Goal: Task Accomplishment & Management: Manage account settings

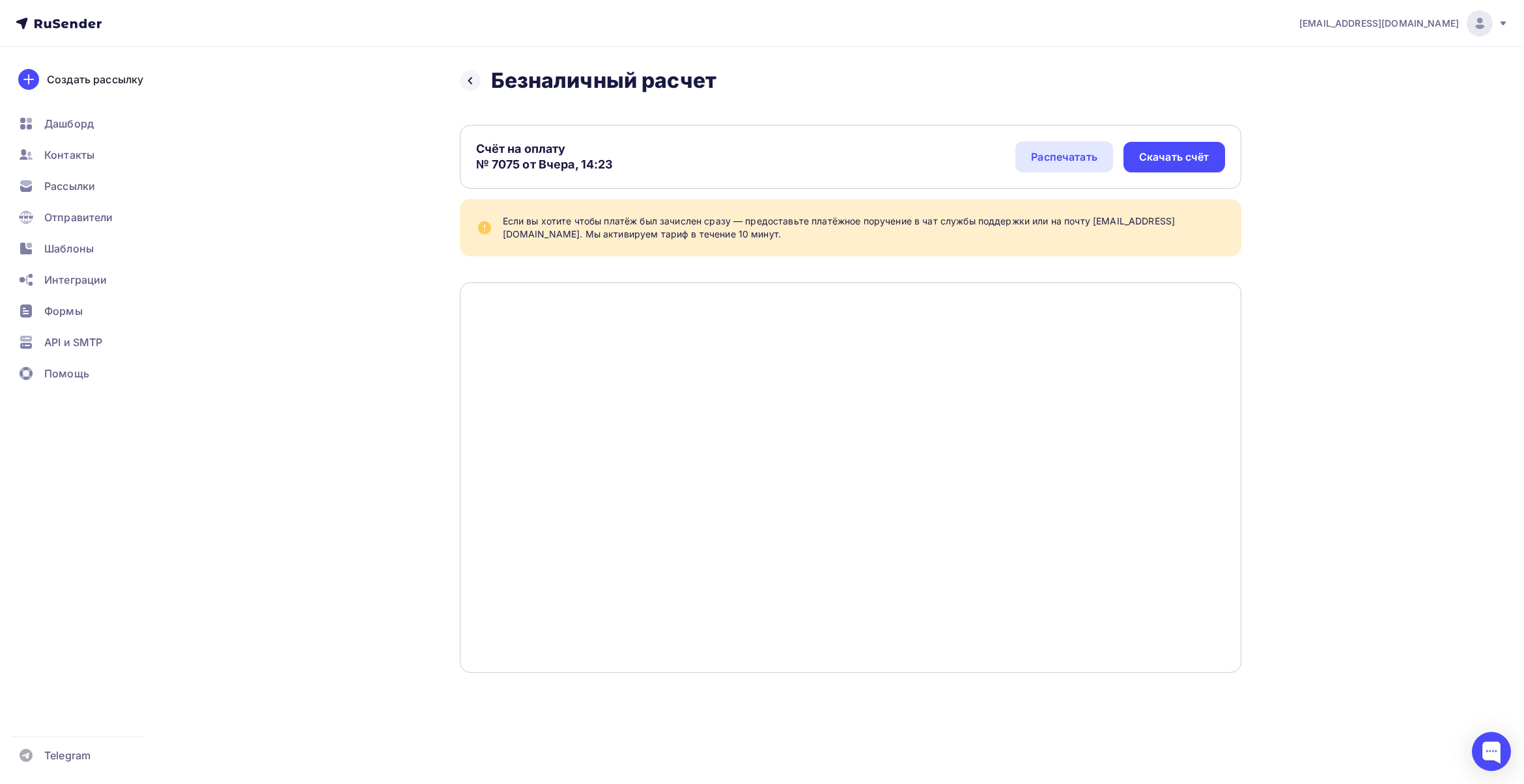
click at [581, 28] on img at bounding box center [1479, 23] width 15 height 15
click at [581, 46] on link "Аккаунт" at bounding box center [1391, 57] width 219 height 26
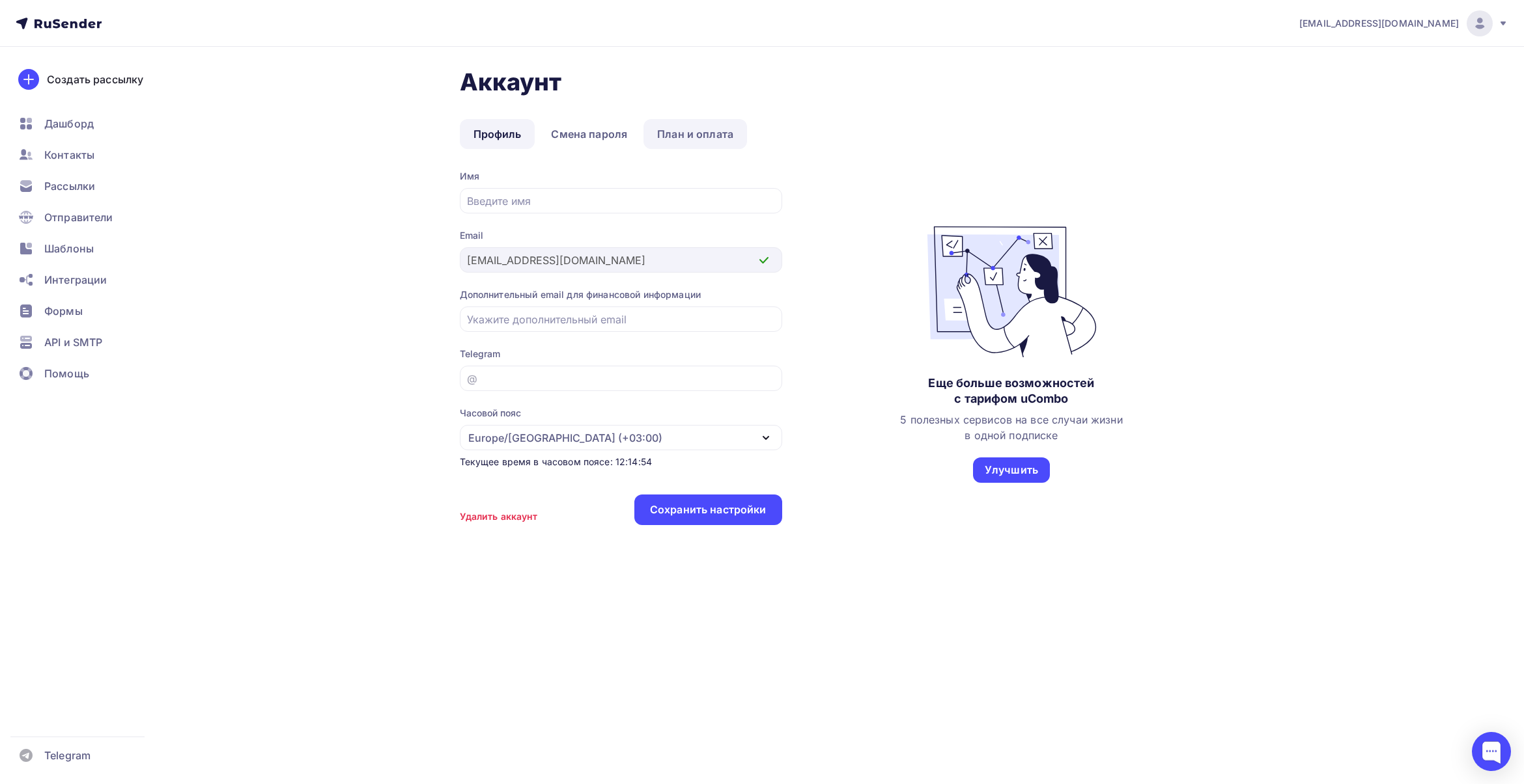
click at [581, 129] on link "План и оплата" at bounding box center [695, 134] width 104 height 30
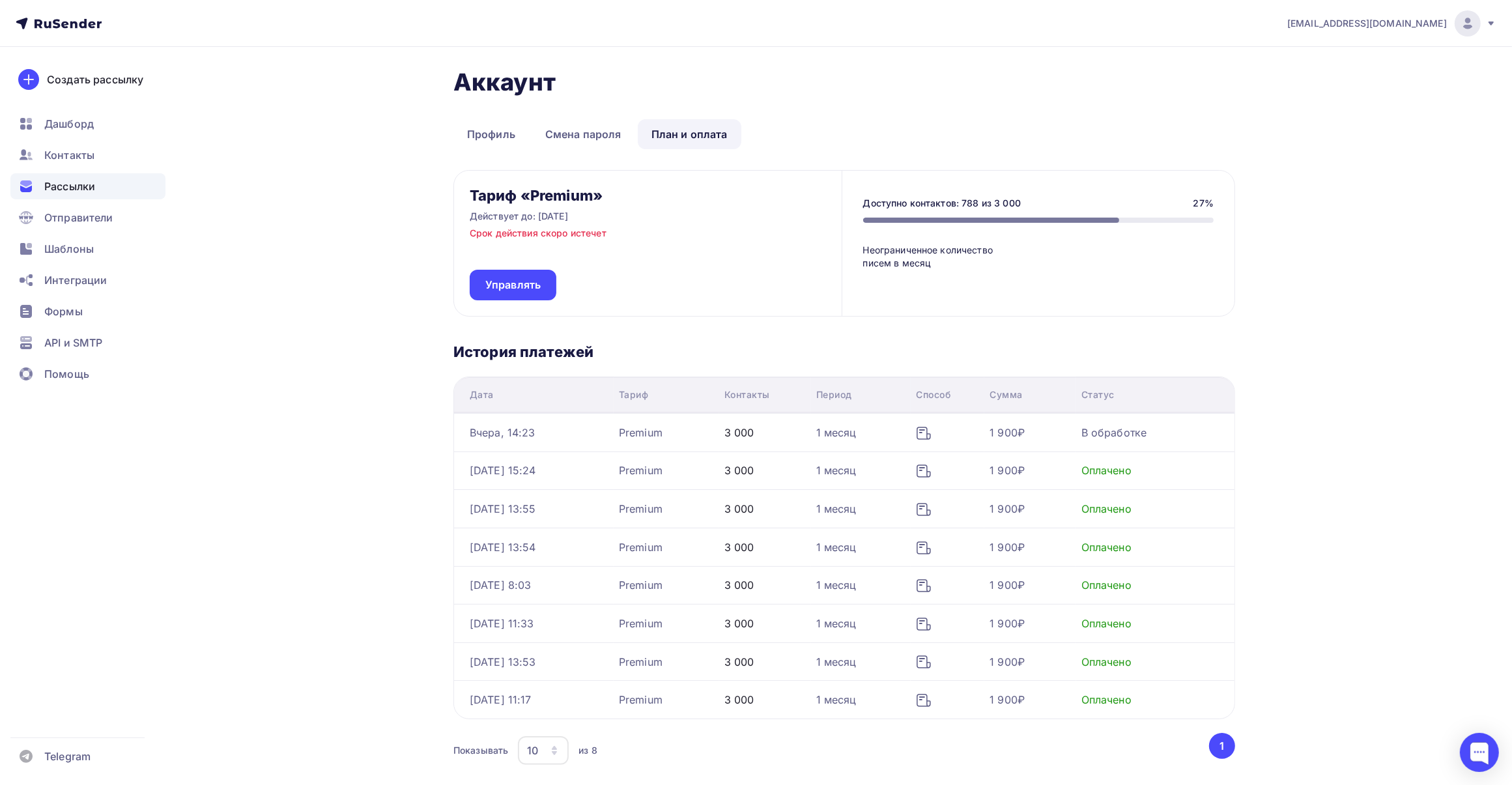
click at [76, 186] on span "Рассылки" at bounding box center [70, 187] width 51 height 15
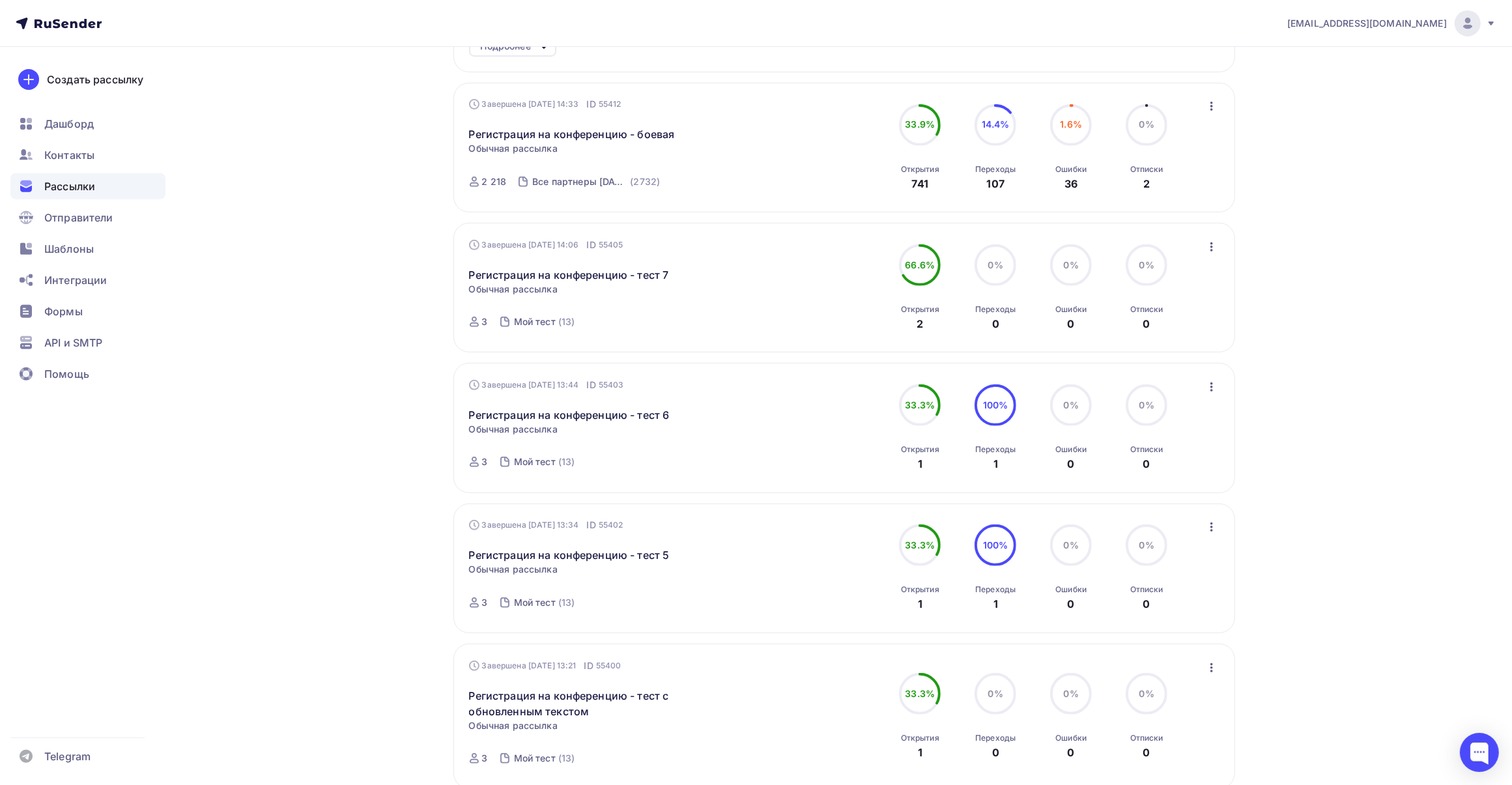
scroll to position [1085, 0]
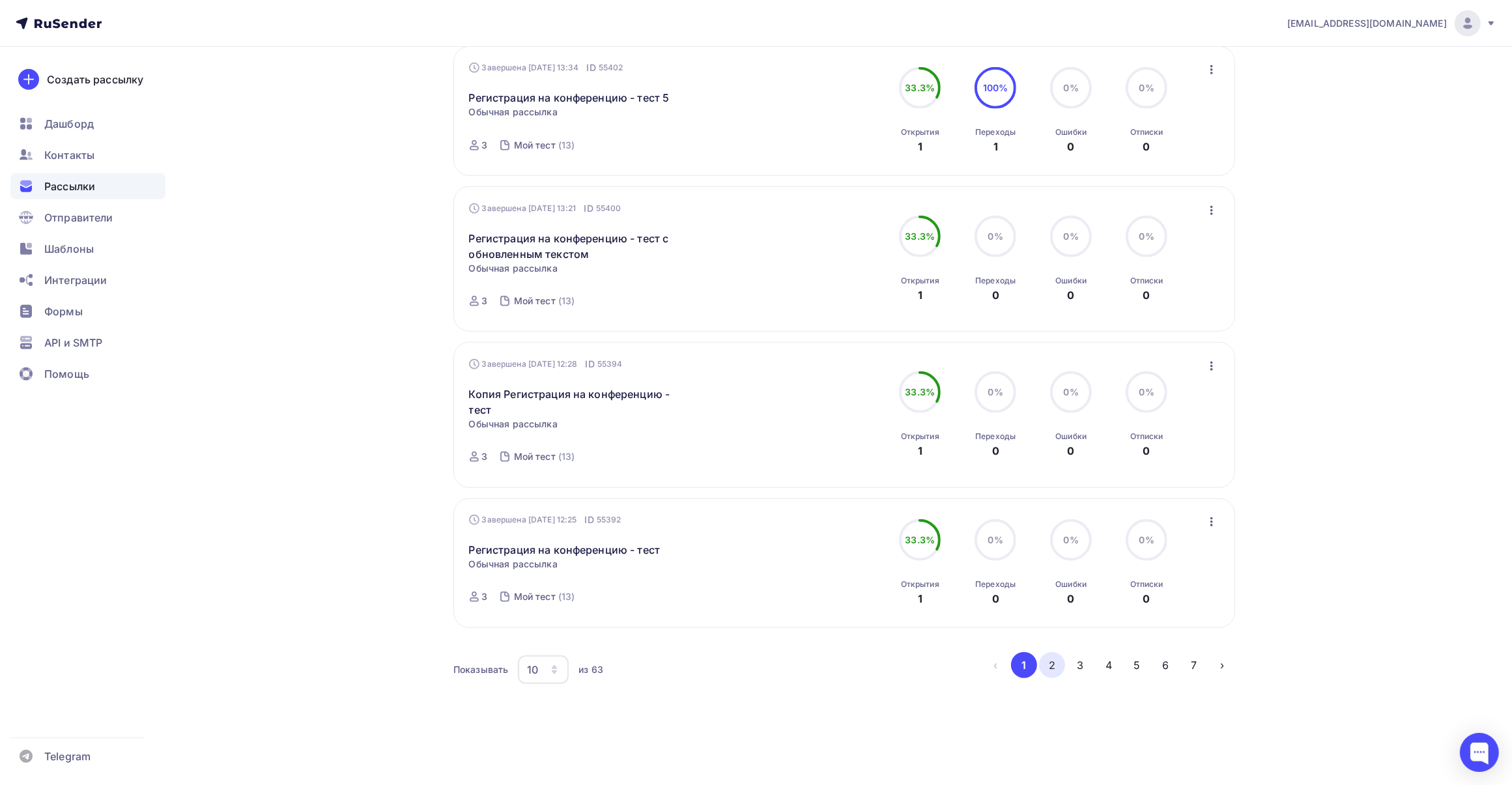
click at [581, 555] on button "2" at bounding box center [1052, 666] width 26 height 26
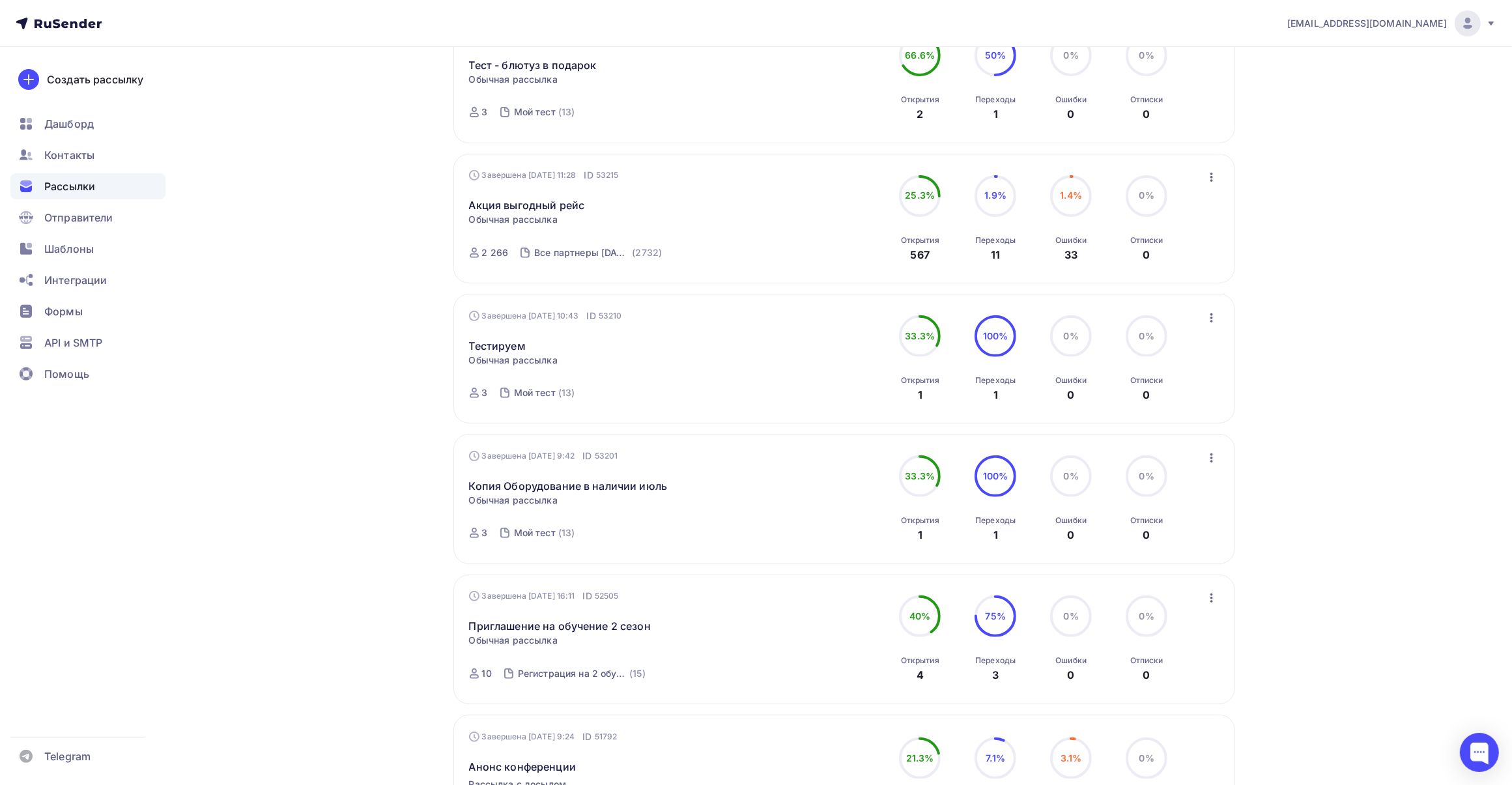
scroll to position [896, 0]
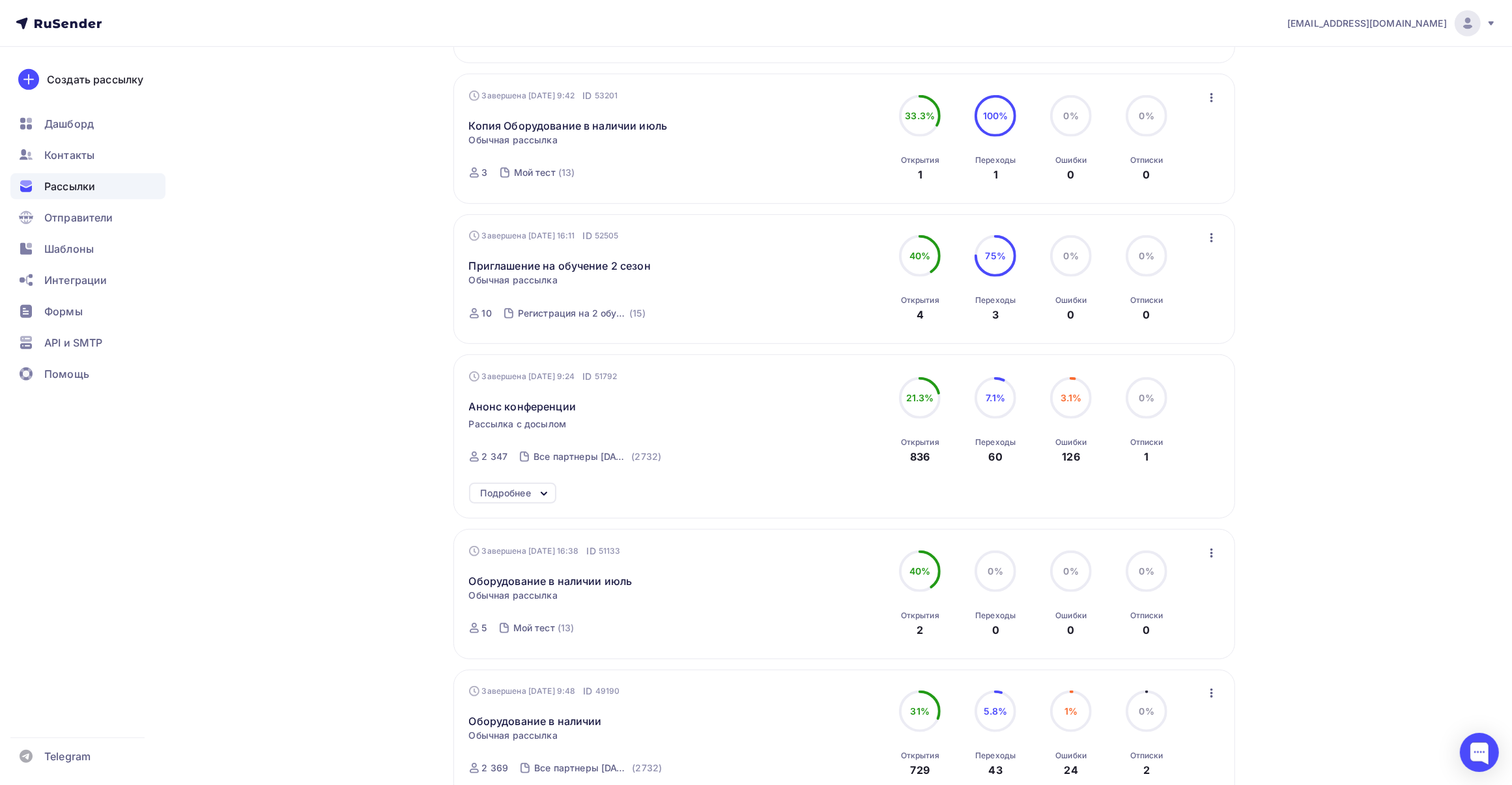
click at [581, 94] on icon "button" at bounding box center [1212, 98] width 15 height 15
click at [581, 154] on div "Обзор рассылки" at bounding box center [1152, 158] width 134 height 15
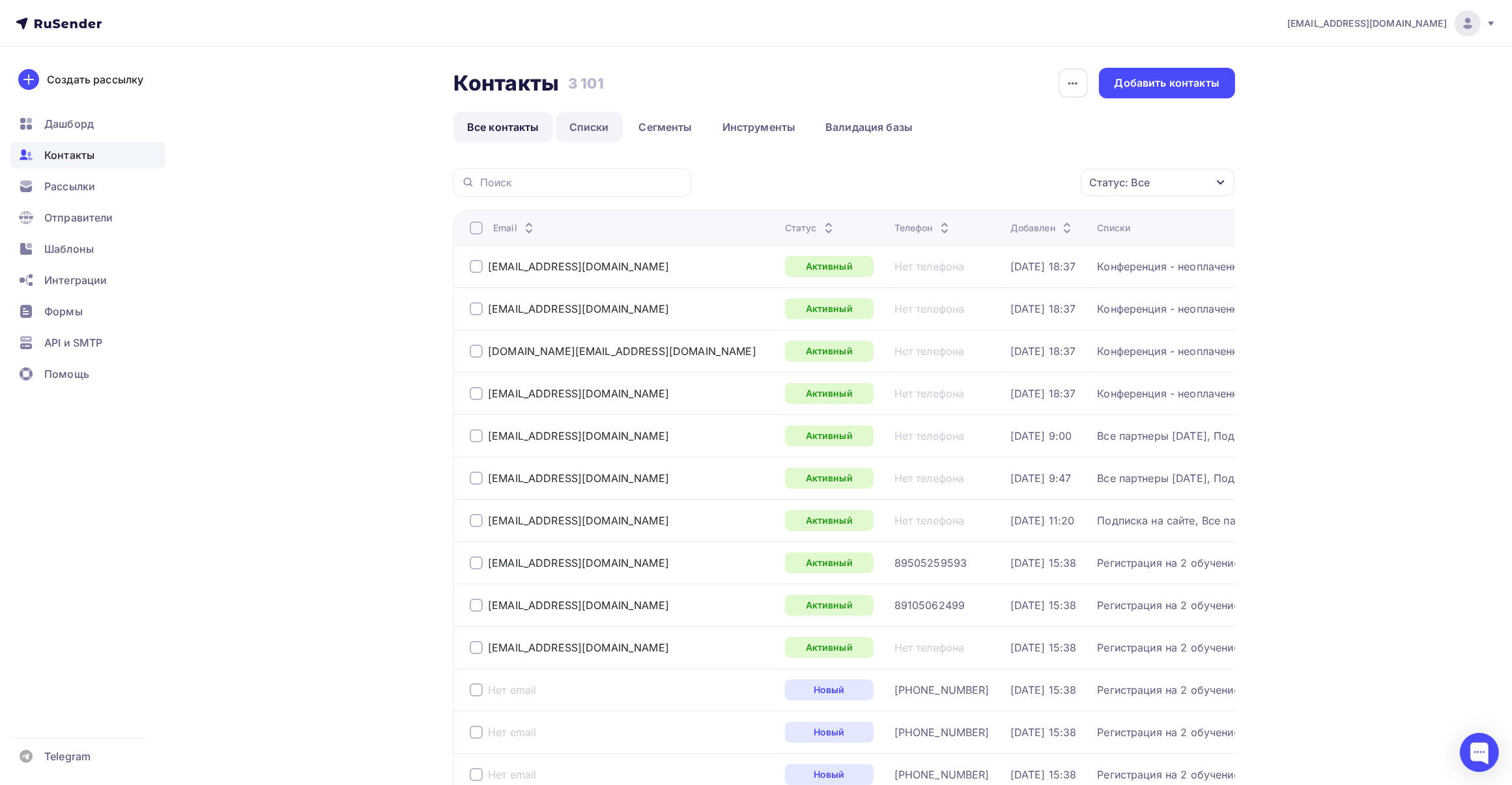
click at [594, 125] on link "Списки" at bounding box center [589, 127] width 67 height 30
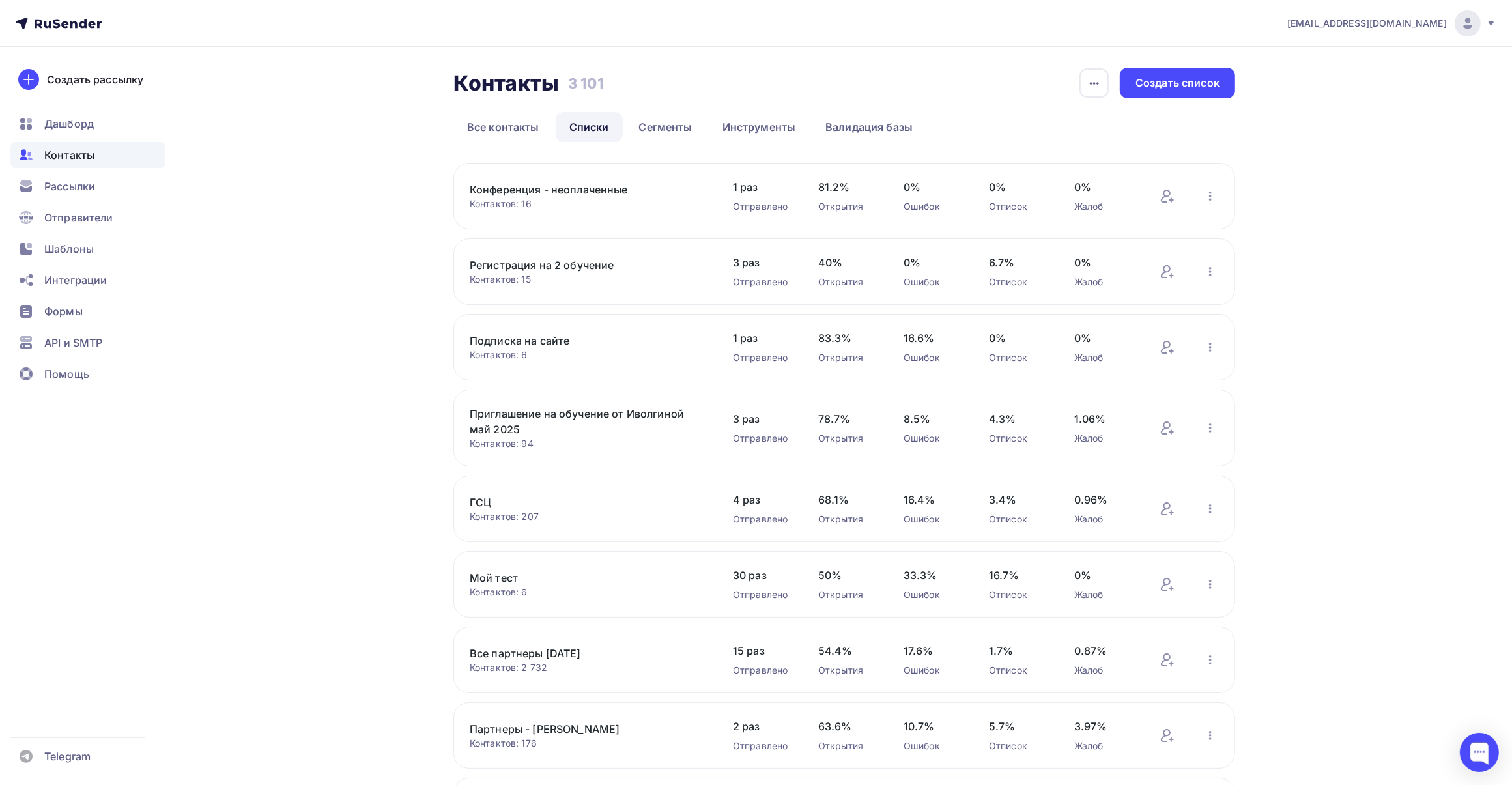
click at [510, 339] on link "Подписка на сайте" at bounding box center [580, 341] width 221 height 15
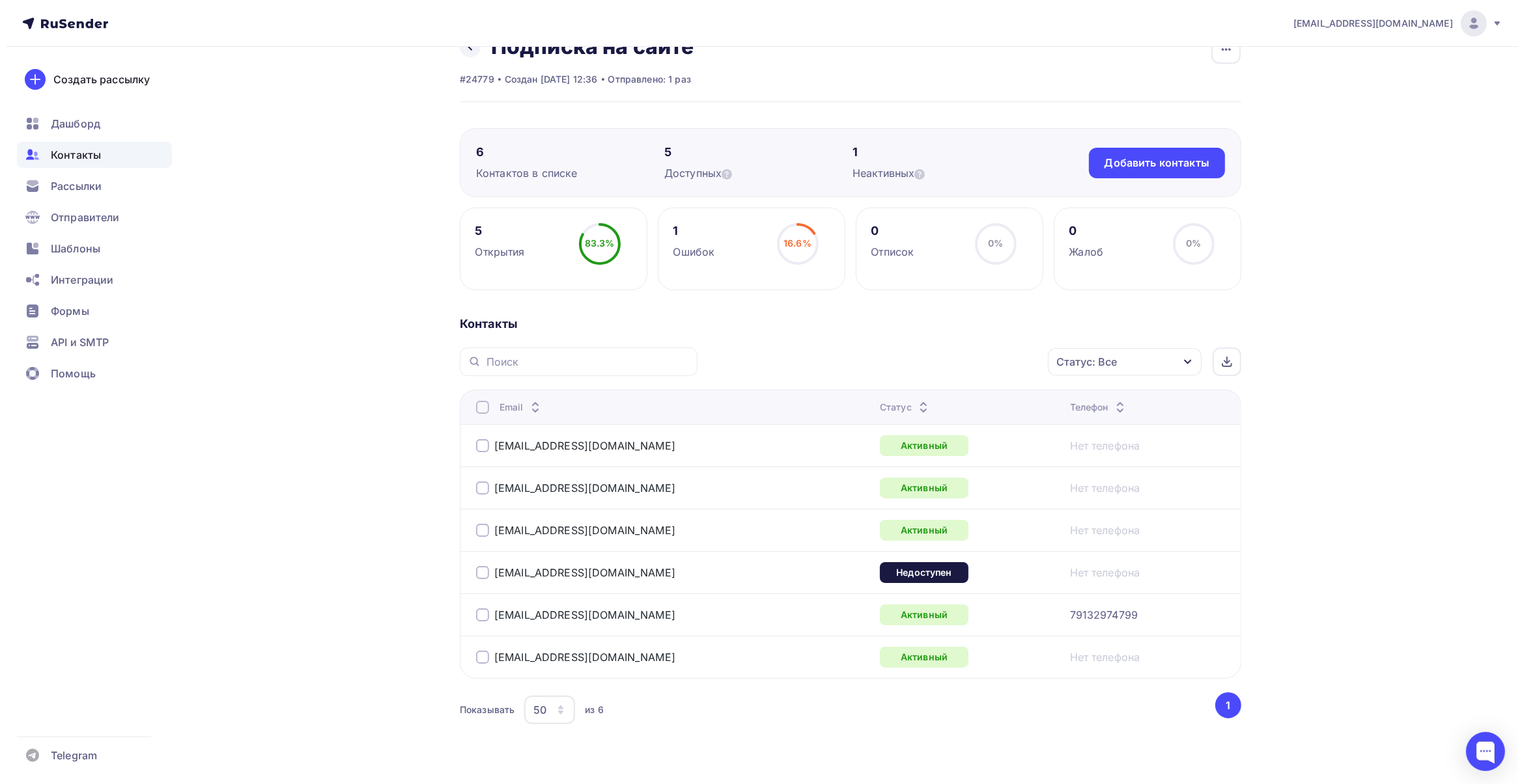
scroll to position [63, 0]
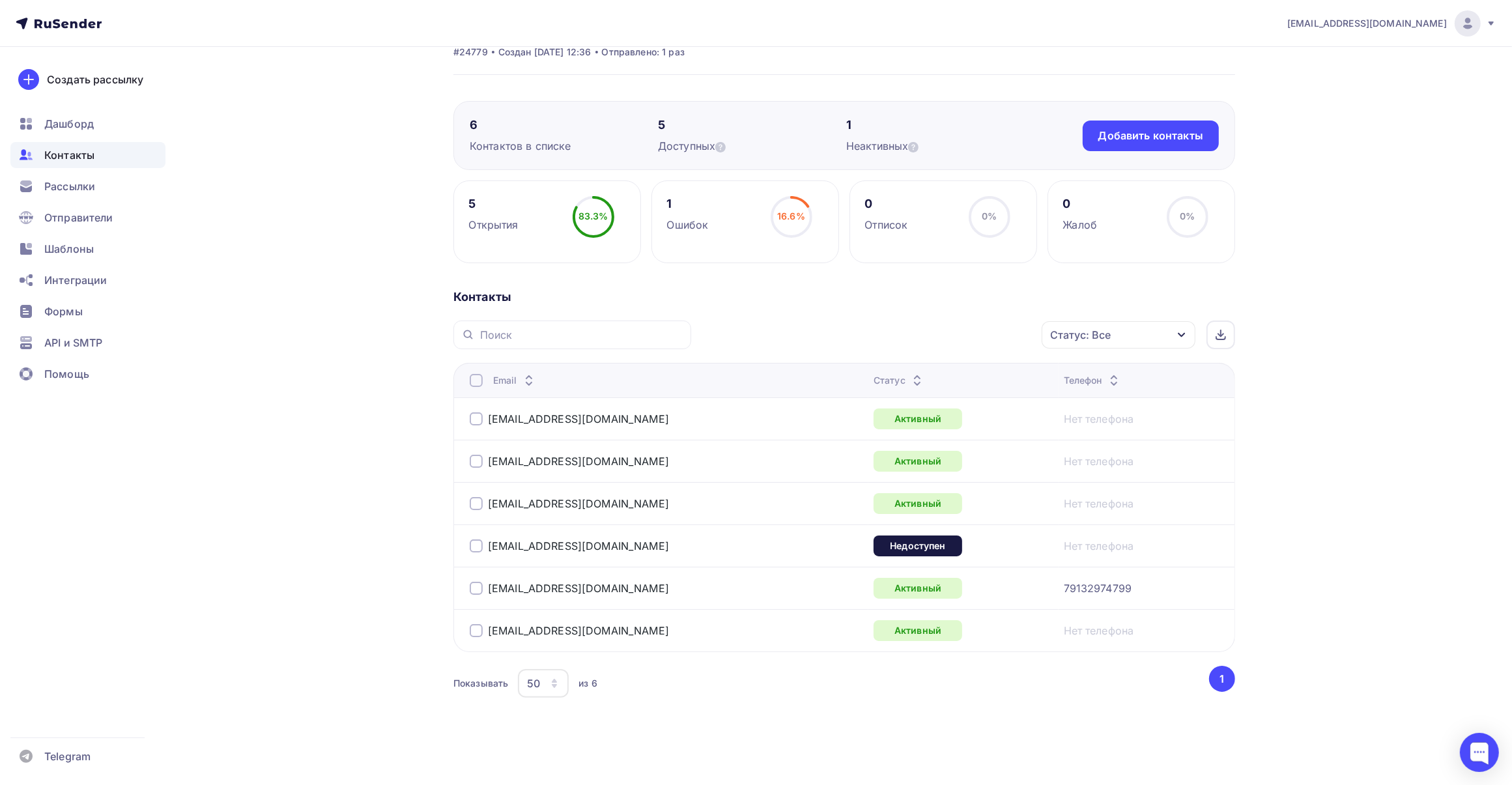
click at [476, 381] on div at bounding box center [476, 380] width 13 height 13
click at [1159, 142] on div "Добавить контакты" at bounding box center [1151, 136] width 136 height 31
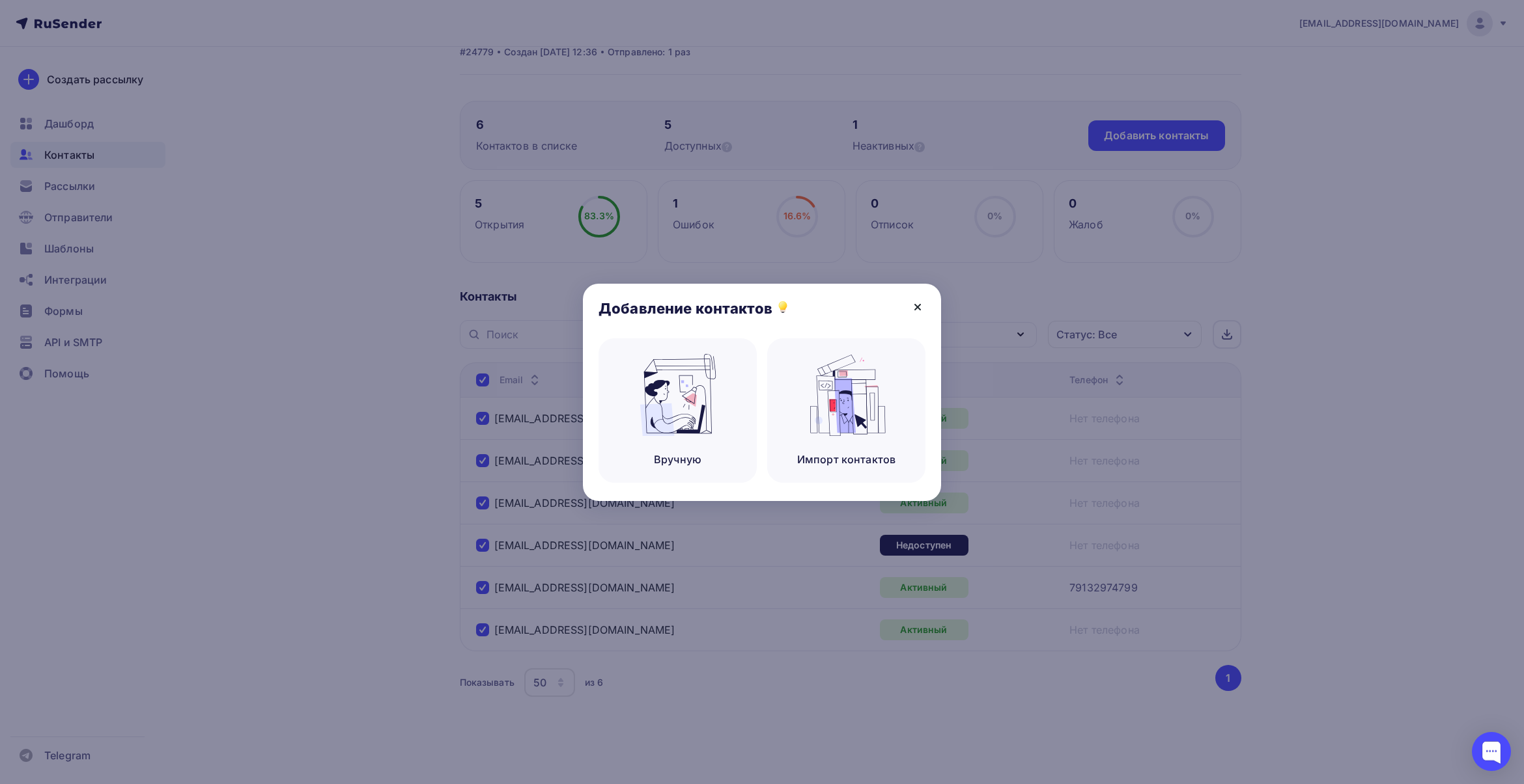
click at [918, 302] on icon at bounding box center [917, 307] width 15 height 15
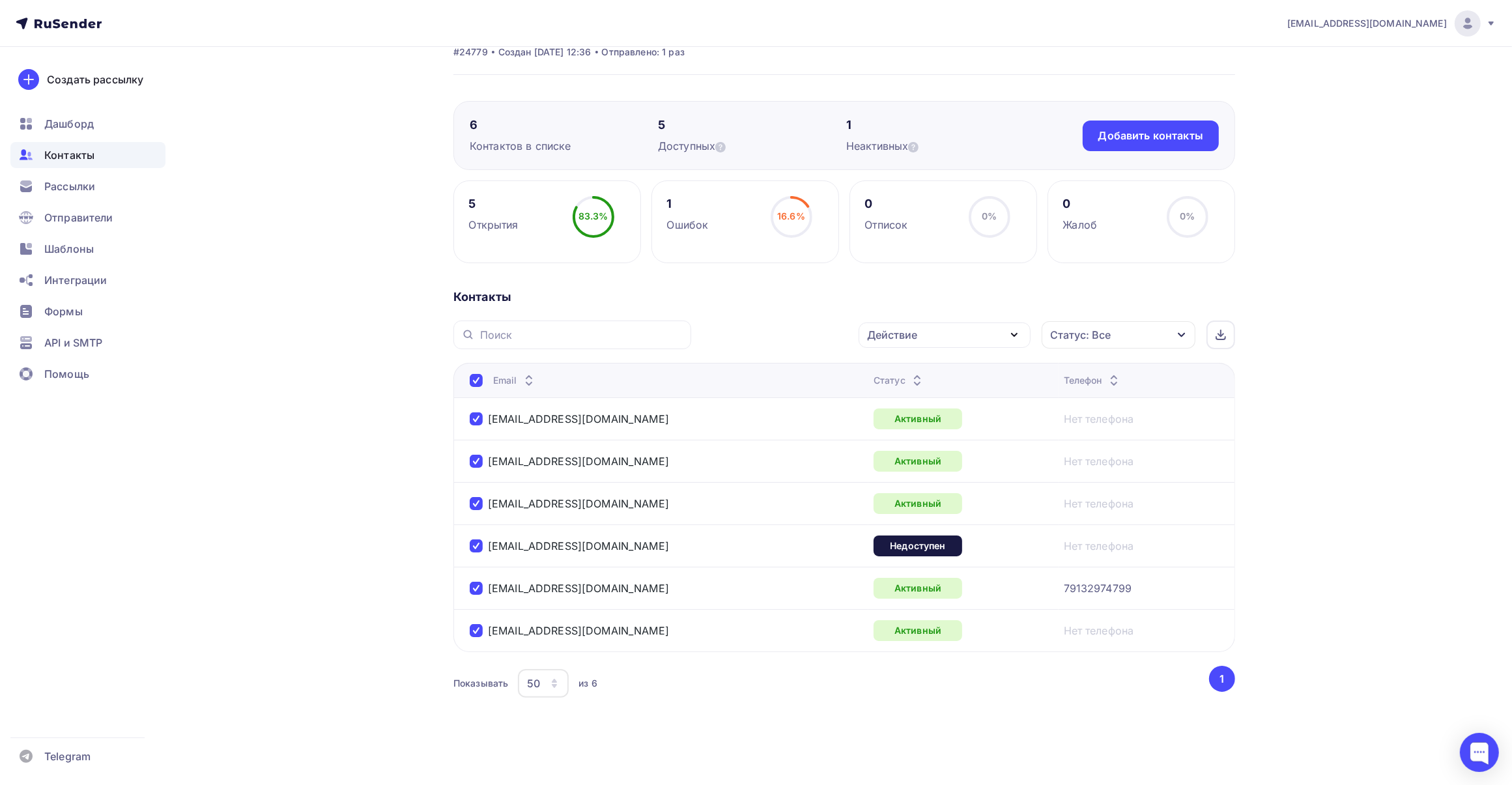
click at [1007, 329] on icon "button" at bounding box center [1014, 335] width 15 height 15
click at [980, 369] on div "Добавить в списки" at bounding box center [945, 373] width 141 height 15
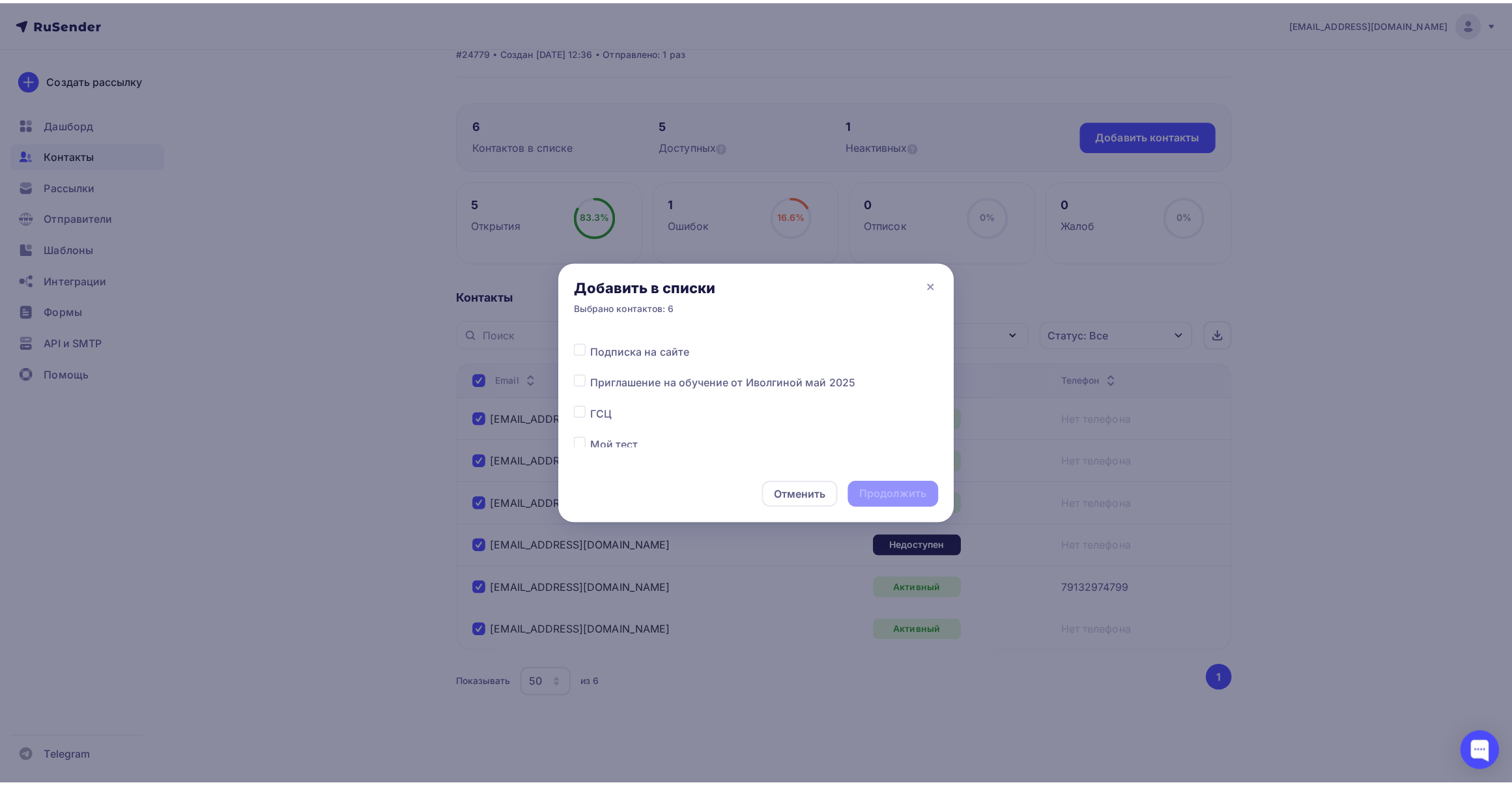
scroll to position [163, 0]
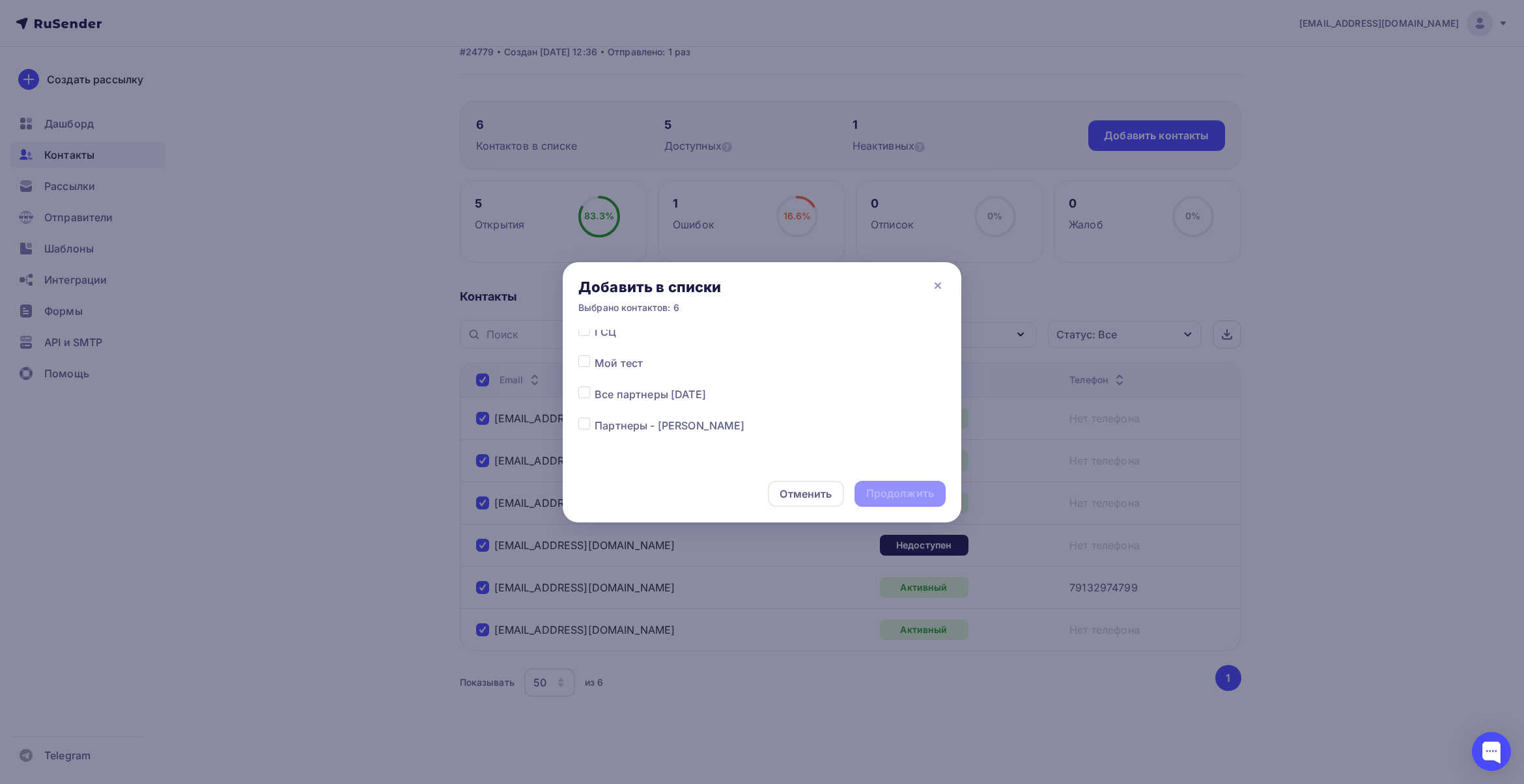
click at [595, 387] on label at bounding box center [595, 387] width 0 height 0
click at [583, 394] on input "checkbox" at bounding box center [583, 392] width 12 height 12
checkbox input "true"
click at [918, 489] on div "Продолжить" at bounding box center [900, 493] width 68 height 15
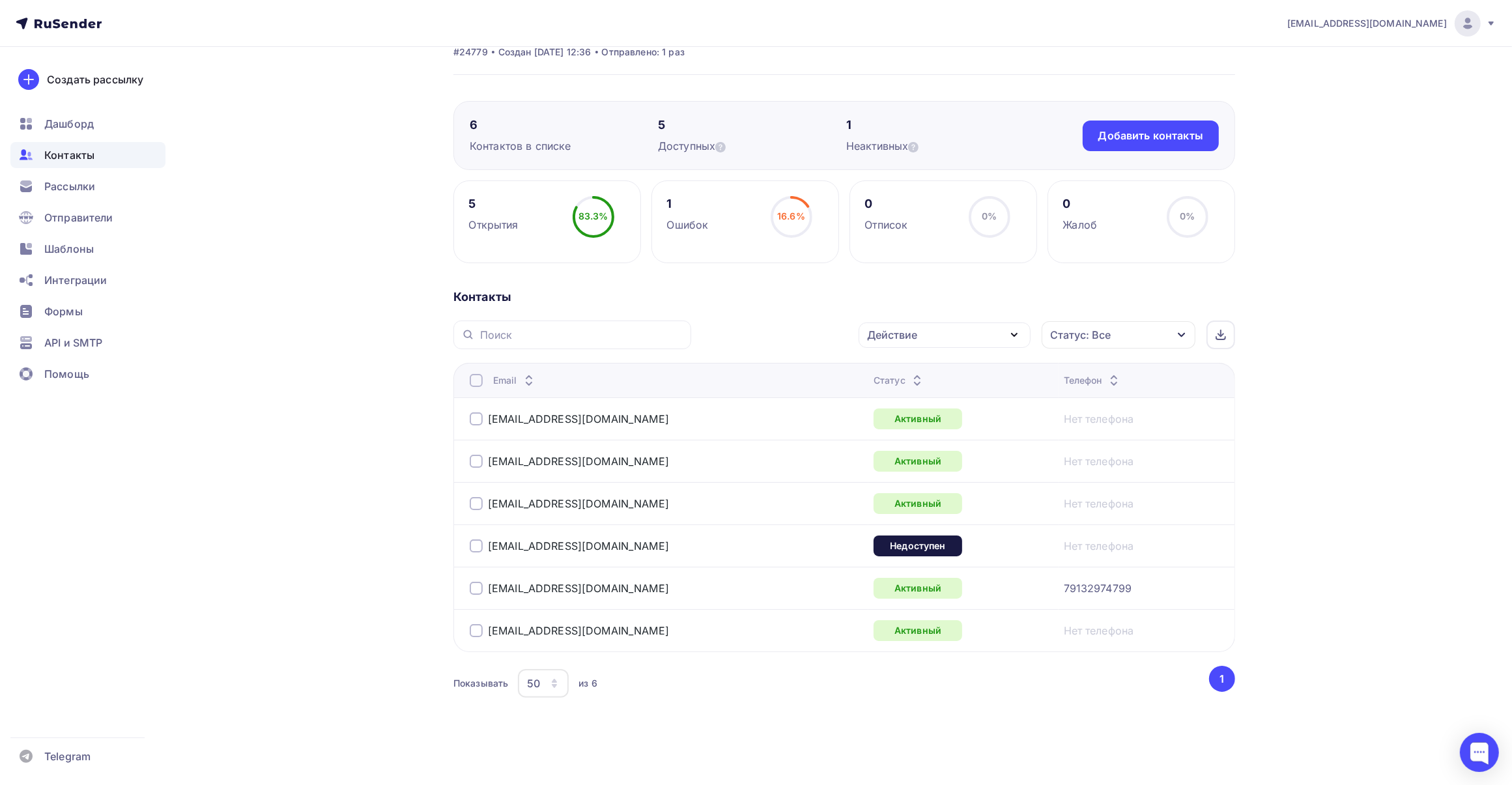
click at [62, 155] on span "Контакты" at bounding box center [69, 155] width 50 height 15
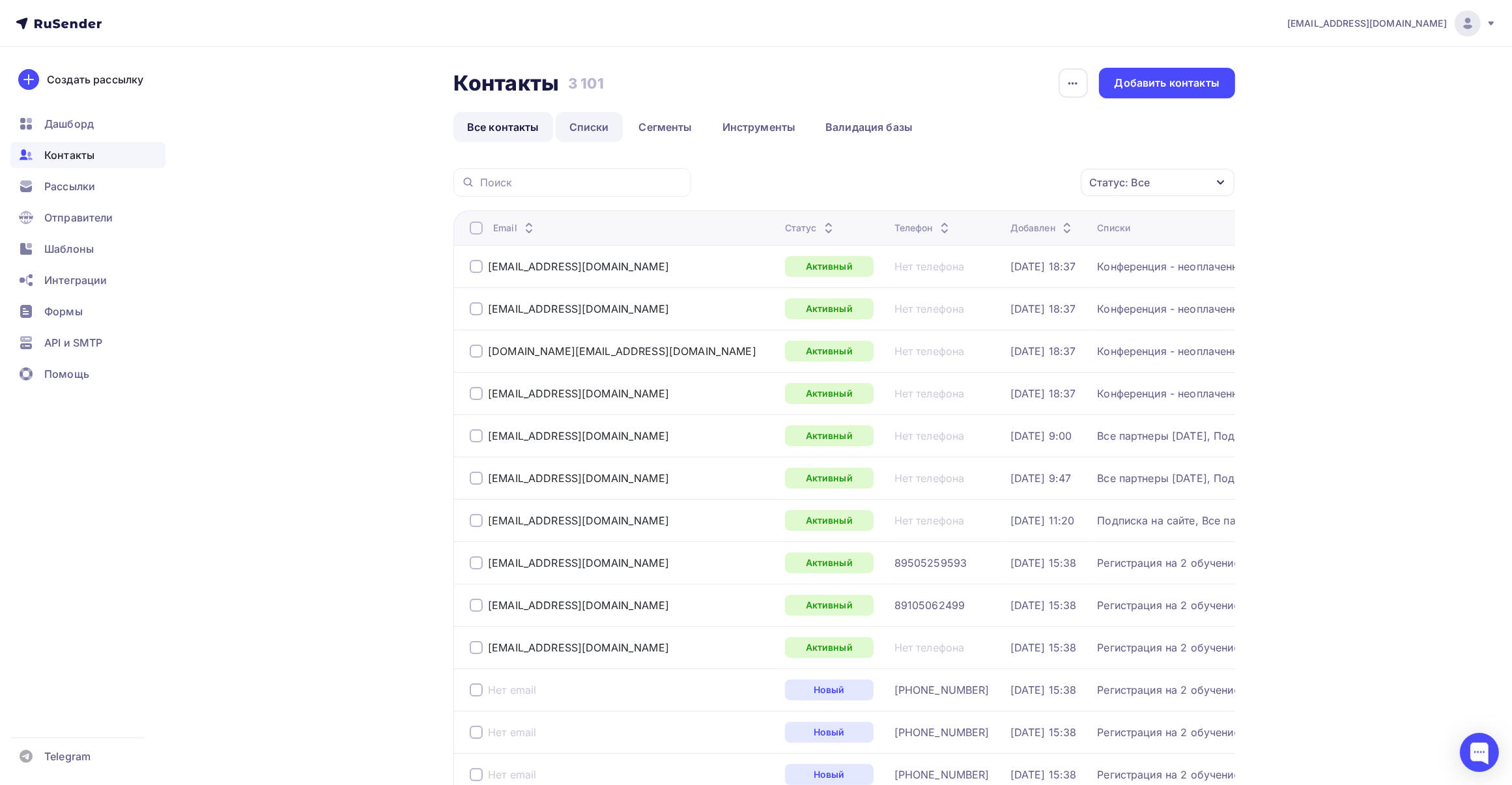
click at [581, 129] on link "Списки" at bounding box center [589, 127] width 67 height 30
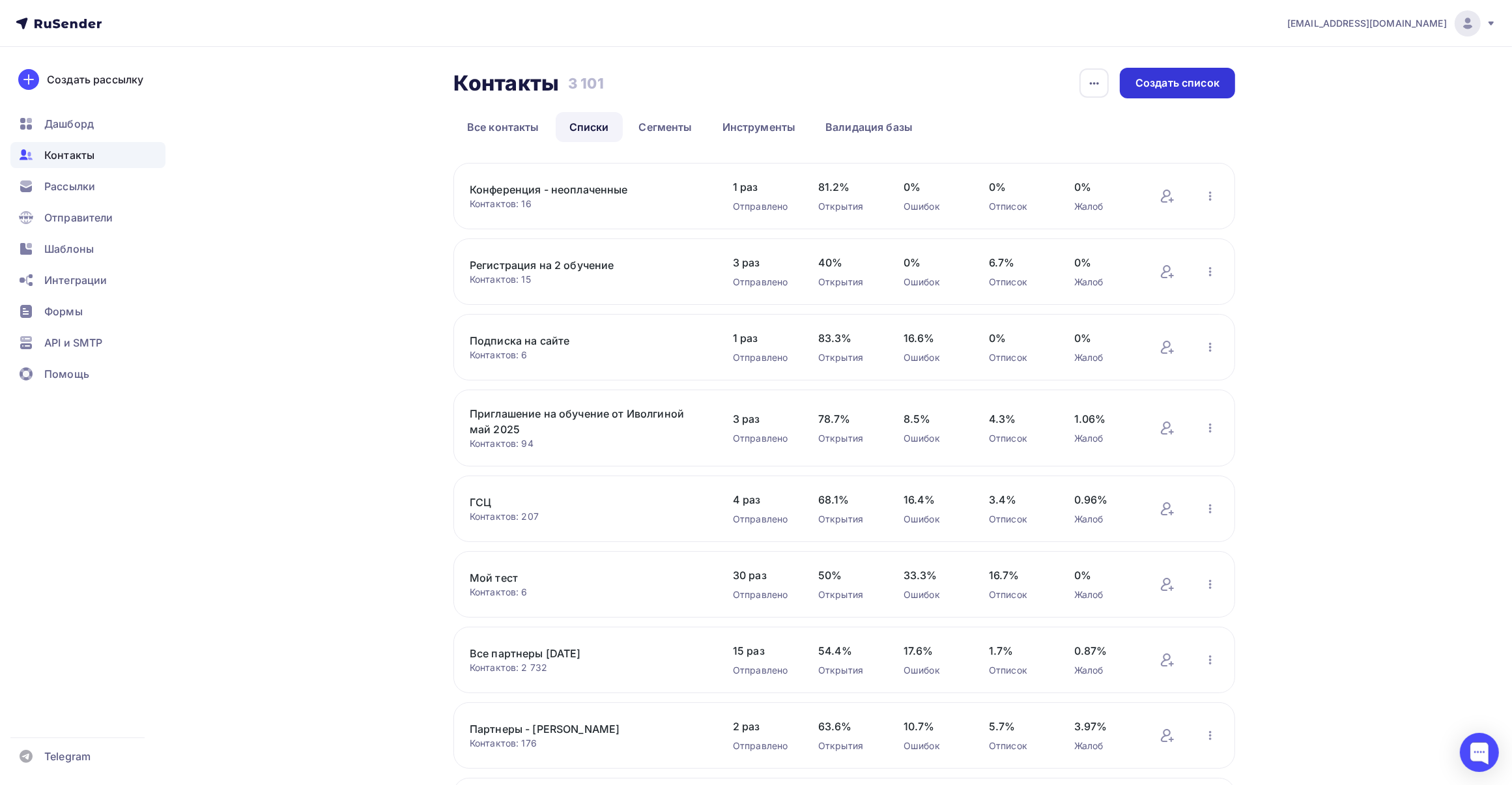
click at [1179, 92] on div "Создать список" at bounding box center [1177, 84] width 115 height 31
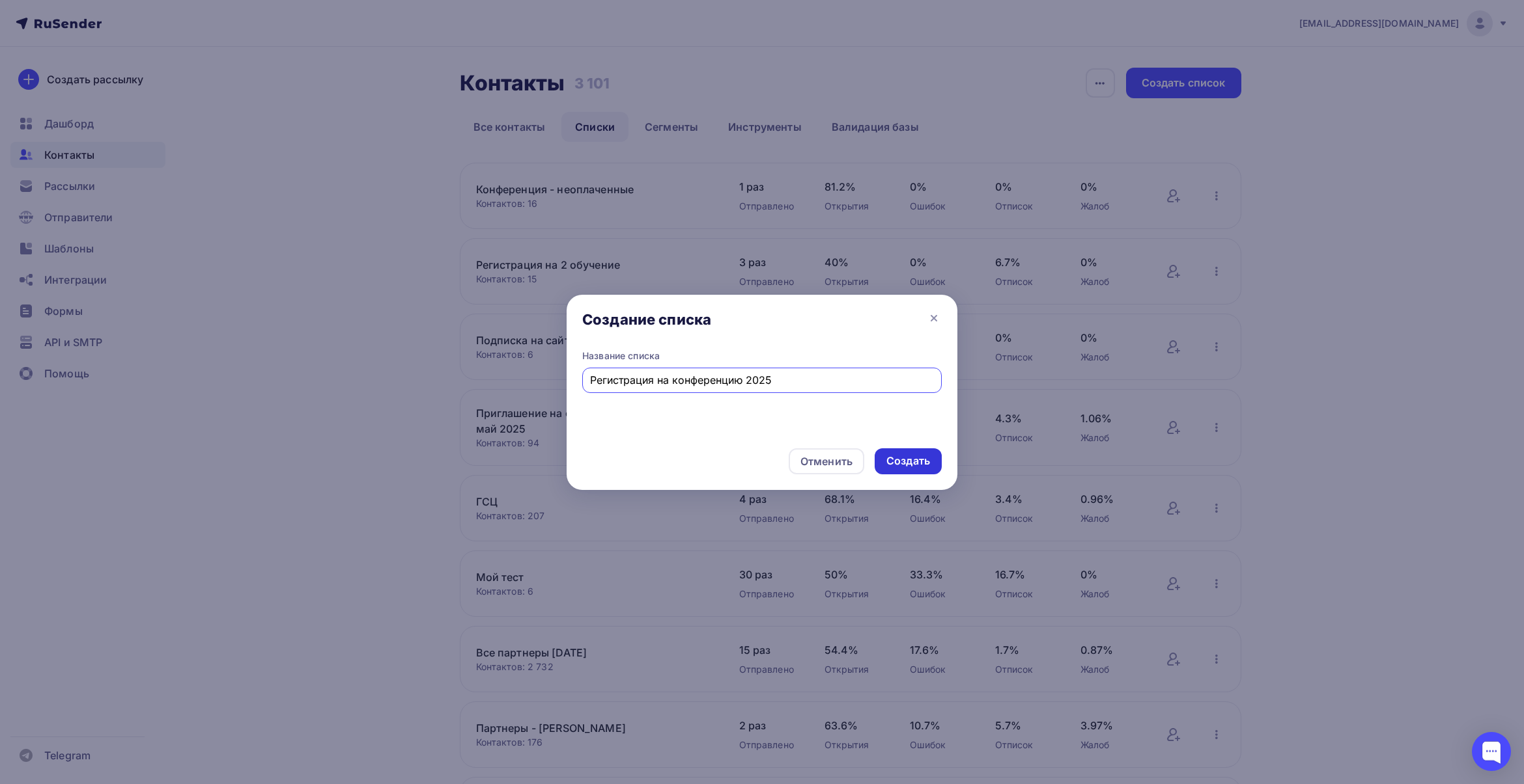
type input "Регистрация на конференцию 2025"
click at [883, 458] on div "Создать" at bounding box center [907, 462] width 67 height 26
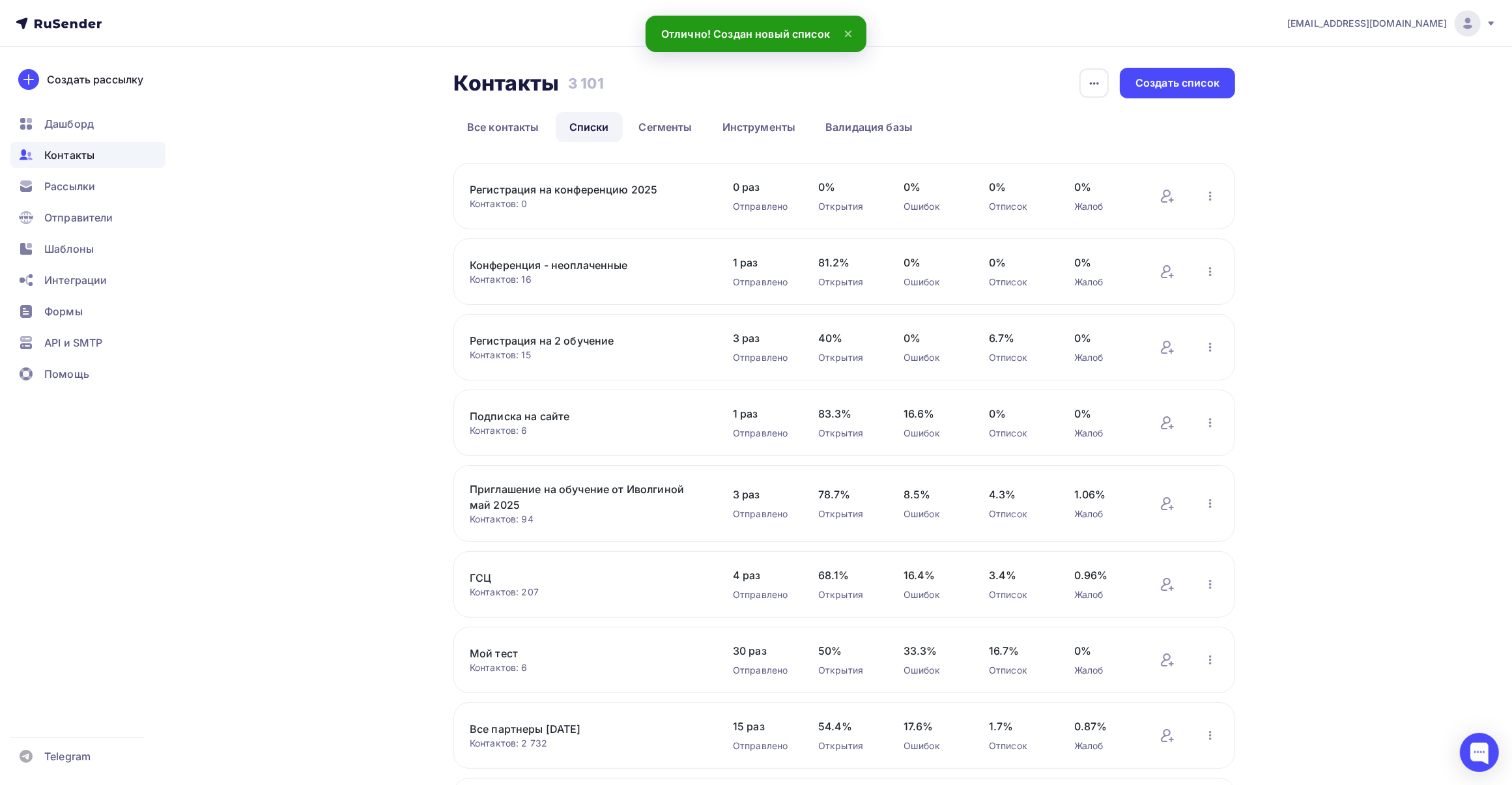
click at [611, 187] on link "Регистрация на конференцию 2025" at bounding box center [580, 190] width 221 height 15
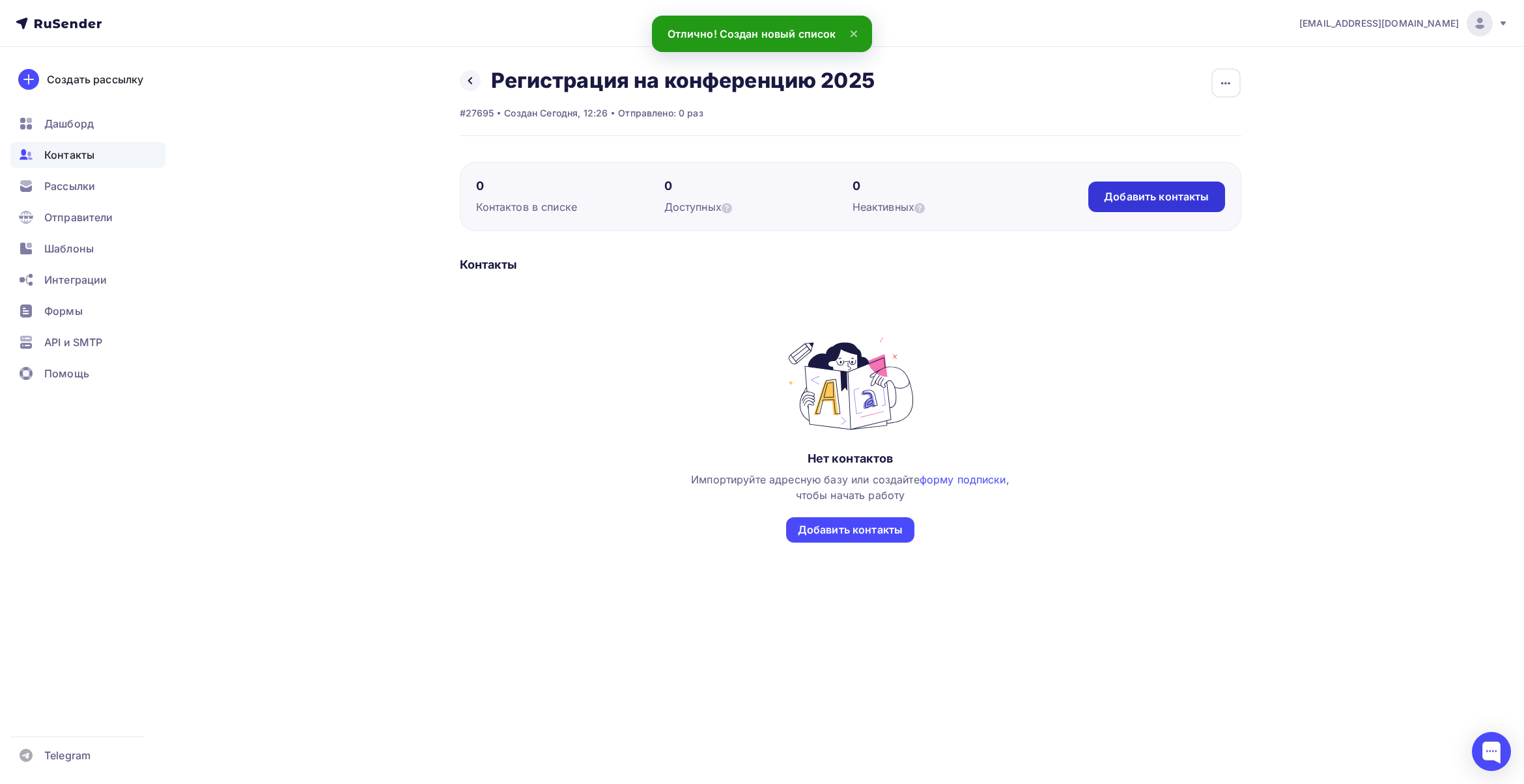
click at [1142, 199] on div "Добавить контакты" at bounding box center [1157, 196] width 105 height 15
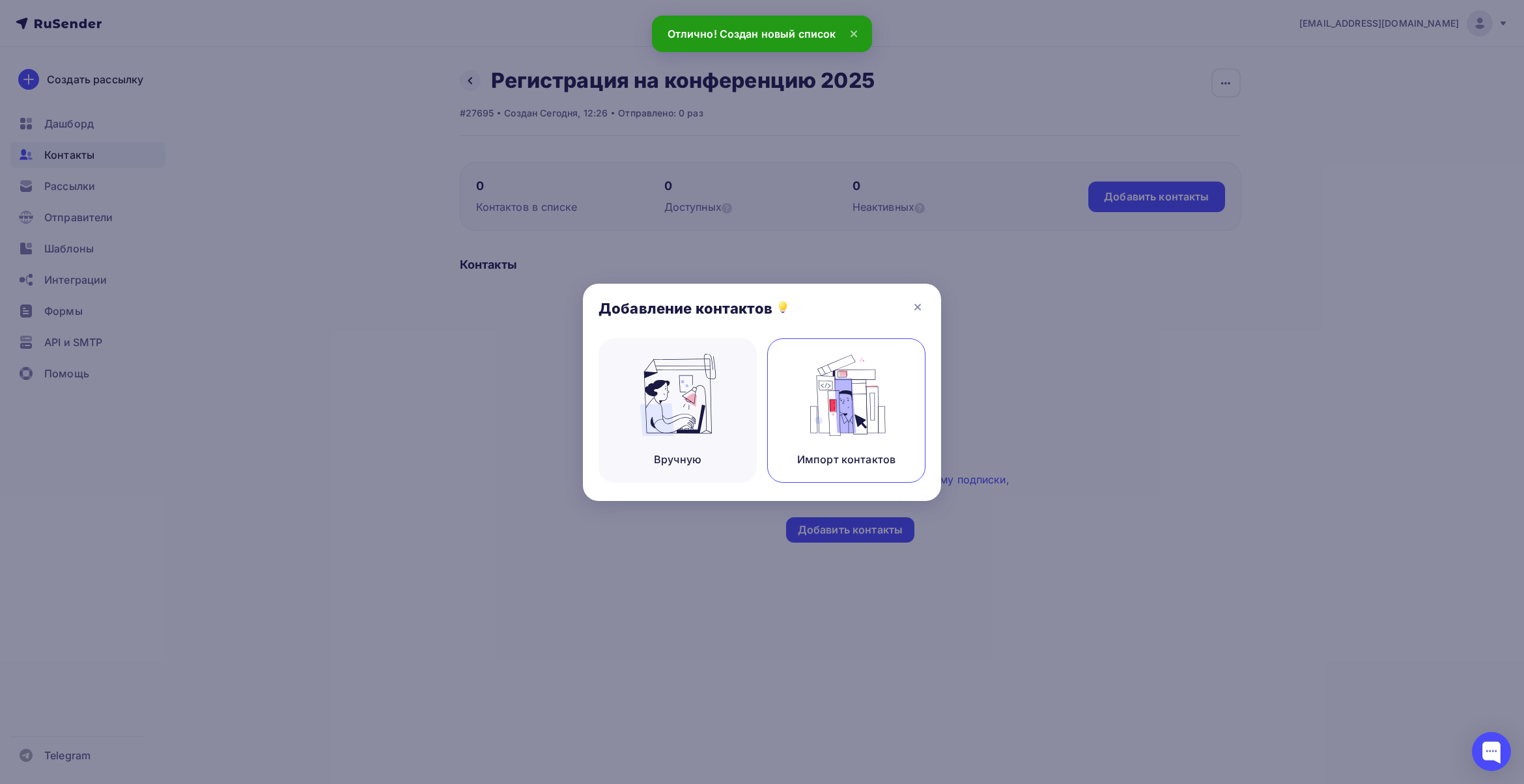
click at [852, 397] on img at bounding box center [846, 395] width 87 height 82
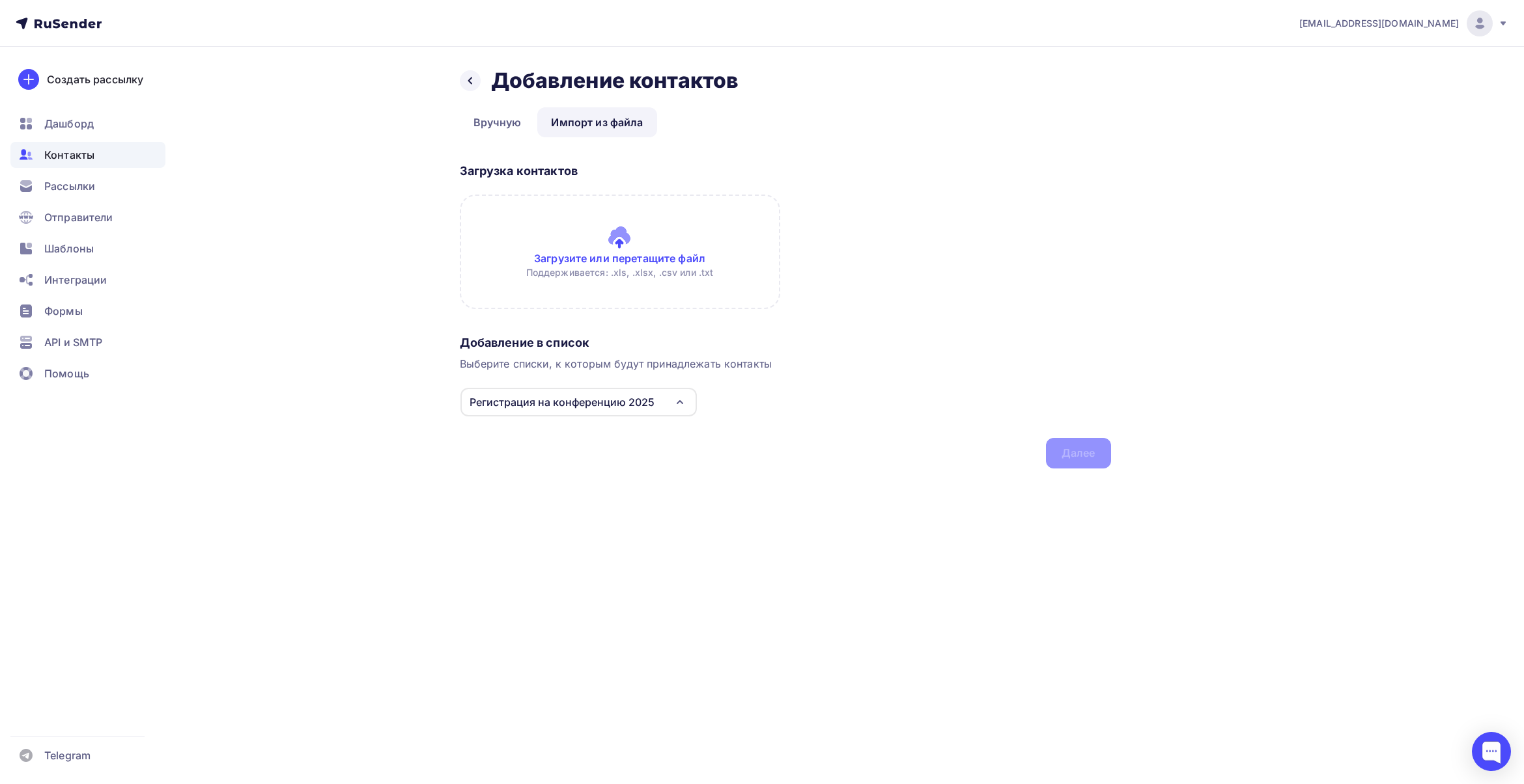
click at [617, 245] on input "file" at bounding box center [620, 252] width 320 height 114
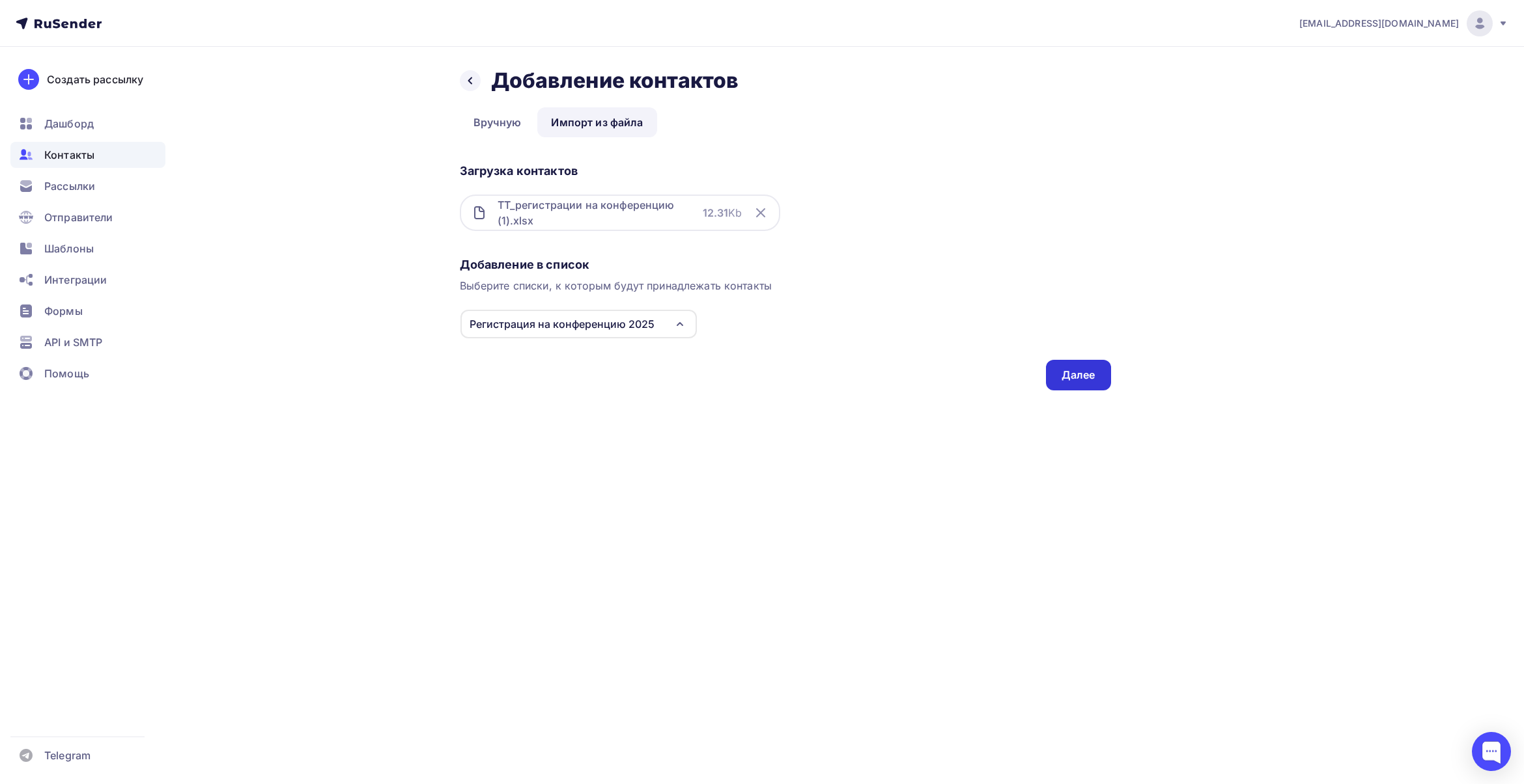
click at [1070, 376] on div "Далее" at bounding box center [1078, 375] width 34 height 15
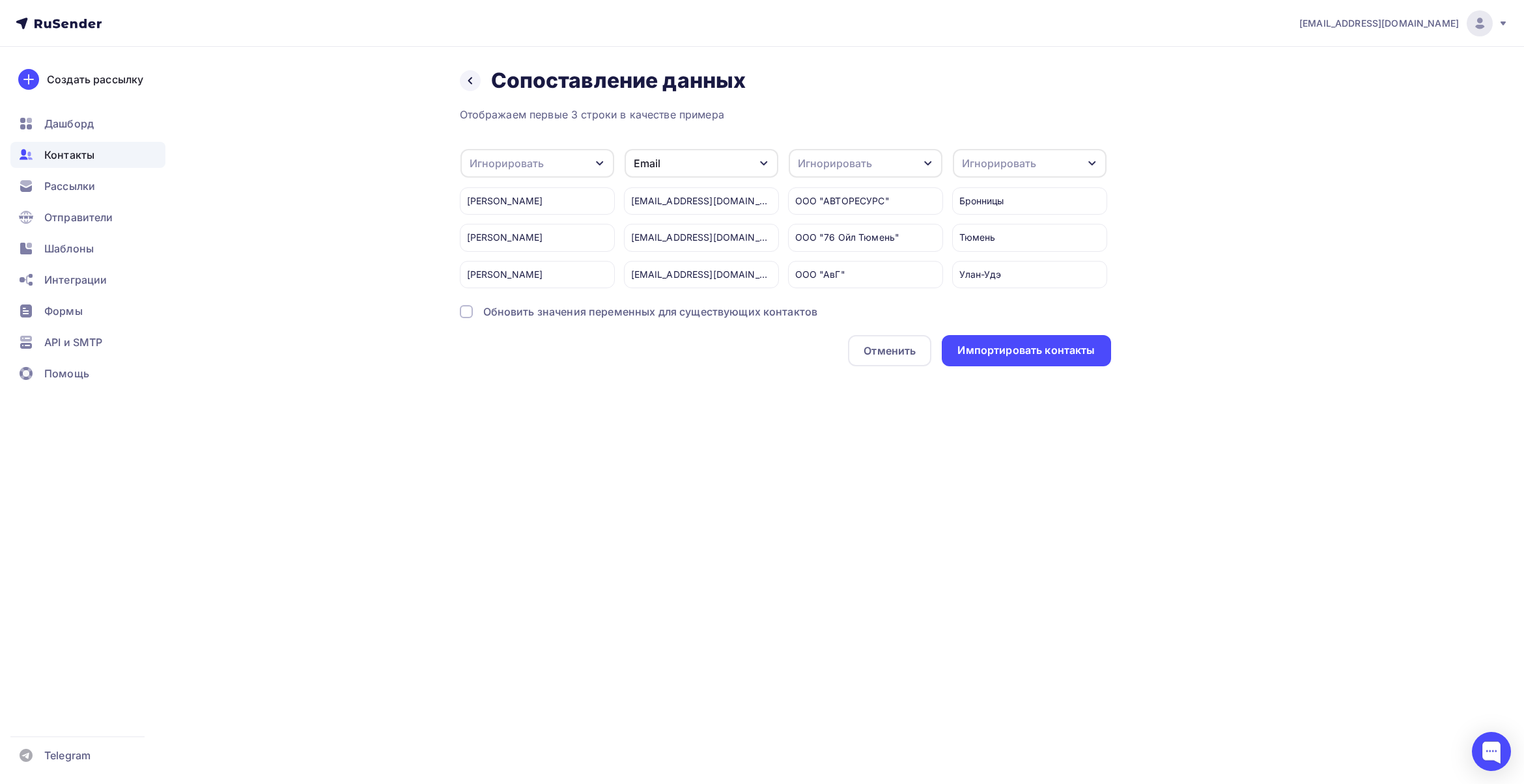
click at [586, 160] on div "Игнорировать" at bounding box center [537, 163] width 154 height 29
click at [534, 229] on div "Имя" at bounding box center [517, 229] width 76 height 15
click at [857, 161] on div "Игнорировать" at bounding box center [835, 163] width 74 height 15
click at [852, 302] on div "Создать поле" at bounding box center [841, 294] width 91 height 32
type input "Компания"
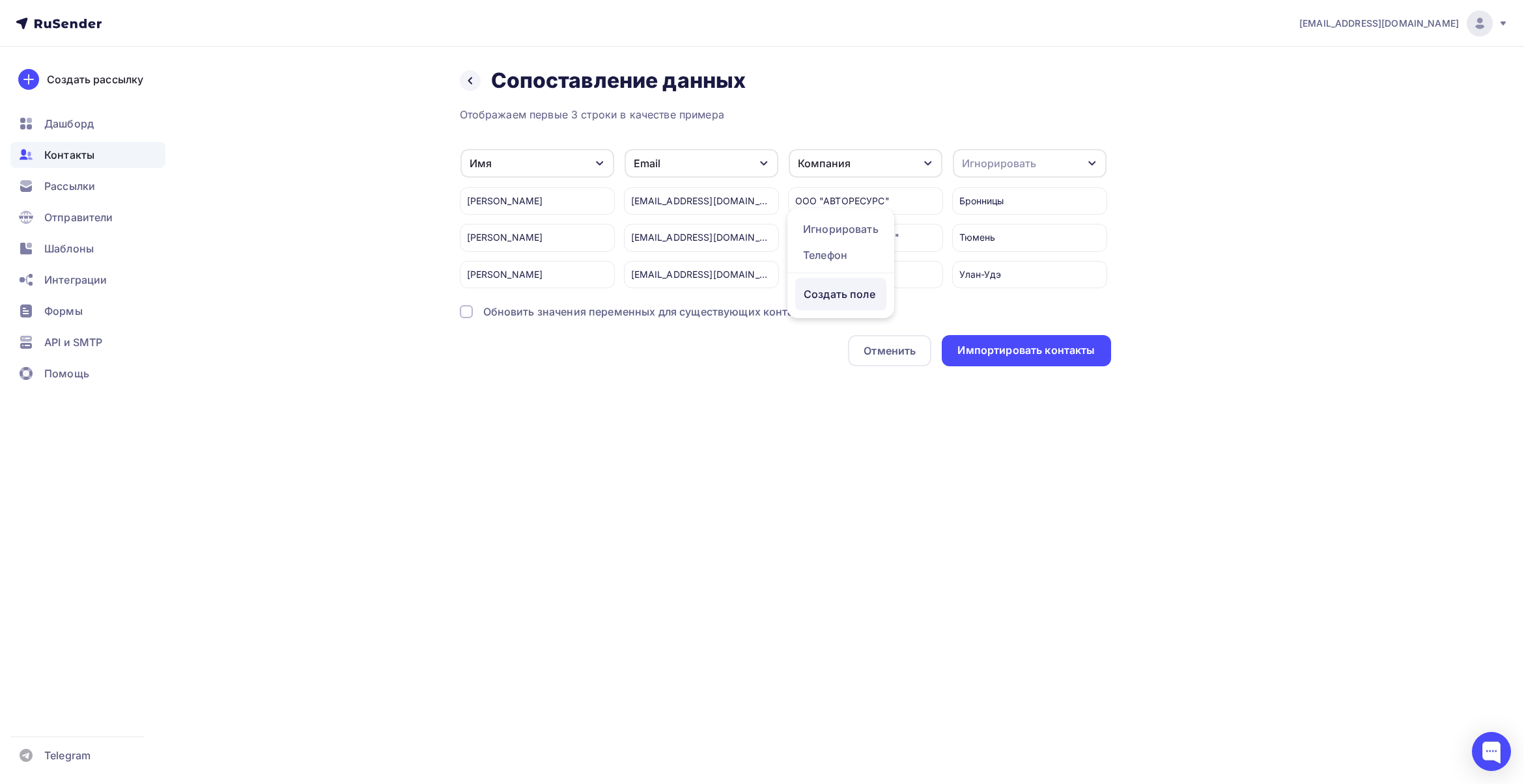
click at [849, 332] on div "Отображаем первые 3 строки в качестве примера Имя Игнорировать Телефон Создать …" at bounding box center [785, 237] width 651 height 260
click at [1042, 165] on div "Игнорировать" at bounding box center [1030, 163] width 154 height 29
click at [1002, 306] on div "Создать поле" at bounding box center [1005, 294] width 91 height 32
type input "Город"
click at [999, 327] on ul "Игнорировать Телефон Город Создать поле" at bounding box center [1039, 277] width 176 height 138
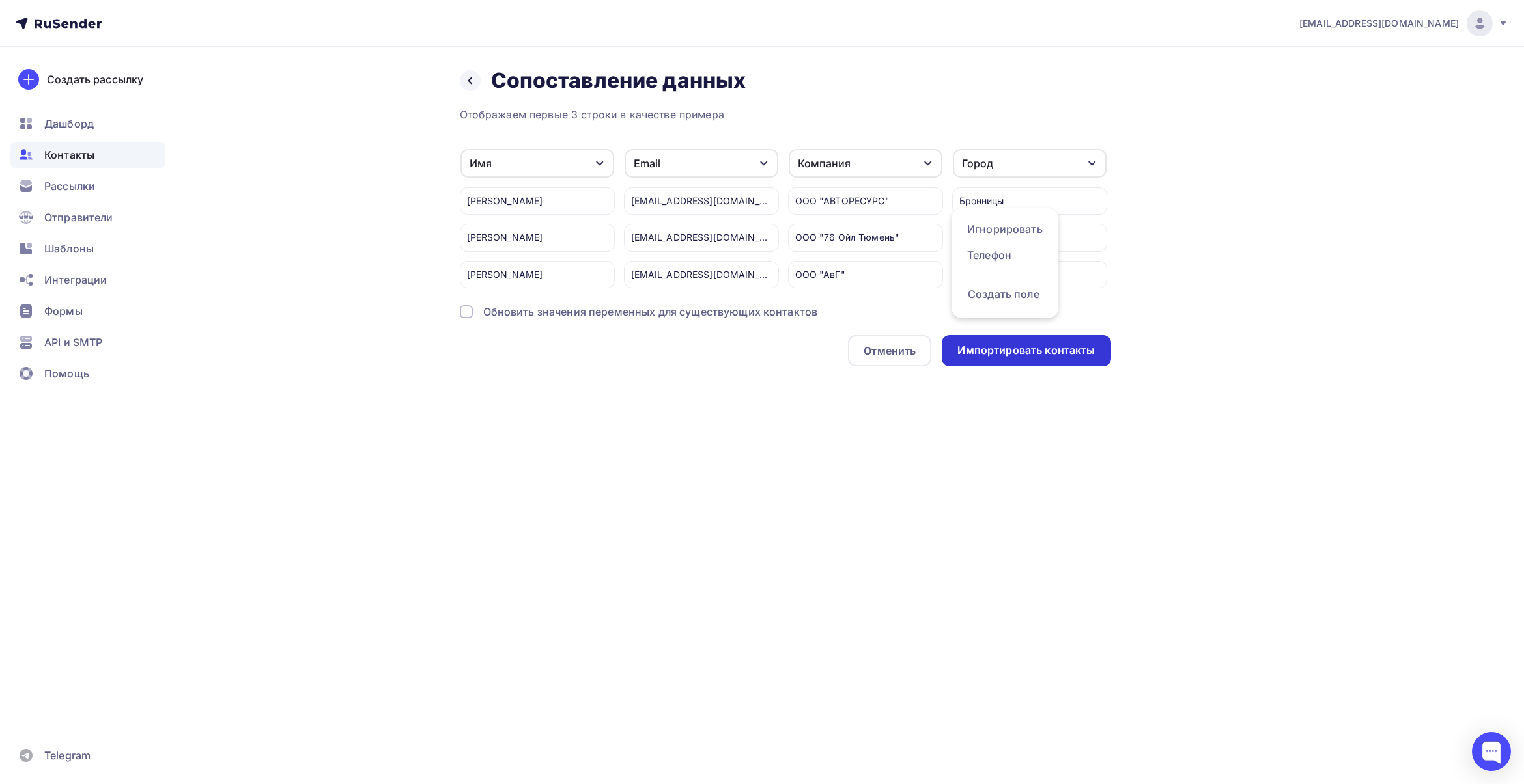
click at [1030, 349] on div "Импортировать контакты" at bounding box center [1026, 350] width 138 height 15
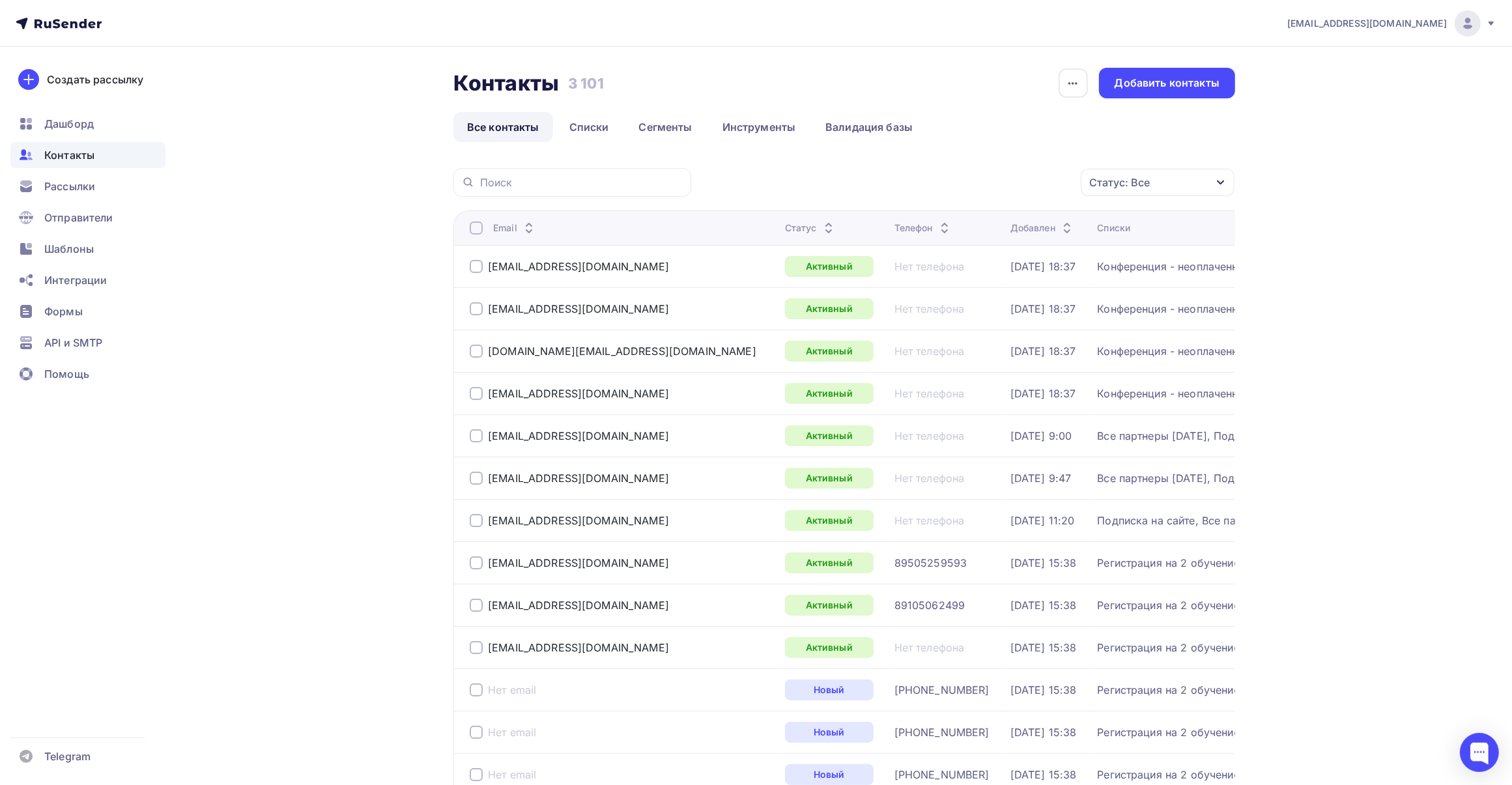
click at [471, 228] on div at bounding box center [476, 228] width 13 height 13
click at [582, 137] on link "Списки" at bounding box center [589, 127] width 67 height 30
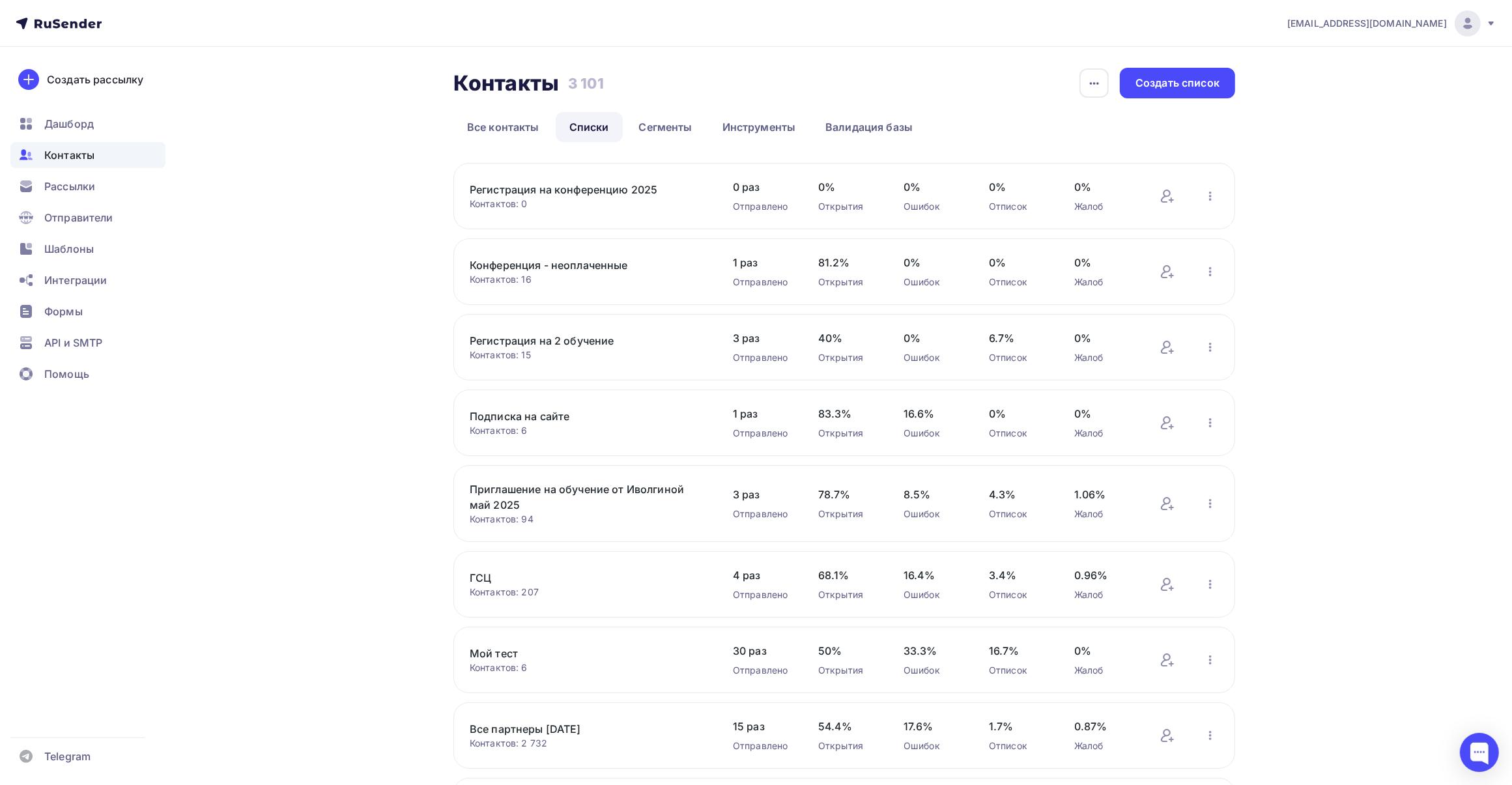
click at [557, 190] on link "Регистрация на конференцию 2025" at bounding box center [580, 190] width 221 height 15
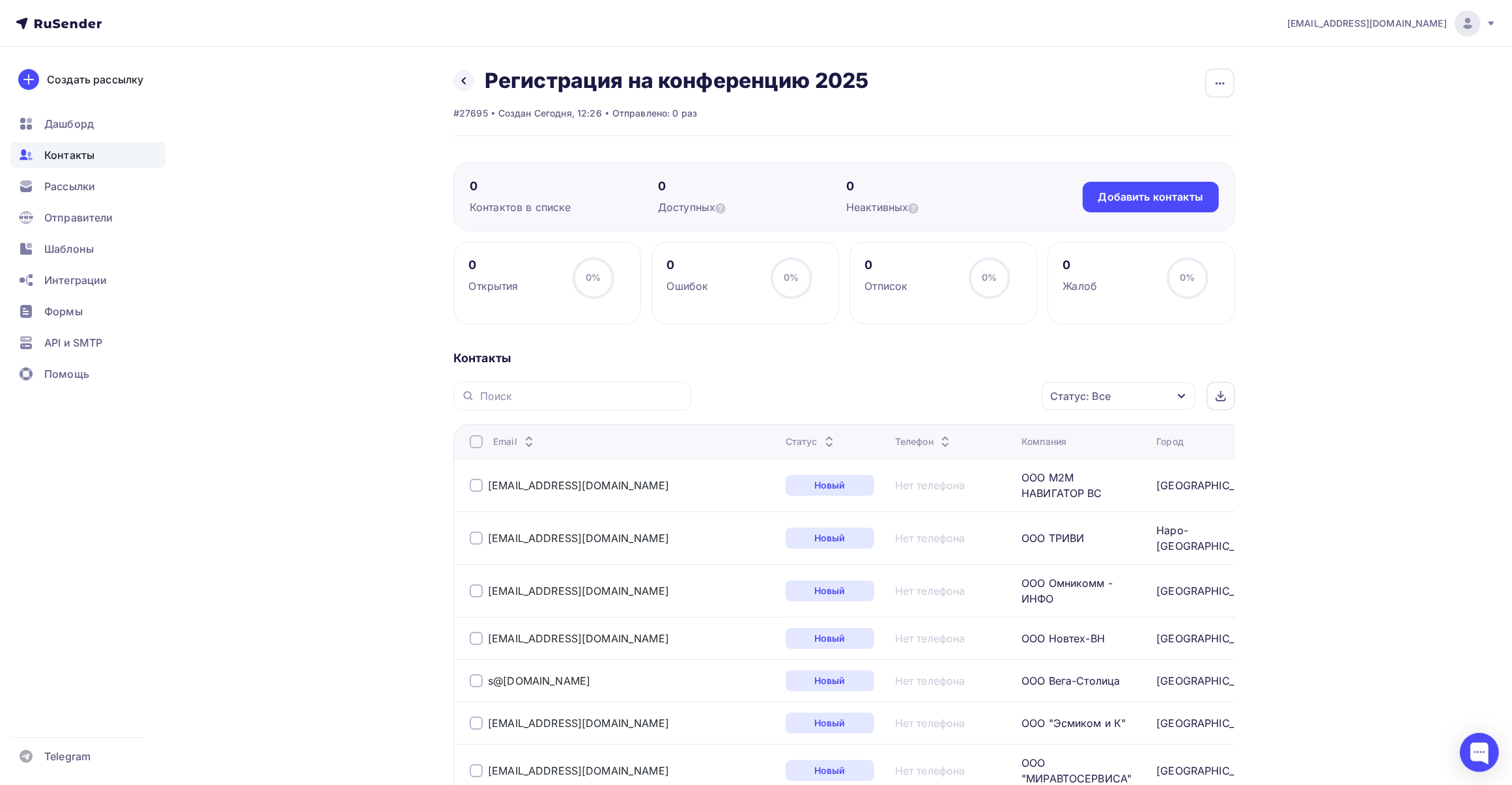
click at [1103, 396] on div "Статус: Все" at bounding box center [1080, 396] width 60 height 15
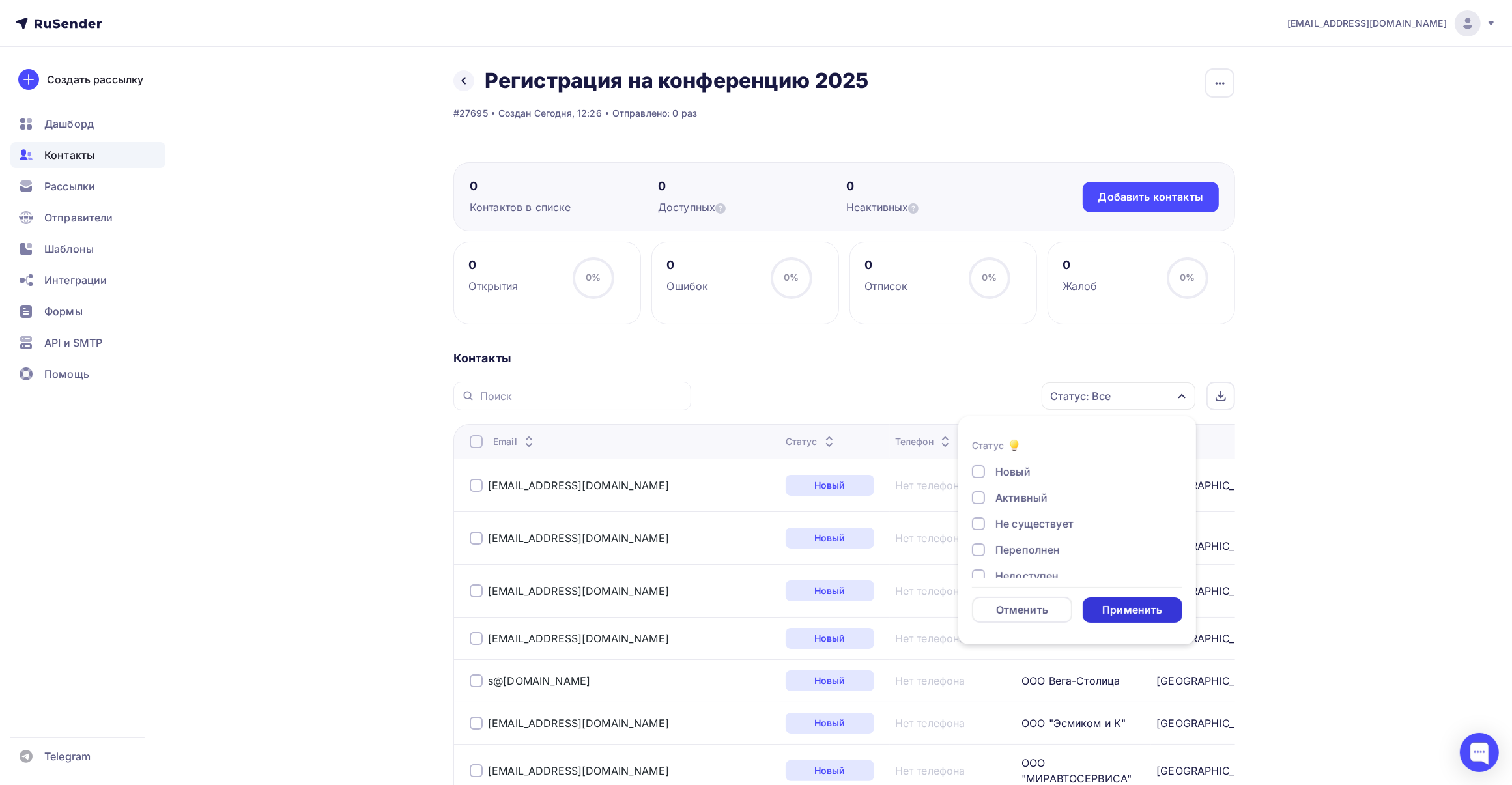
click at [1148, 615] on div "Применить" at bounding box center [1131, 610] width 60 height 15
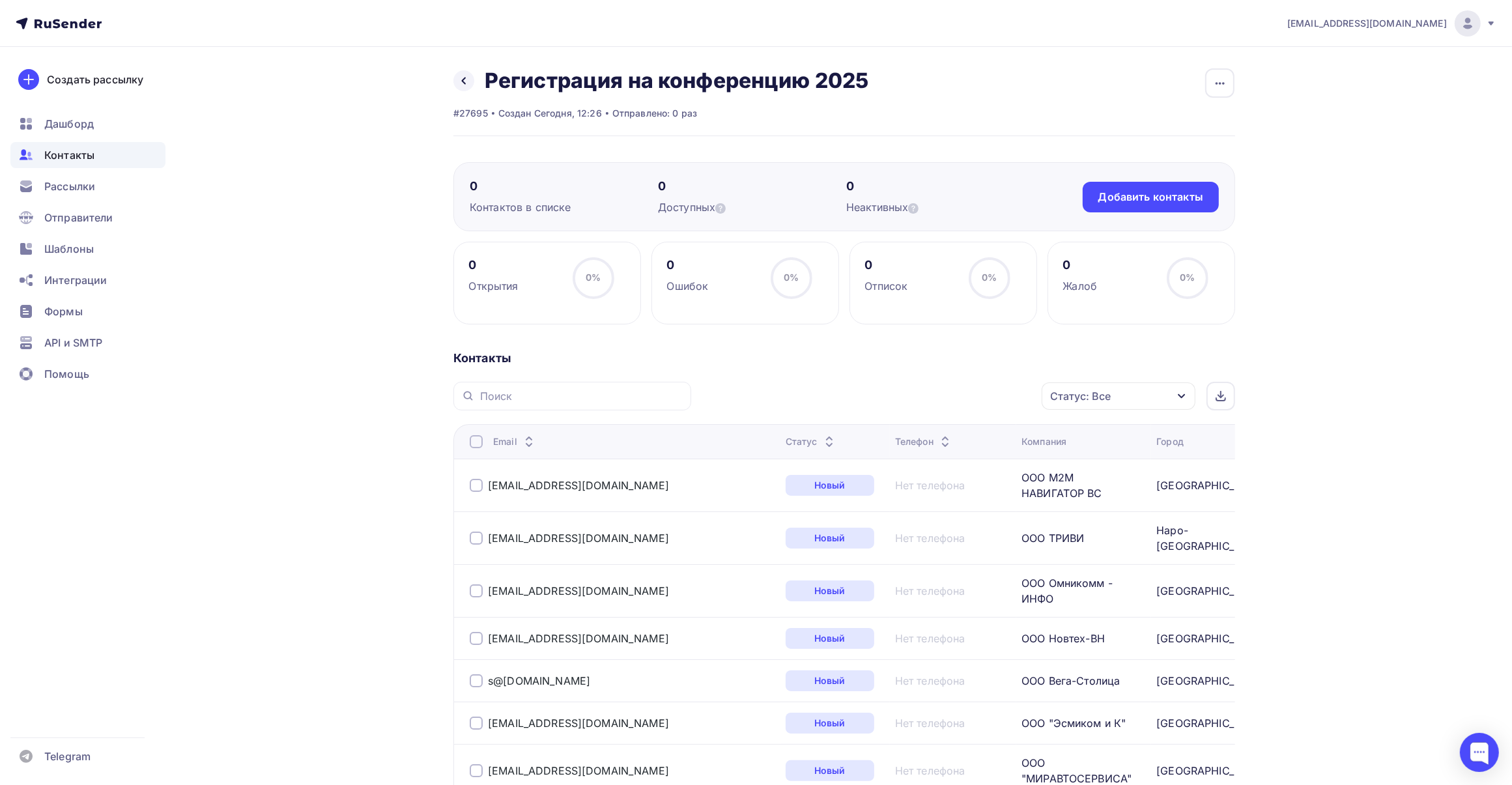
click at [499, 443] on div "Email" at bounding box center [515, 441] width 43 height 13
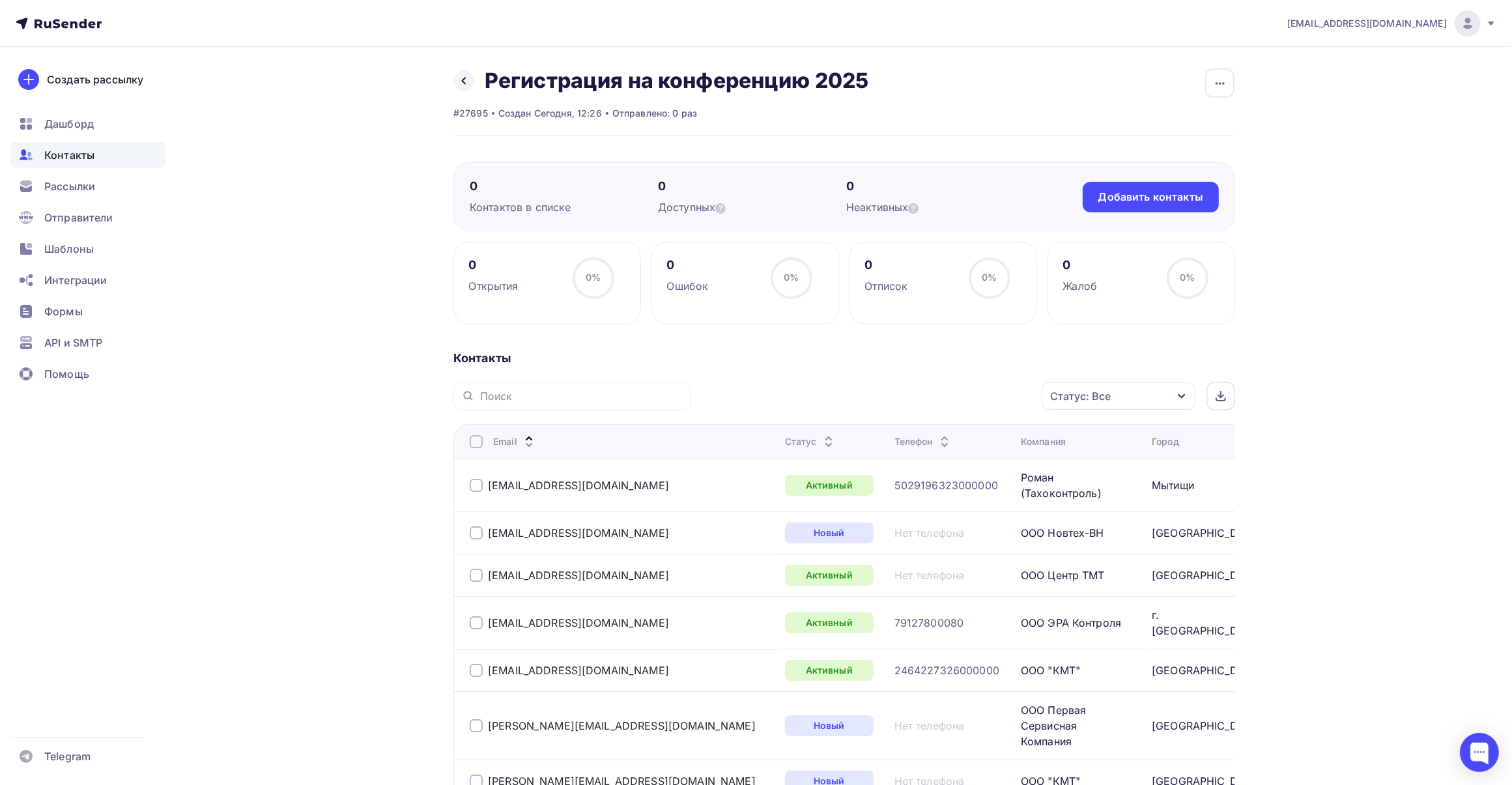
click at [477, 444] on div at bounding box center [476, 441] width 13 height 13
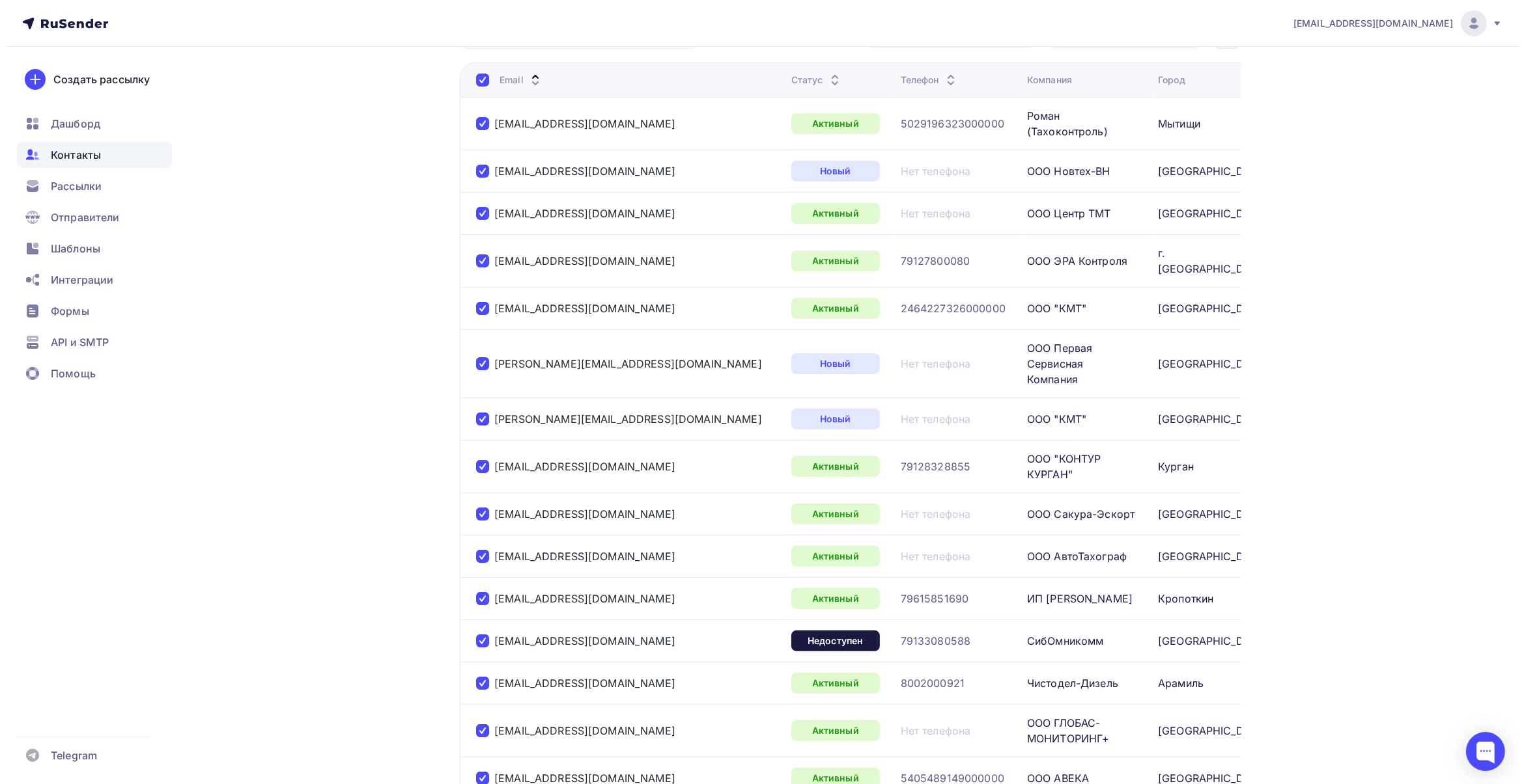
scroll to position [52, 0]
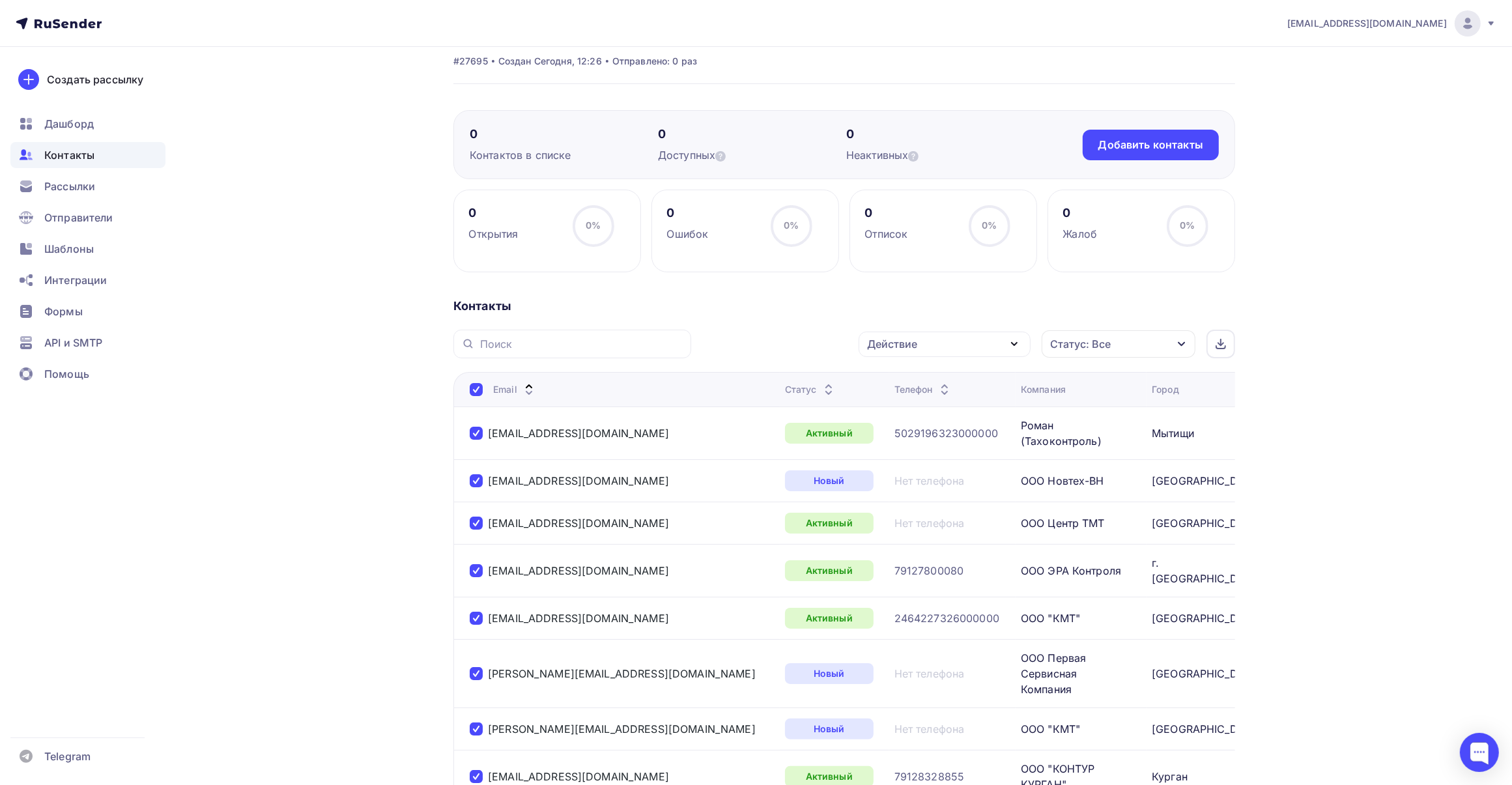
click at [1011, 341] on icon "button" at bounding box center [1014, 344] width 15 height 15
click at [977, 379] on div "Добавить в списки" at bounding box center [945, 382] width 141 height 15
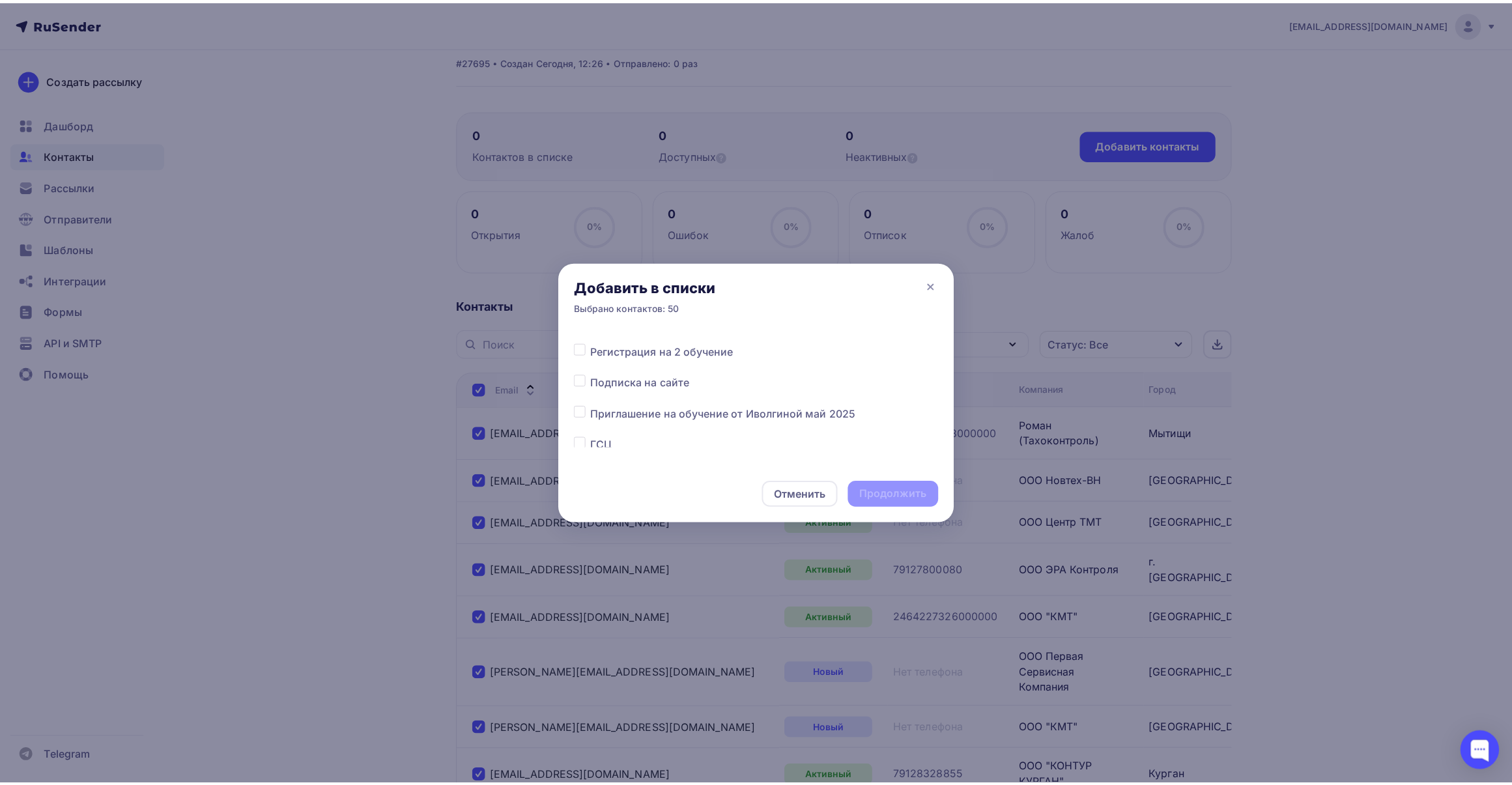
scroll to position [163, 0]
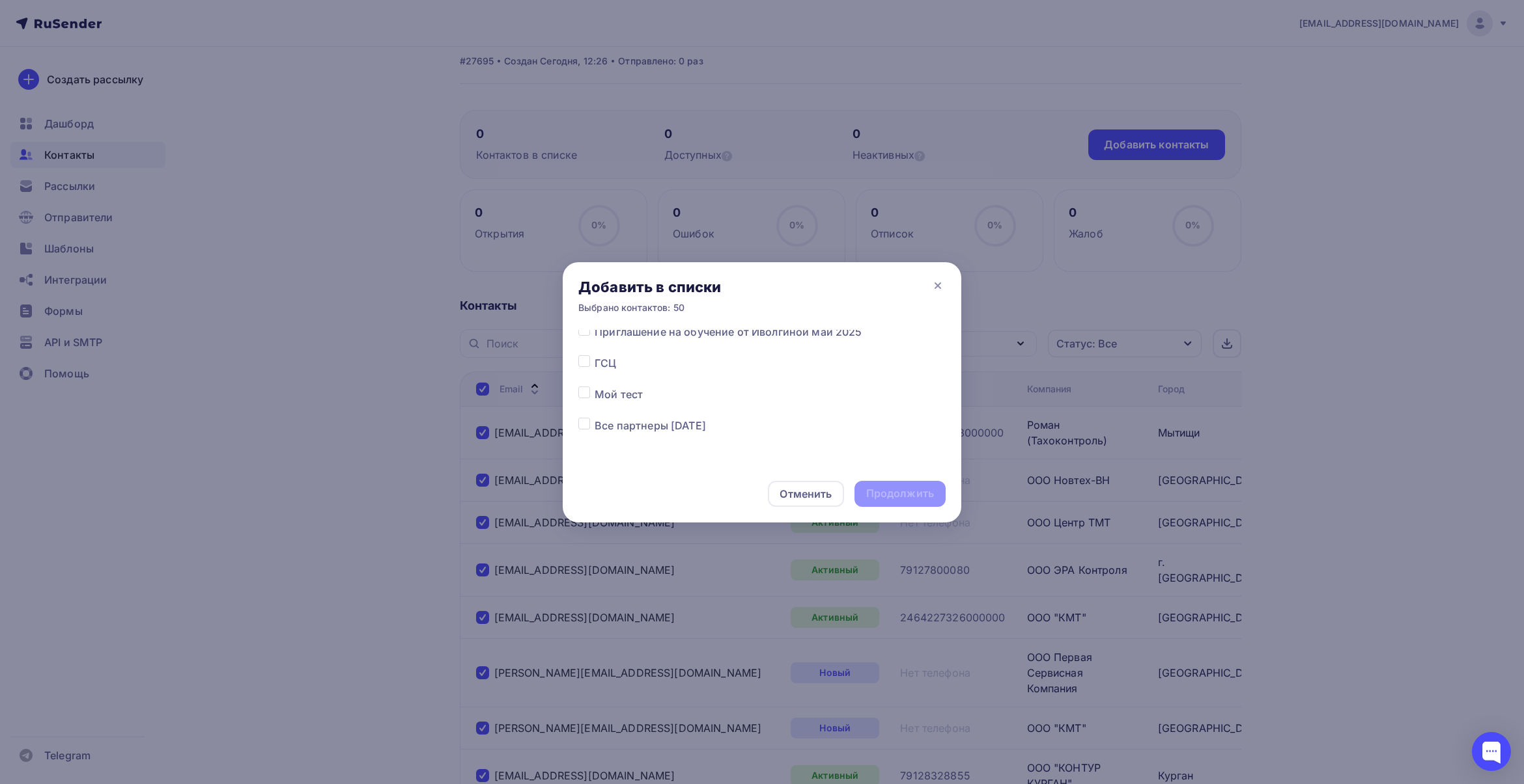
click at [595, 418] on label at bounding box center [595, 418] width 0 height 0
click at [585, 423] on input "checkbox" at bounding box center [583, 423] width 12 height 12
checkbox input "true"
click at [889, 493] on div "Продолжить" at bounding box center [900, 493] width 68 height 15
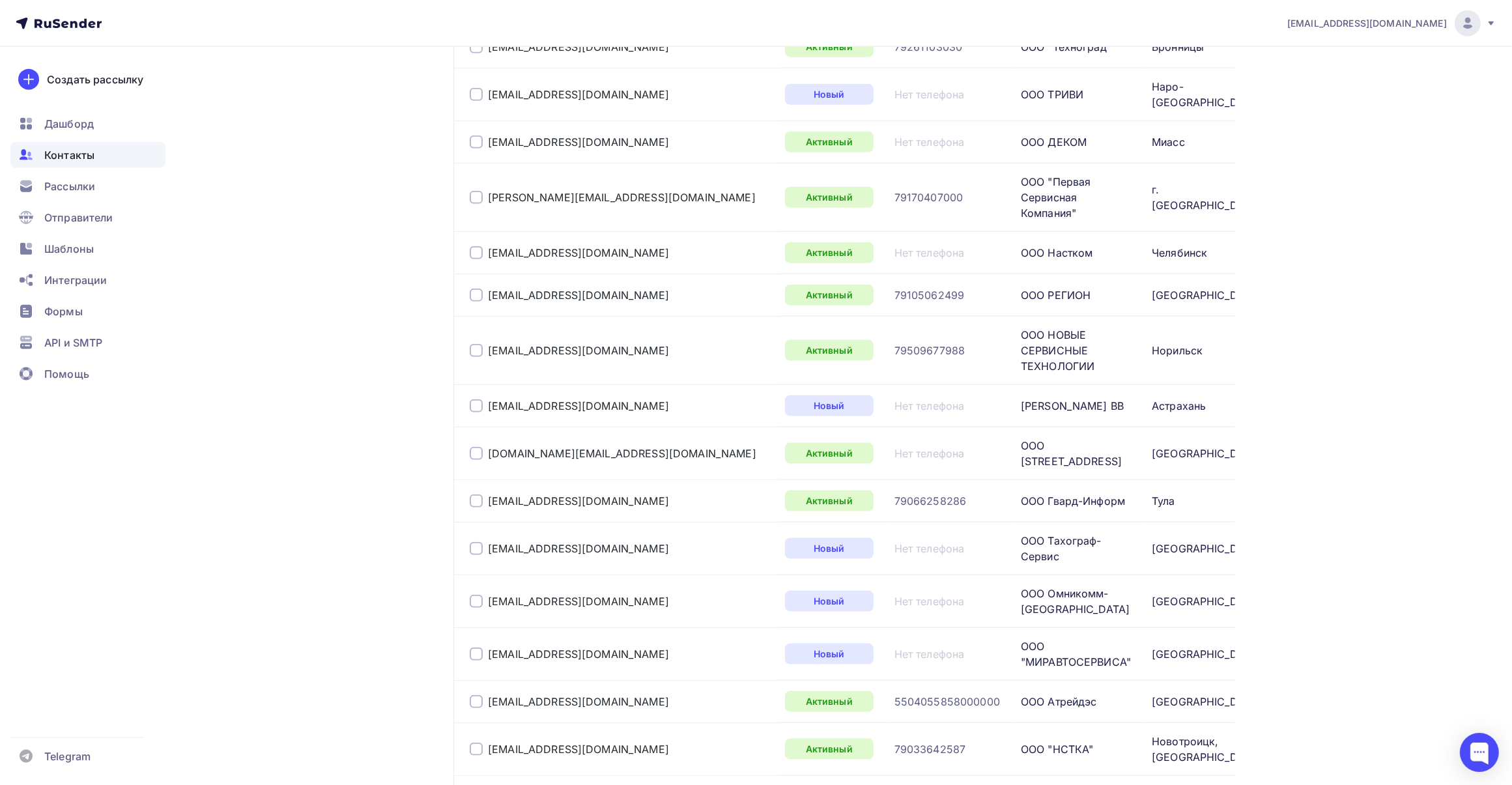
scroll to position [2007, 0]
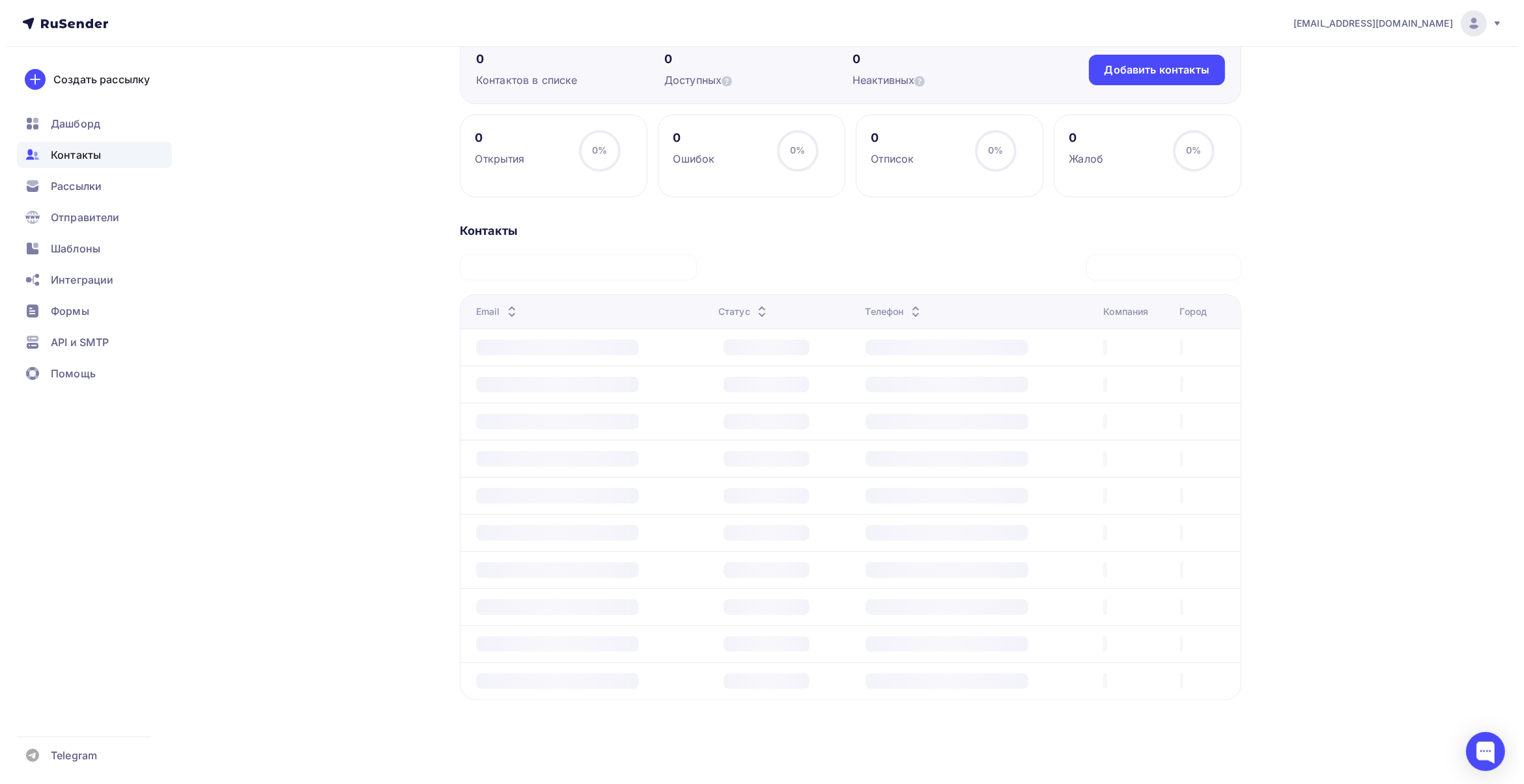
scroll to position [129, 0]
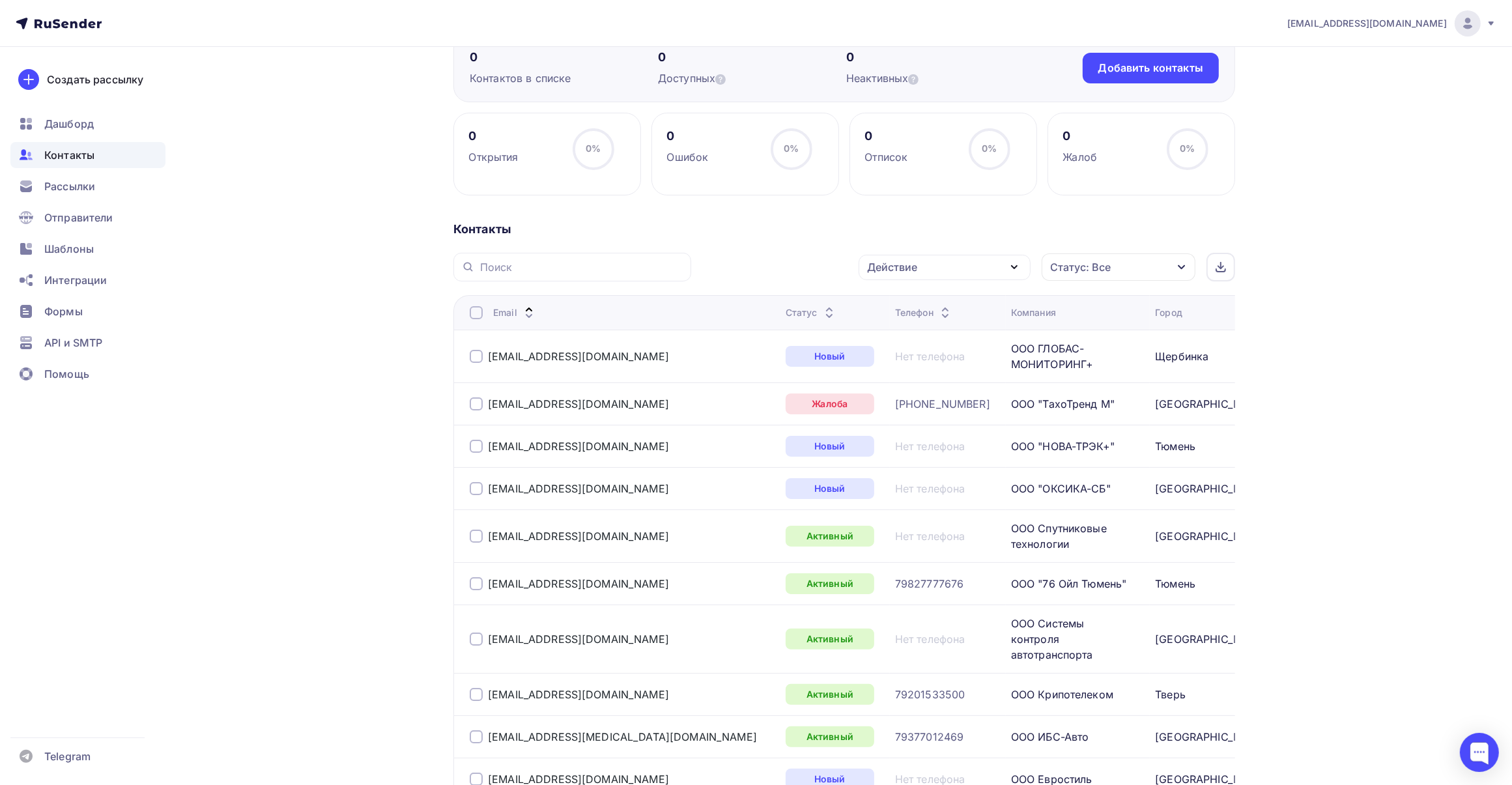
click at [480, 308] on div at bounding box center [476, 313] width 13 height 13
click at [479, 315] on div at bounding box center [476, 313] width 13 height 13
click at [994, 272] on div "Действие" at bounding box center [944, 267] width 172 height 26
click at [970, 303] on div "Добавить в списки" at bounding box center [925, 306] width 101 height 15
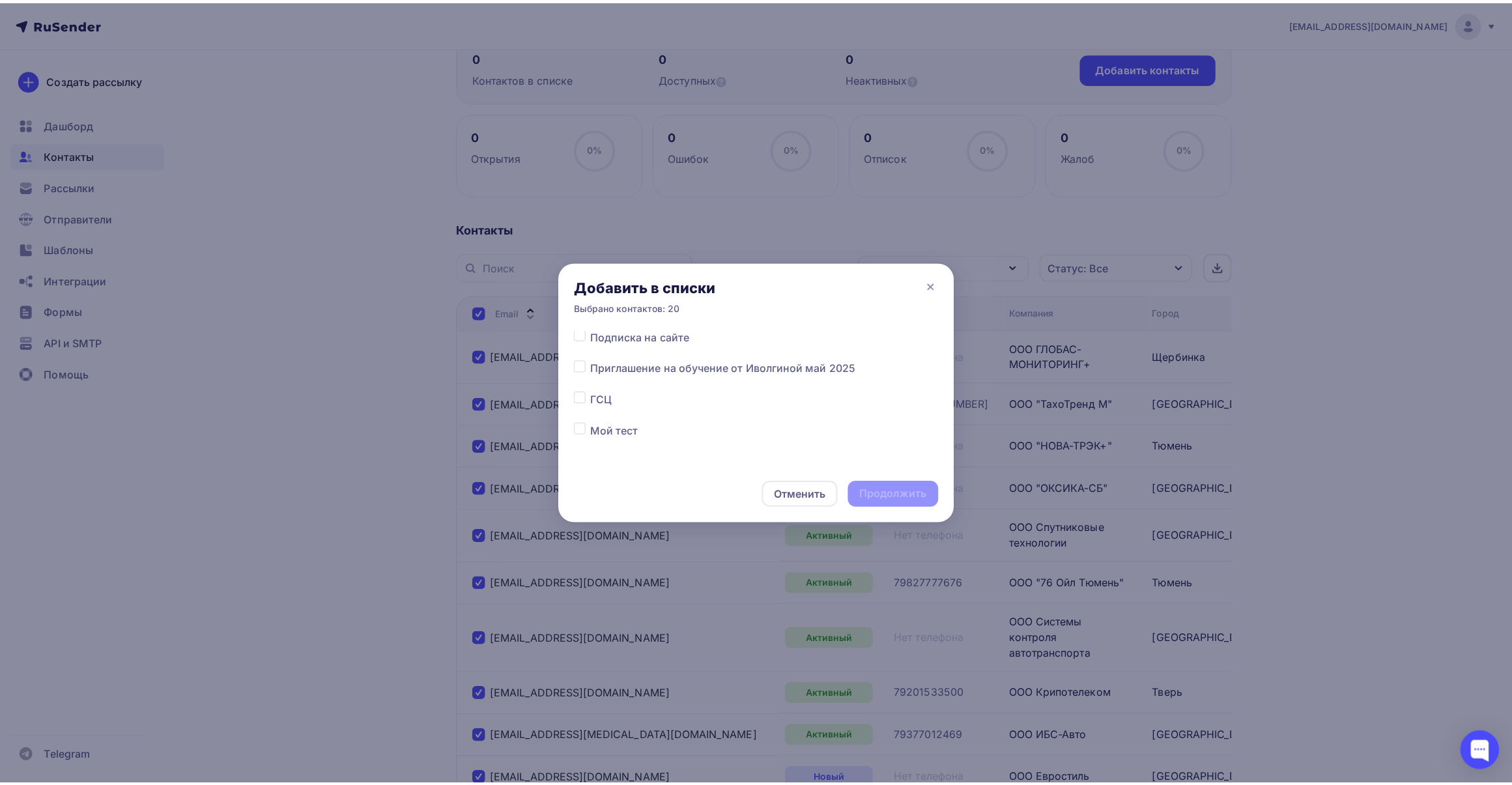
scroll to position [163, 0]
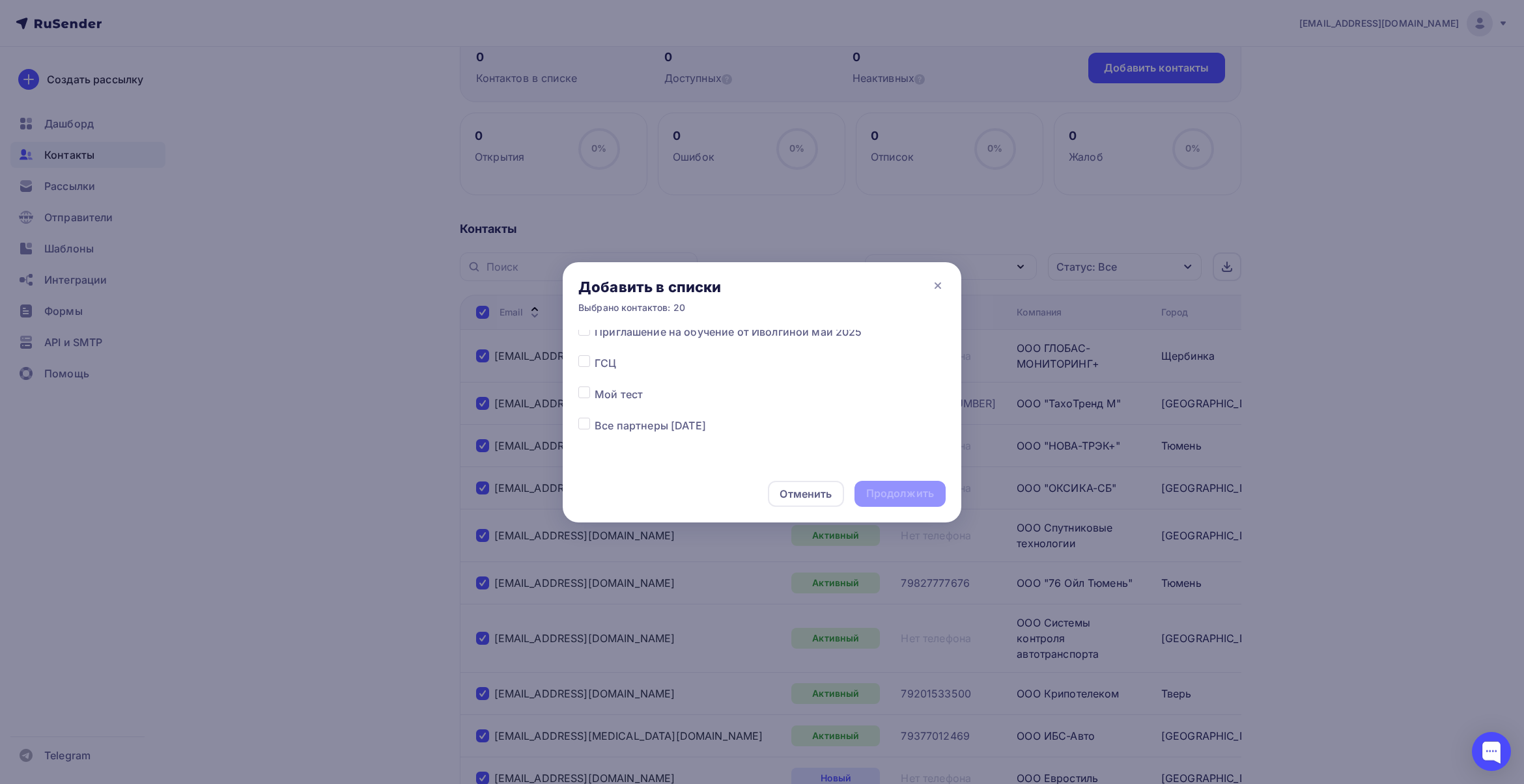
click at [595, 418] on label at bounding box center [595, 418] width 0 height 0
click at [586, 424] on input "checkbox" at bounding box center [583, 423] width 12 height 12
checkbox input "true"
click at [873, 488] on div "Продолжить" at bounding box center [900, 493] width 68 height 15
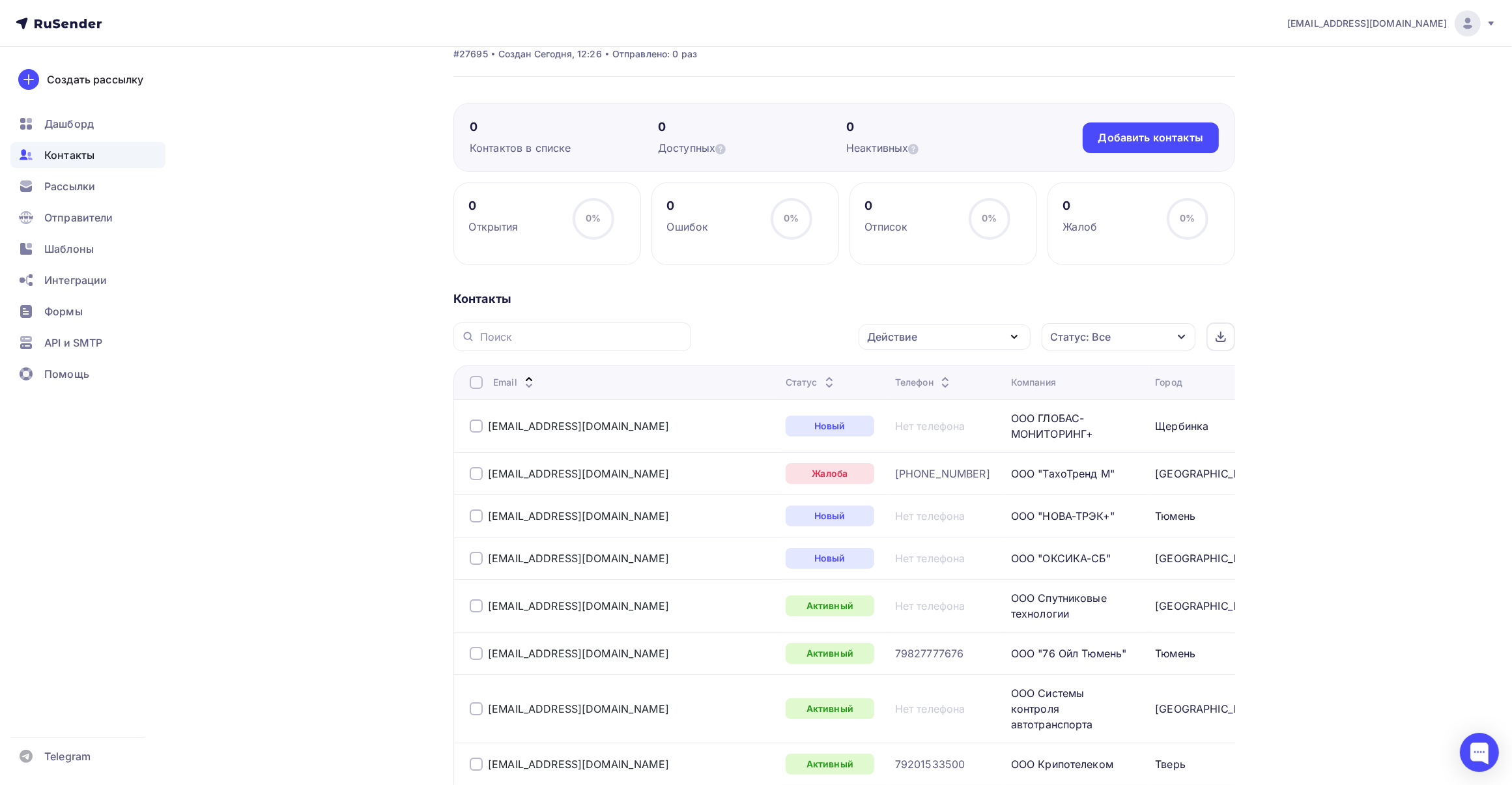
scroll to position [0, 0]
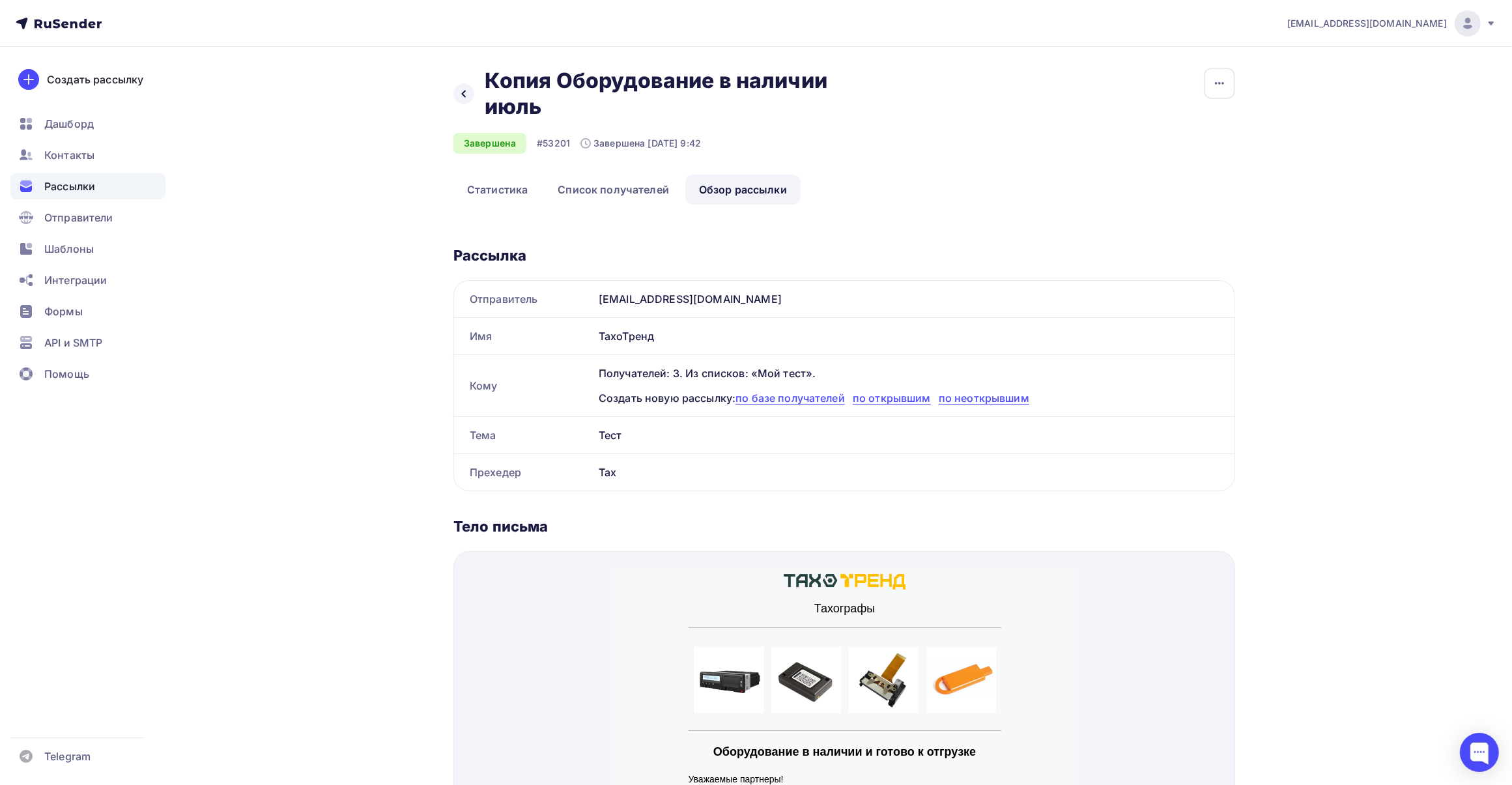
click at [1194, 90] on div "Назад Копия Оборудование в наличии июль Копия Оборудование в наличии июль Завер…" at bounding box center [844, 122] width 782 height 107
click at [1220, 88] on icon "button" at bounding box center [1220, 84] width 15 height 15
click at [1197, 122] on div "Копировать" at bounding box center [1170, 124] width 125 height 15
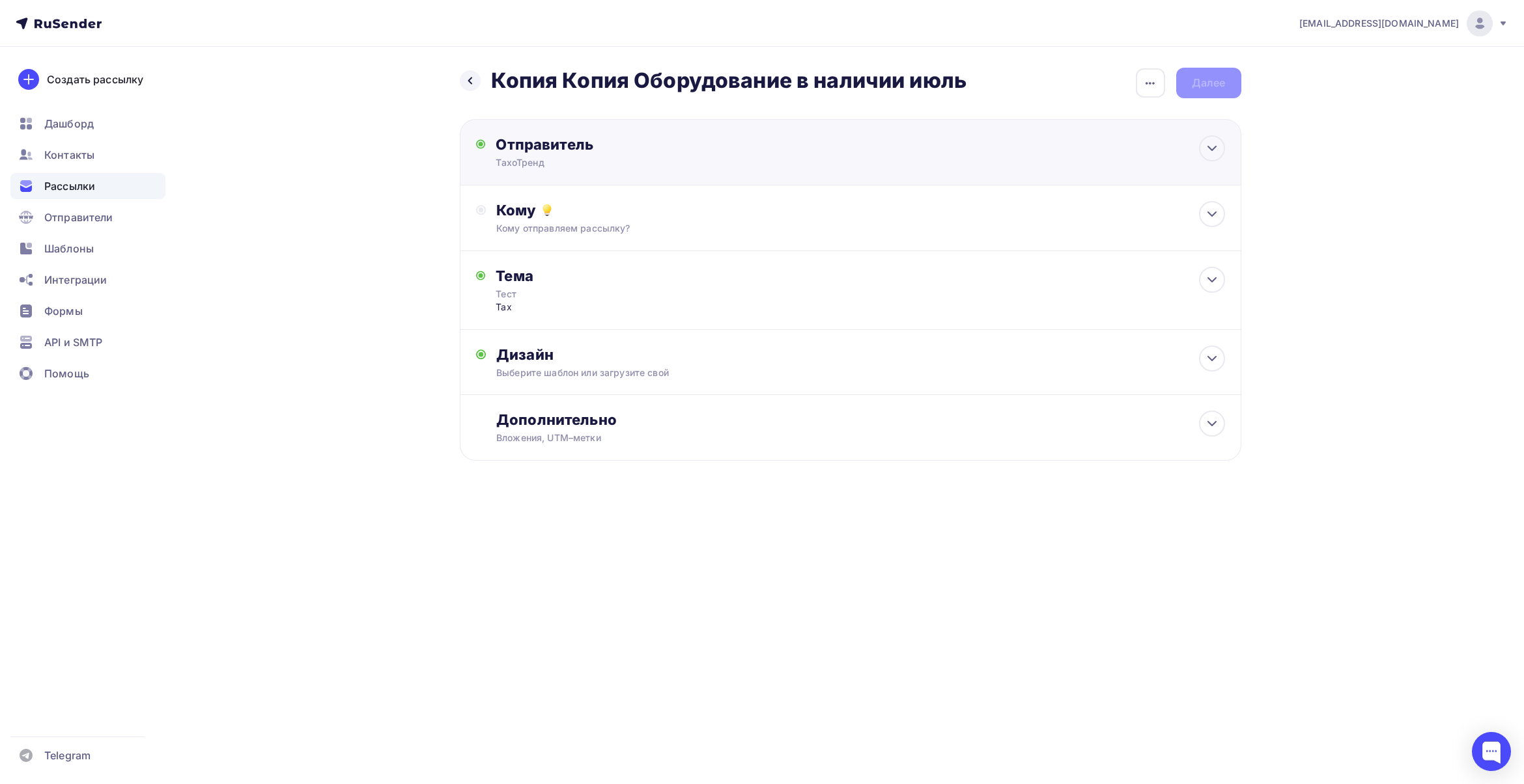
click at [644, 148] on div "Отправитель" at bounding box center [637, 145] width 282 height 19
type input "ТахоТренд"
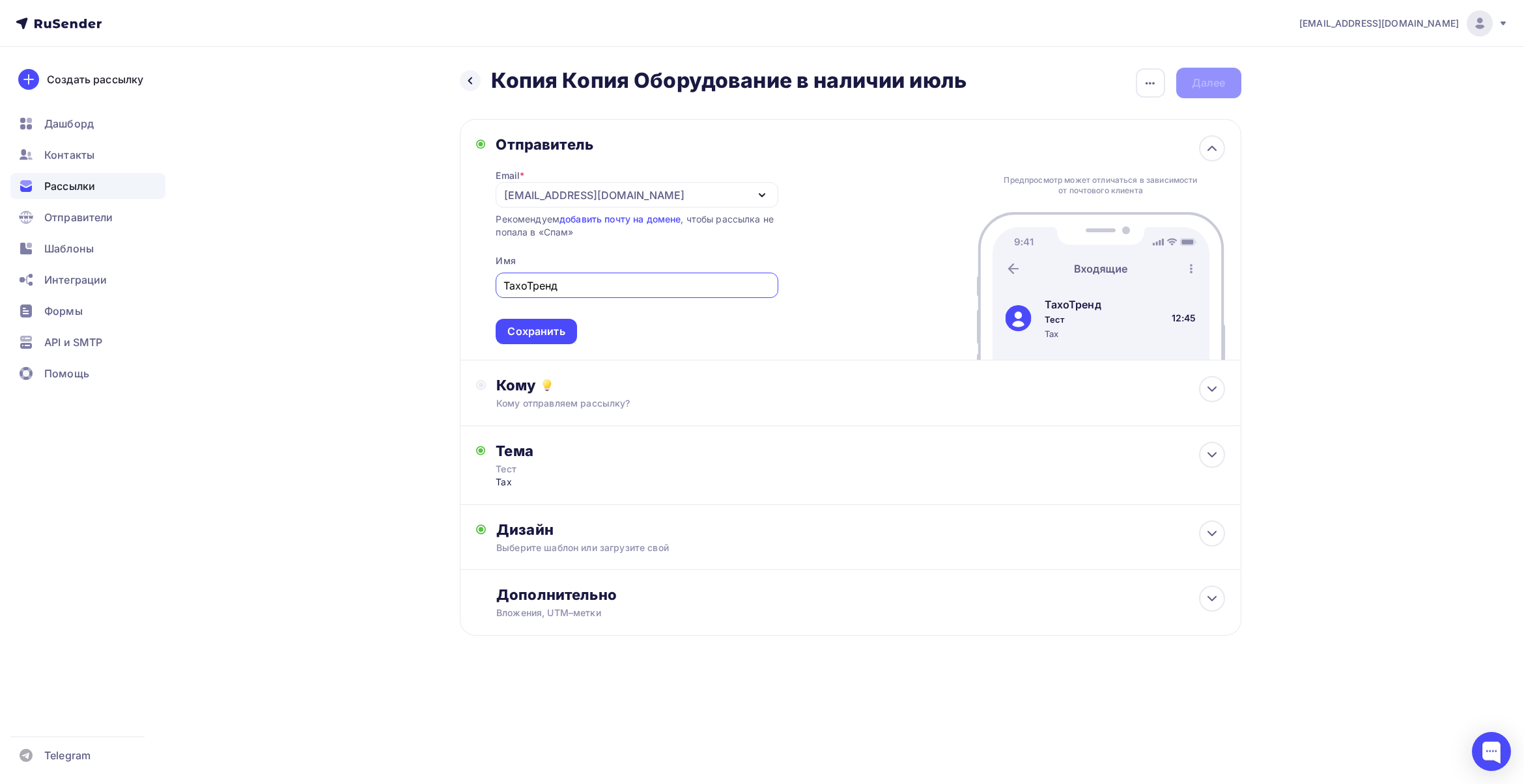
click at [1345, 191] on div "[EMAIL_ADDRESS][DOMAIN_NAME] Аккаунт Тарифы Выйти Создать рассылку [GEOGRAPHIC_…" at bounding box center [762, 360] width 1524 height 720
click at [691, 396] on div "Кому Кому отправляем рассылку? Списки получателей Выберите список Все списки id…" at bounding box center [859, 394] width 728 height 34
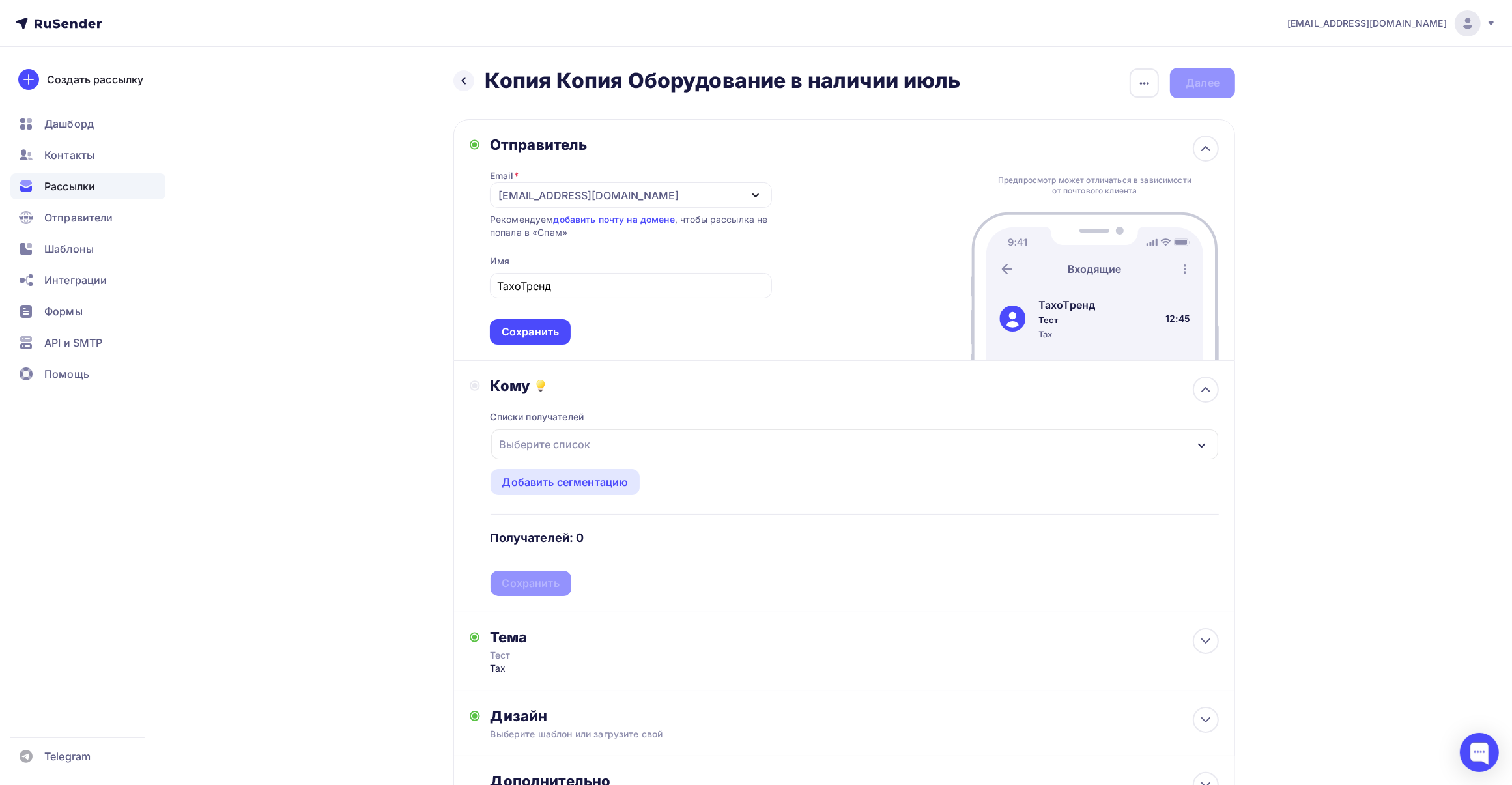
click at [661, 439] on div "Выберите список" at bounding box center [854, 444] width 727 height 30
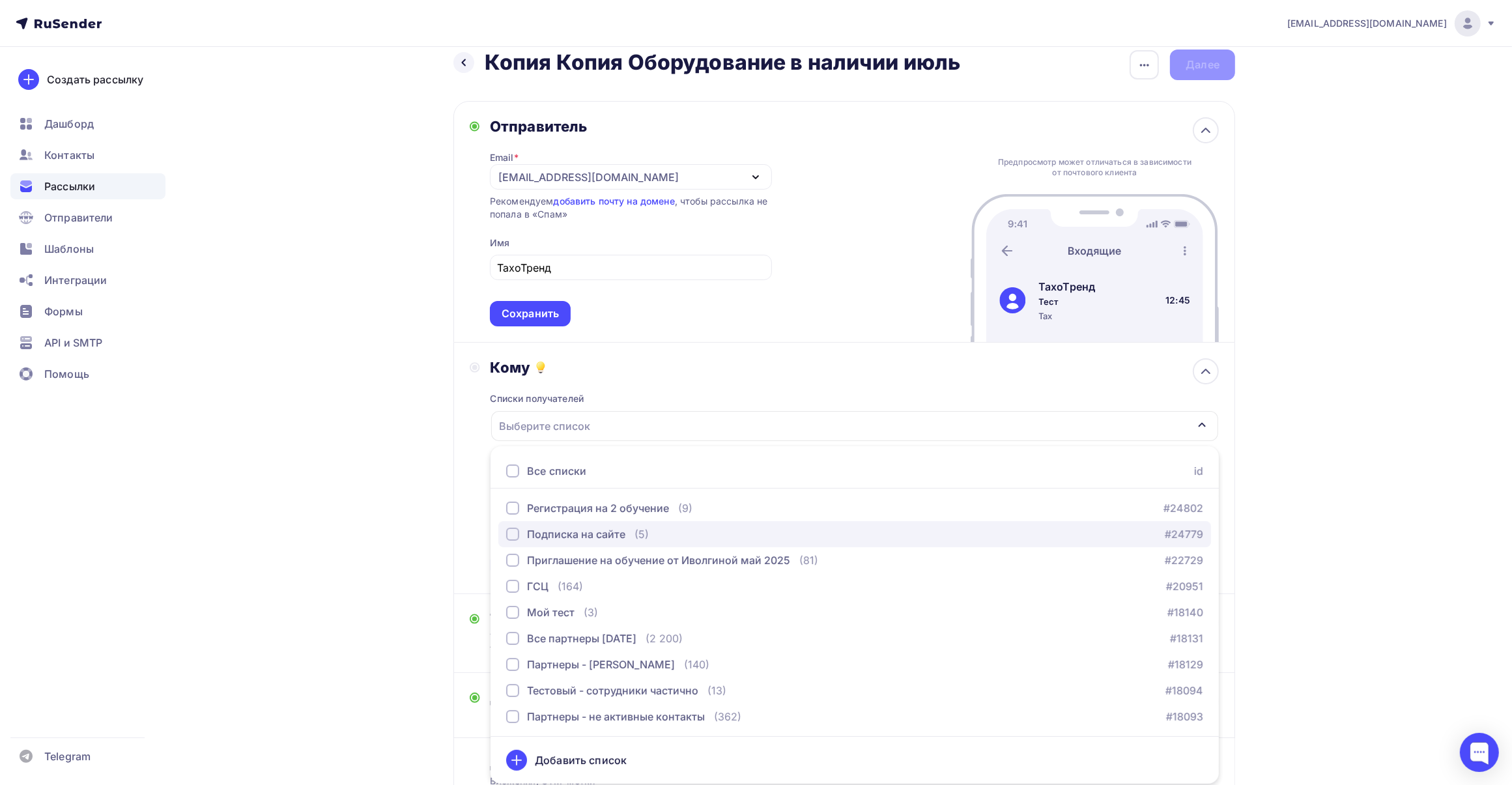
scroll to position [81, 0]
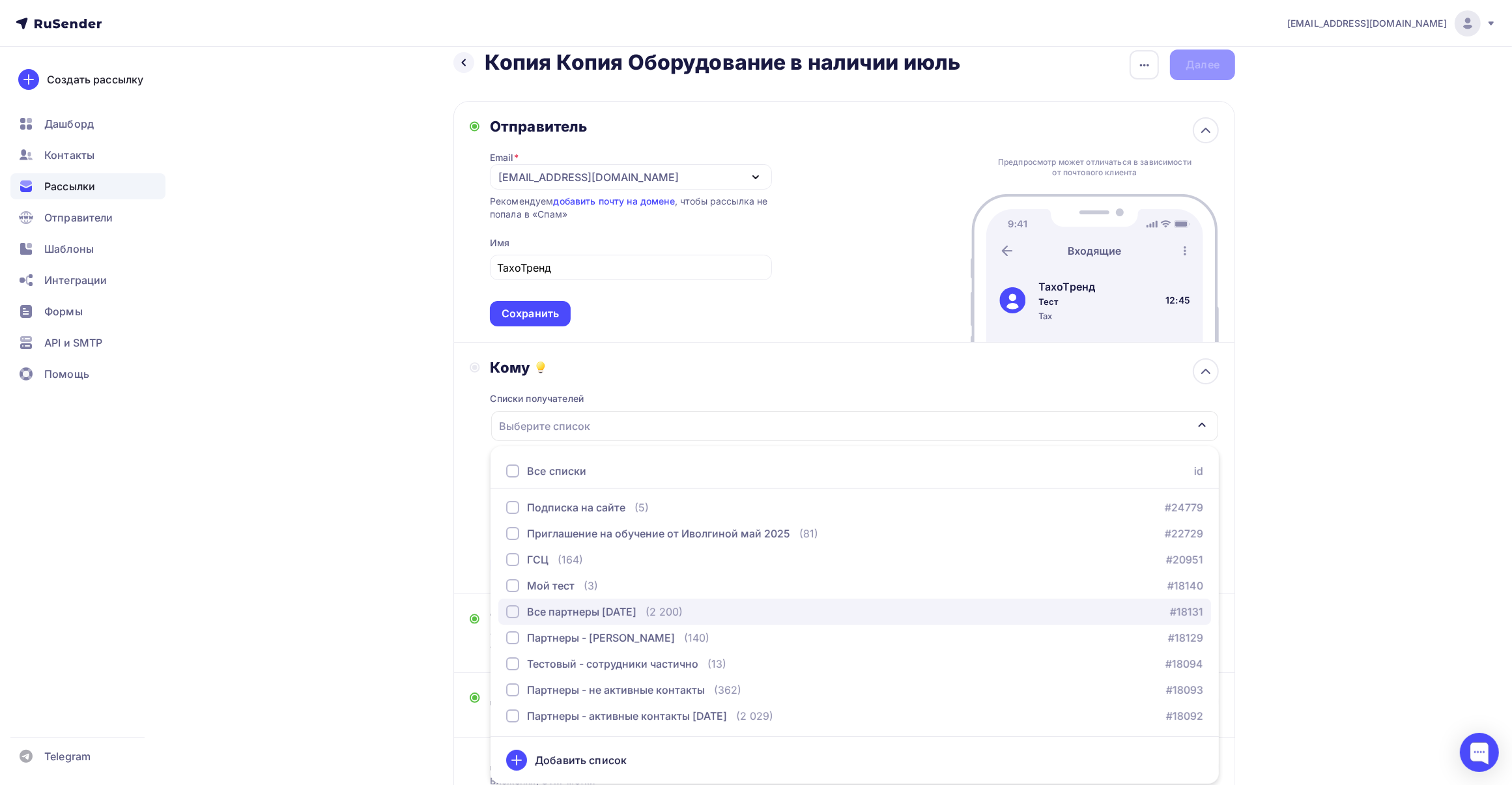
click at [509, 608] on div "button" at bounding box center [512, 612] width 13 height 13
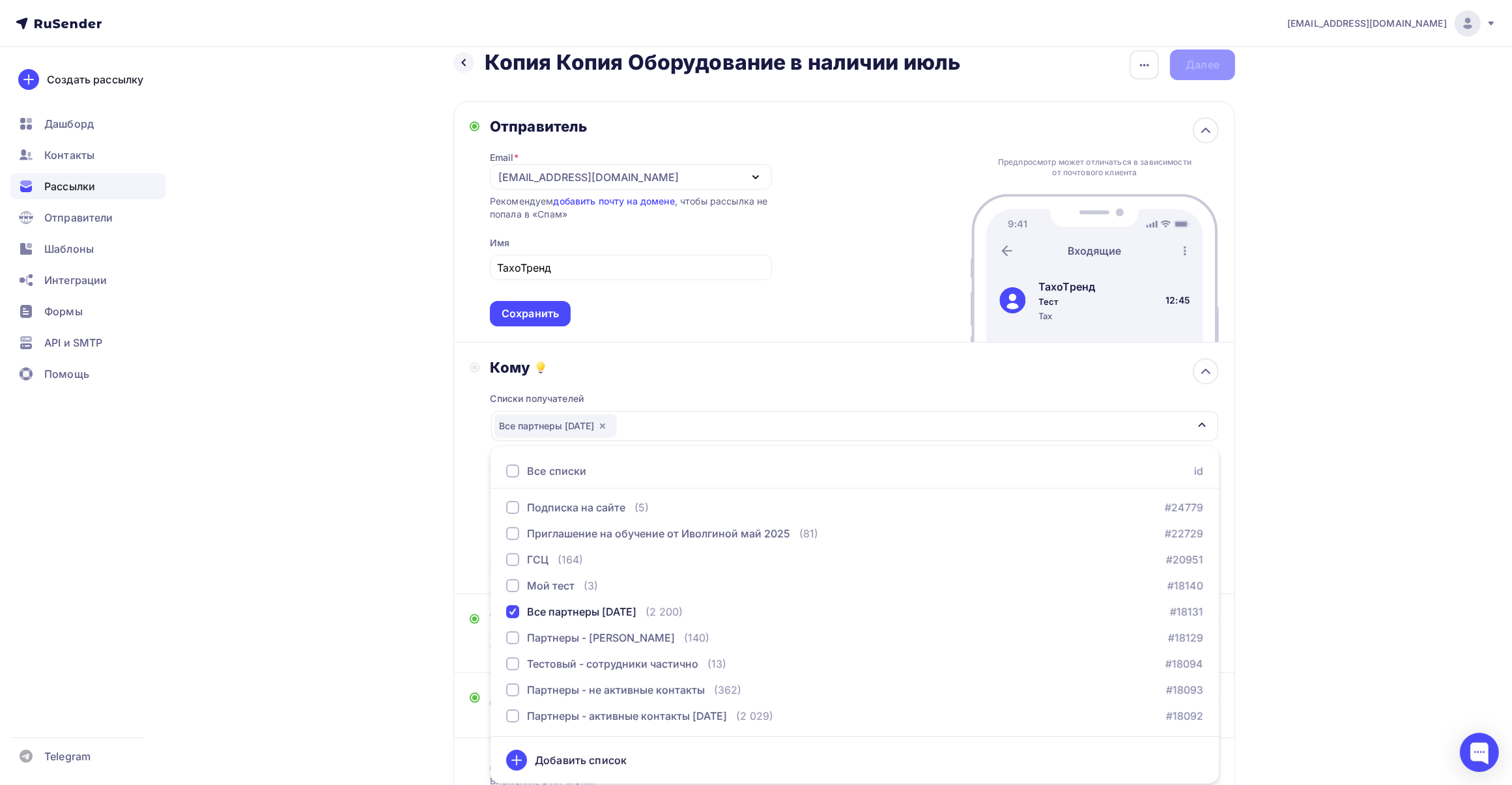
click at [1274, 487] on div "Назад Копия Копия Оборудование в наличии июль Копия Копия Оборудование в наличи…" at bounding box center [756, 458] width 1068 height 859
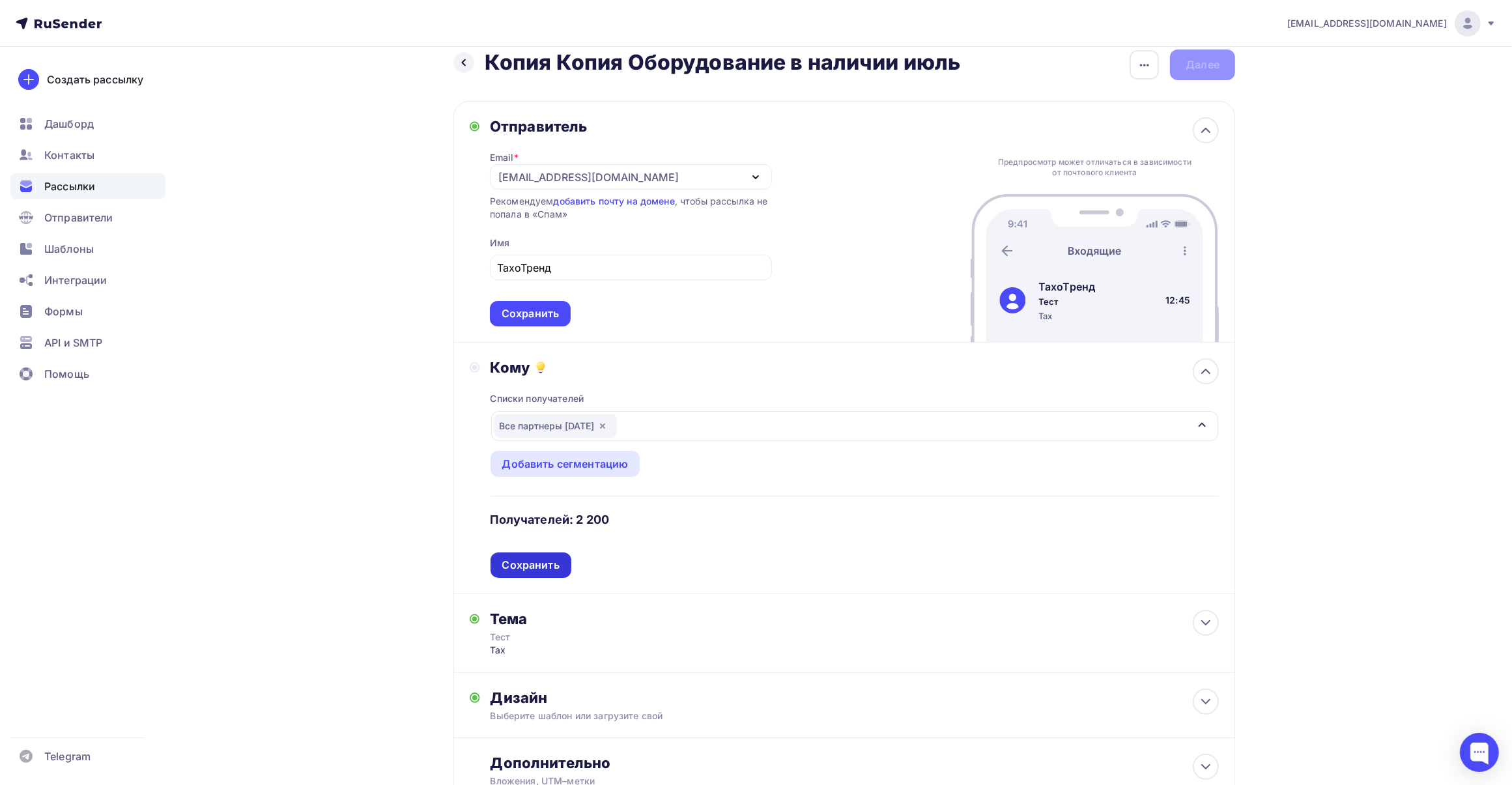
click at [525, 567] on div "Сохранить" at bounding box center [531, 565] width 57 height 15
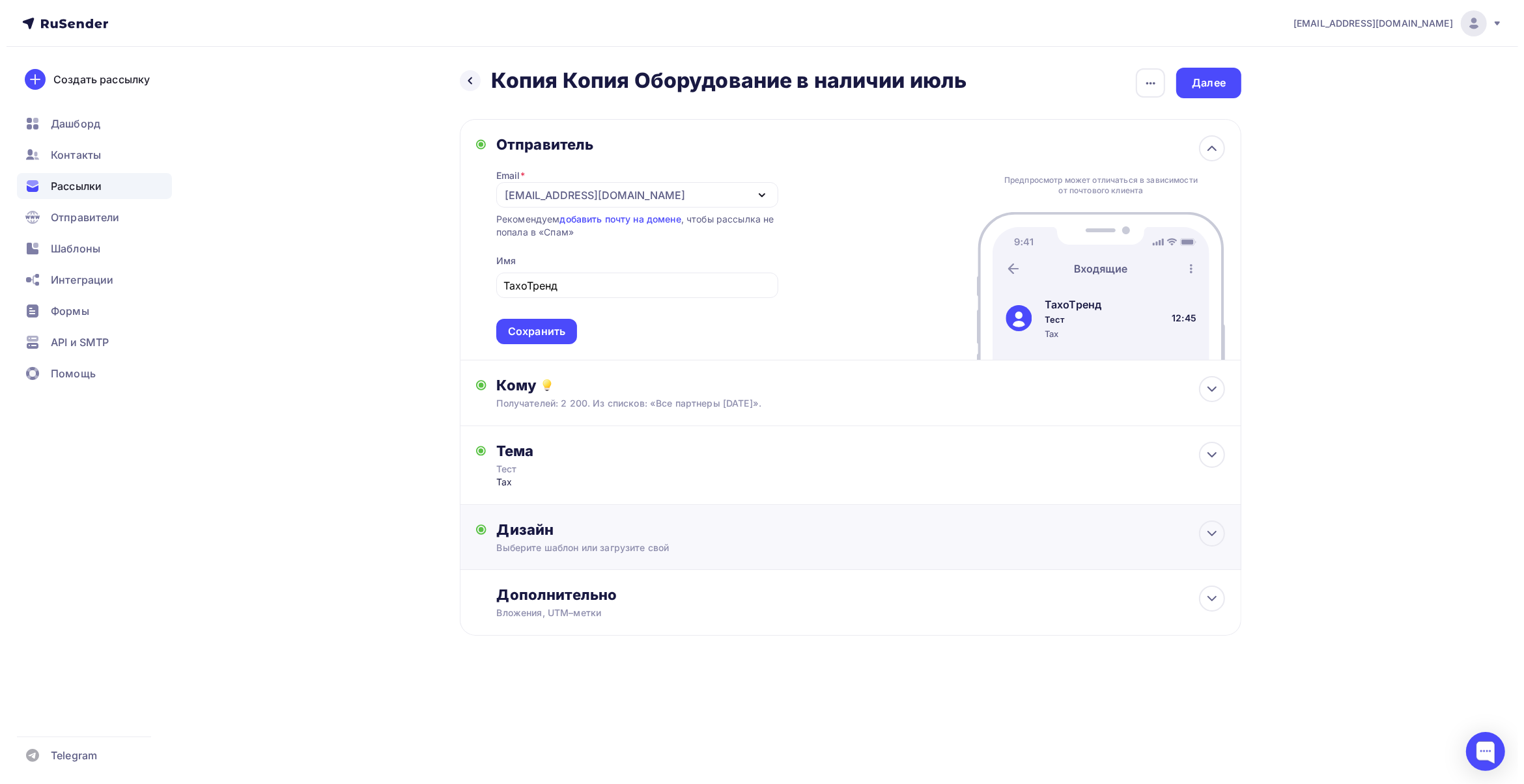
scroll to position [0, 0]
click at [542, 327] on div "Сохранить" at bounding box center [536, 331] width 57 height 15
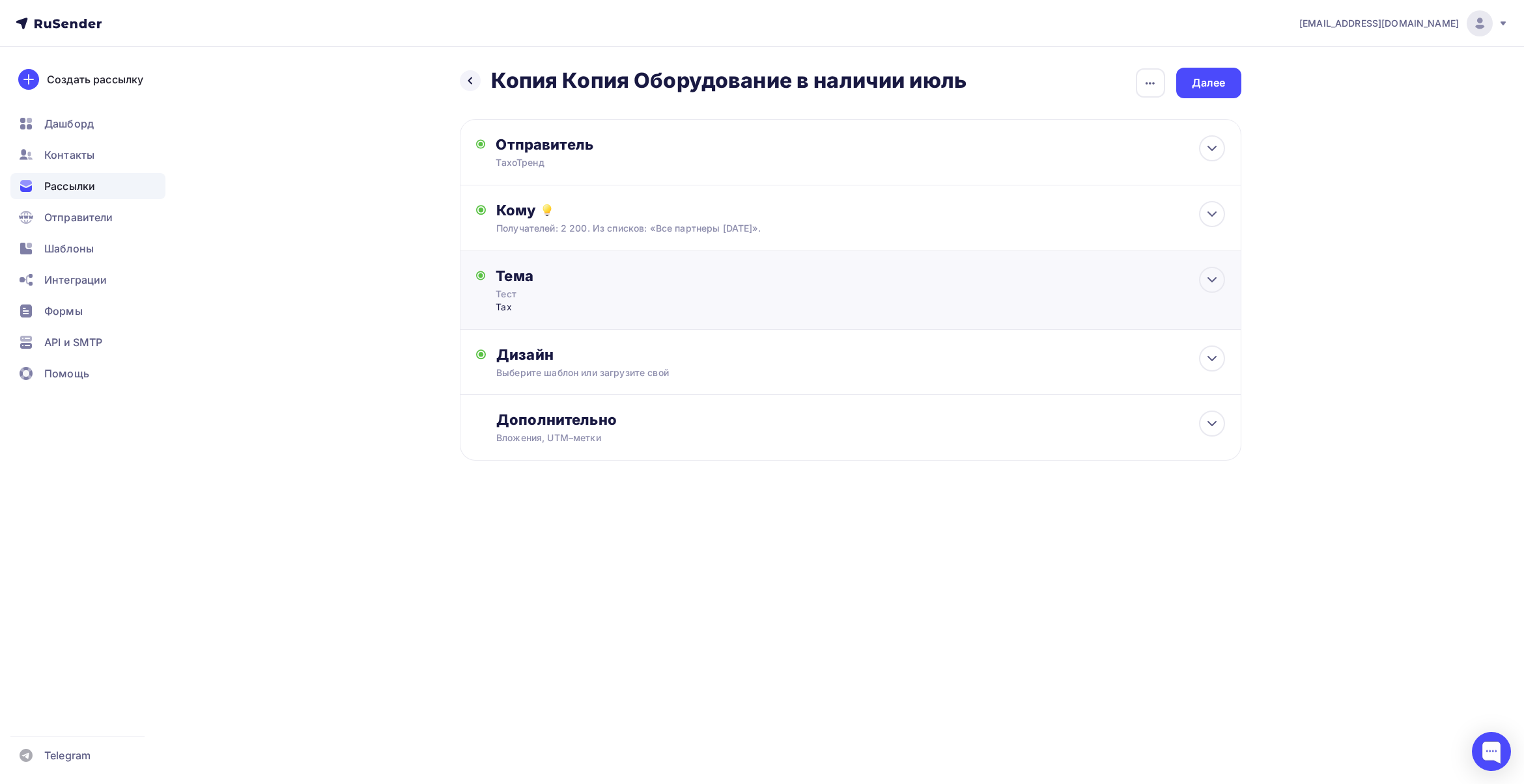
click at [624, 296] on div "Тест" at bounding box center [612, 294] width 232 height 13
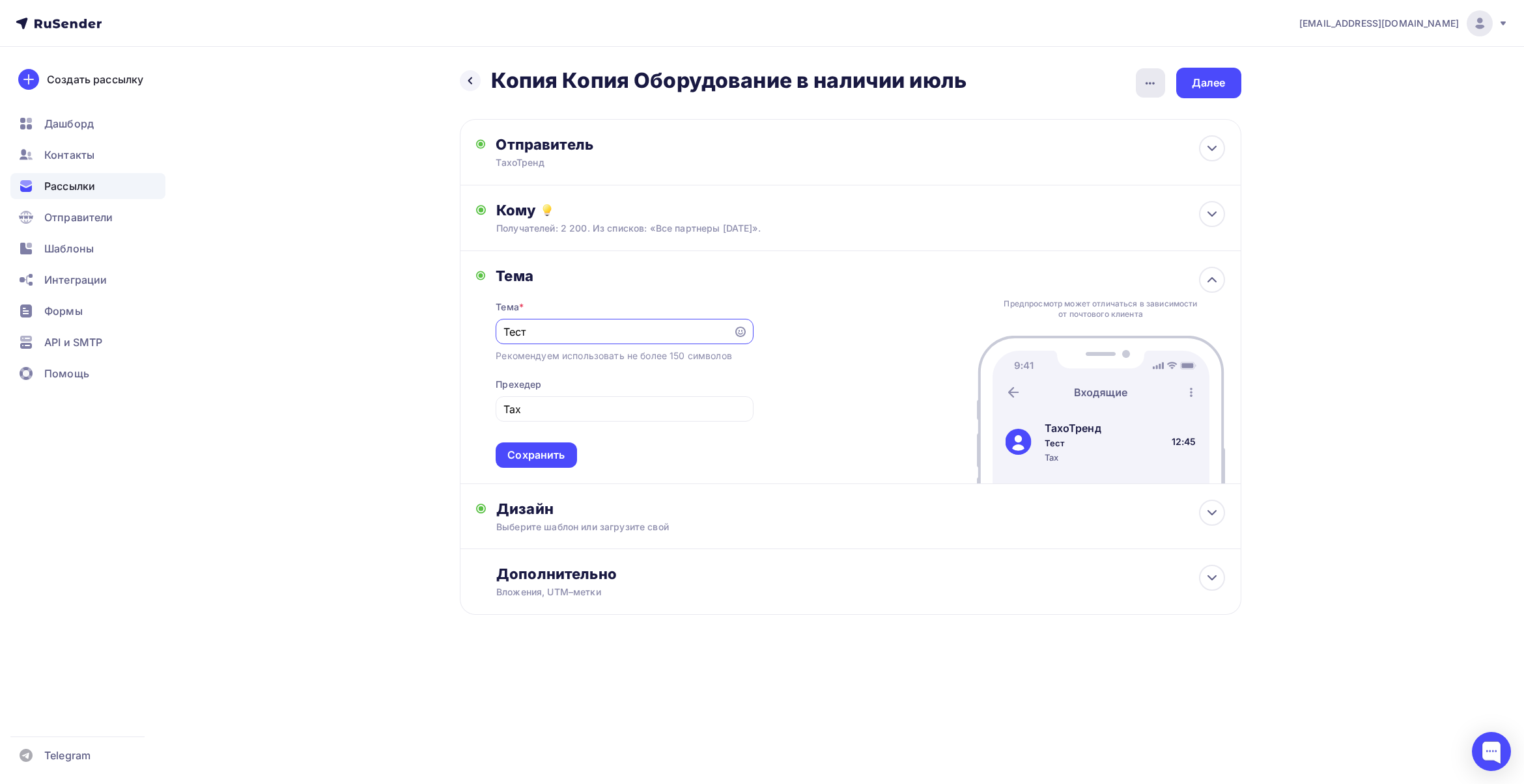
click at [1143, 85] on icon "button" at bounding box center [1150, 84] width 15 height 15
click at [1107, 146] on div "Переименовать рассылку" at bounding box center [1081, 150] width 162 height 15
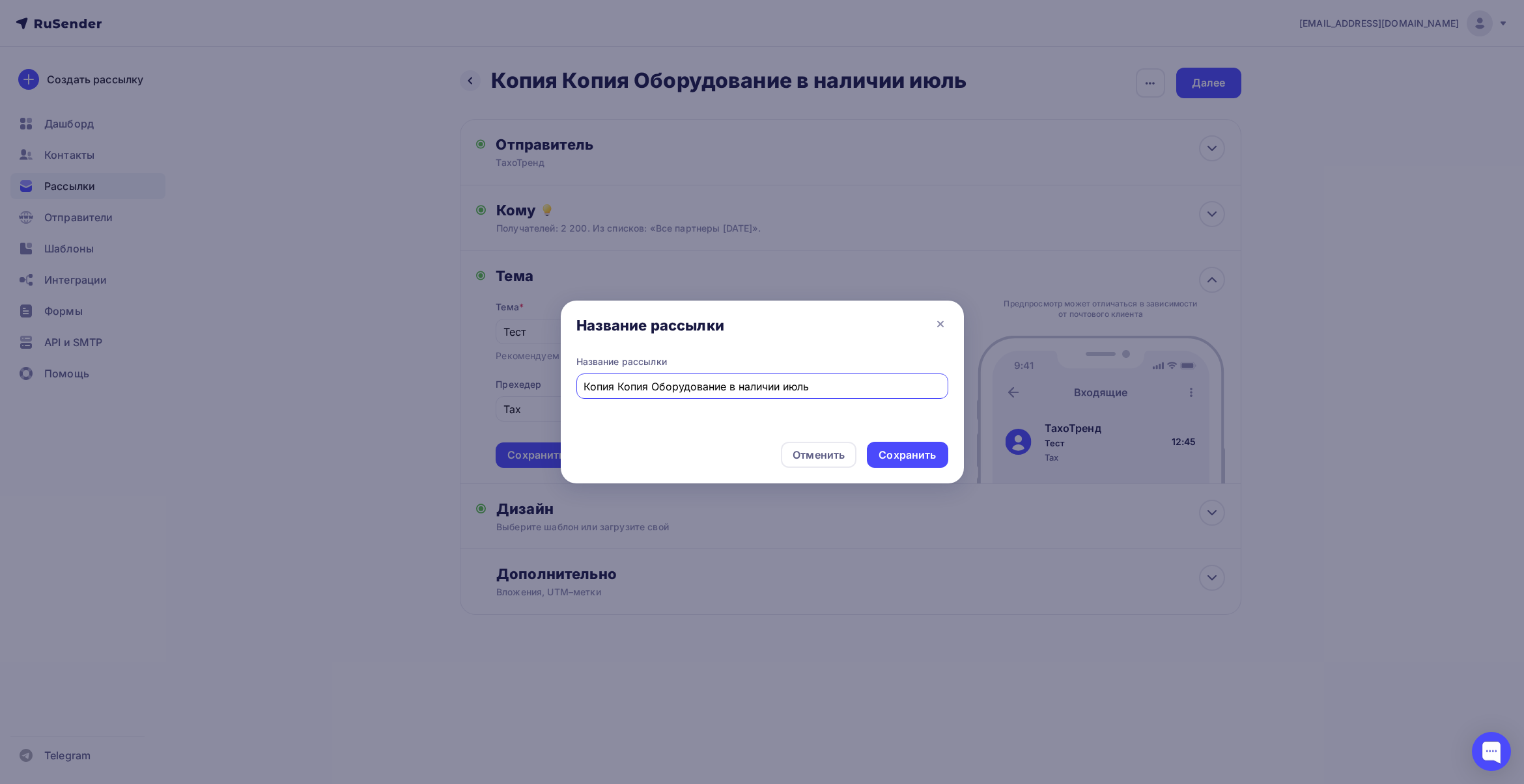
drag, startPoint x: 818, startPoint y: 384, endPoint x: 447, endPoint y: 386, distance: 371.0
click at [447, 386] on div "Название рассылки Название рассылки Копия Копия Оборудование в наличии июль Отм…" at bounding box center [762, 392] width 1524 height 784
type input "ЗИП октябрь"
click at [891, 446] on div "Сохранить" at bounding box center [907, 455] width 80 height 26
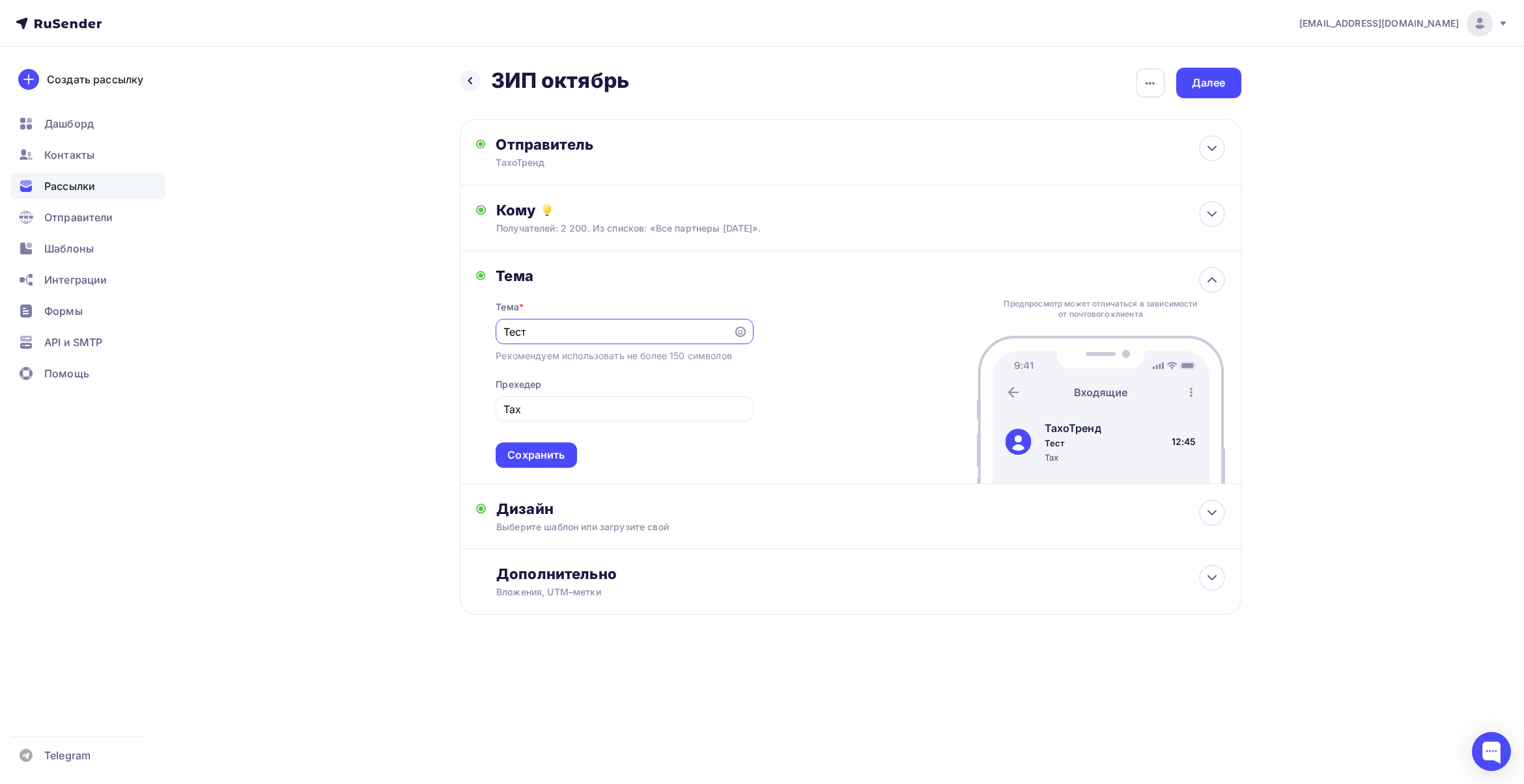
drag, startPoint x: 590, startPoint y: 326, endPoint x: 470, endPoint y: 323, distance: 120.0
click at [470, 323] on div "Тема Тема * Тест Рекомендуем использовать не более 150 символов Прехедер Тах Со…" at bounding box center [850, 367] width 781 height 233
type input "З"
type input "Тахографы, ЗИП и доп. оборудование в наличии"
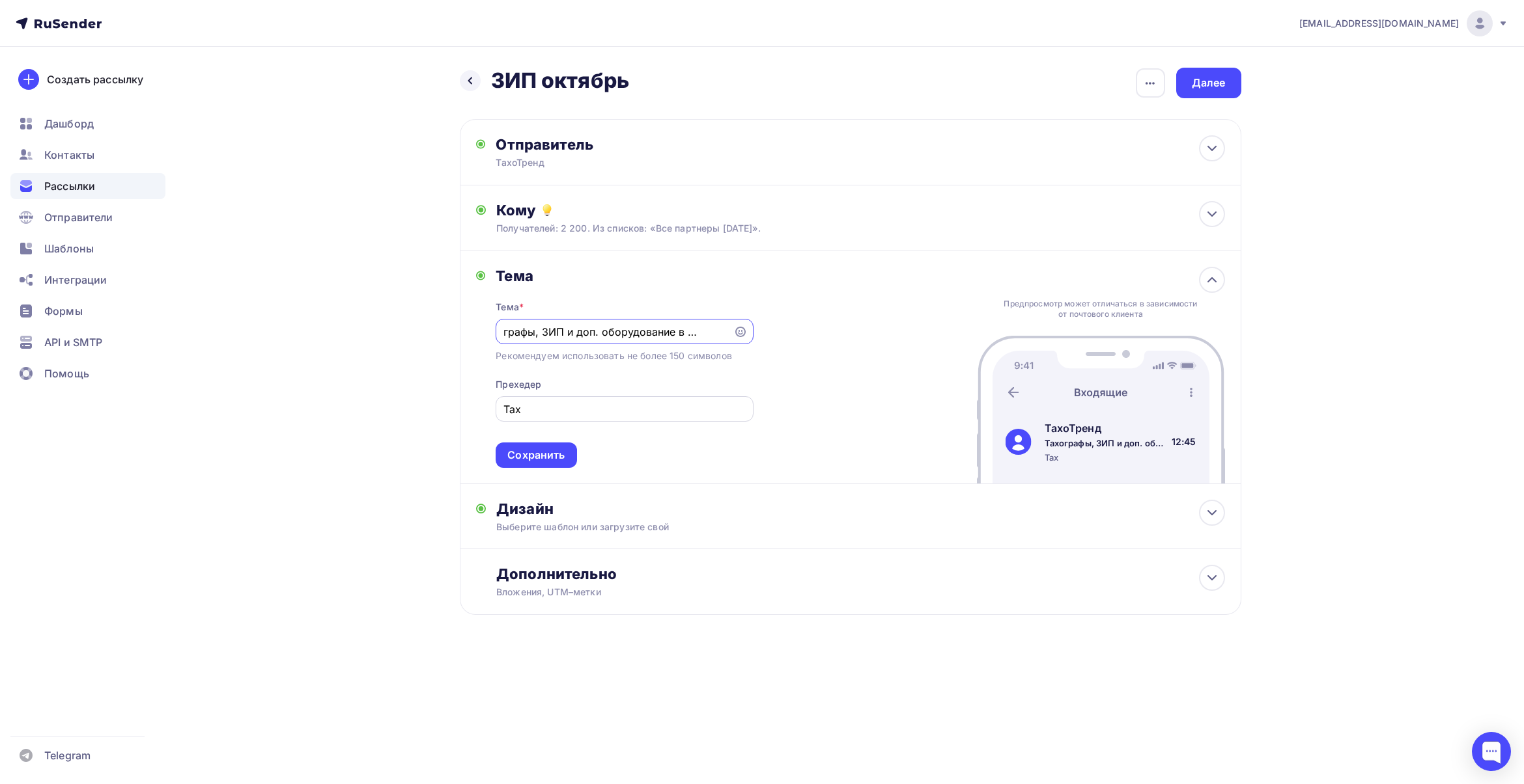
click at [658, 420] on div "Тах" at bounding box center [624, 409] width 257 height 26
drag, startPoint x: 662, startPoint y: 411, endPoint x: 419, endPoint y: 399, distance: 243.3
click at [419, 399] on div "Назад ЗИП октябрь ЗИП октябрь Закончить позже Переименовать рассылку Удалить Да…" at bounding box center [762, 373] width 1068 height 652
type input "Прайс-листы"
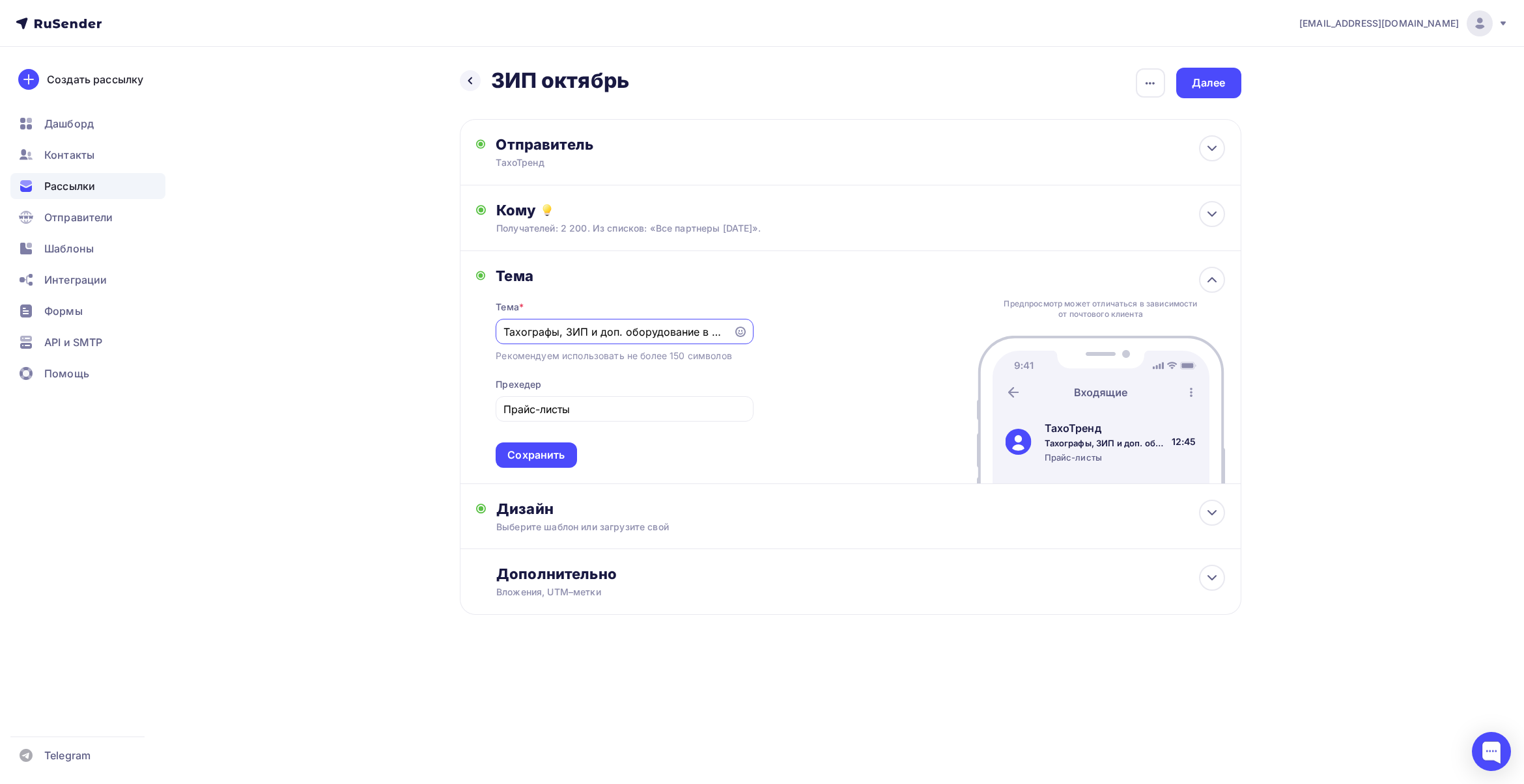
drag, startPoint x: 565, startPoint y: 330, endPoint x: 407, endPoint y: 326, distance: 158.1
click at [407, 326] on div "Назад ЗИП октябрь ЗИП октябрь Закончить позже Переименовать рассылку Удалить Да…" at bounding box center [762, 373] width 1068 height 652
click at [558, 331] on input "ЗИП и доп. оборудование в наличии" at bounding box center [615, 332] width 223 height 15
type input "ЗИП и дополнительное оборудование в наличии"
click at [1361, 404] on div "[EMAIL_ADDRESS][DOMAIN_NAME] Аккаунт Тарифы Выйти Создать рассылку [GEOGRAPHIC_…" at bounding box center [762, 349] width 1524 height 699
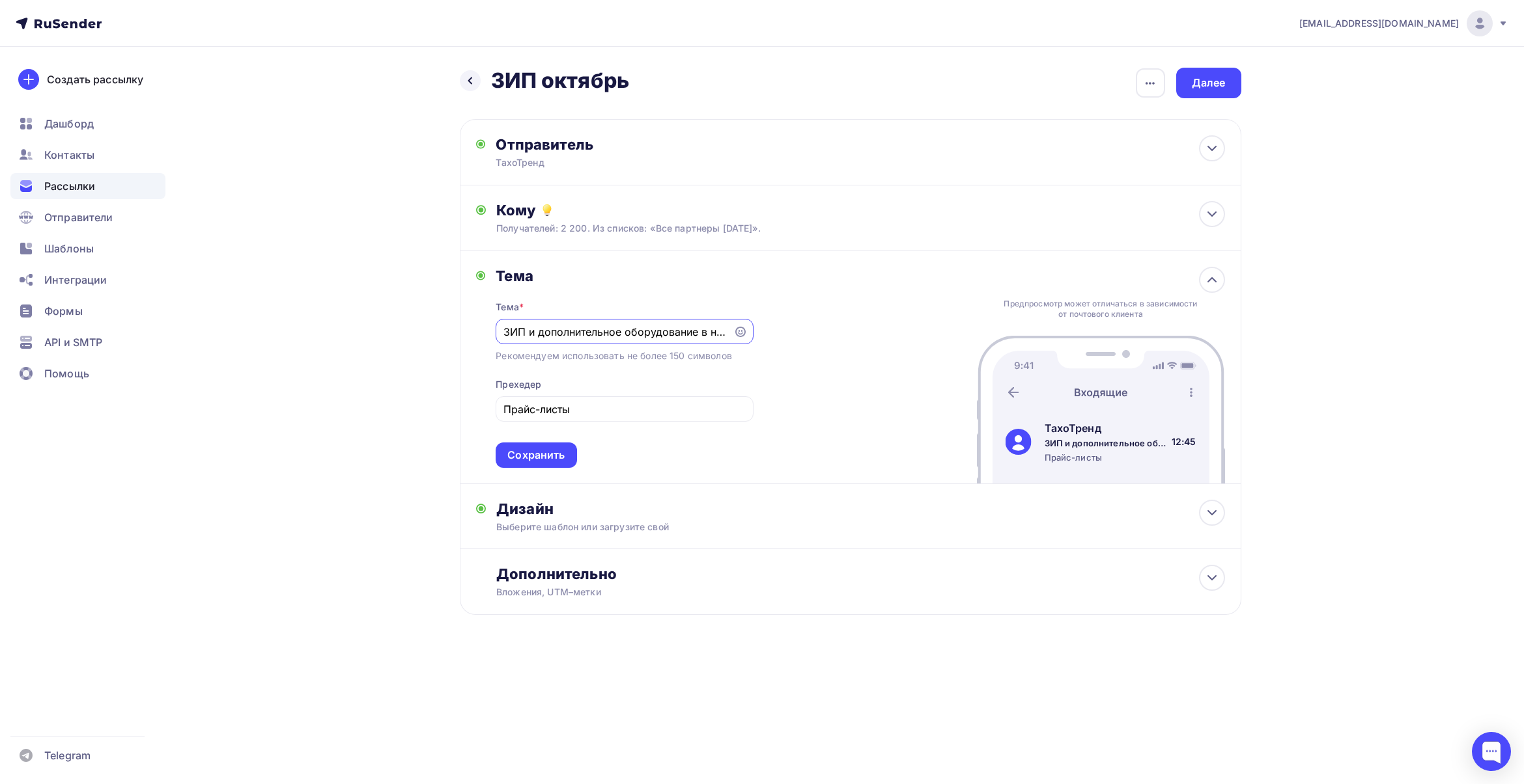
scroll to position [0, 26]
drag, startPoint x: 764, startPoint y: 342, endPoint x: 880, endPoint y: 343, distance: 116.0
click at [880, 343] on div "Тема Тема * ЗИП и дополнительное оборудование в наличии Рекомендуем использоват…" at bounding box center [850, 367] width 781 height 233
click at [636, 401] on div "Прайс-листы" at bounding box center [624, 409] width 257 height 26
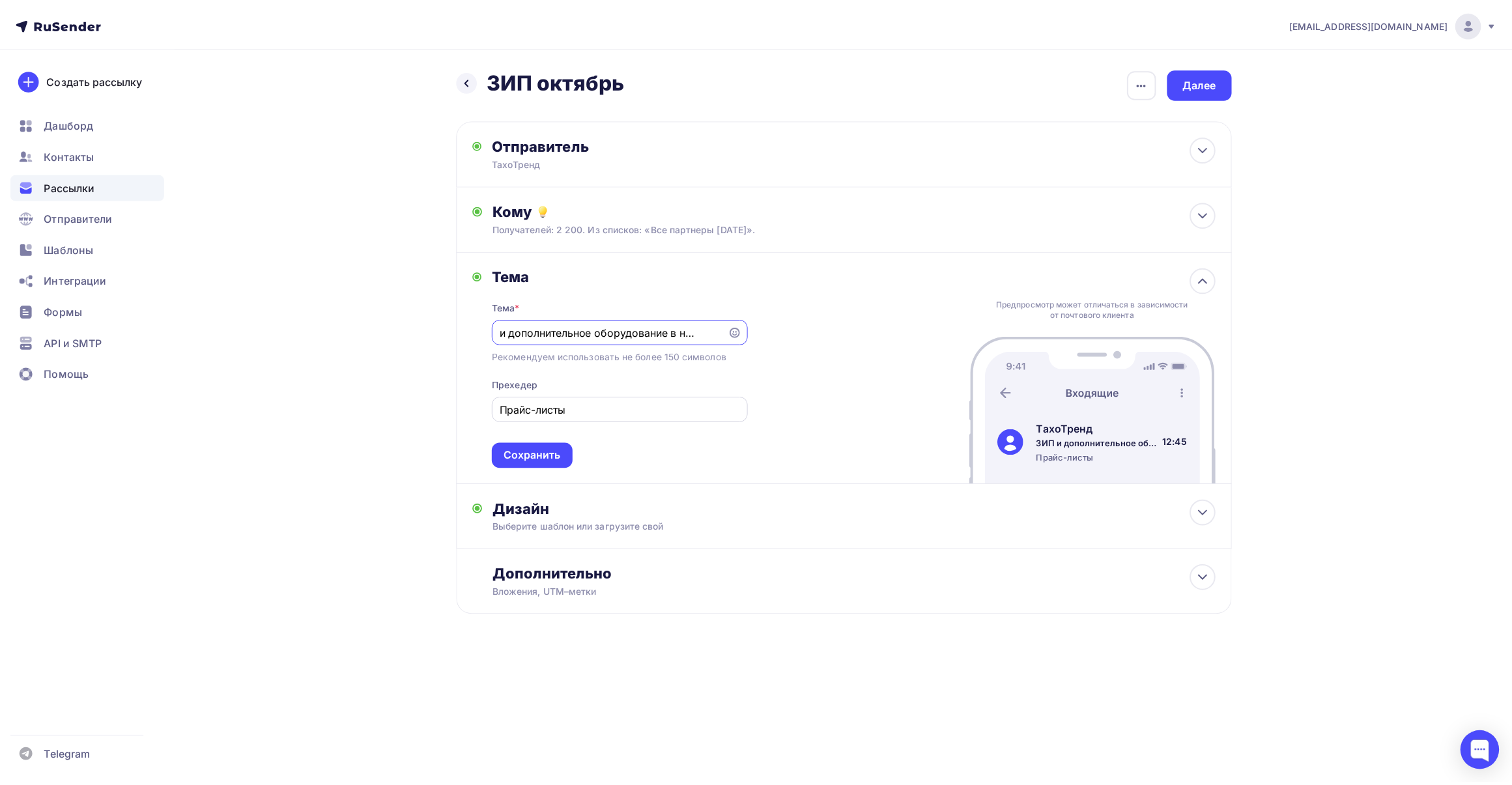
scroll to position [0, 0]
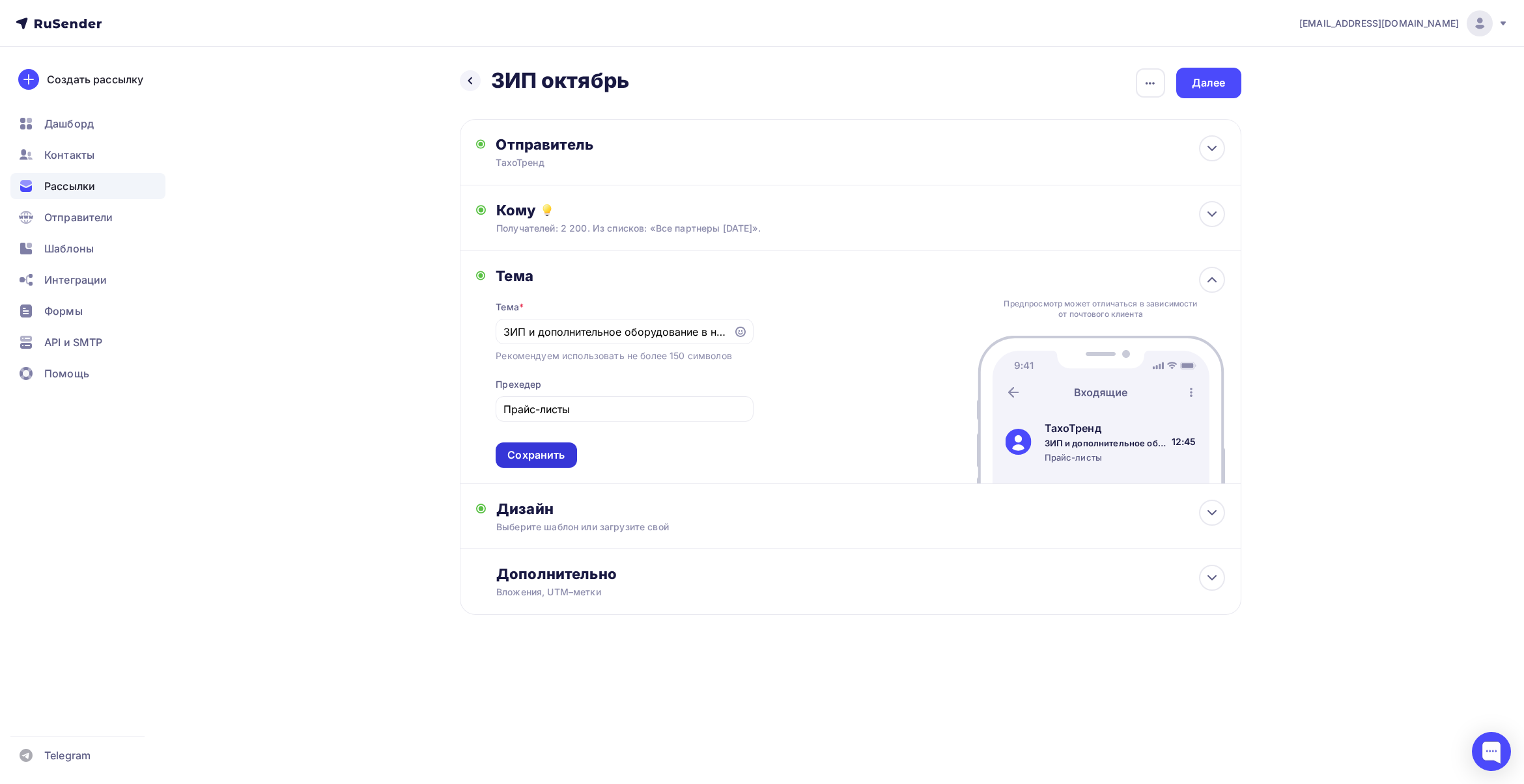
click at [555, 454] on div "Сохранить" at bounding box center [536, 455] width 57 height 15
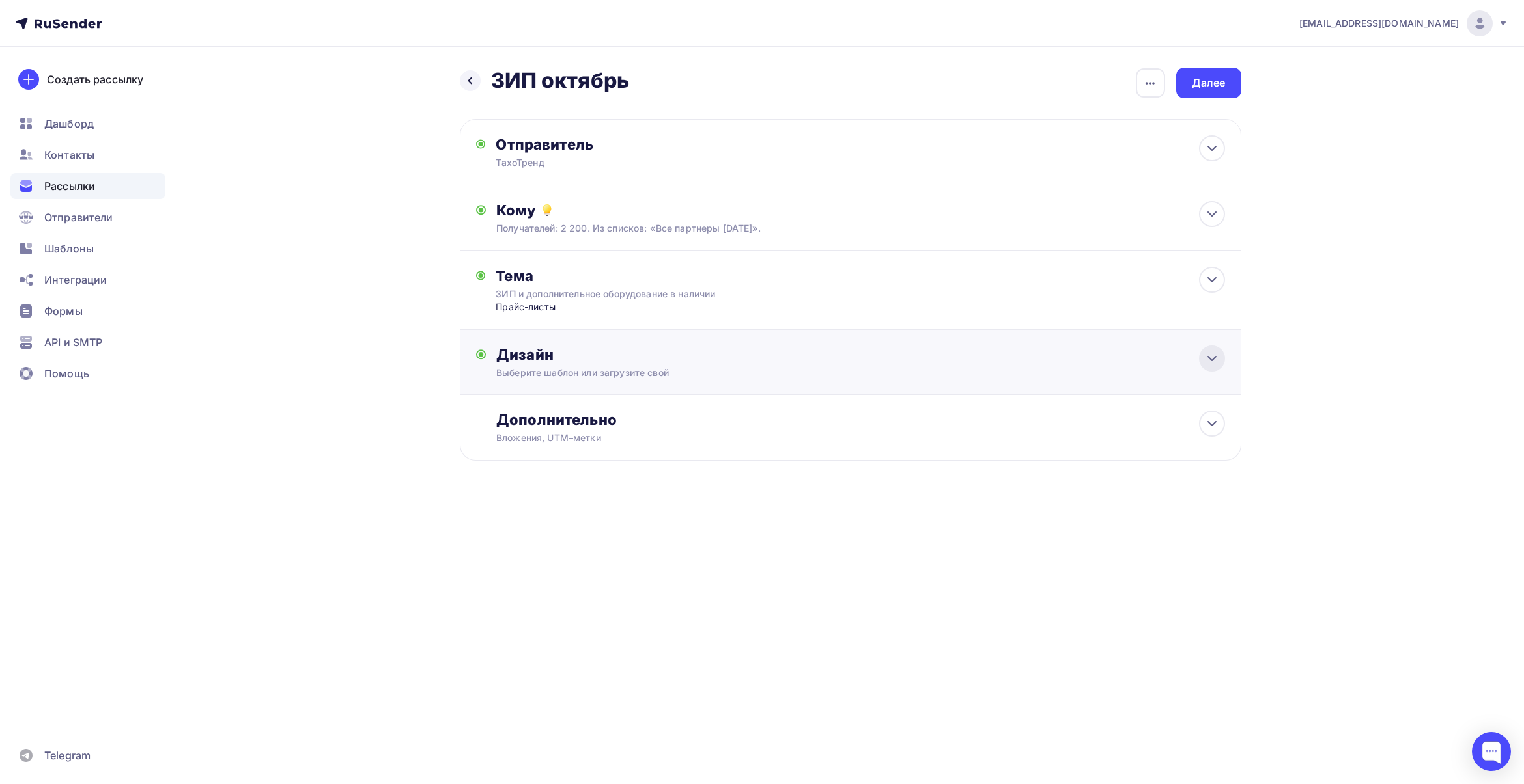
click at [1212, 356] on icon at bounding box center [1211, 359] width 15 height 15
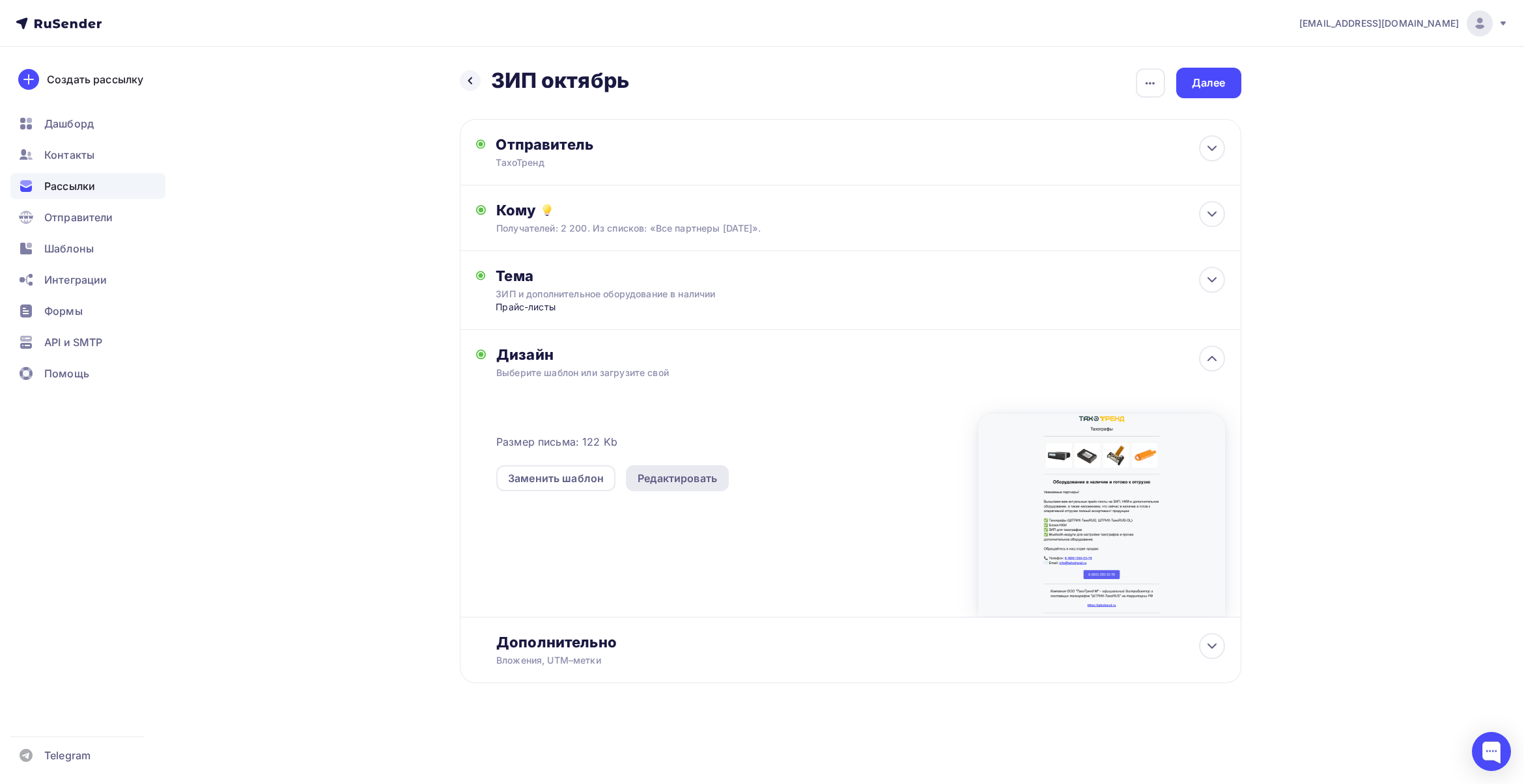
click at [671, 473] on div "Редактировать" at bounding box center [677, 479] width 80 height 15
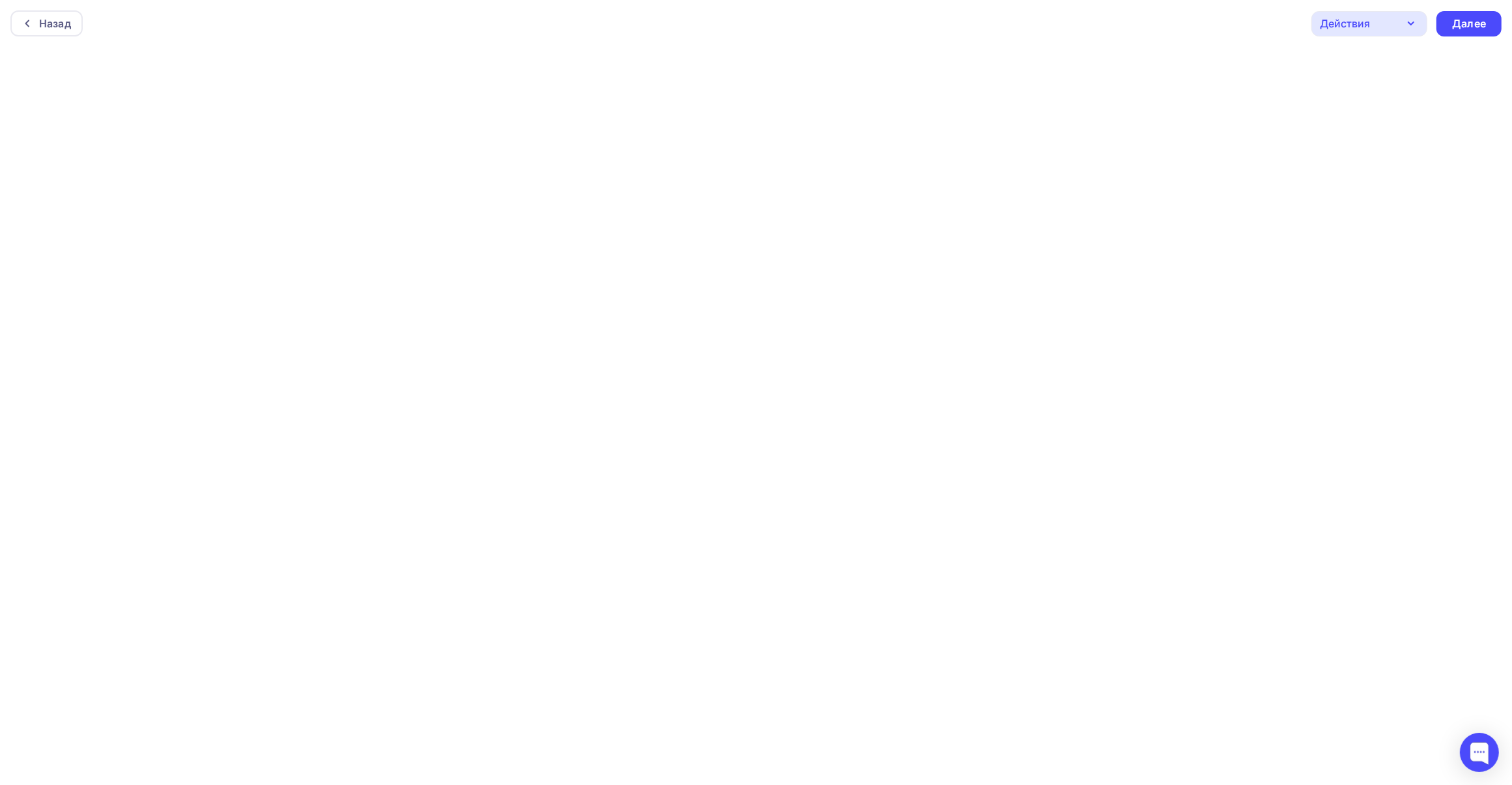
click at [1411, 26] on icon "button" at bounding box center [1411, 23] width 15 height 15
click at [1394, 63] on div "Отправить тестовое письмо" at bounding box center [1423, 62] width 150 height 15
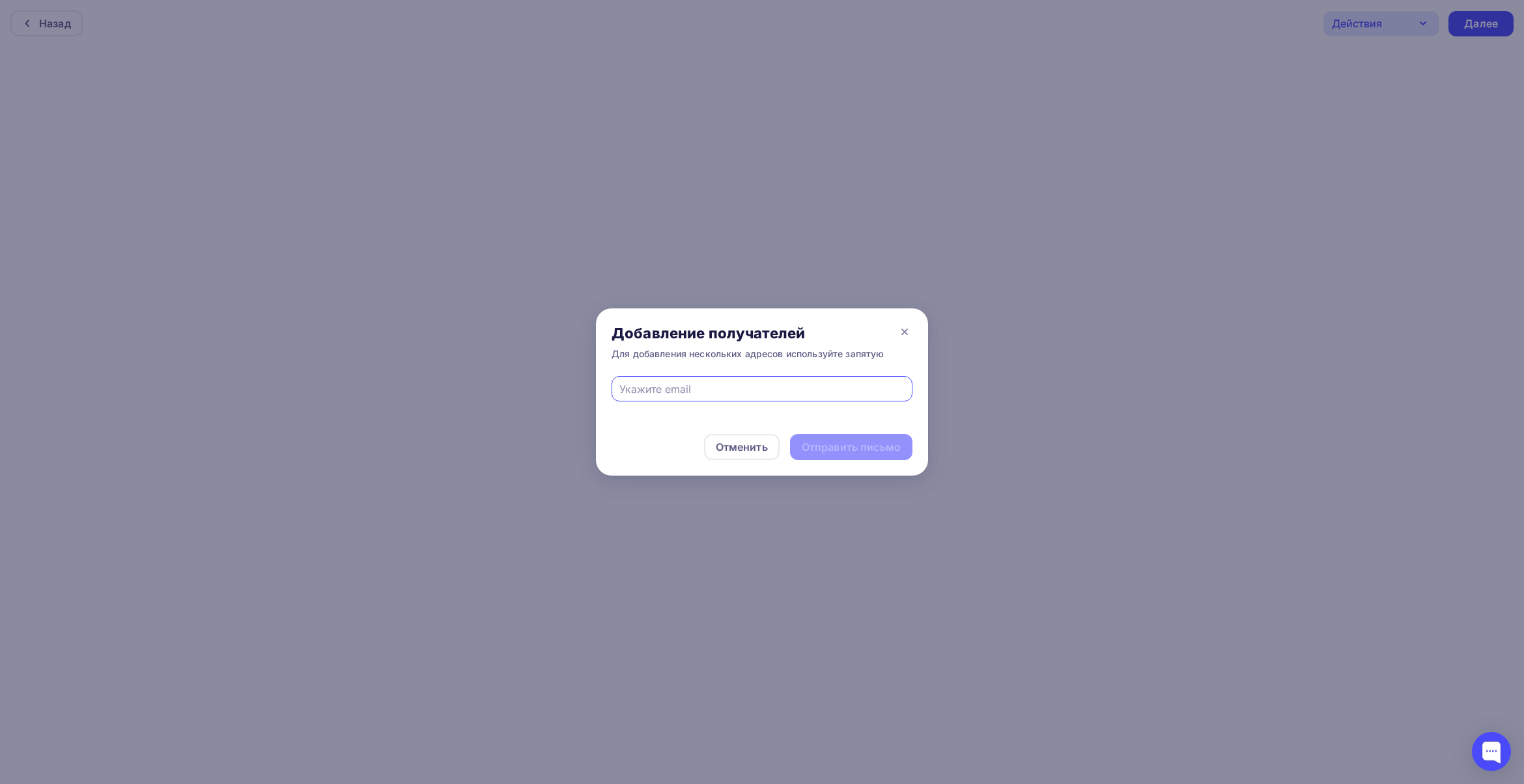
type input "[EMAIL_ADDRESS][DOMAIN_NAME]"
click at [870, 447] on div "Отправить письмо" at bounding box center [851, 447] width 99 height 15
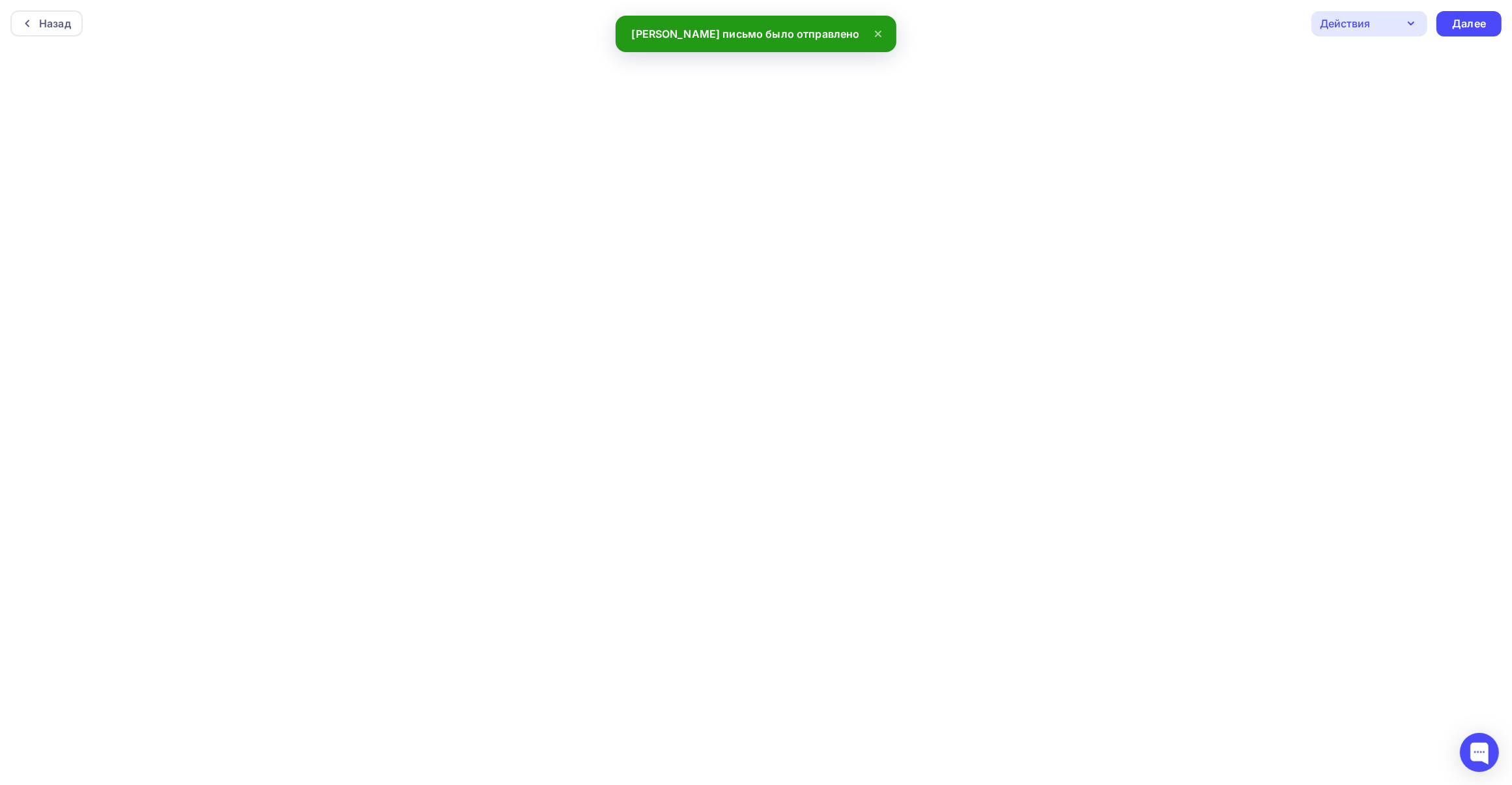
click at [1407, 29] on icon "button" at bounding box center [1411, 23] width 15 height 15
click at [1385, 60] on div "Отправить тестовое письмо" at bounding box center [1423, 62] width 150 height 15
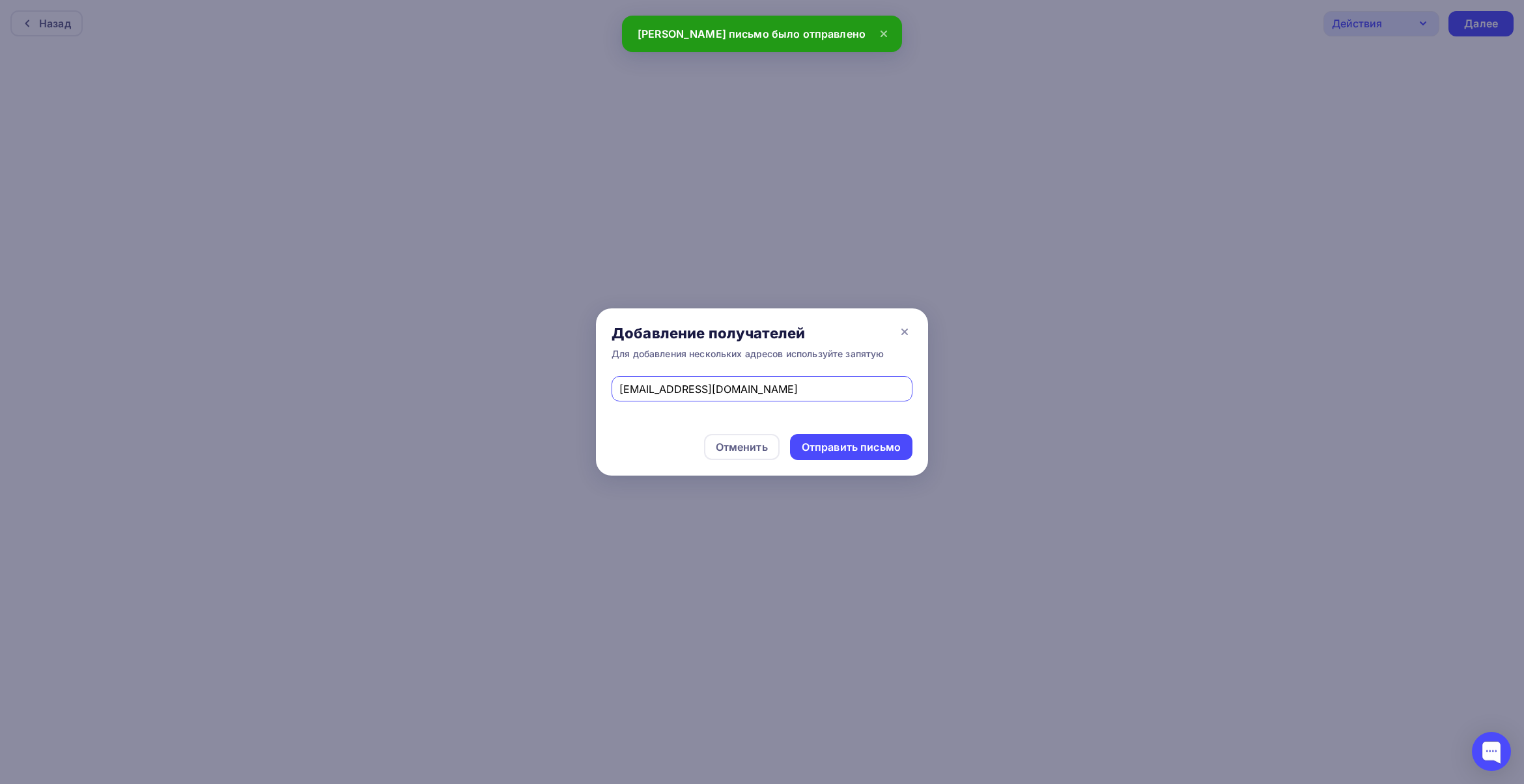
type input "[EMAIL_ADDRESS][DOMAIN_NAME]"
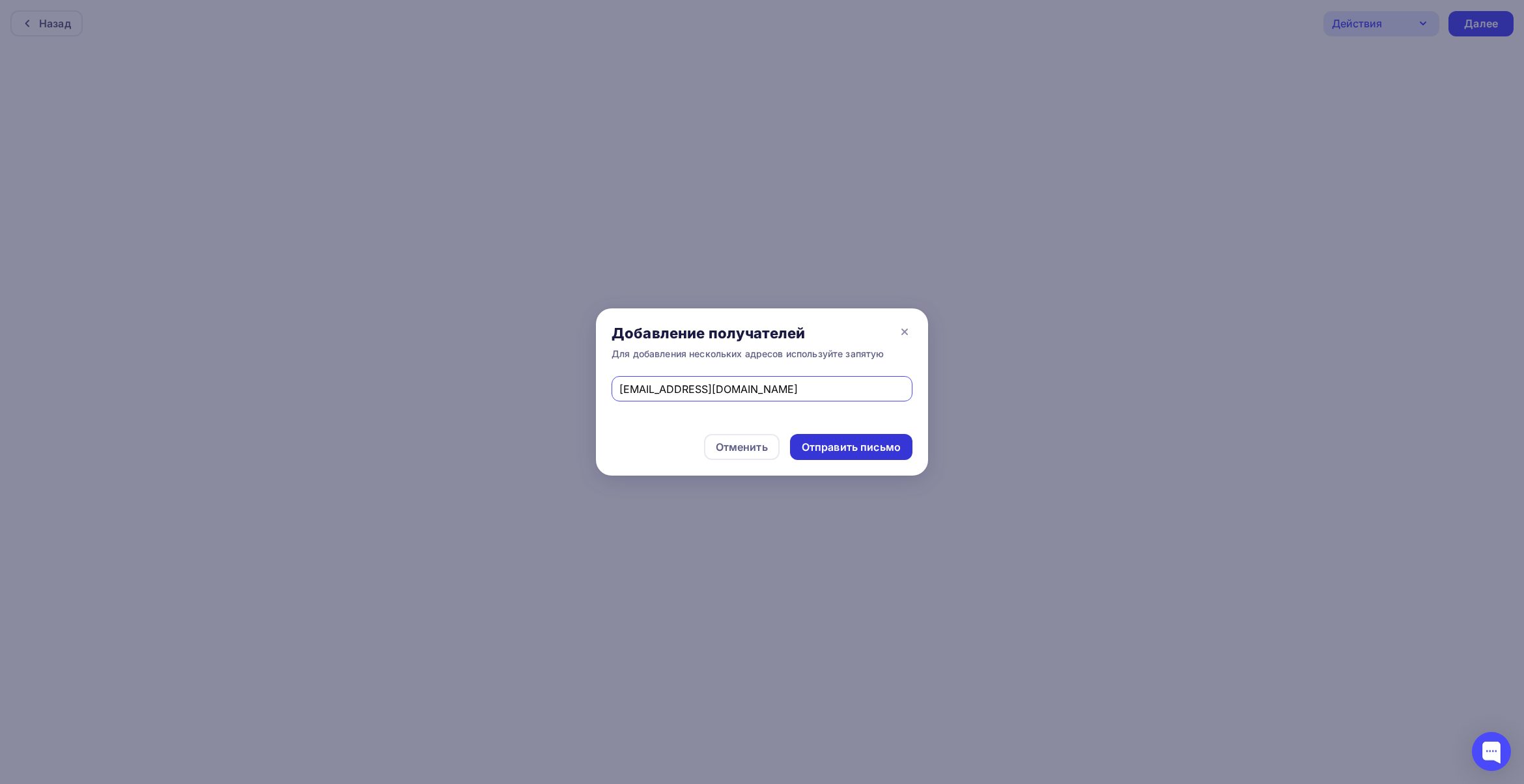
click at [846, 441] on div "Отправить письмо" at bounding box center [851, 447] width 99 height 15
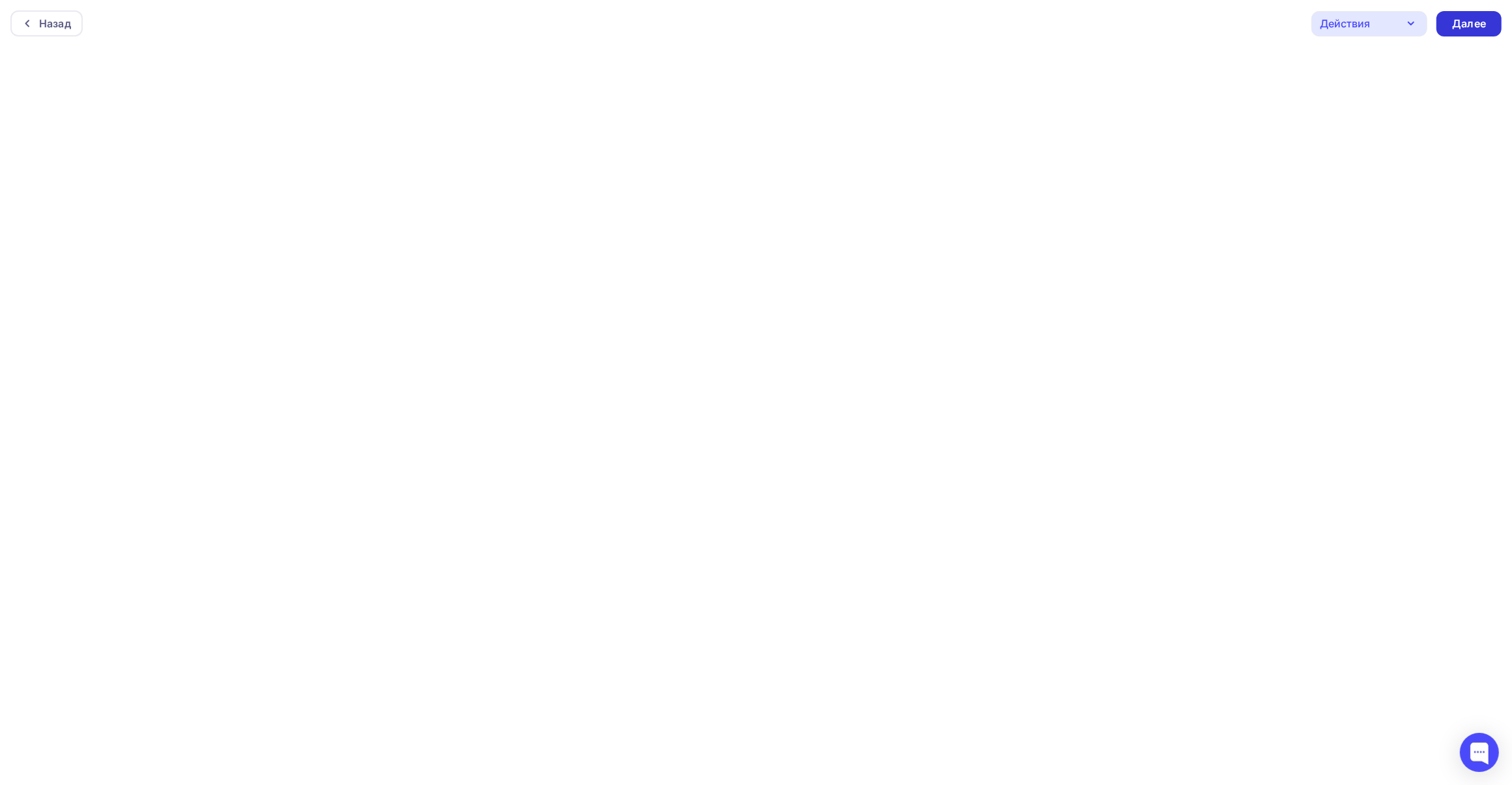
click at [1473, 19] on div "Далее" at bounding box center [1469, 23] width 34 height 15
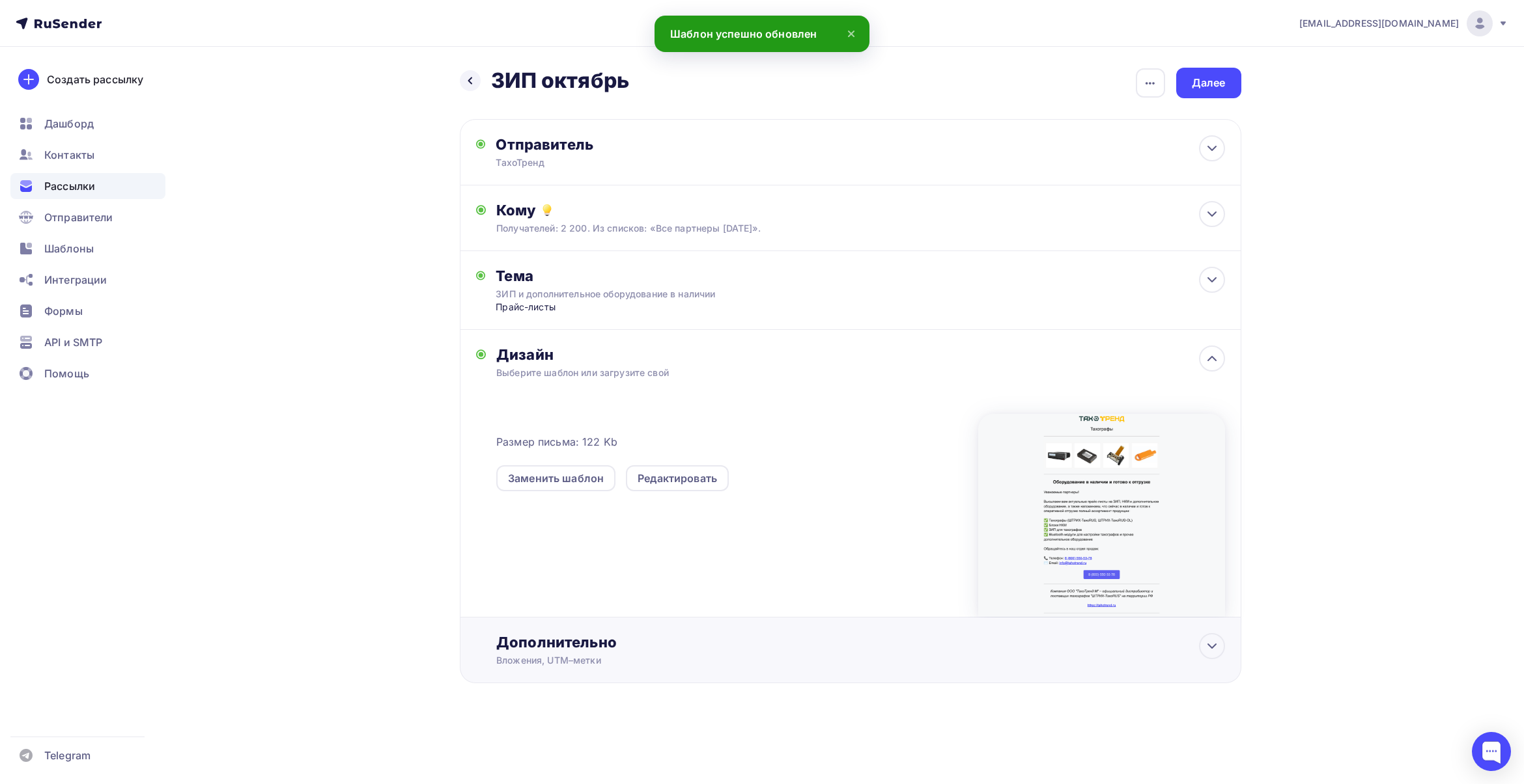
click at [603, 643] on div "Дополнительно" at bounding box center [859, 643] width 728 height 19
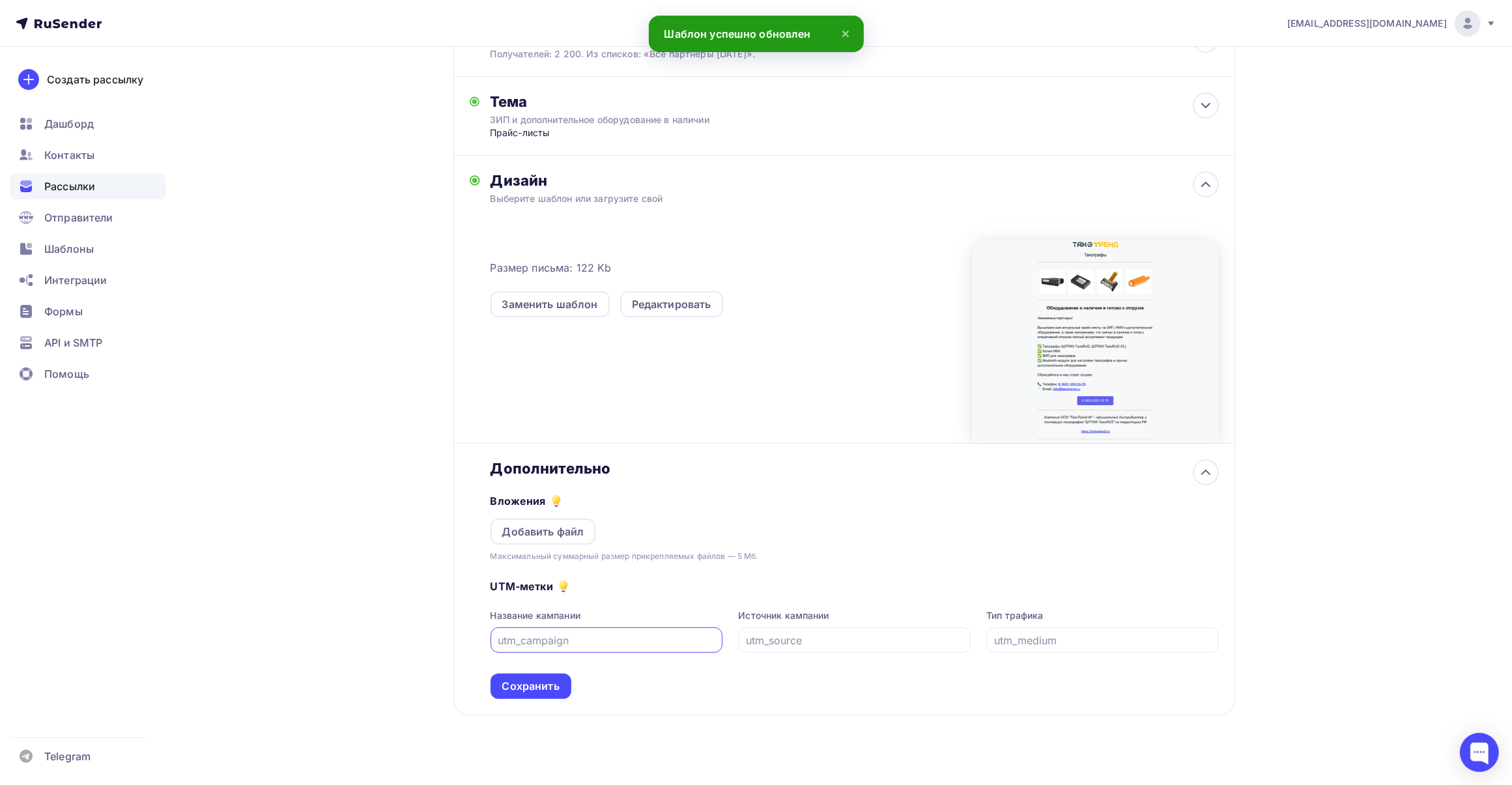
scroll to position [190, 0]
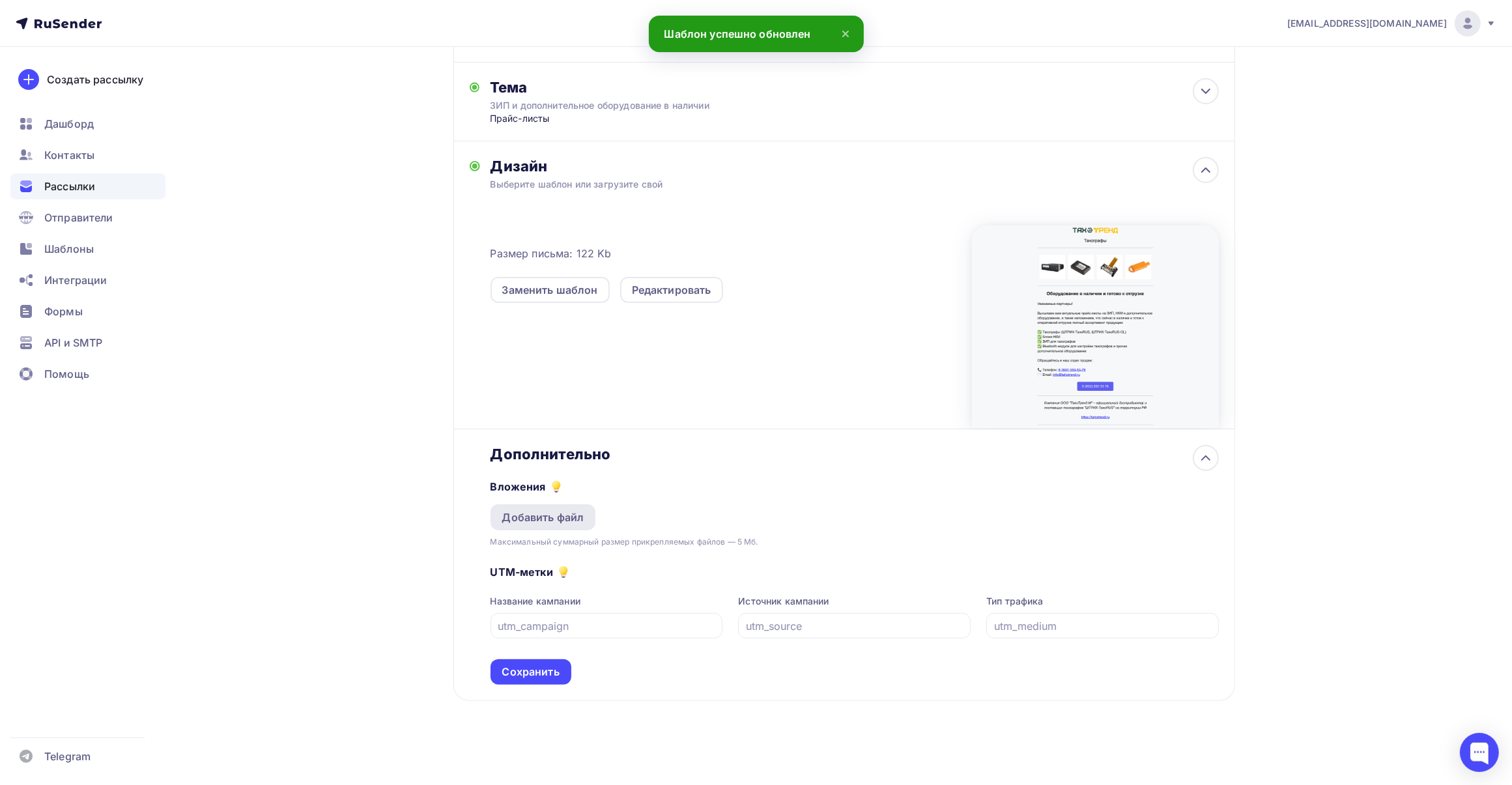
click at [565, 516] on div "Добавить файл" at bounding box center [543, 517] width 82 height 15
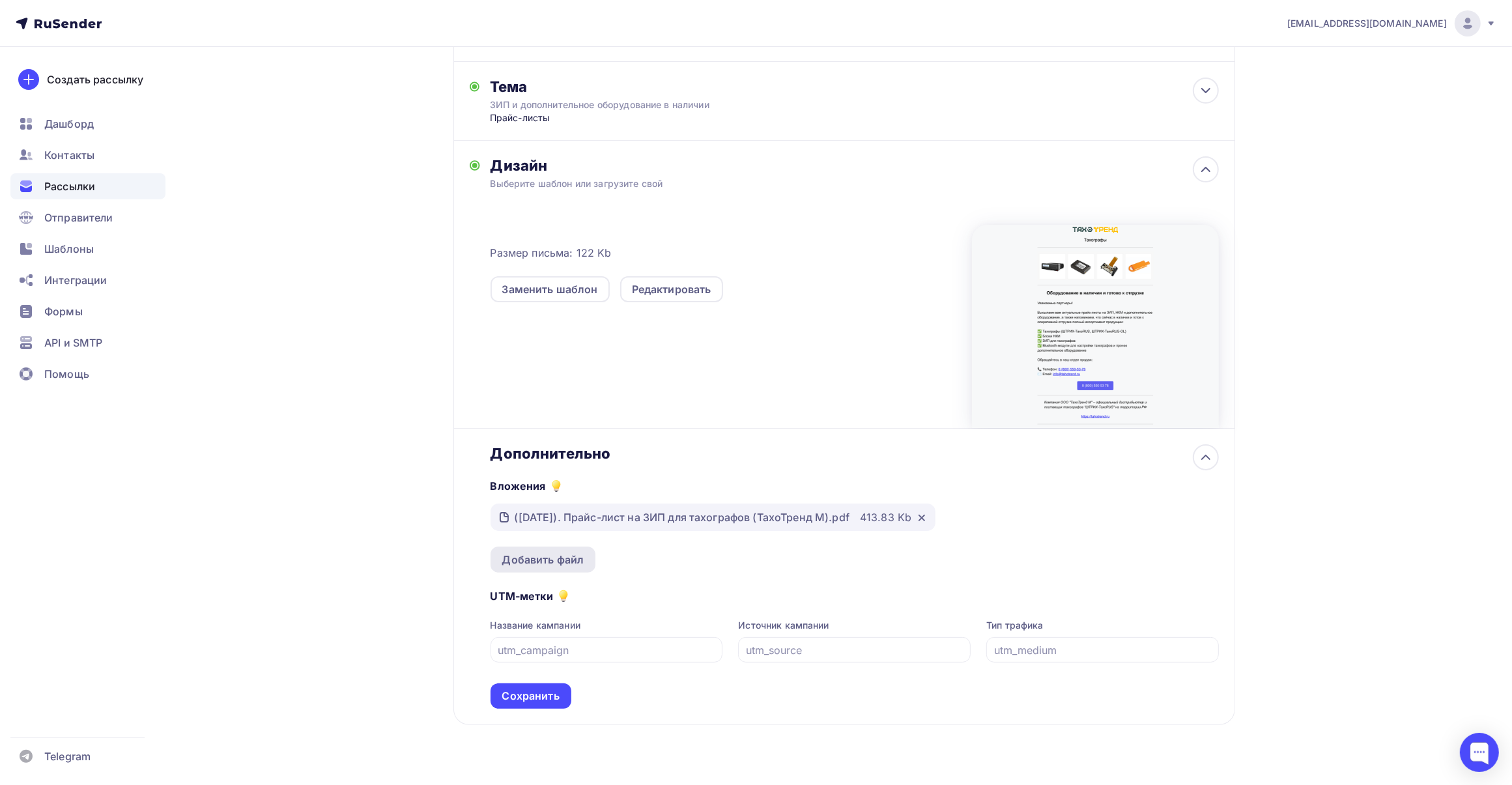
click at [561, 558] on div "Добавить файл" at bounding box center [543, 560] width 82 height 15
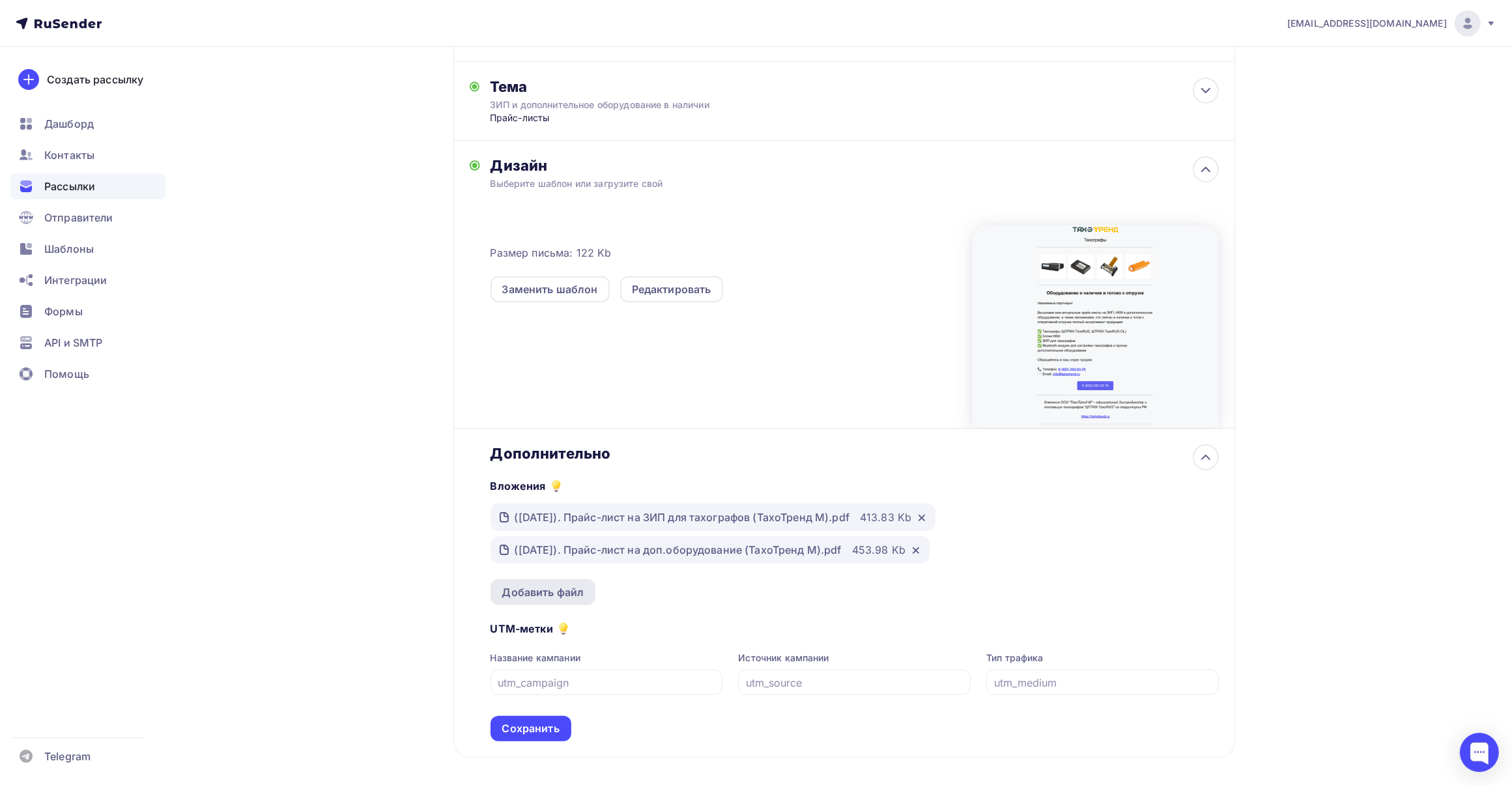
click at [555, 588] on div "Добавить файл" at bounding box center [543, 592] width 82 height 15
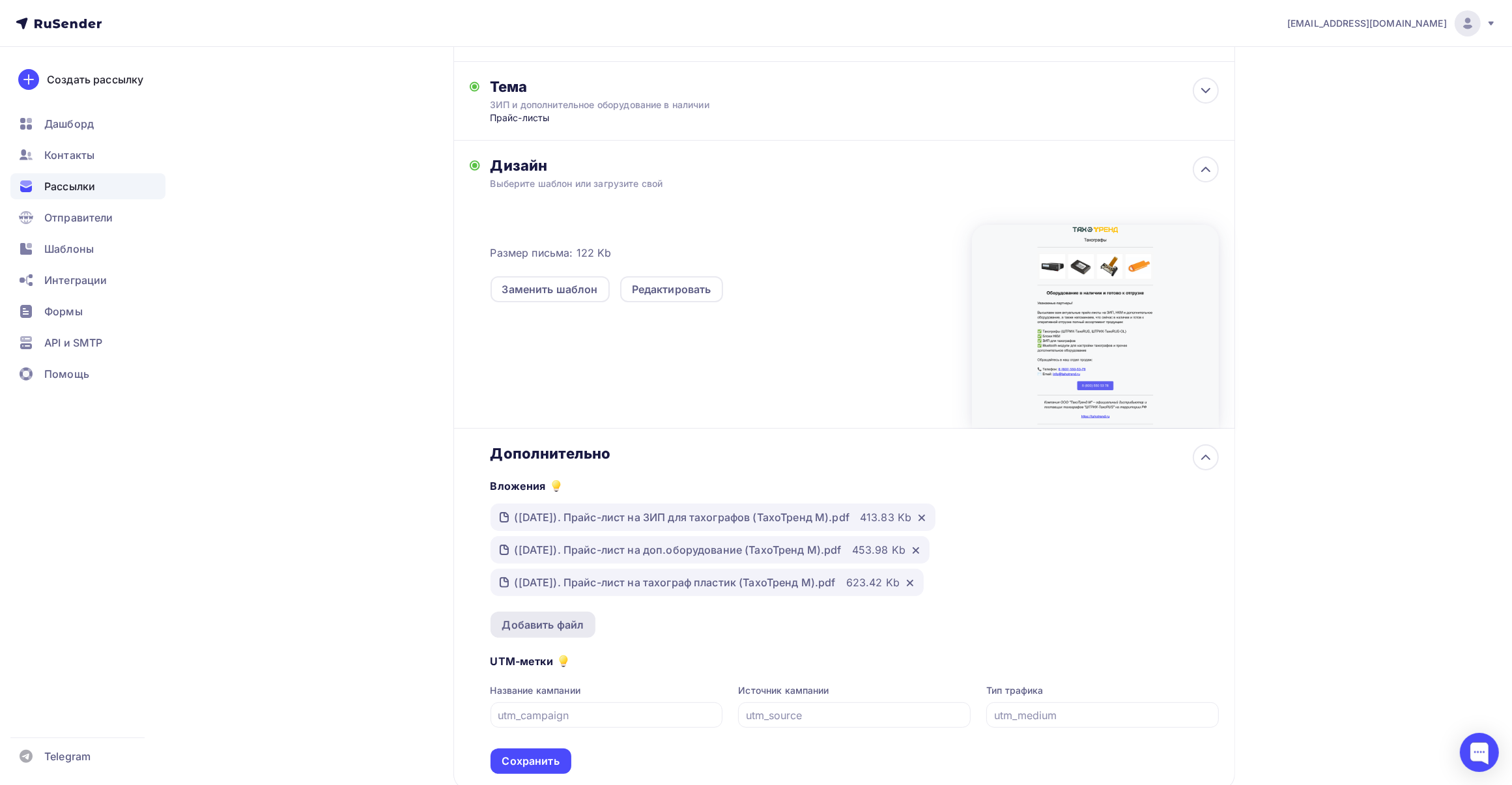
click at [542, 618] on div "Добавить файл" at bounding box center [543, 625] width 82 height 15
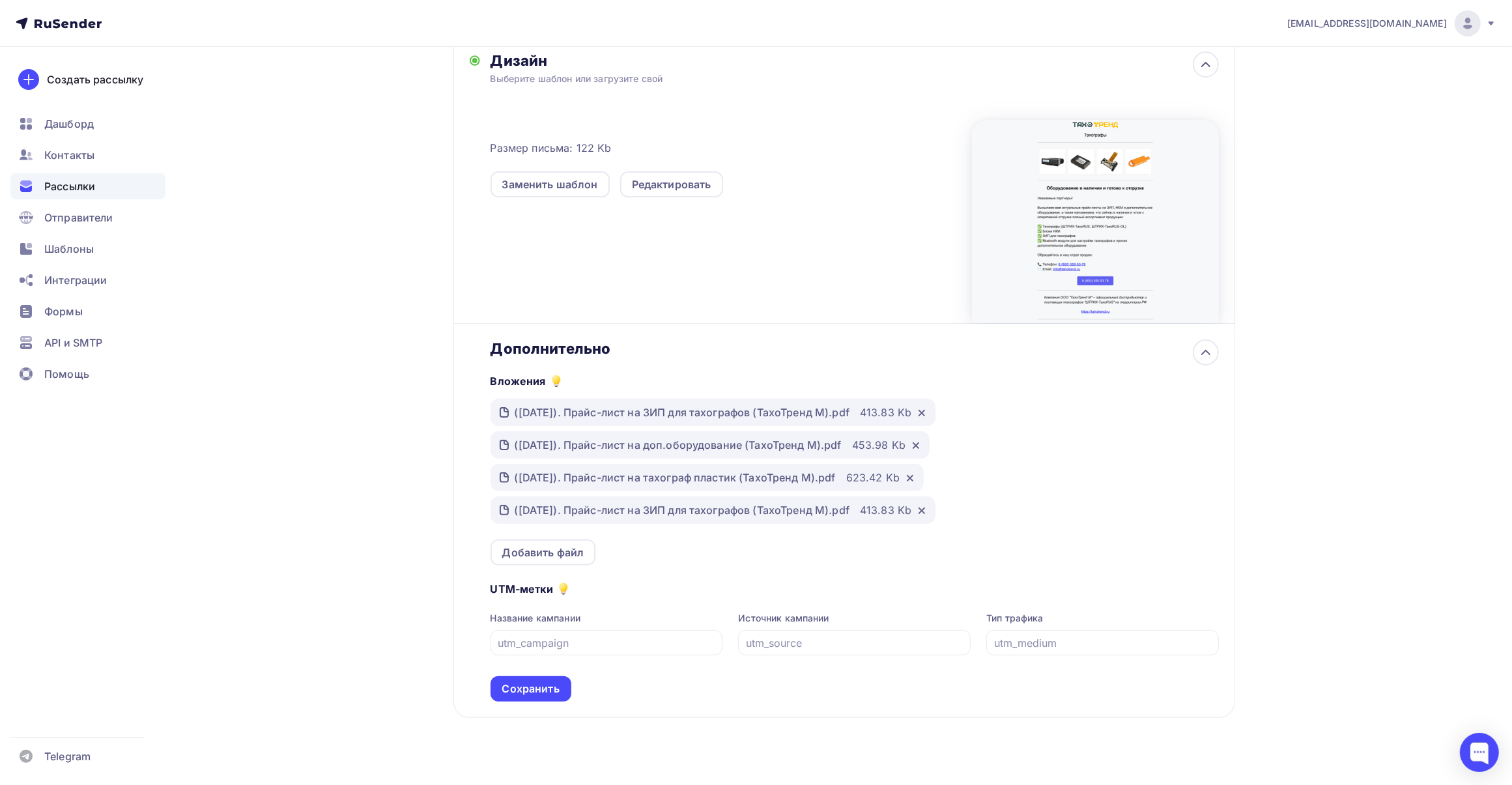
scroll to position [314, 0]
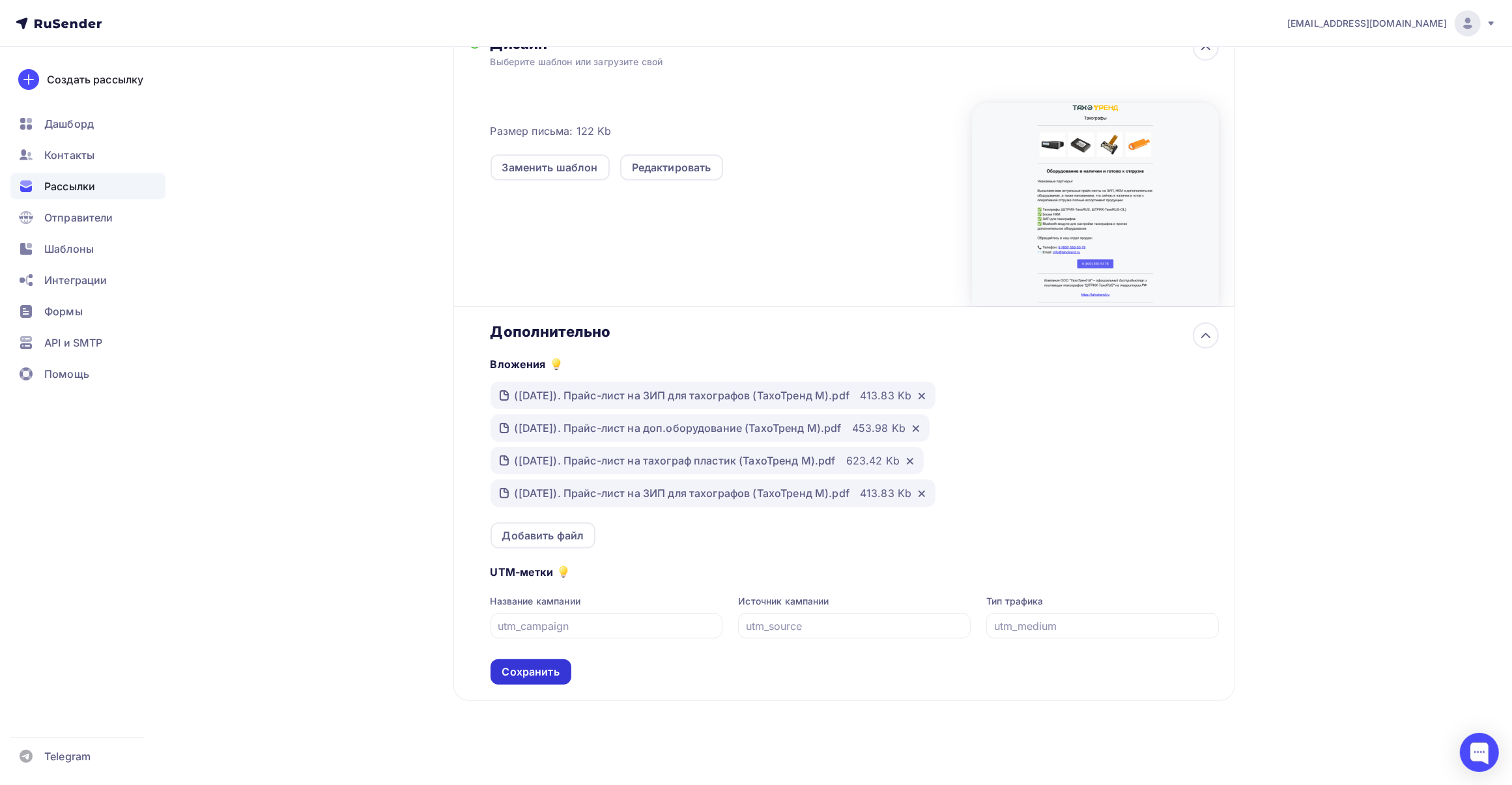
click at [542, 674] on div "Сохранить" at bounding box center [531, 672] width 57 height 15
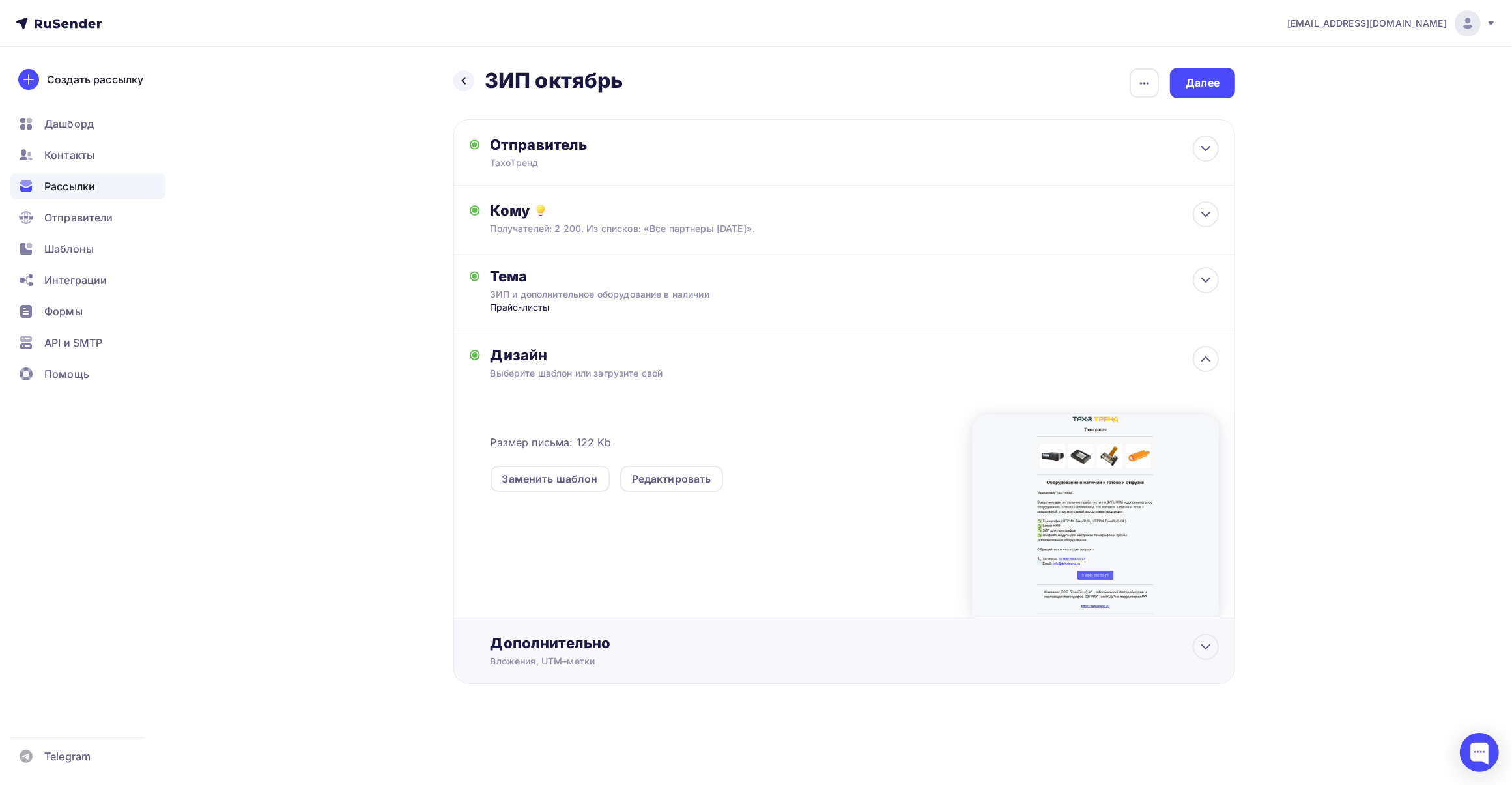
scroll to position [0, 0]
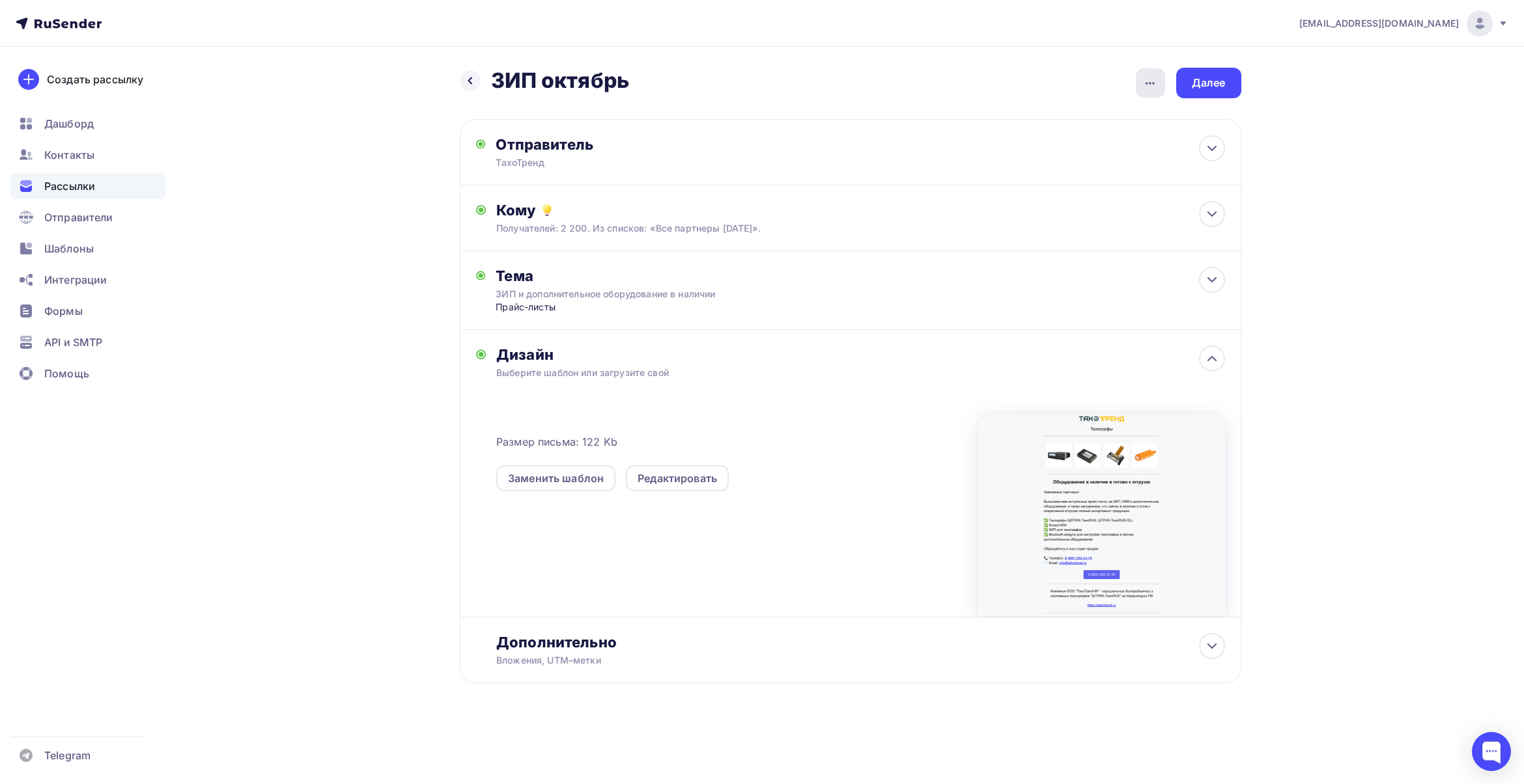
click at [1145, 80] on icon "button" at bounding box center [1150, 84] width 15 height 15
click at [1387, 231] on div "[EMAIL_ADDRESS][DOMAIN_NAME] Аккаунт Тарифы Выйти Создать рассылку [GEOGRAPHIC_…" at bounding box center [762, 383] width 1524 height 767
click at [689, 480] on div "Редактировать" at bounding box center [677, 479] width 80 height 15
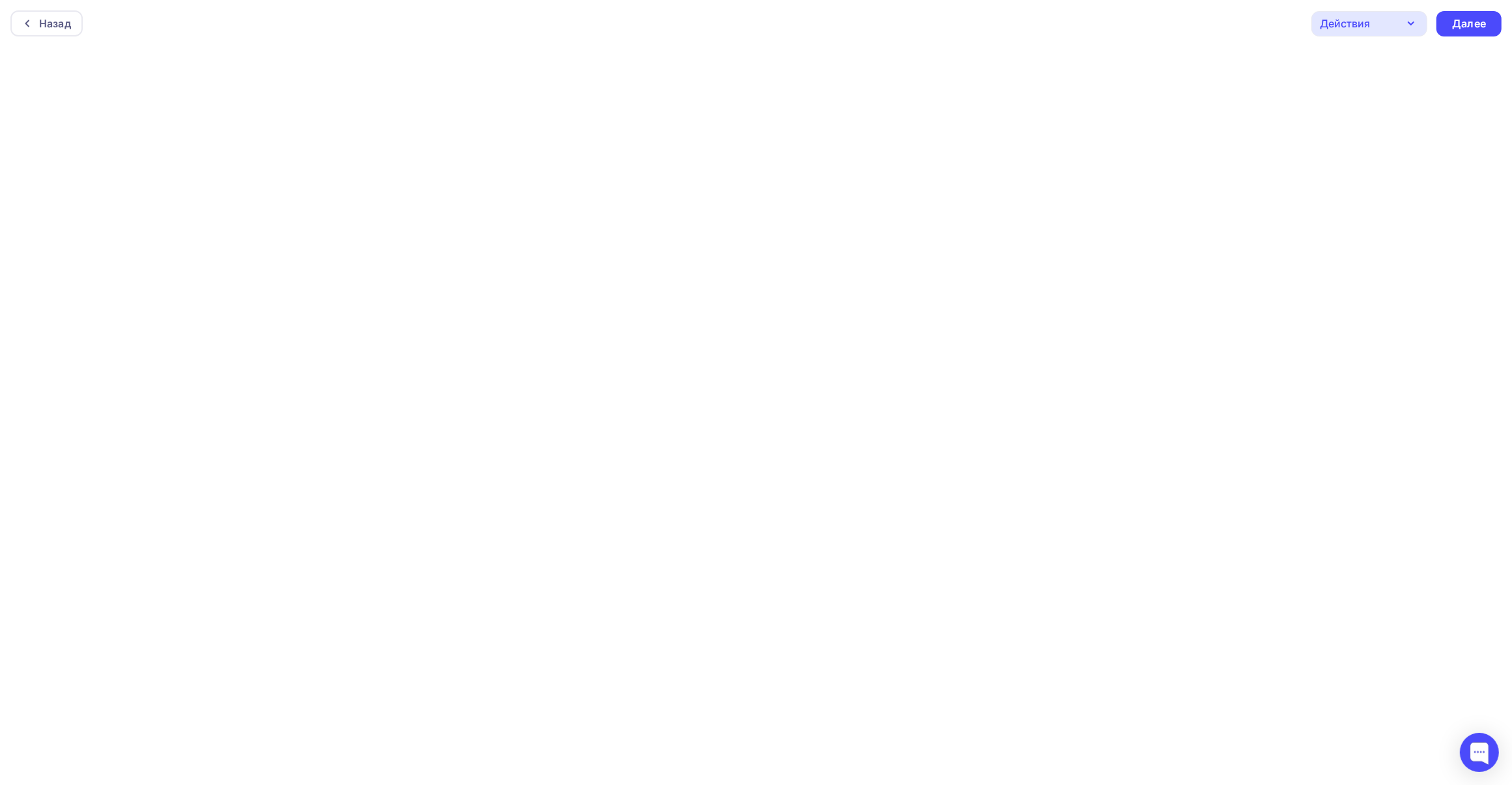
click at [1406, 27] on icon "button" at bounding box center [1411, 23] width 15 height 15
click at [1398, 65] on div "Отправить тестовое письмо" at bounding box center [1423, 62] width 150 height 15
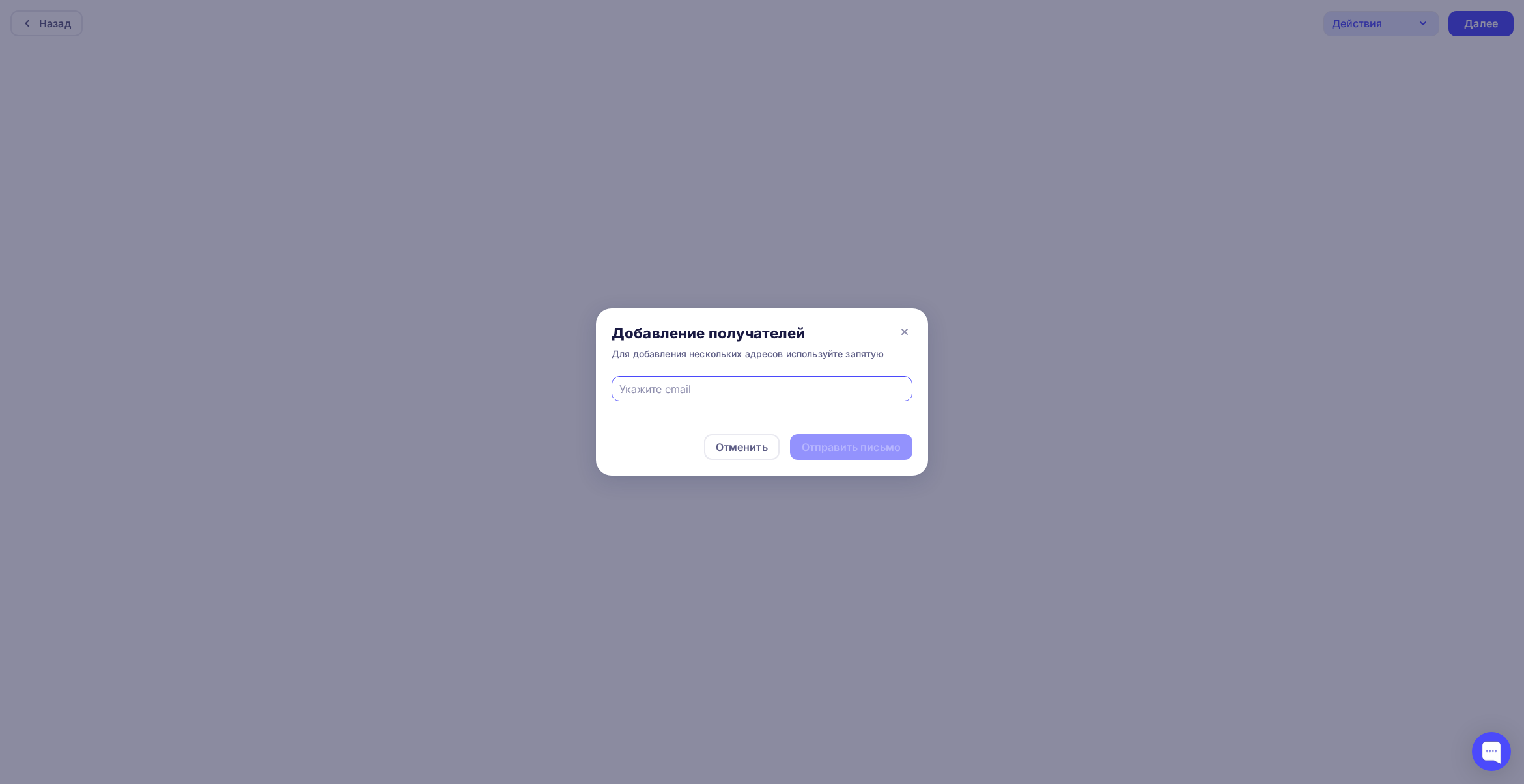
type input "[EMAIL_ADDRESS][DOMAIN_NAME]"
click at [831, 455] on div "Отправить письмо" at bounding box center [851, 447] width 122 height 26
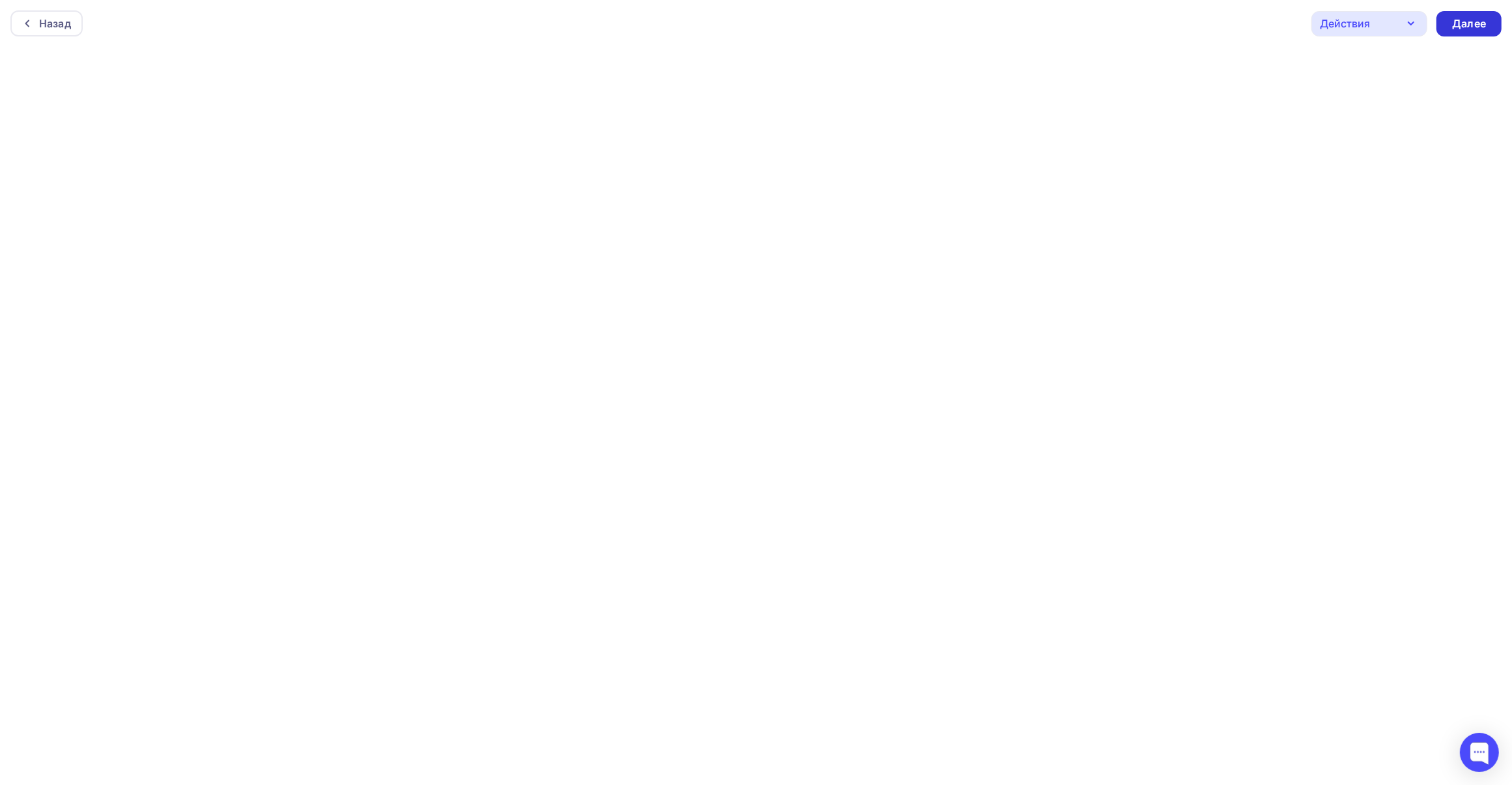
click at [1476, 28] on div "Далее" at bounding box center [1469, 23] width 34 height 15
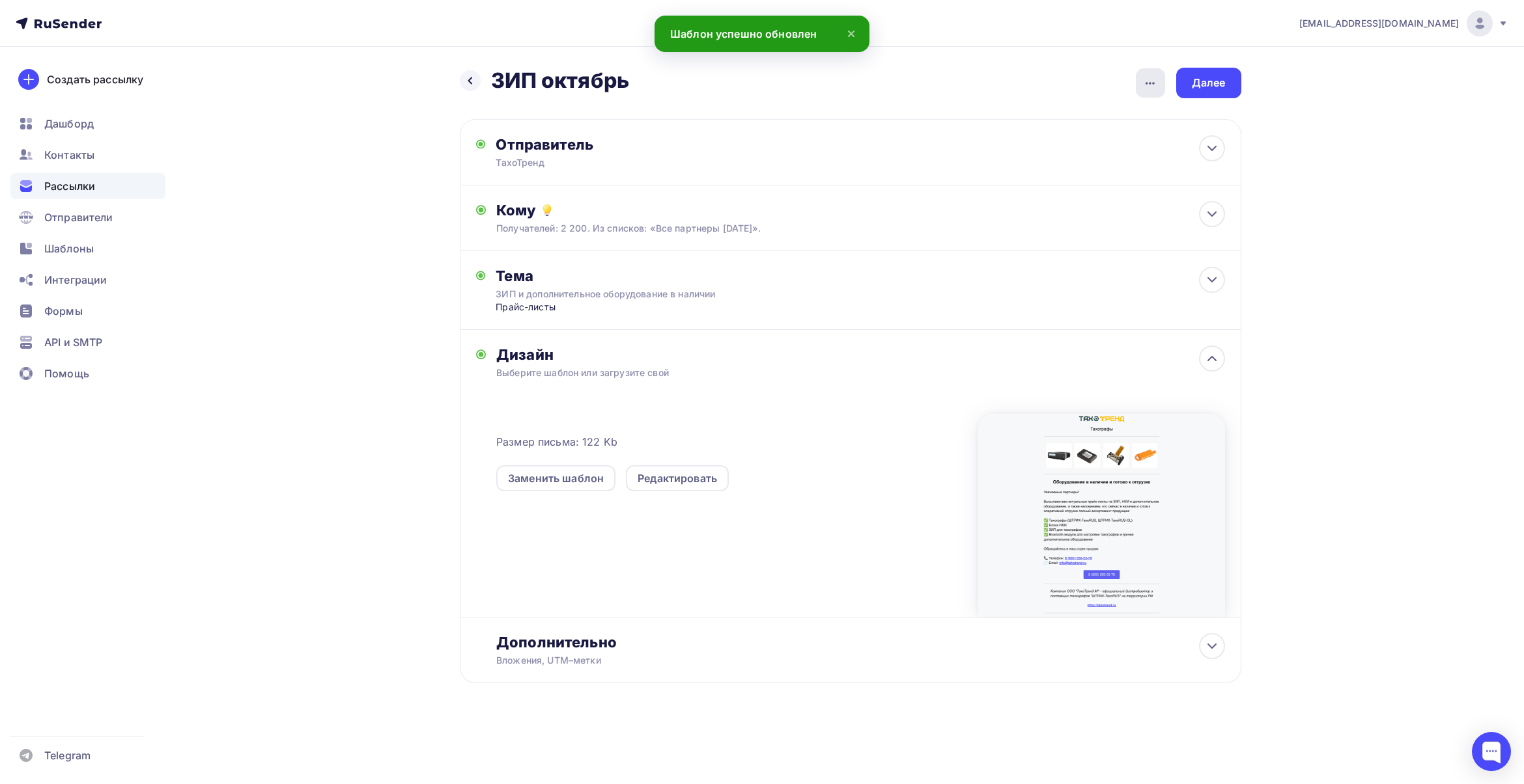
click at [1157, 87] on icon "button" at bounding box center [1150, 84] width 15 height 15
click at [1356, 141] on div "[EMAIL_ADDRESS][DOMAIN_NAME] Аккаунт Тарифы Выйти Создать рассылку [GEOGRAPHIC_…" at bounding box center [762, 383] width 1524 height 767
click at [1210, 648] on icon at bounding box center [1211, 646] width 8 height 4
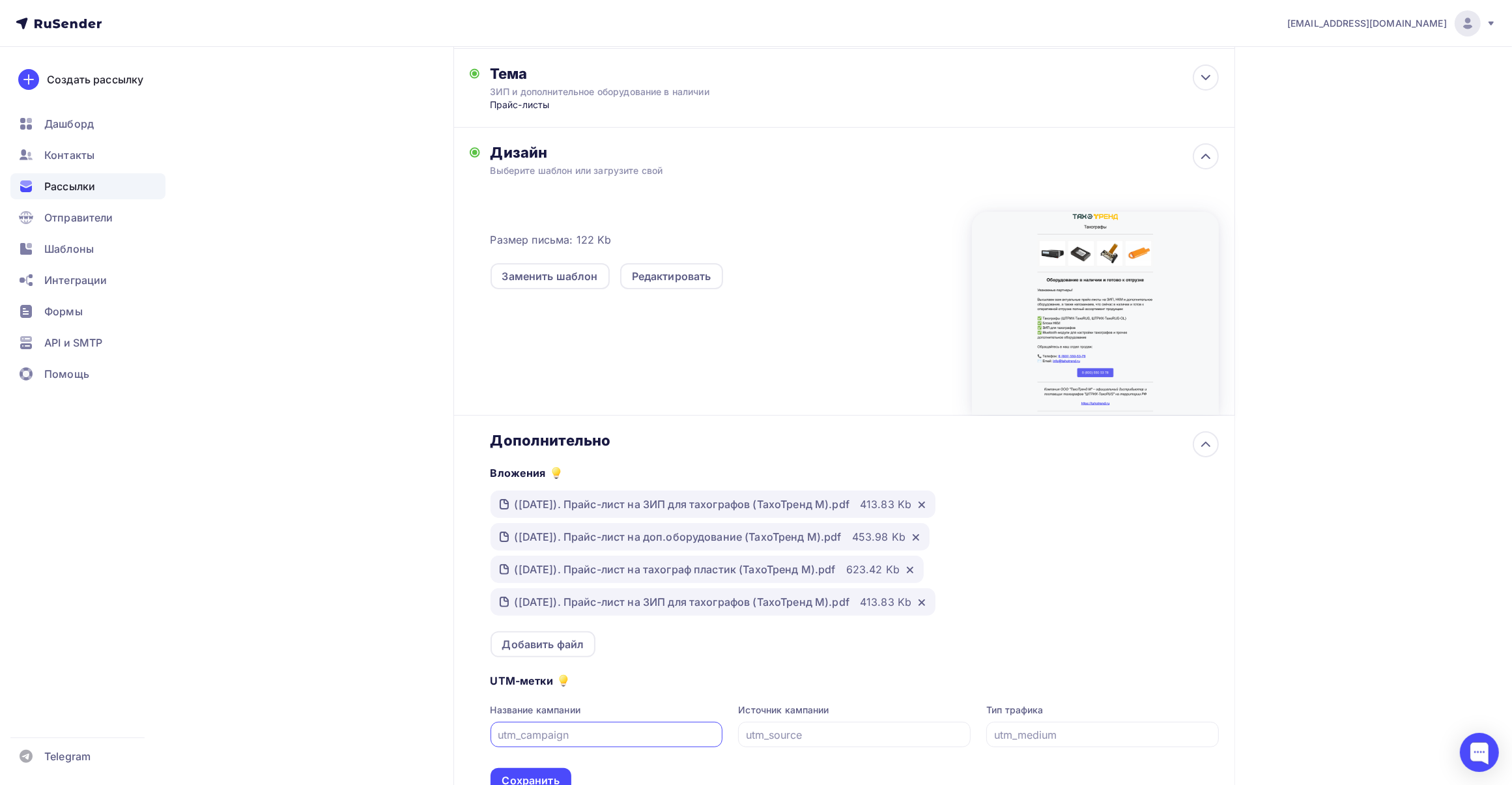
scroll to position [245, 0]
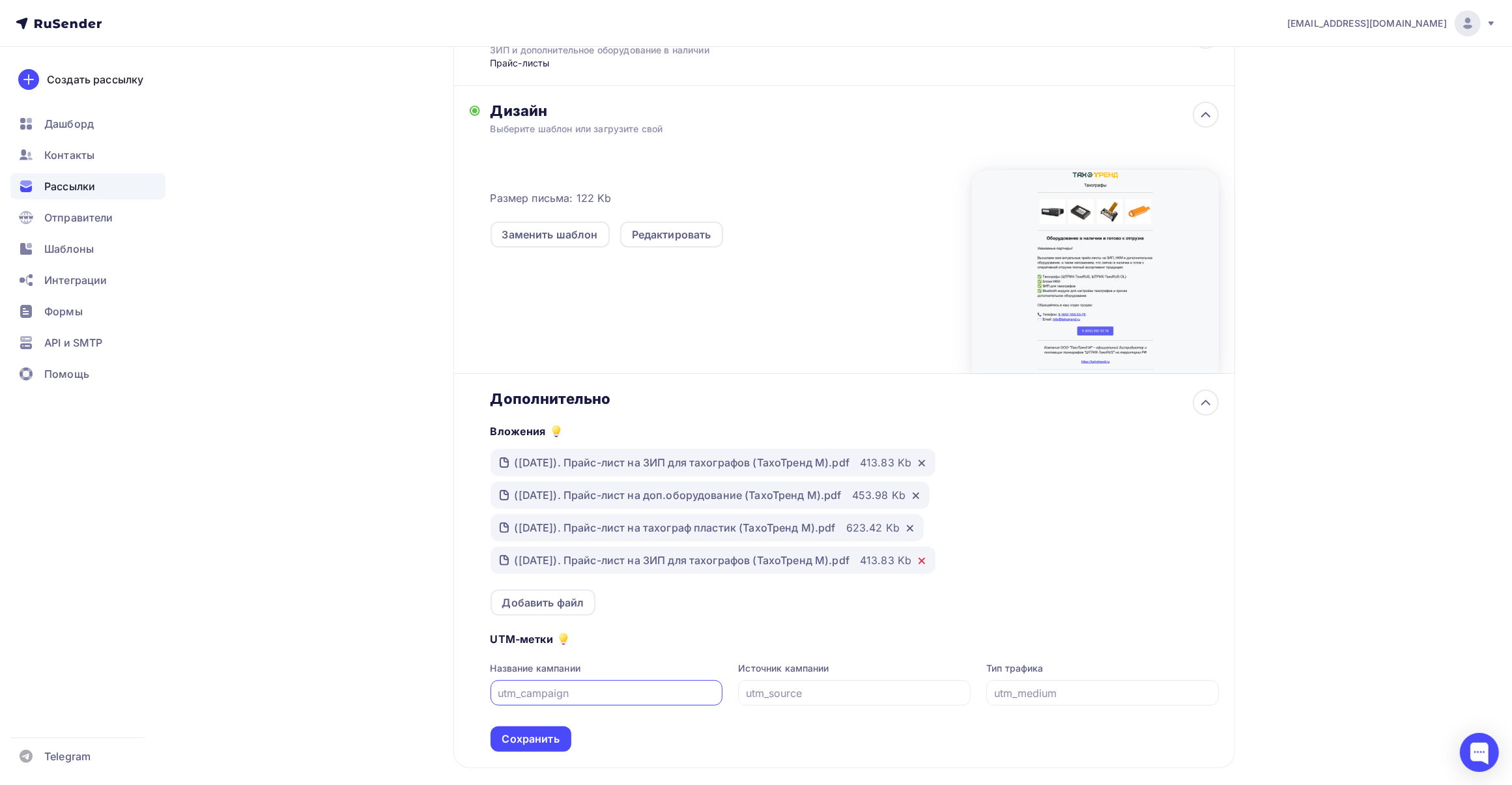
click at [924, 562] on icon at bounding box center [922, 560] width 5 height 5
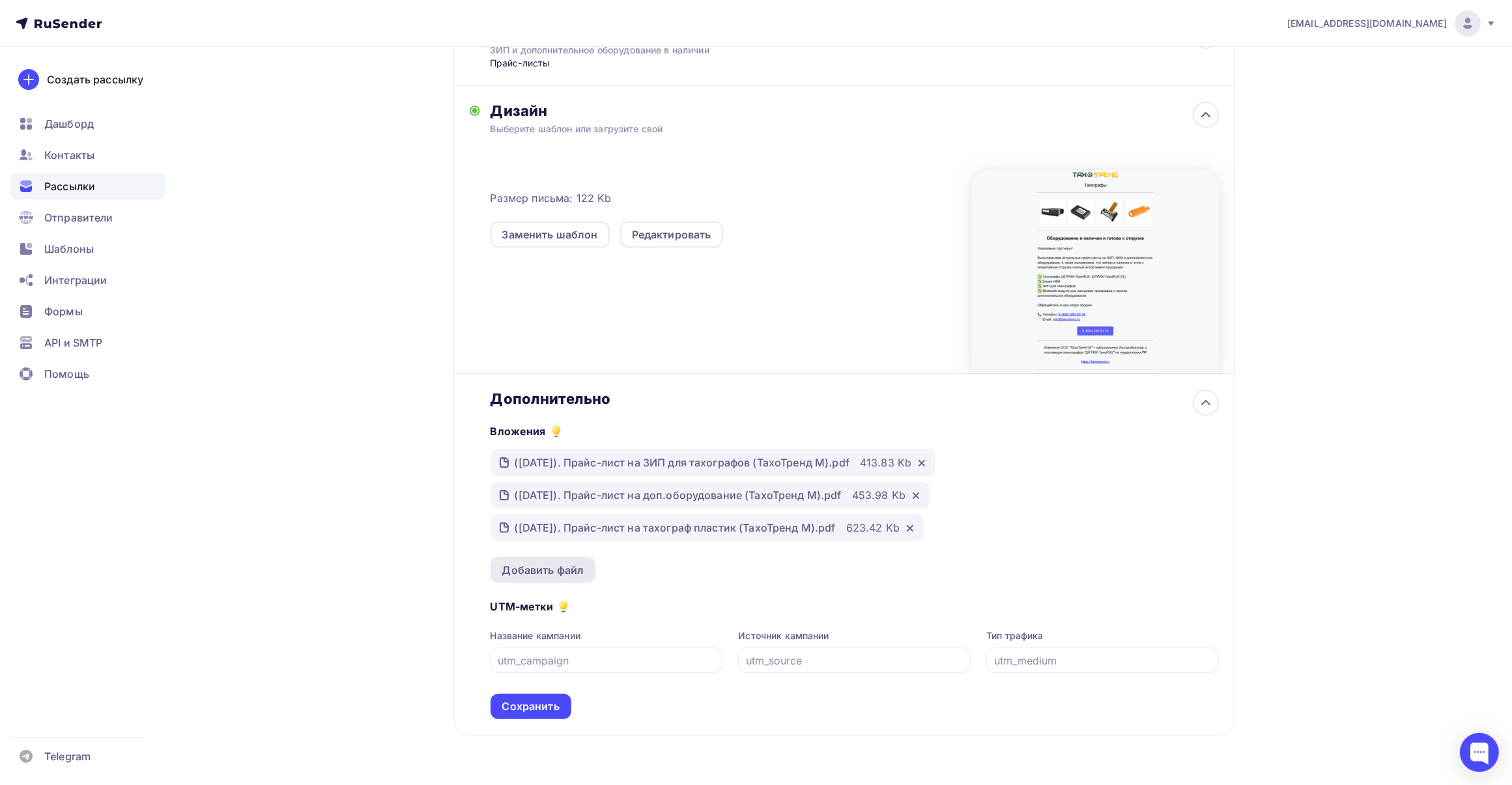
click at [525, 567] on div "Добавить файл" at bounding box center [543, 570] width 82 height 15
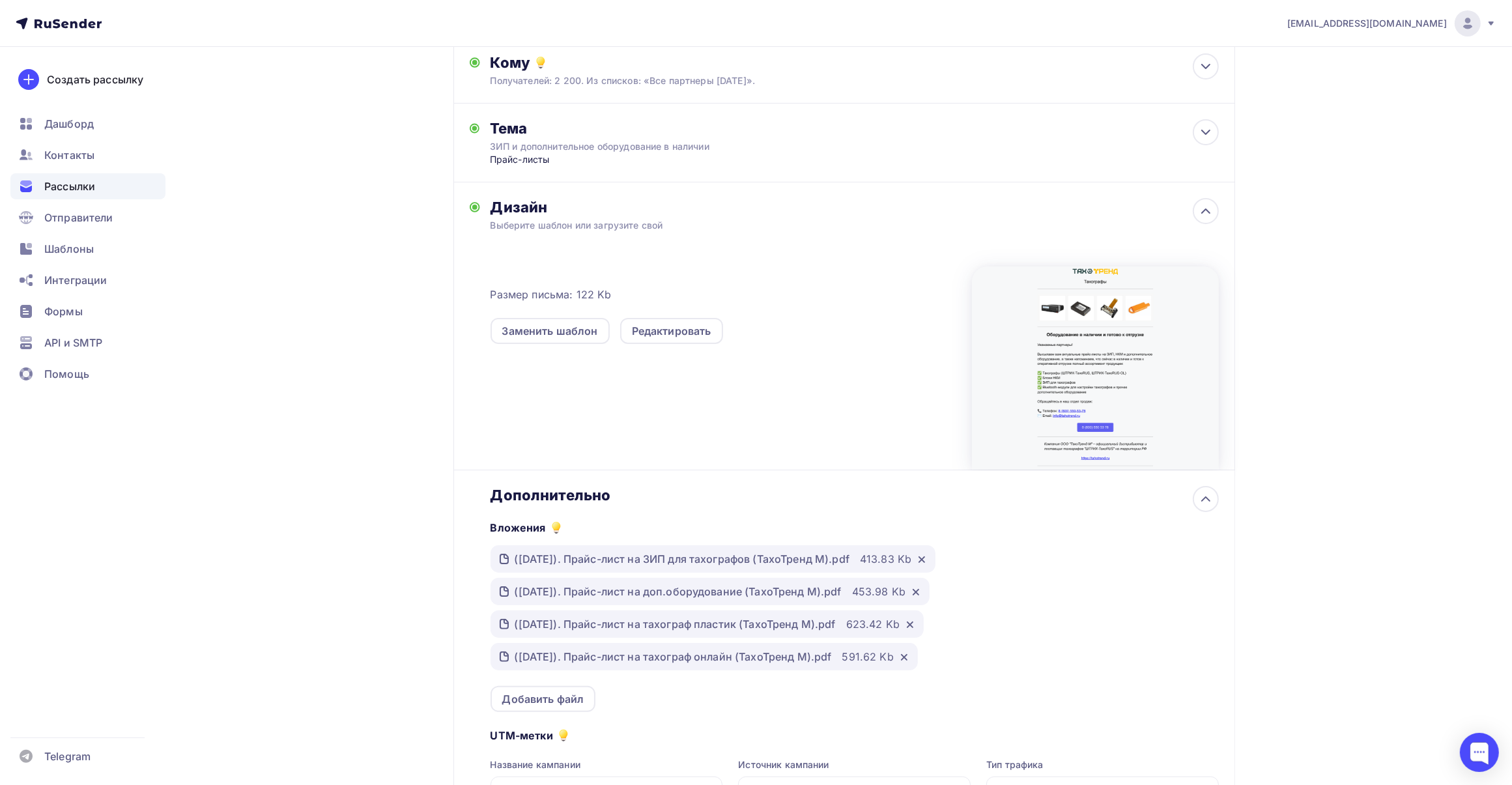
scroll to position [314, 0]
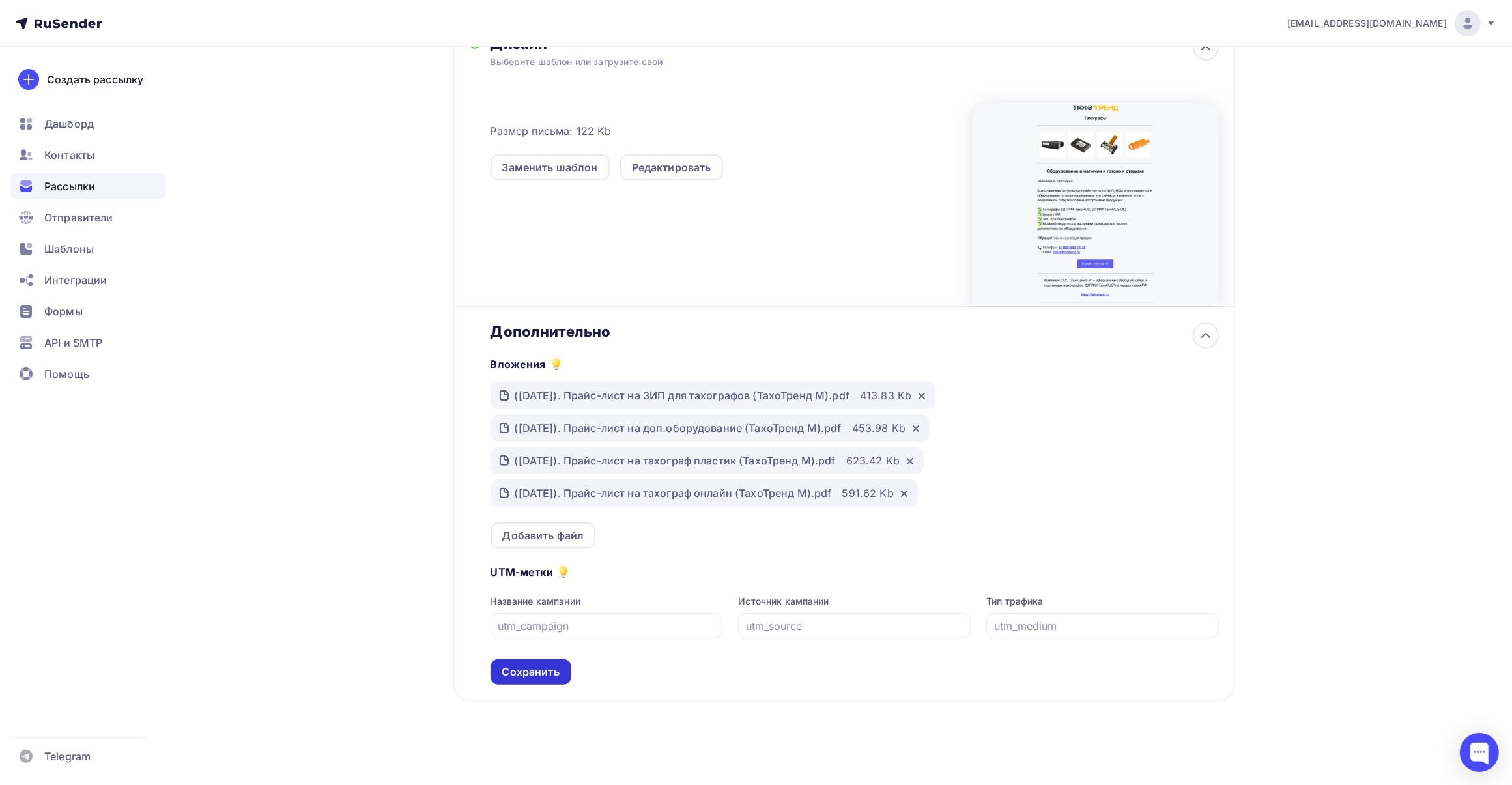
click at [532, 669] on div "Сохранить" at bounding box center [531, 672] width 57 height 15
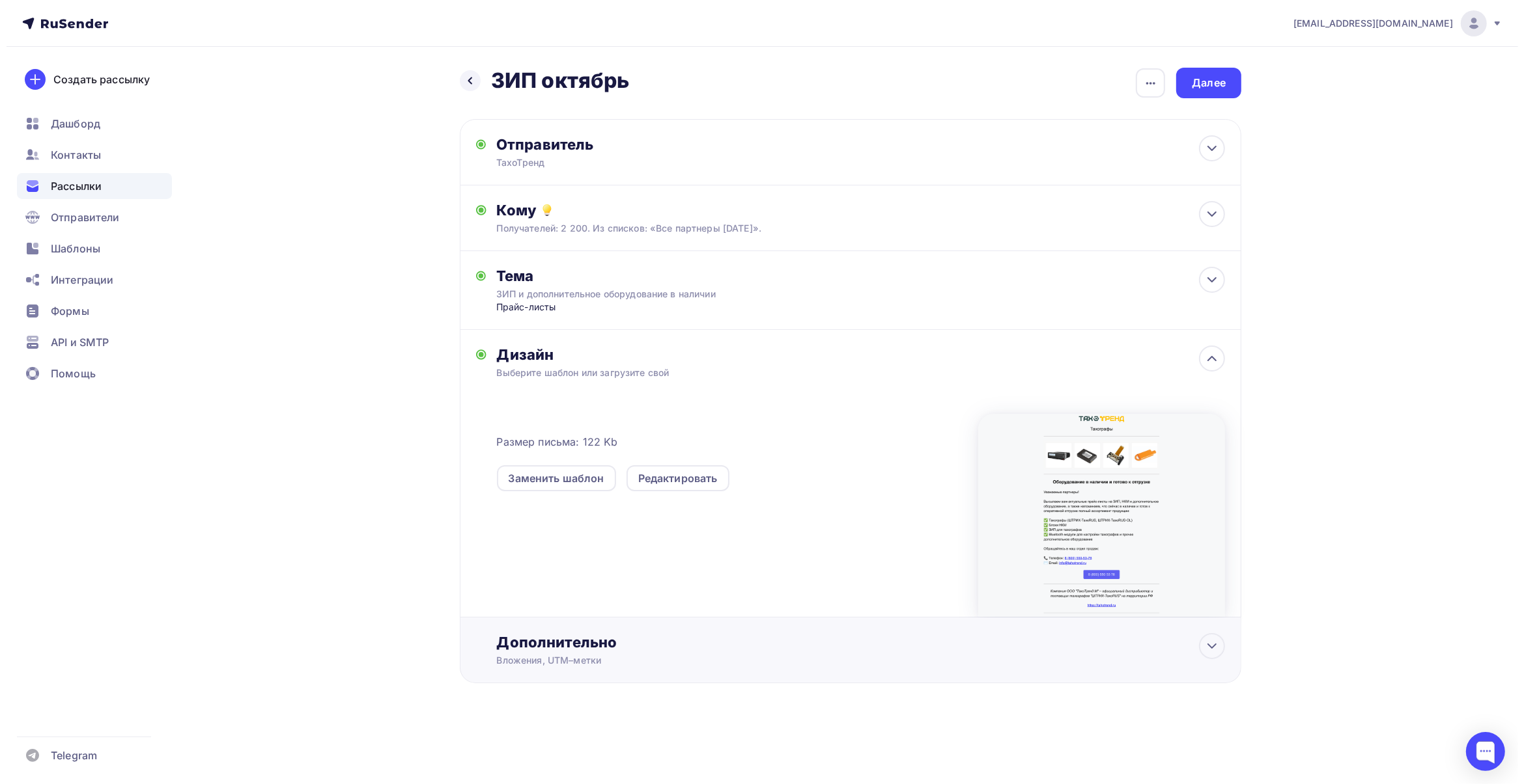
scroll to position [0, 0]
click at [1205, 649] on icon at bounding box center [1211, 646] width 15 height 15
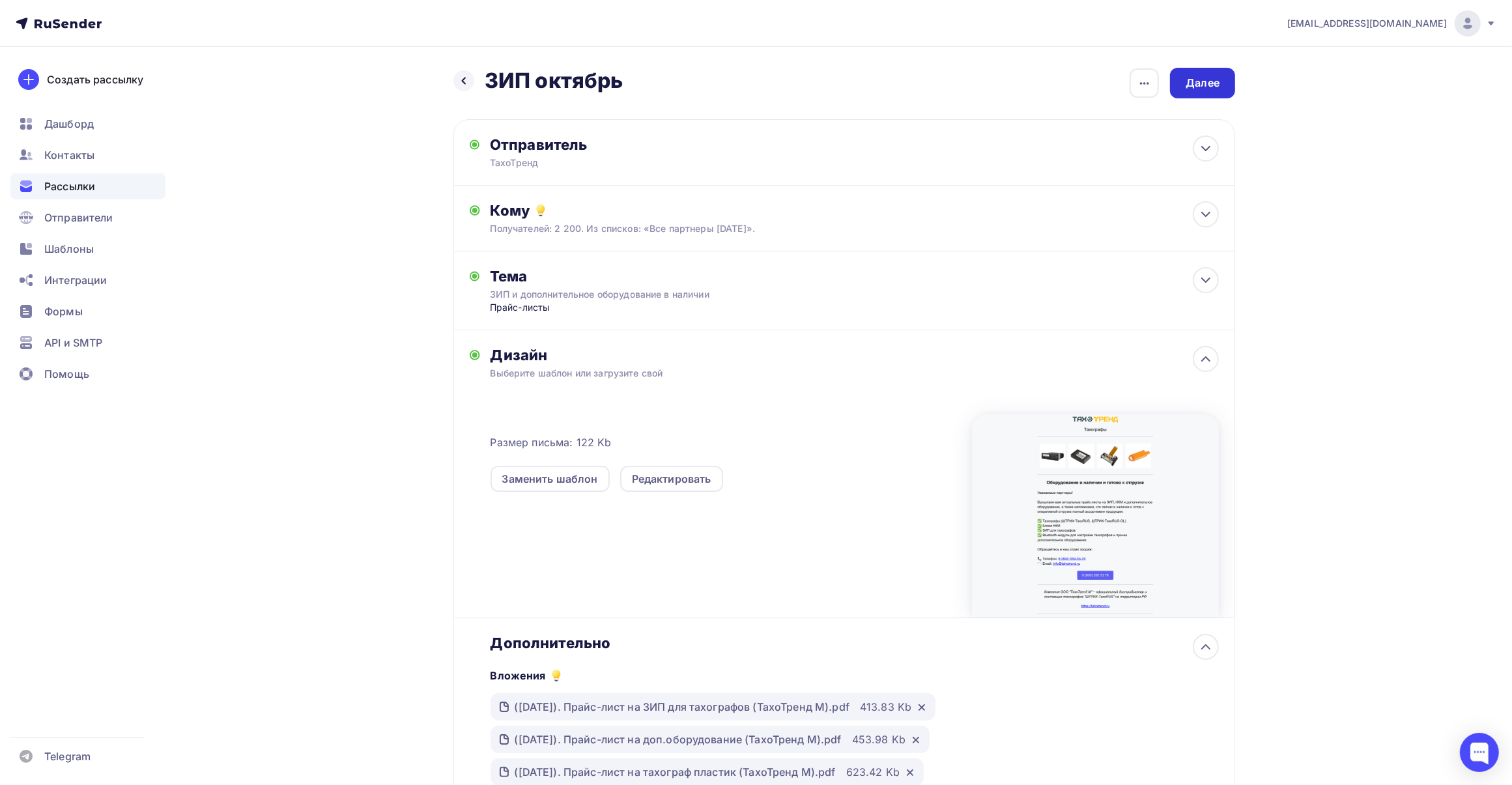
click at [1202, 84] on div "Далее" at bounding box center [1202, 83] width 34 height 15
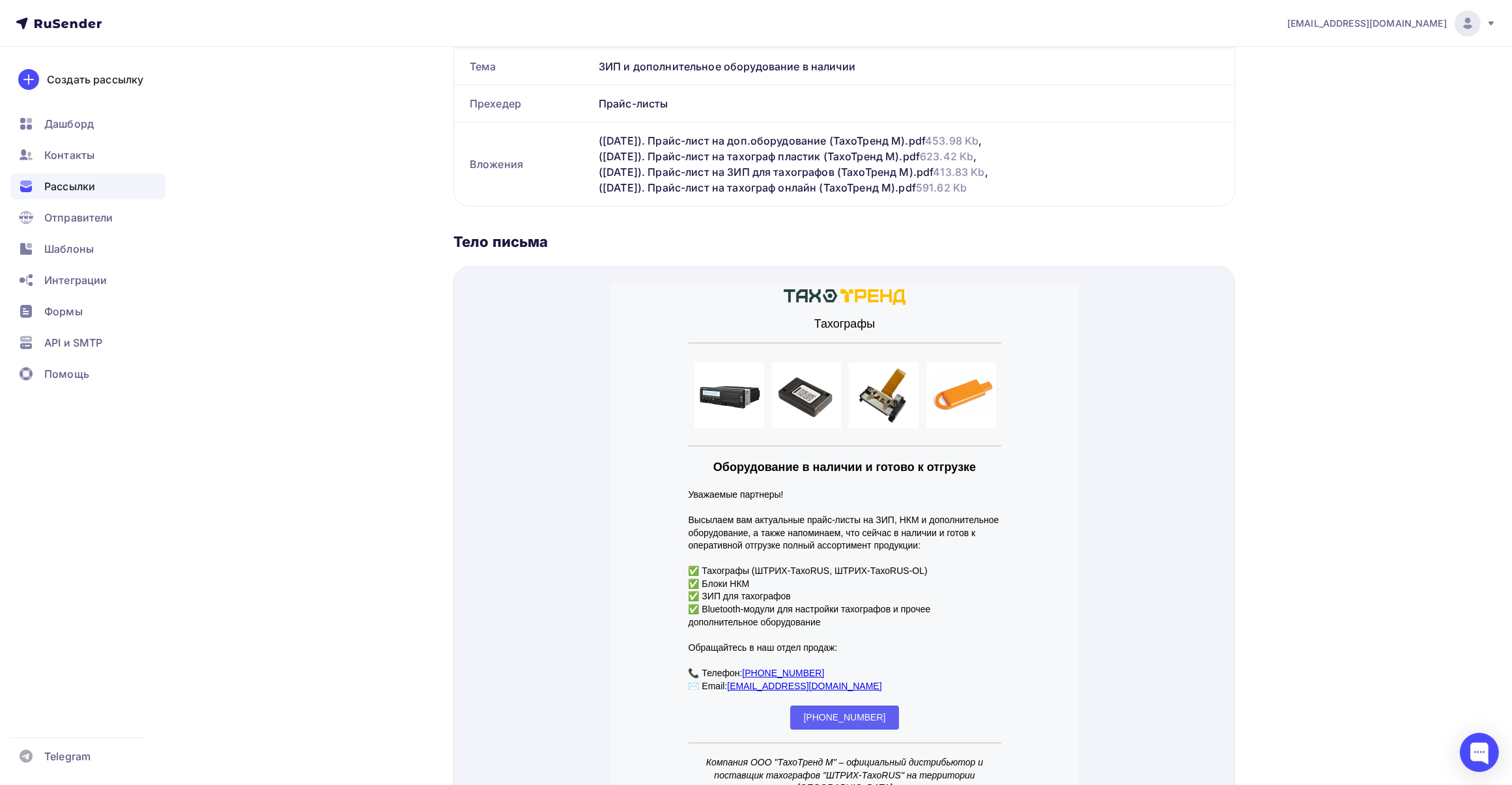
scroll to position [343, 0]
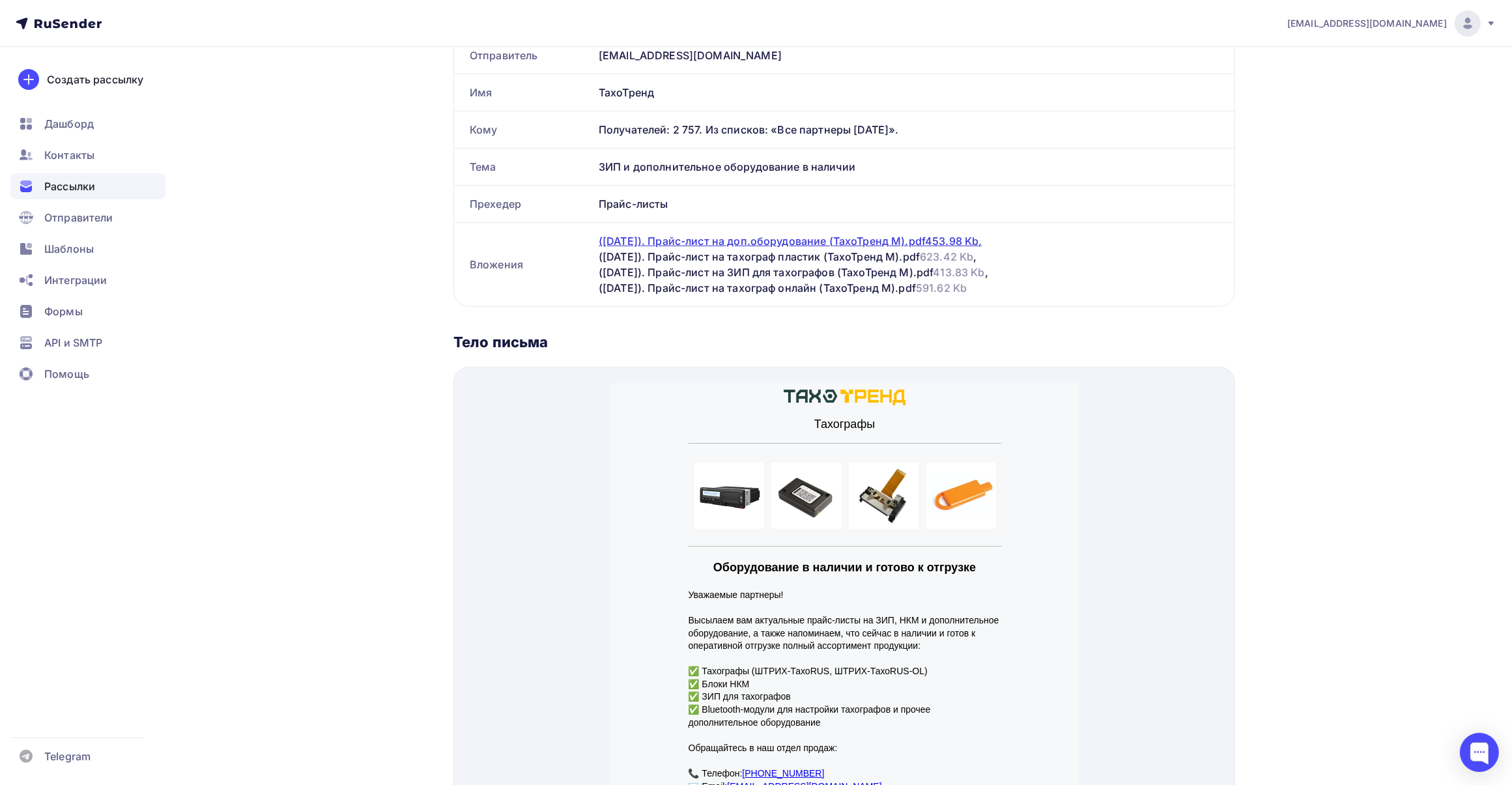
click at [830, 240] on div "([DATE]). Прайс-лист на доп.оборудование (ТахоТренд М).pdf 453.98 Kb ," at bounding box center [791, 241] width 384 height 15
click at [843, 259] on div "([DATE]). Прайс-лист на тахограф пластик (ТахоТренд М).pdf 623.42 Kb ," at bounding box center [788, 257] width 378 height 15
click at [841, 274] on div "([DATE]). Прайс-лист на ЗИП для тахографов (ТахоТренд М).pdf 413.83 Kb ," at bounding box center [793, 273] width 389 height 15
click at [838, 286] on div "([DATE]). Прайс-лист на тахограф онлайн (ТахоТренд М).pdf 591.62 Kb" at bounding box center [783, 288] width 368 height 15
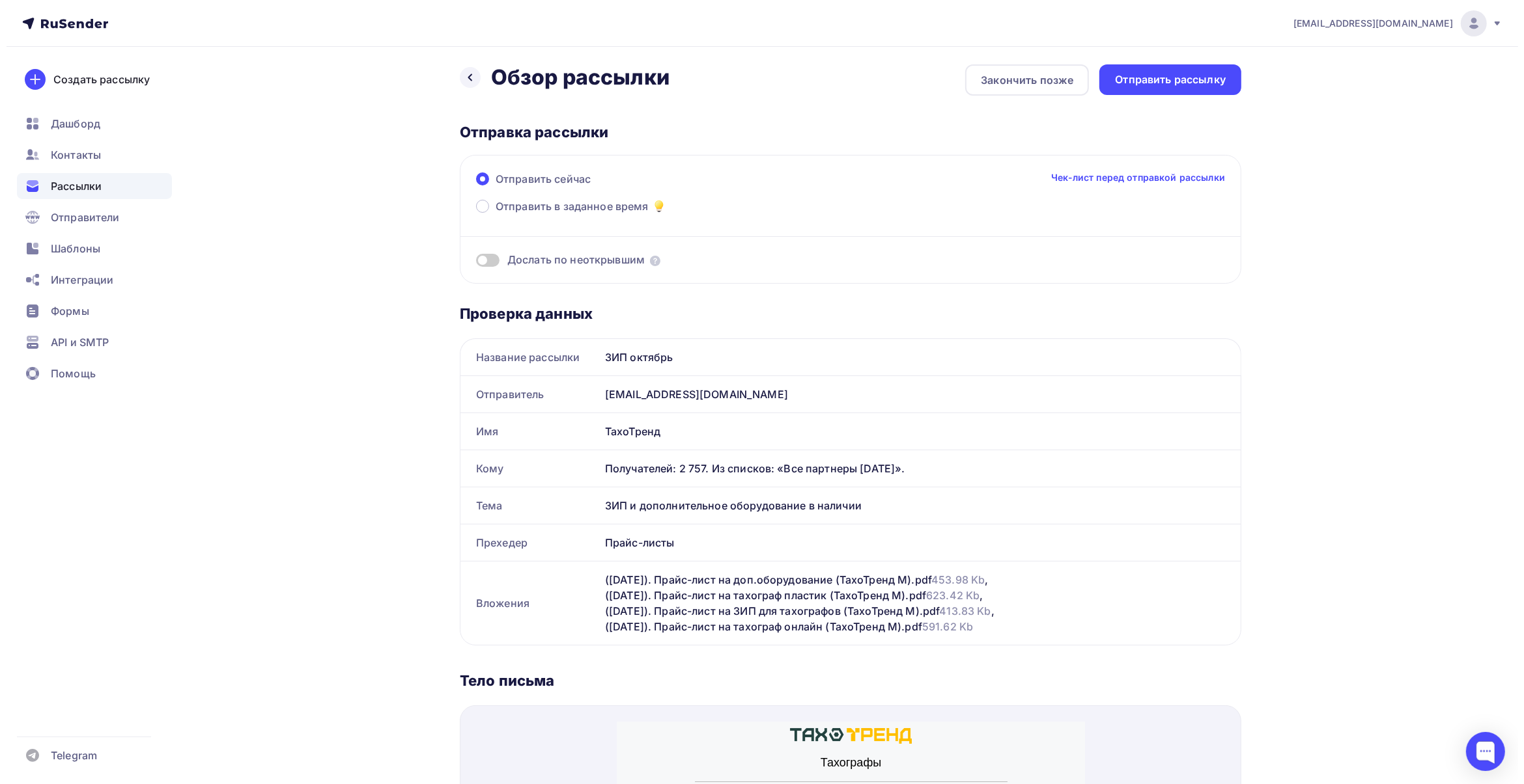
scroll to position [0, 0]
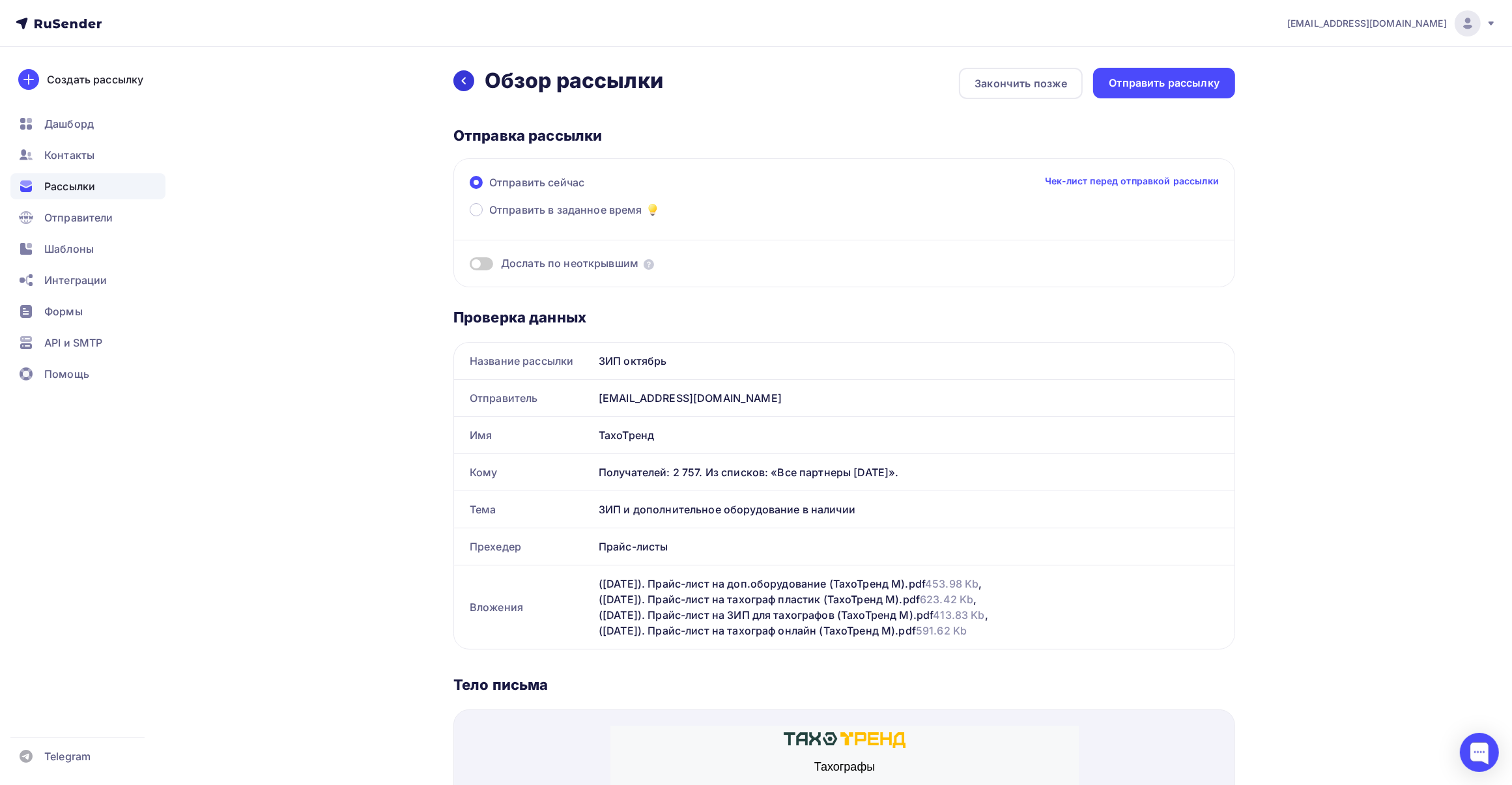
click at [470, 79] on div at bounding box center [464, 81] width 21 height 21
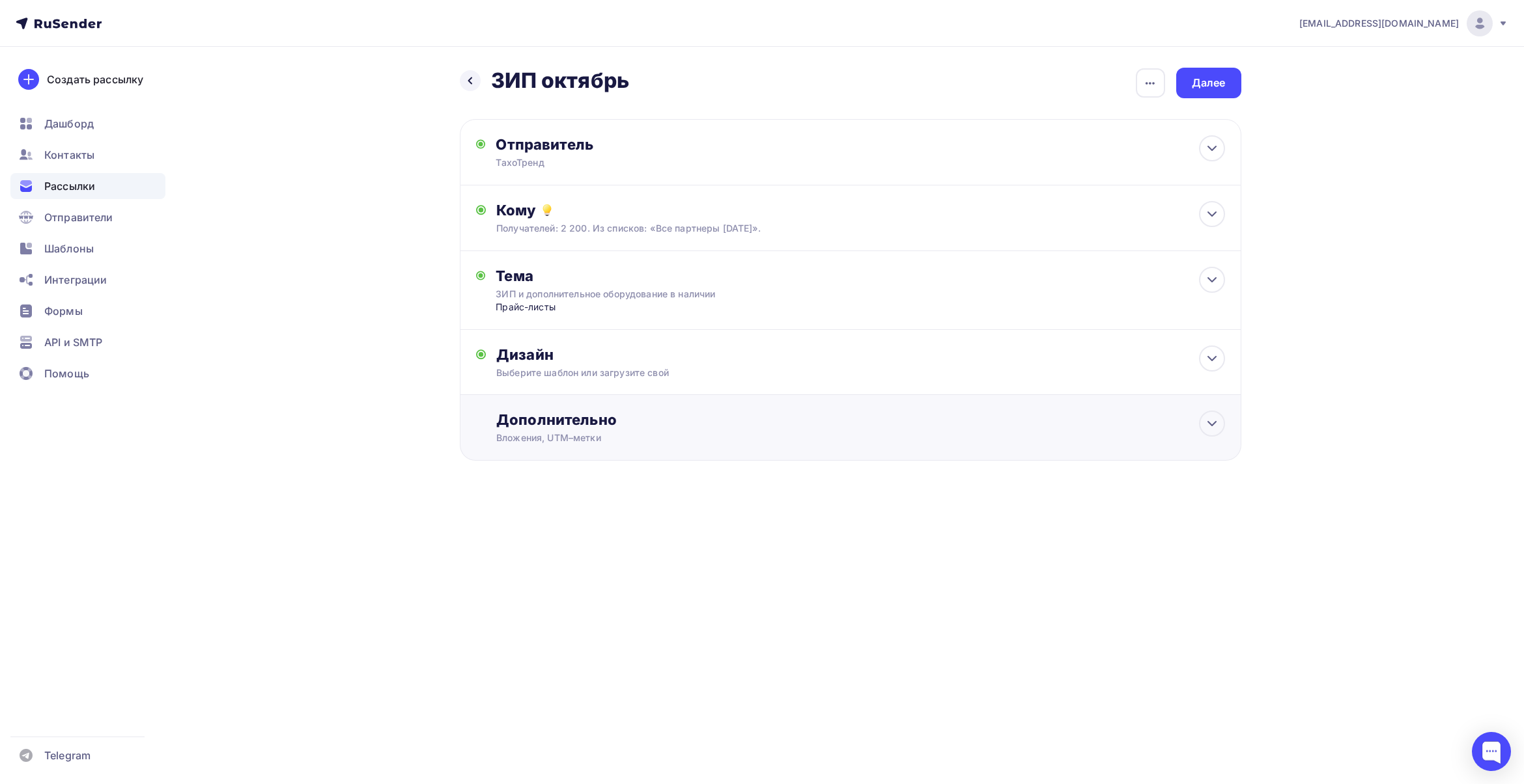
click at [582, 417] on div "Дополнительно" at bounding box center [859, 420] width 728 height 19
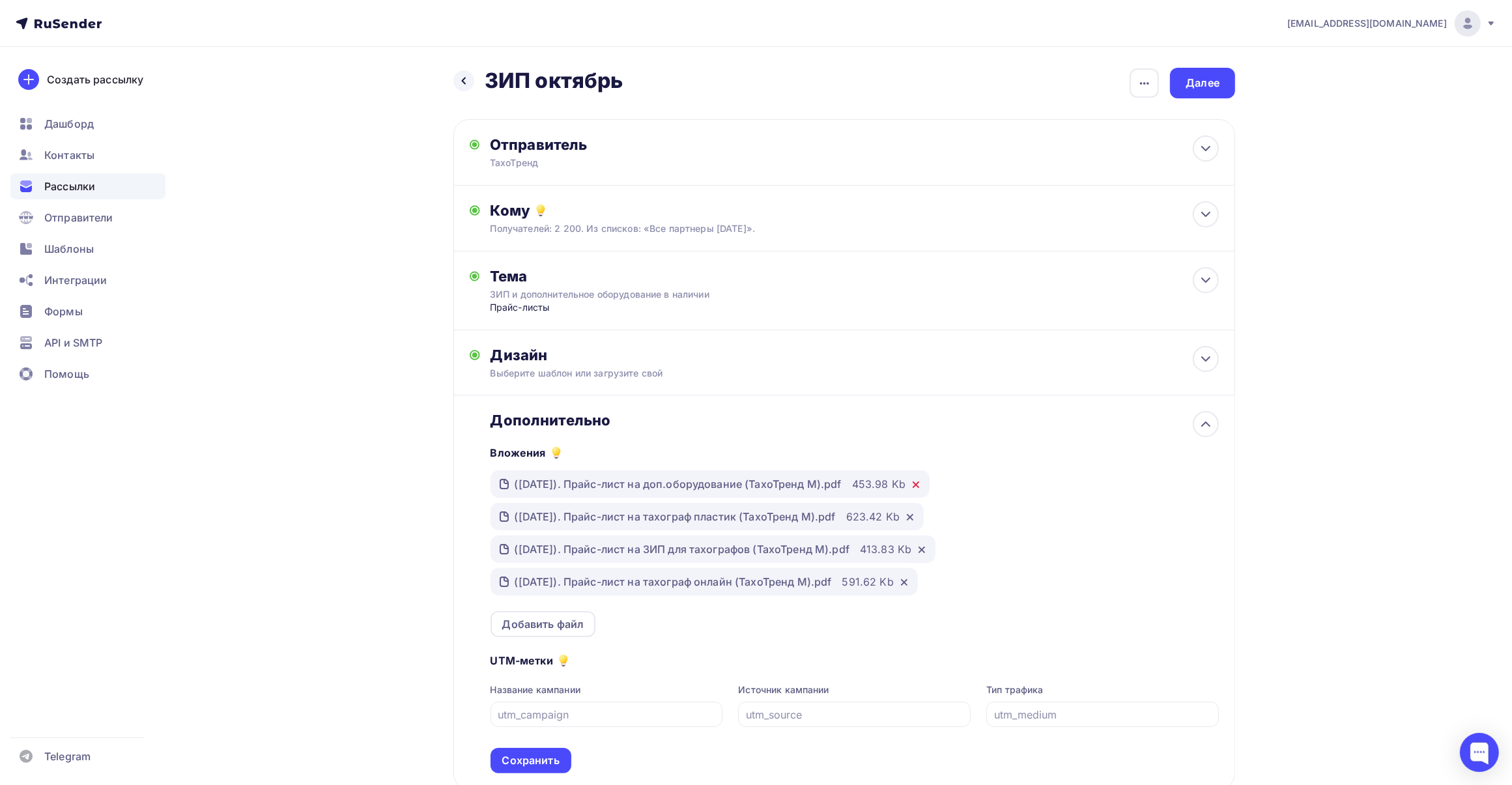
click at [920, 486] on icon at bounding box center [915, 485] width 10 height 10
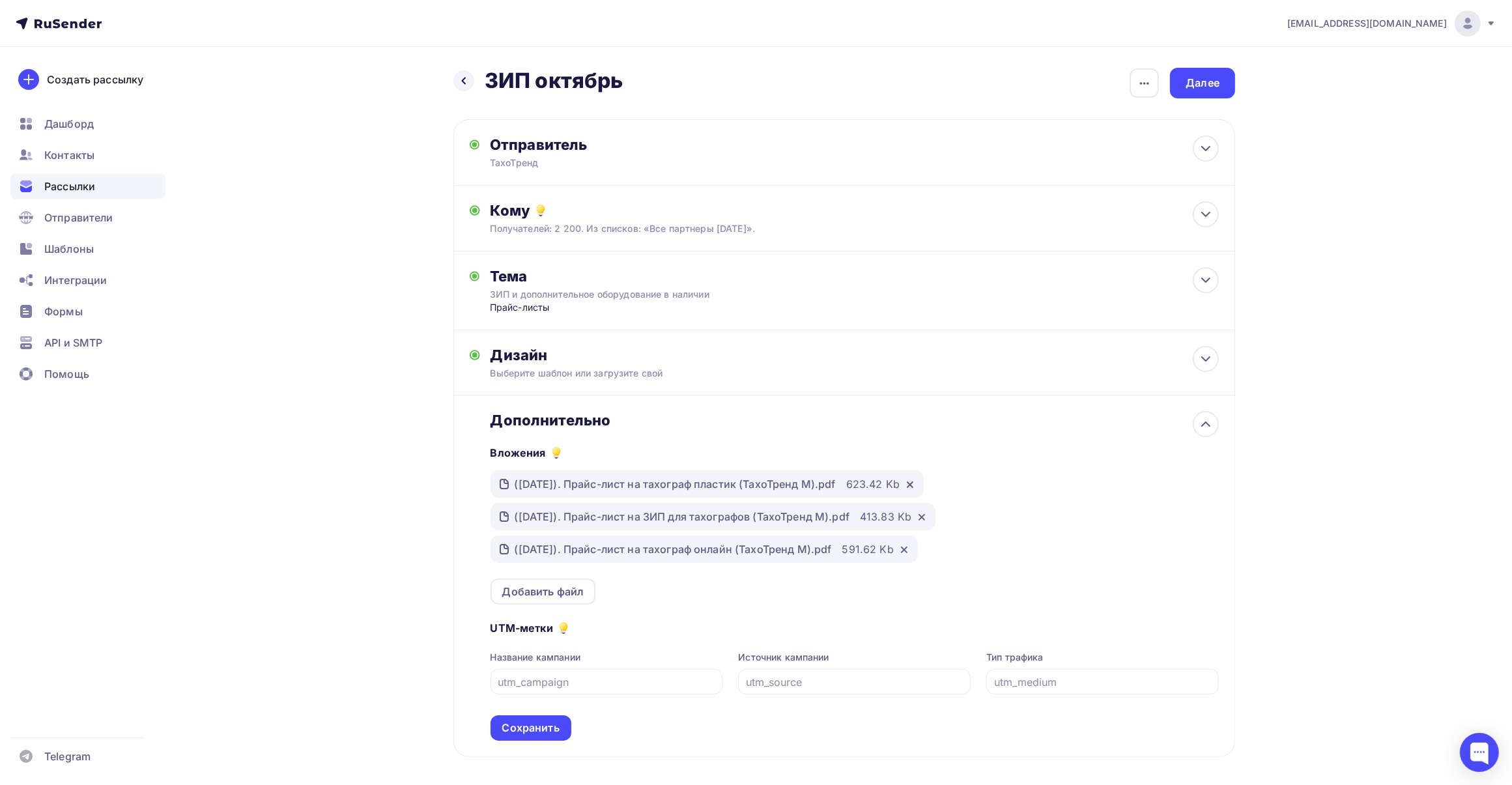
click at [912, 485] on icon at bounding box center [909, 485] width 10 height 10
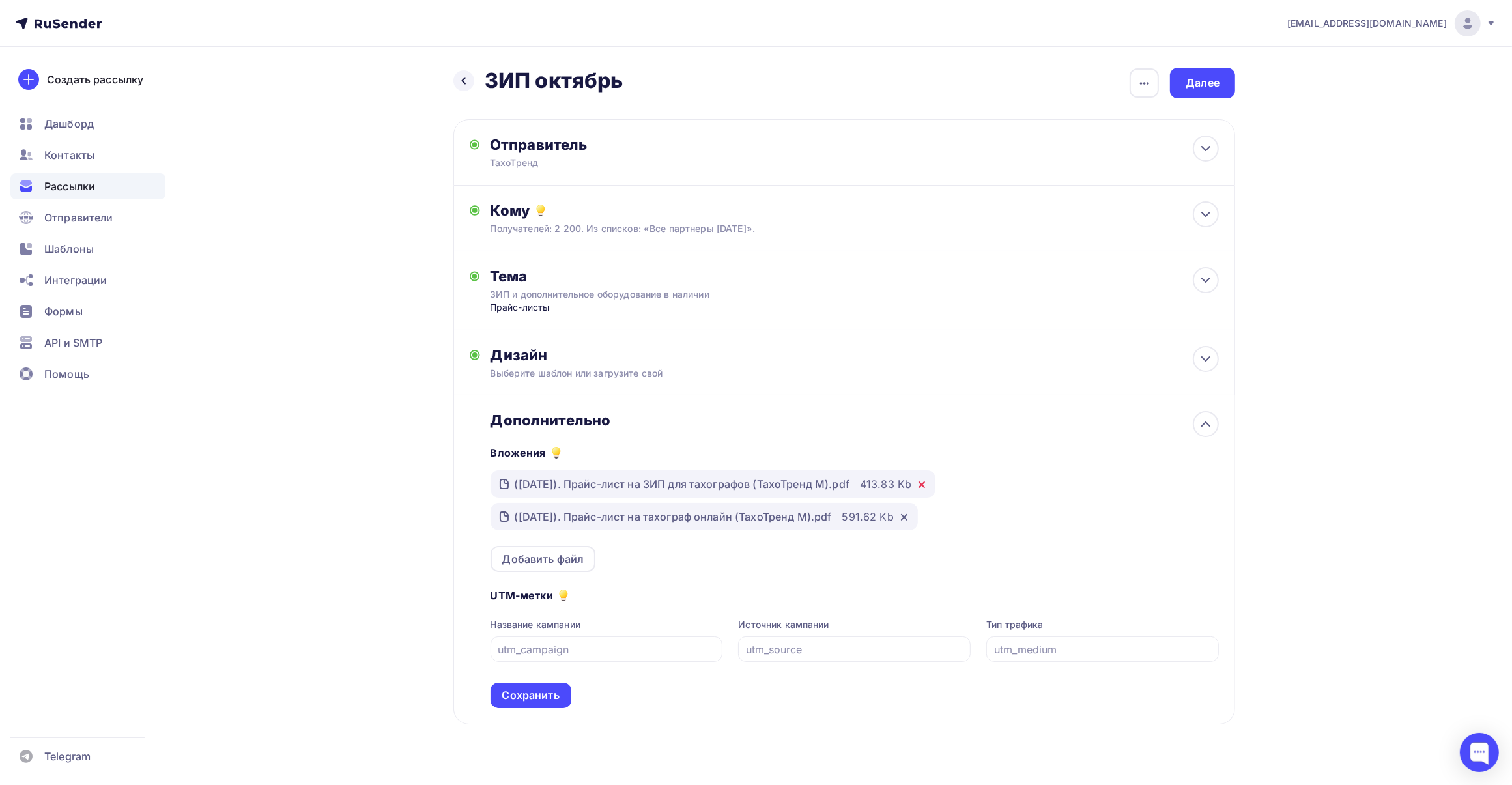
click at [922, 488] on icon at bounding box center [921, 485] width 10 height 10
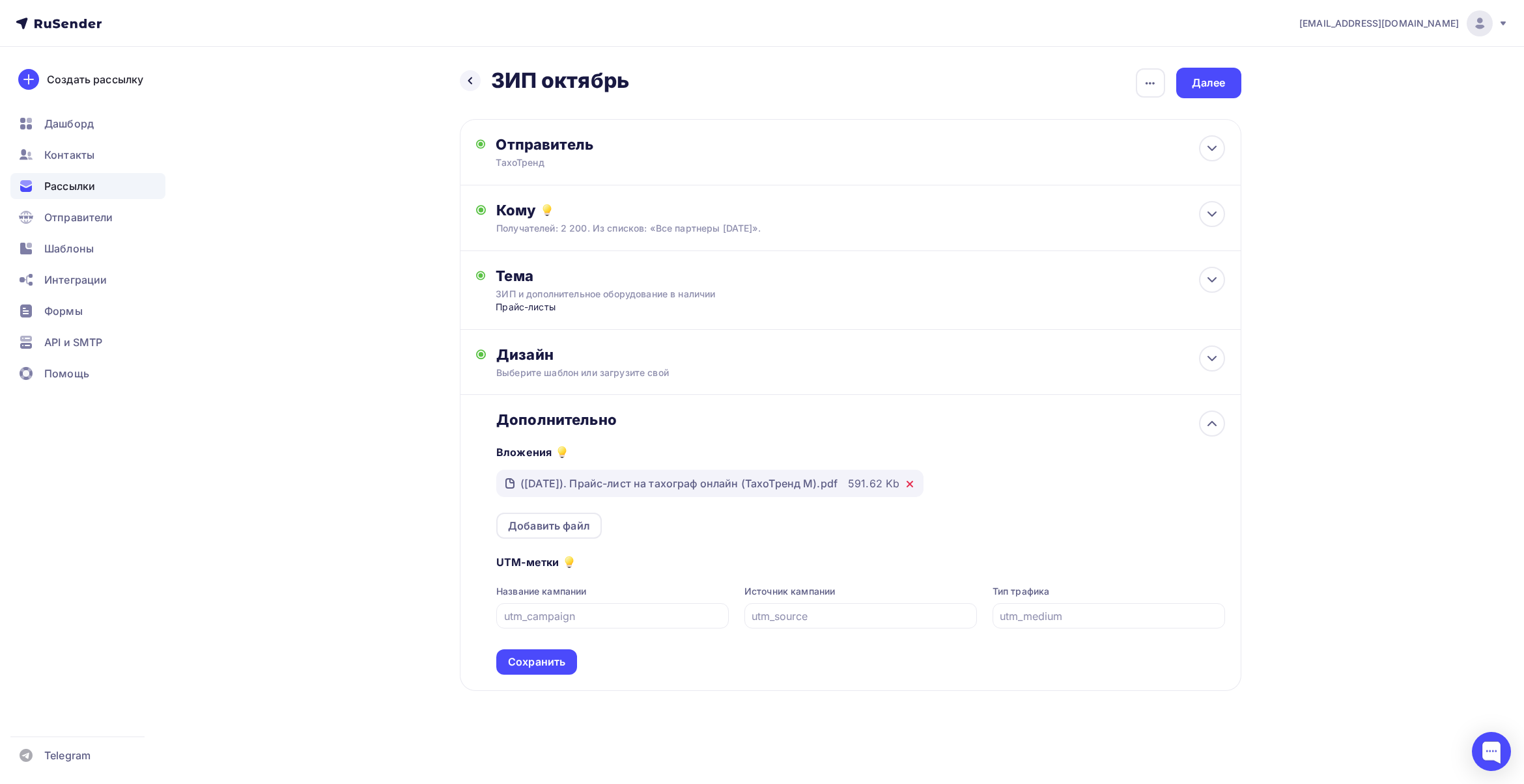
click at [912, 487] on icon at bounding box center [910, 484] width 5 height 5
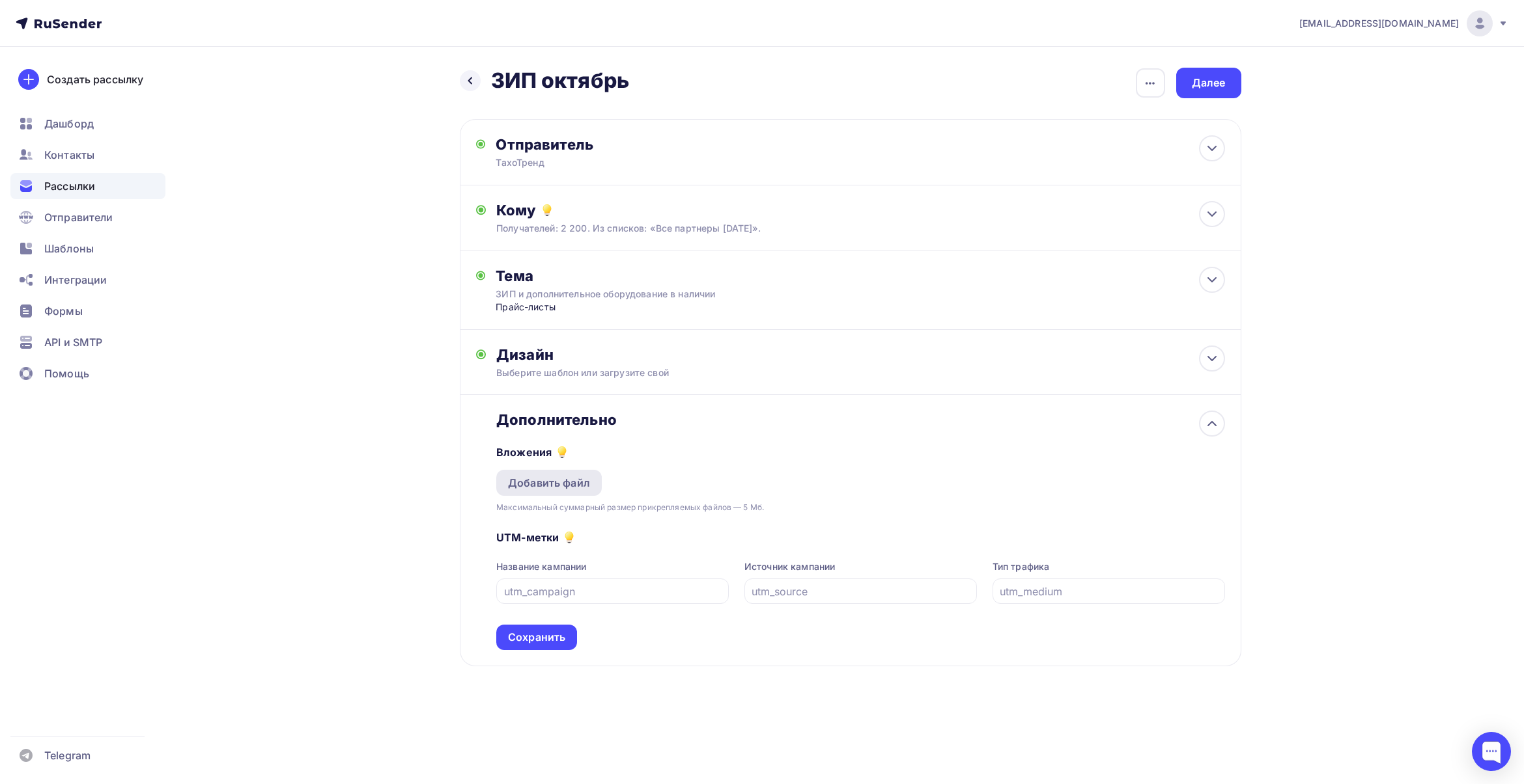
click at [579, 492] on div "Добавить файл" at bounding box center [548, 483] width 105 height 26
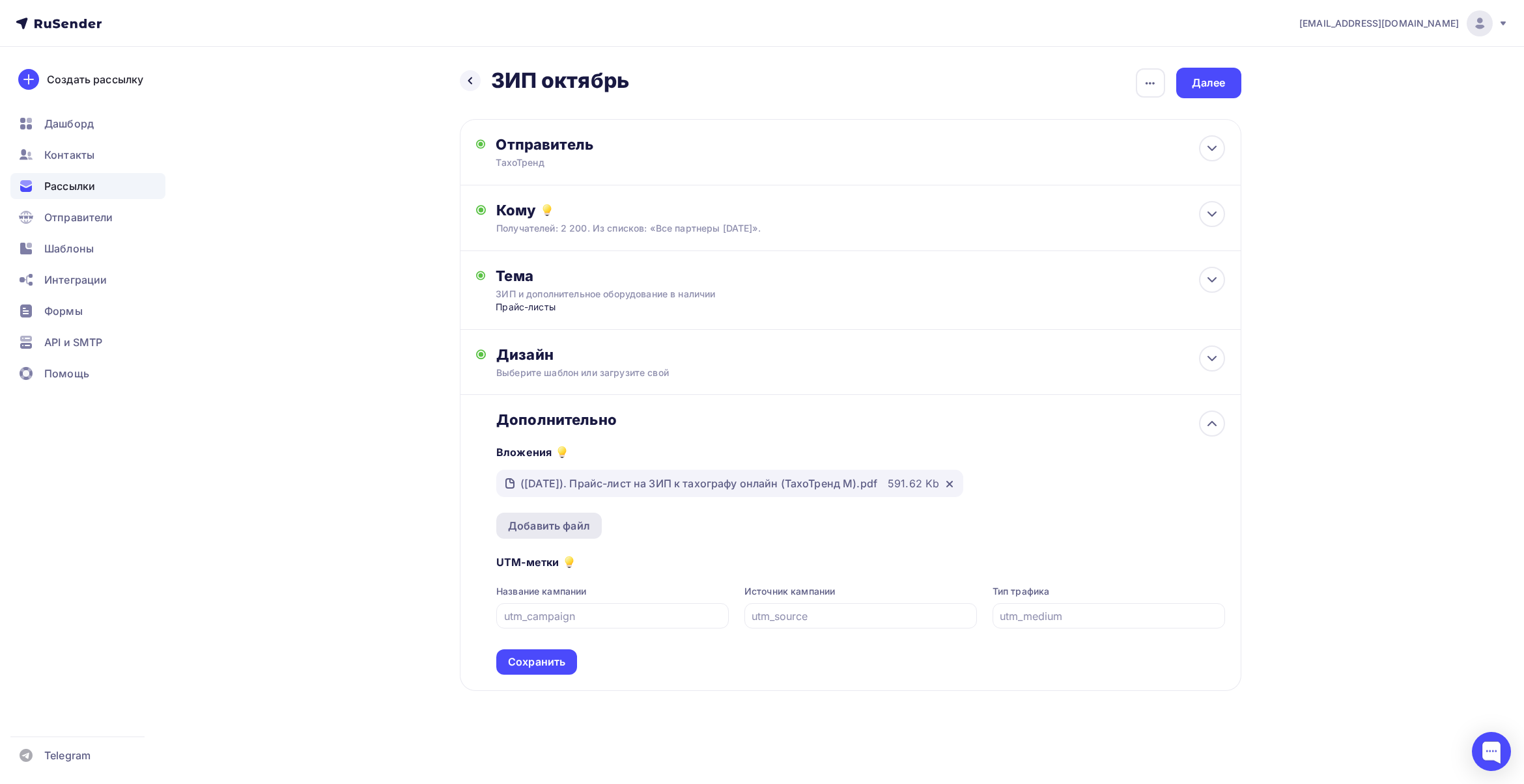
click at [542, 520] on div "Добавить файл" at bounding box center [549, 526] width 82 height 15
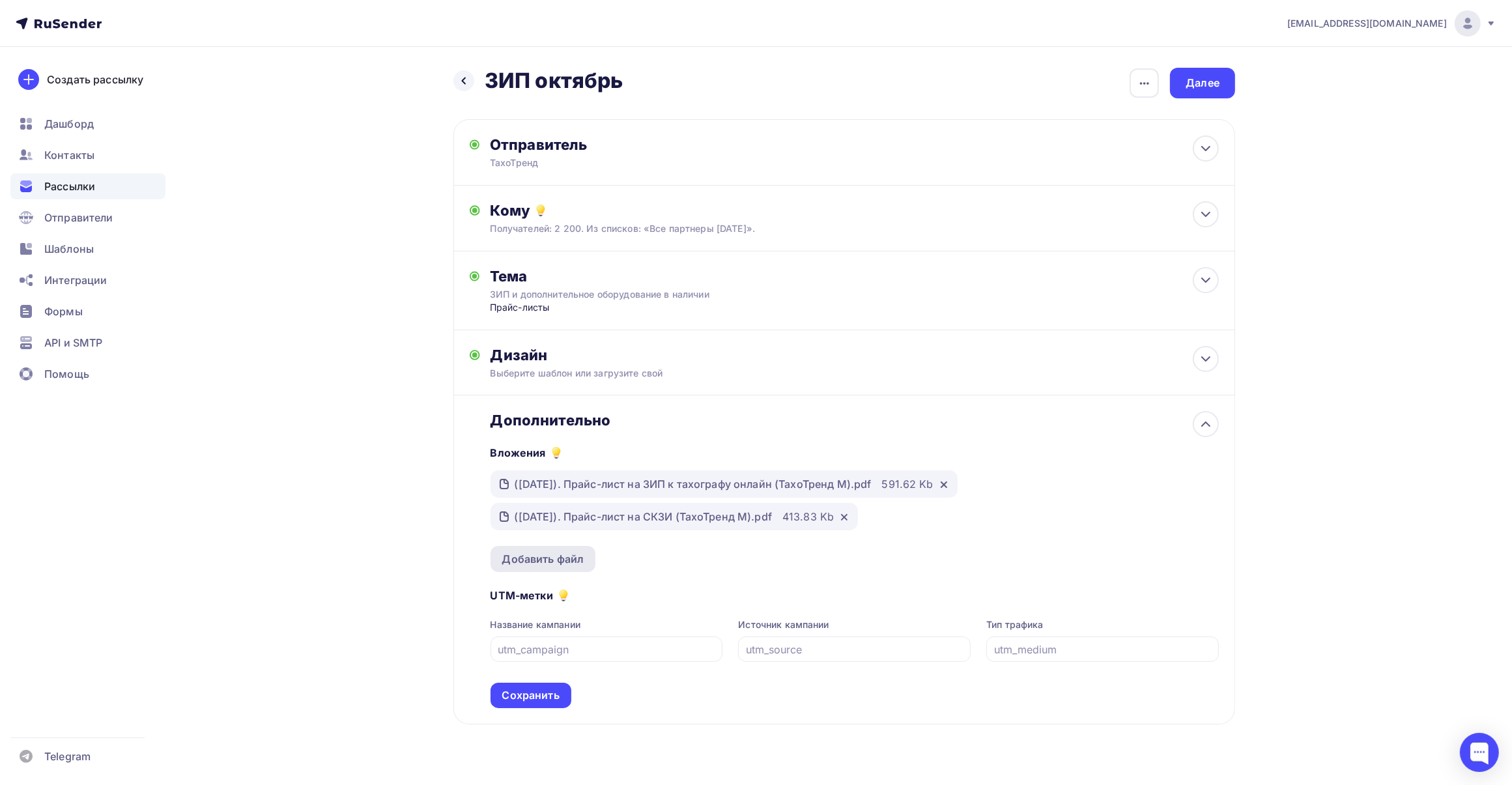
click at [541, 553] on div "Добавить файл" at bounding box center [543, 559] width 82 height 15
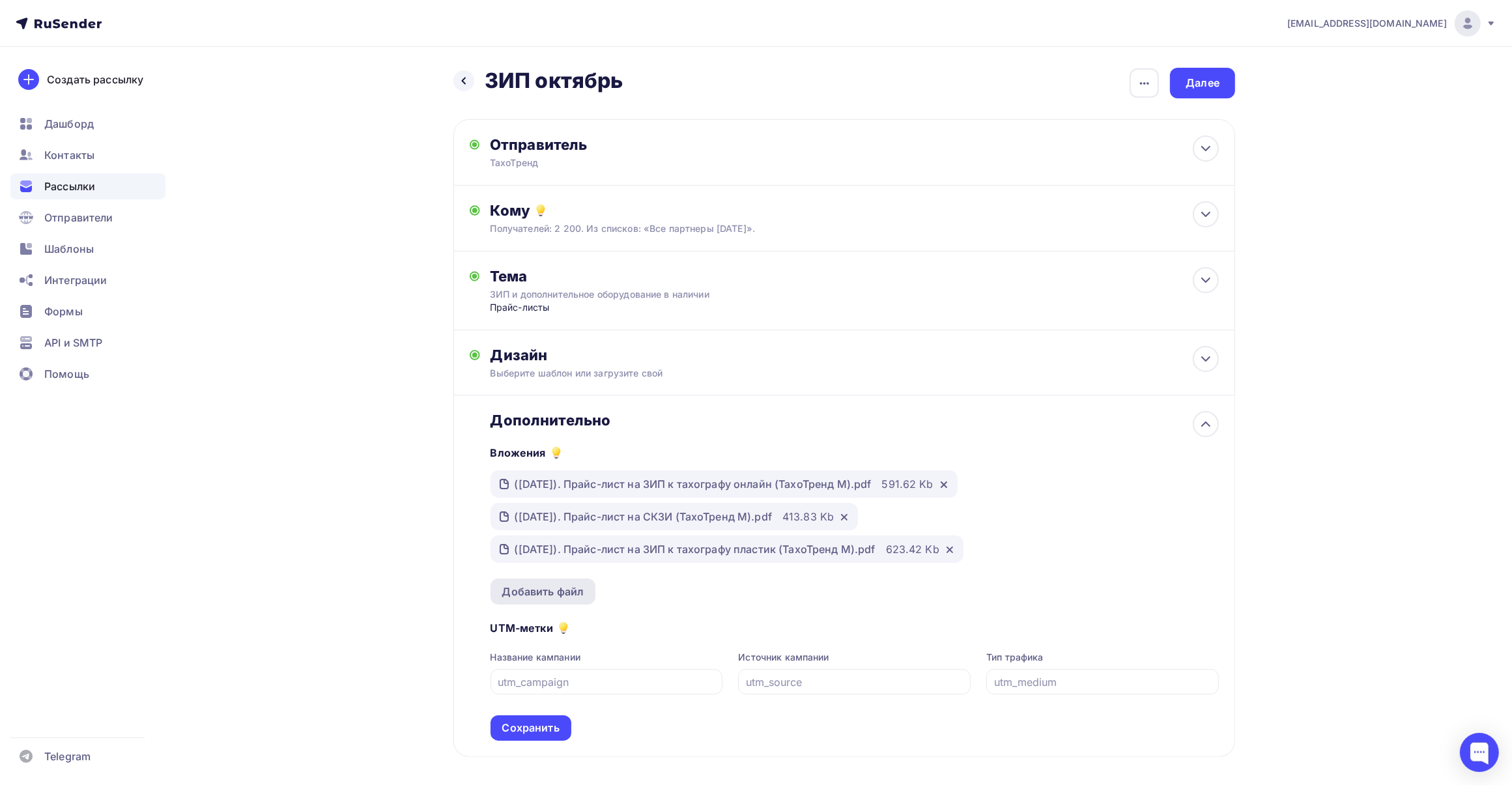
click at [542, 588] on div "Добавить файл" at bounding box center [543, 591] width 82 height 15
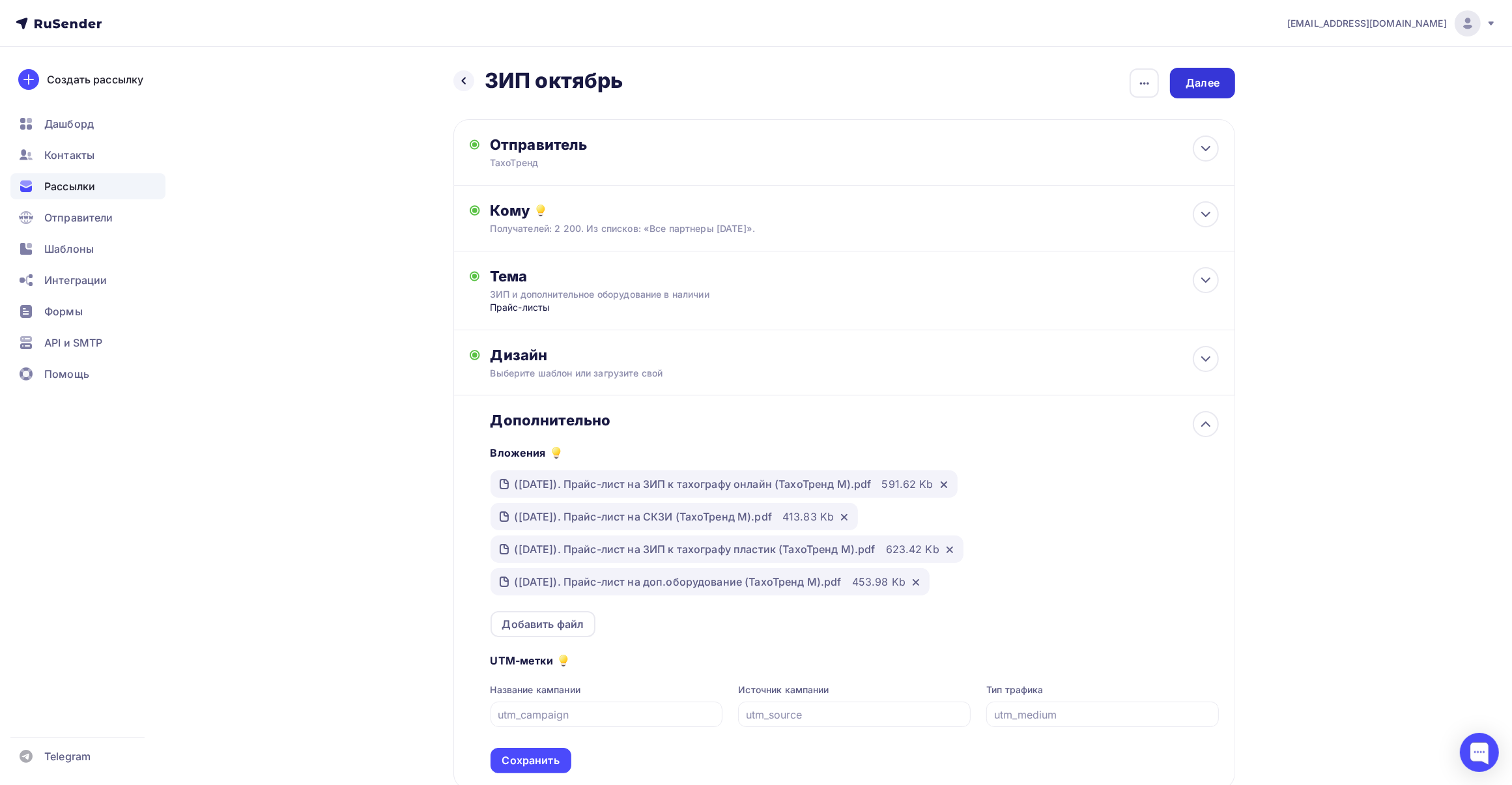
click at [1209, 76] on div "Далее" at bounding box center [1202, 83] width 34 height 15
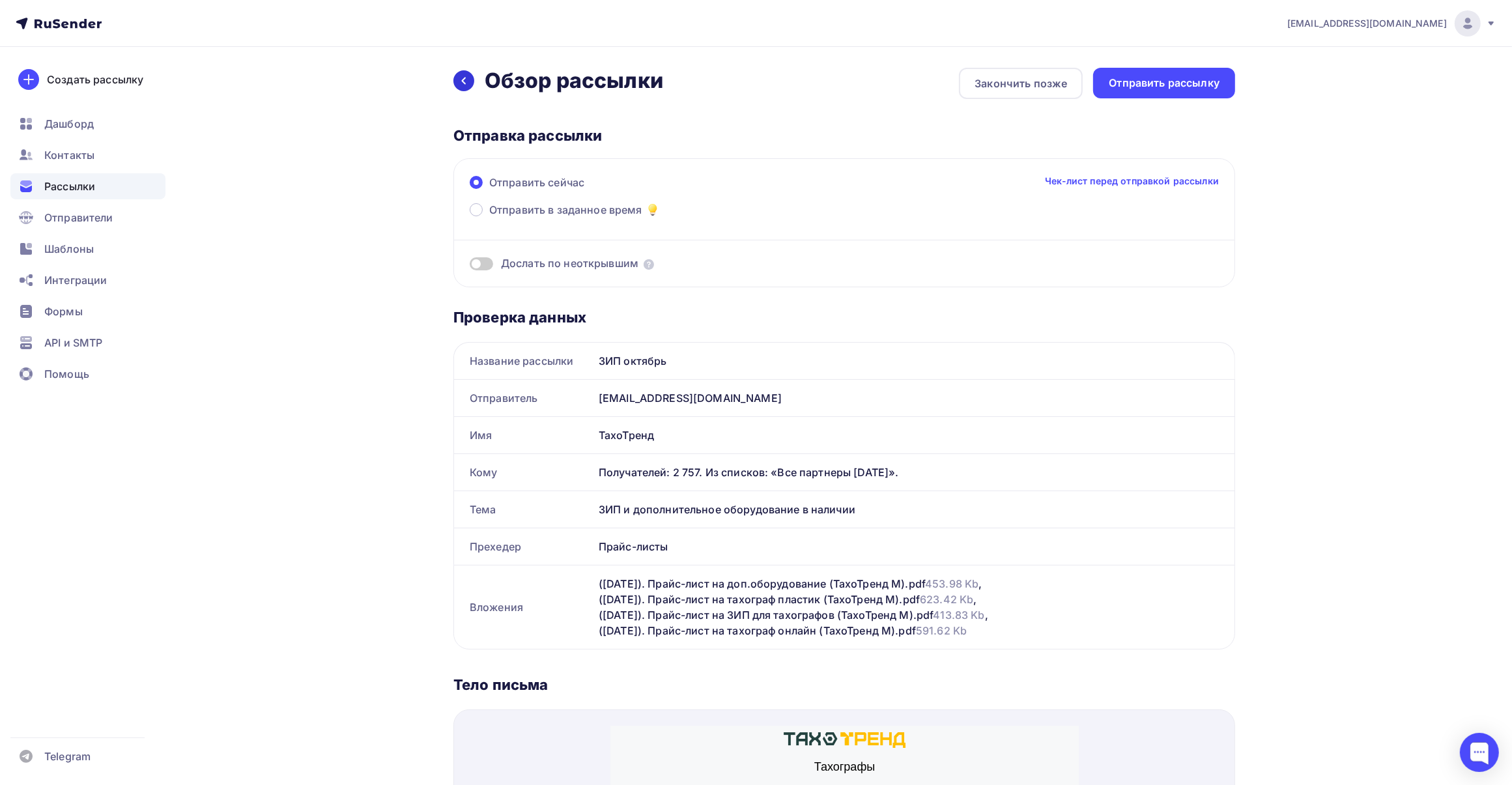
click at [464, 77] on icon at bounding box center [464, 81] width 5 height 7
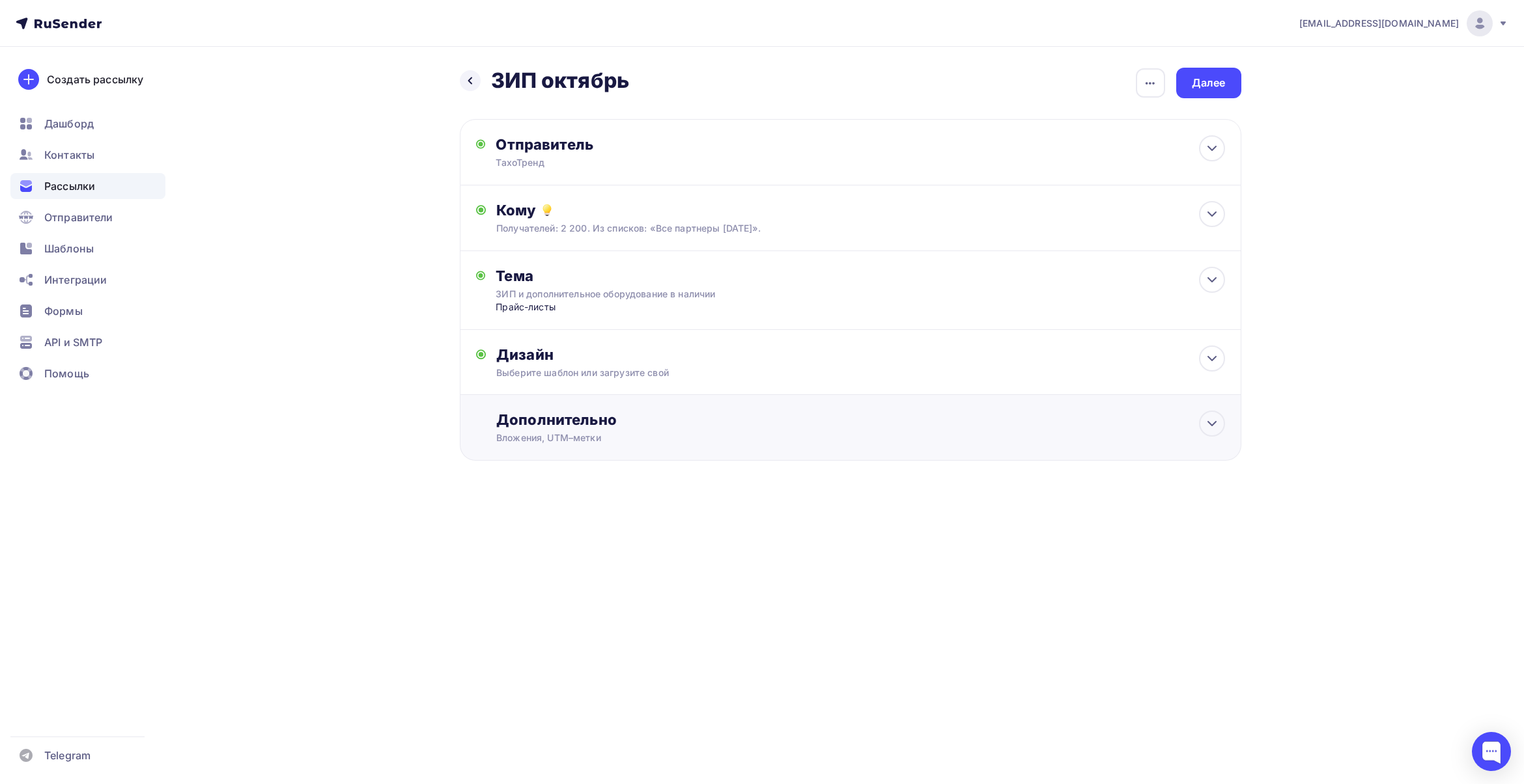
click at [785, 436] on div "Вложения, UTM–метки" at bounding box center [824, 438] width 656 height 13
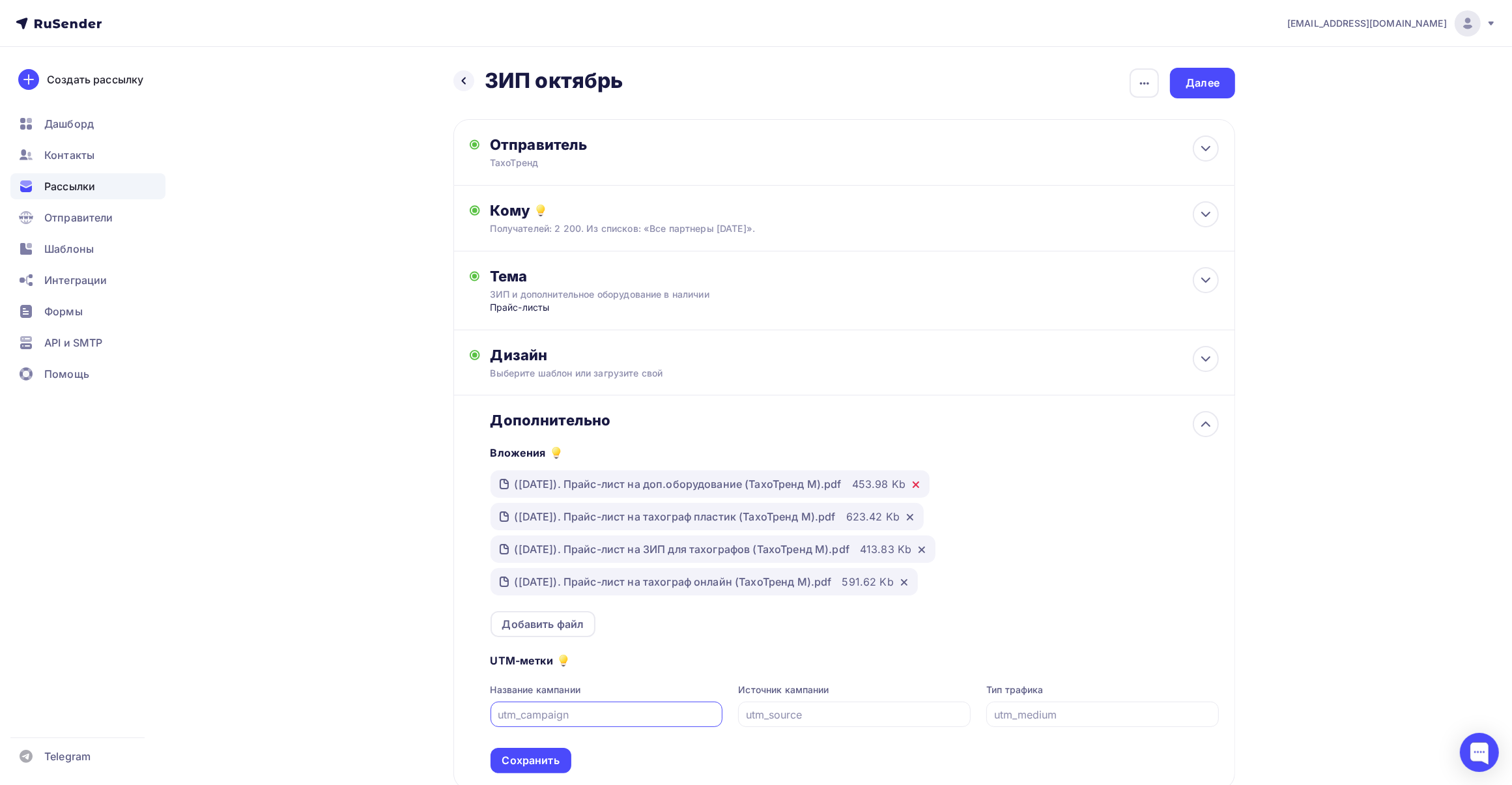
click at [921, 484] on icon at bounding box center [915, 485] width 10 height 10
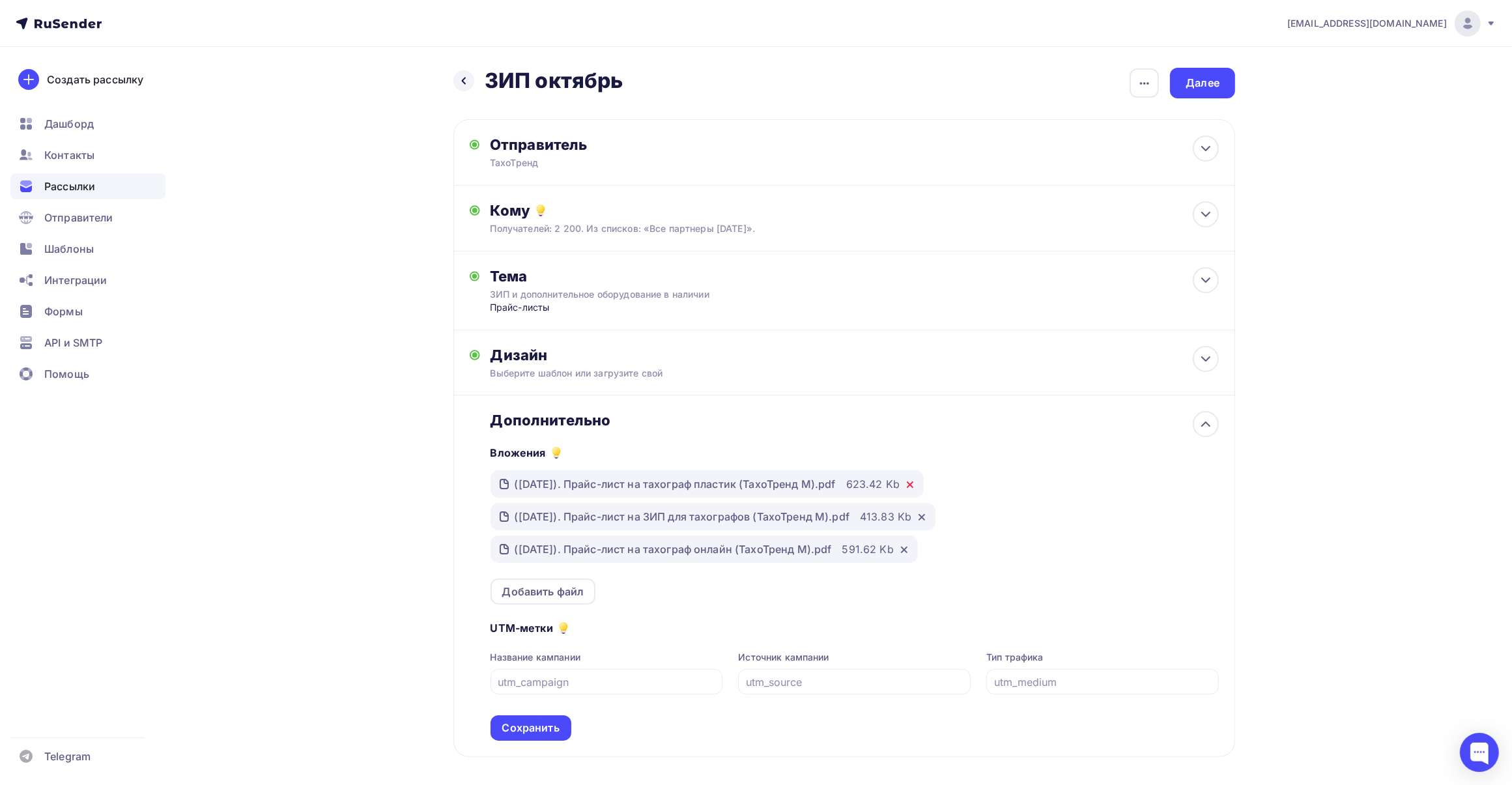
click at [915, 482] on icon at bounding box center [909, 485] width 10 height 10
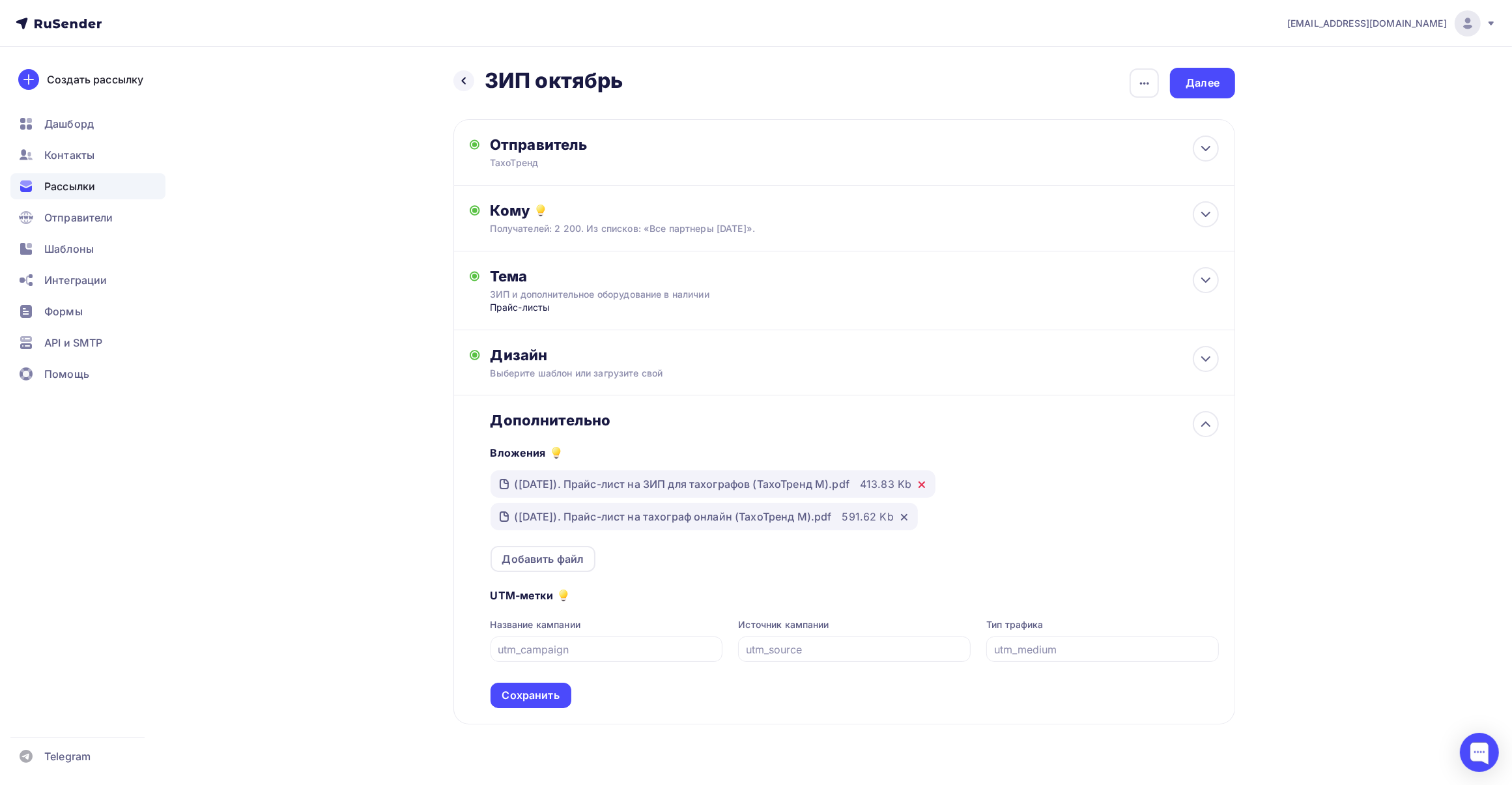
click at [924, 487] on icon at bounding box center [922, 485] width 5 height 5
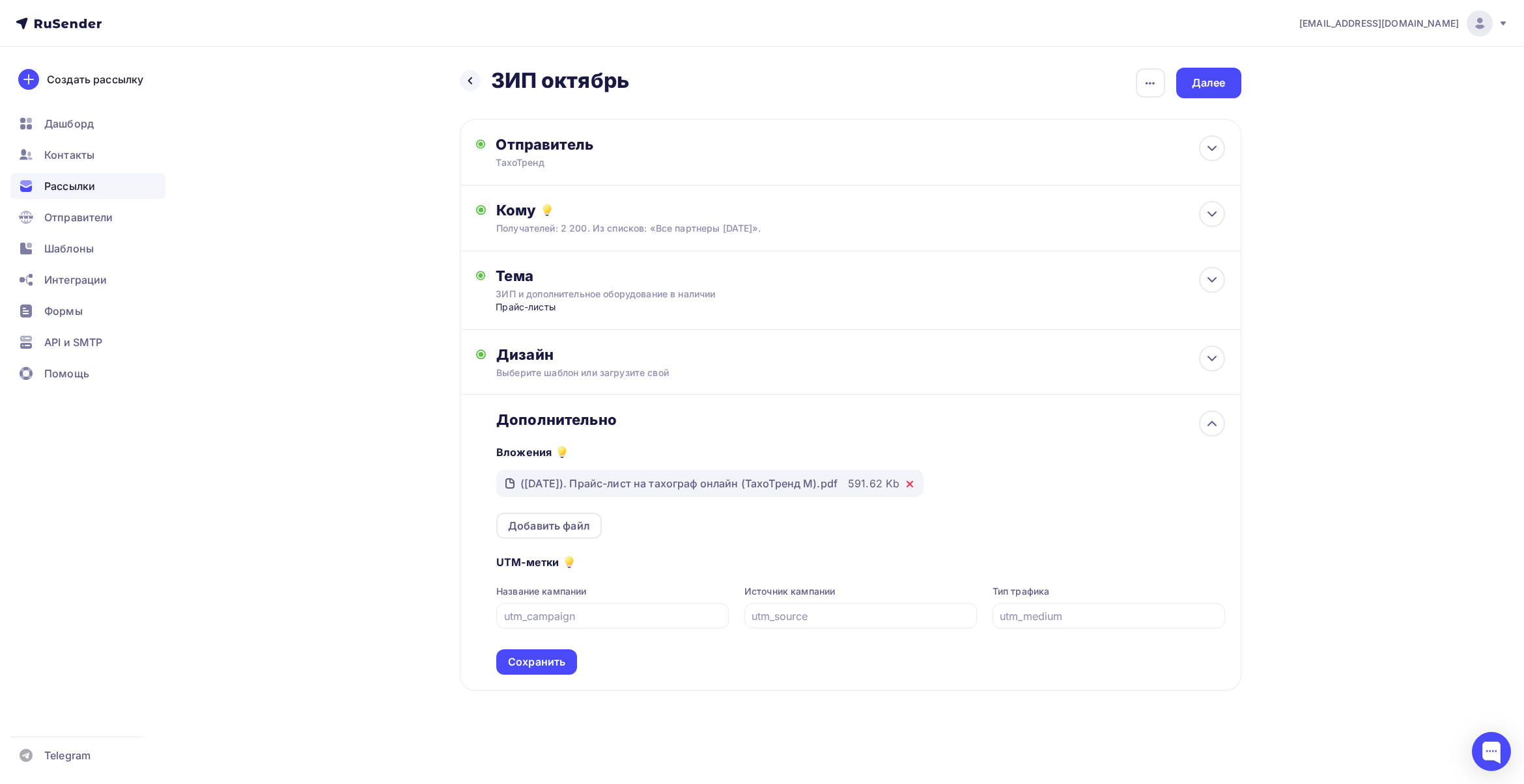
click at [912, 485] on icon at bounding box center [910, 484] width 5 height 5
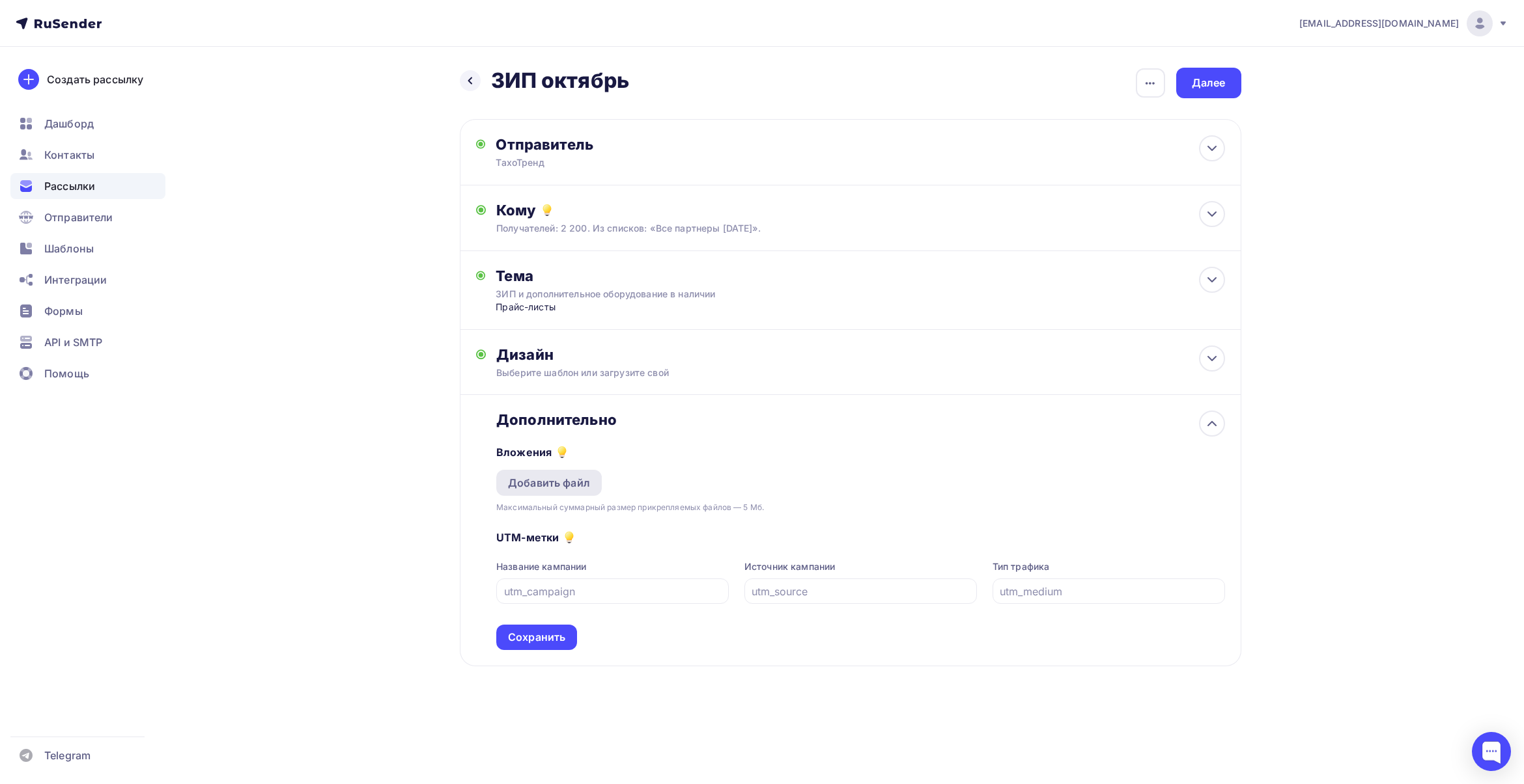
click at [554, 482] on div "Добавить файл" at bounding box center [549, 482] width 82 height 15
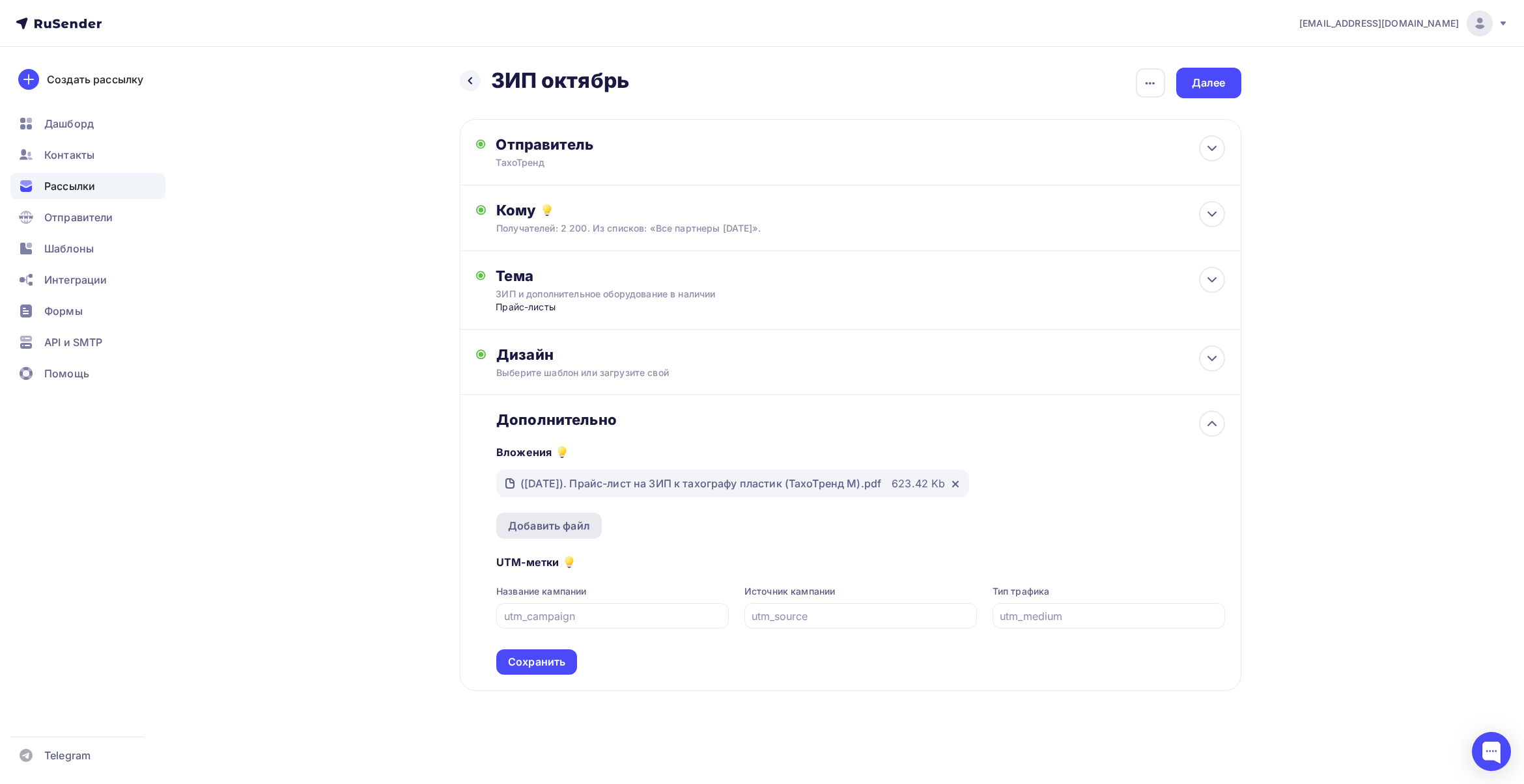
click at [562, 516] on div "Добавить файл" at bounding box center [548, 526] width 105 height 26
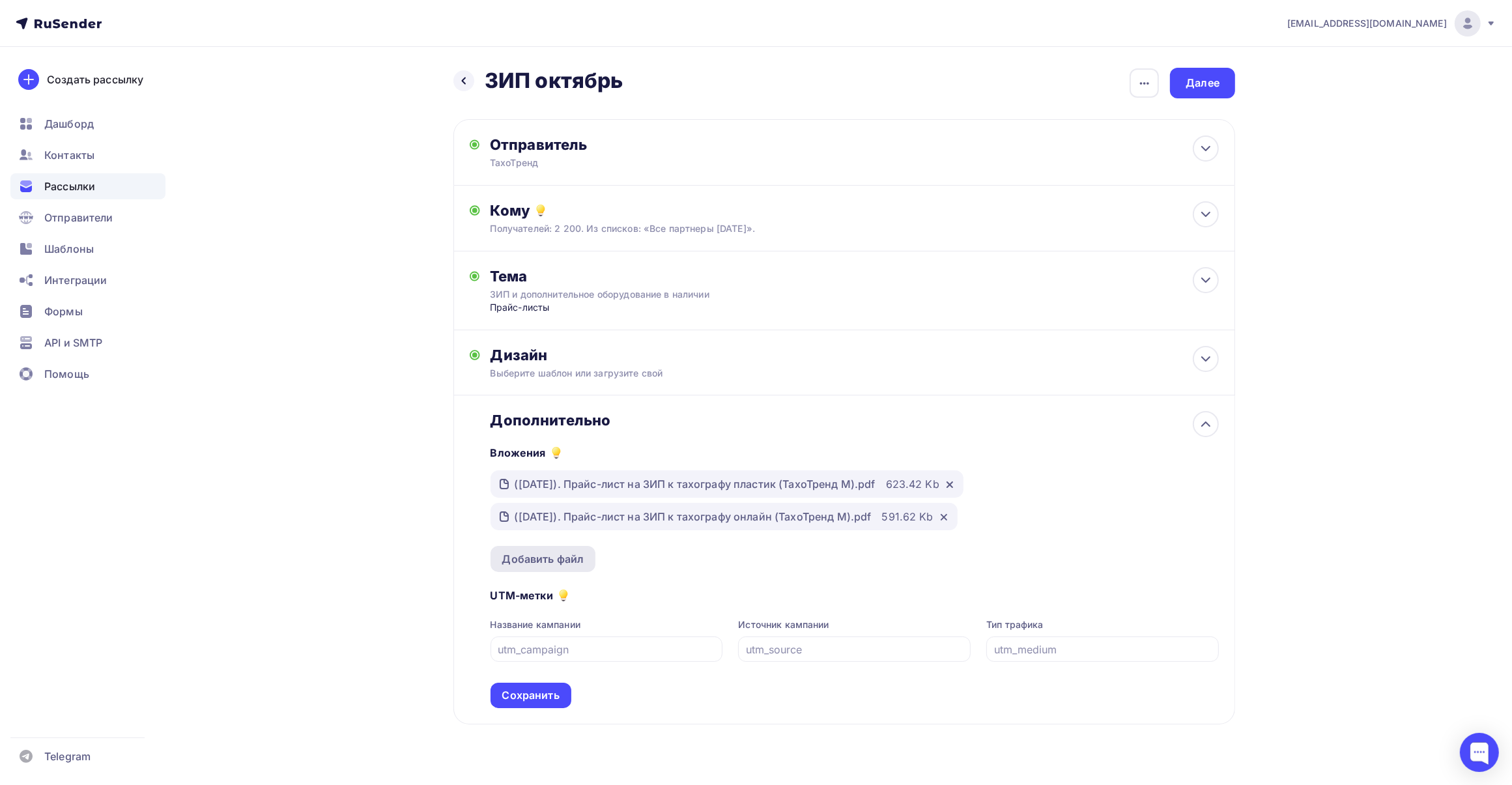
click at [570, 558] on div "Добавить файл" at bounding box center [543, 559] width 82 height 15
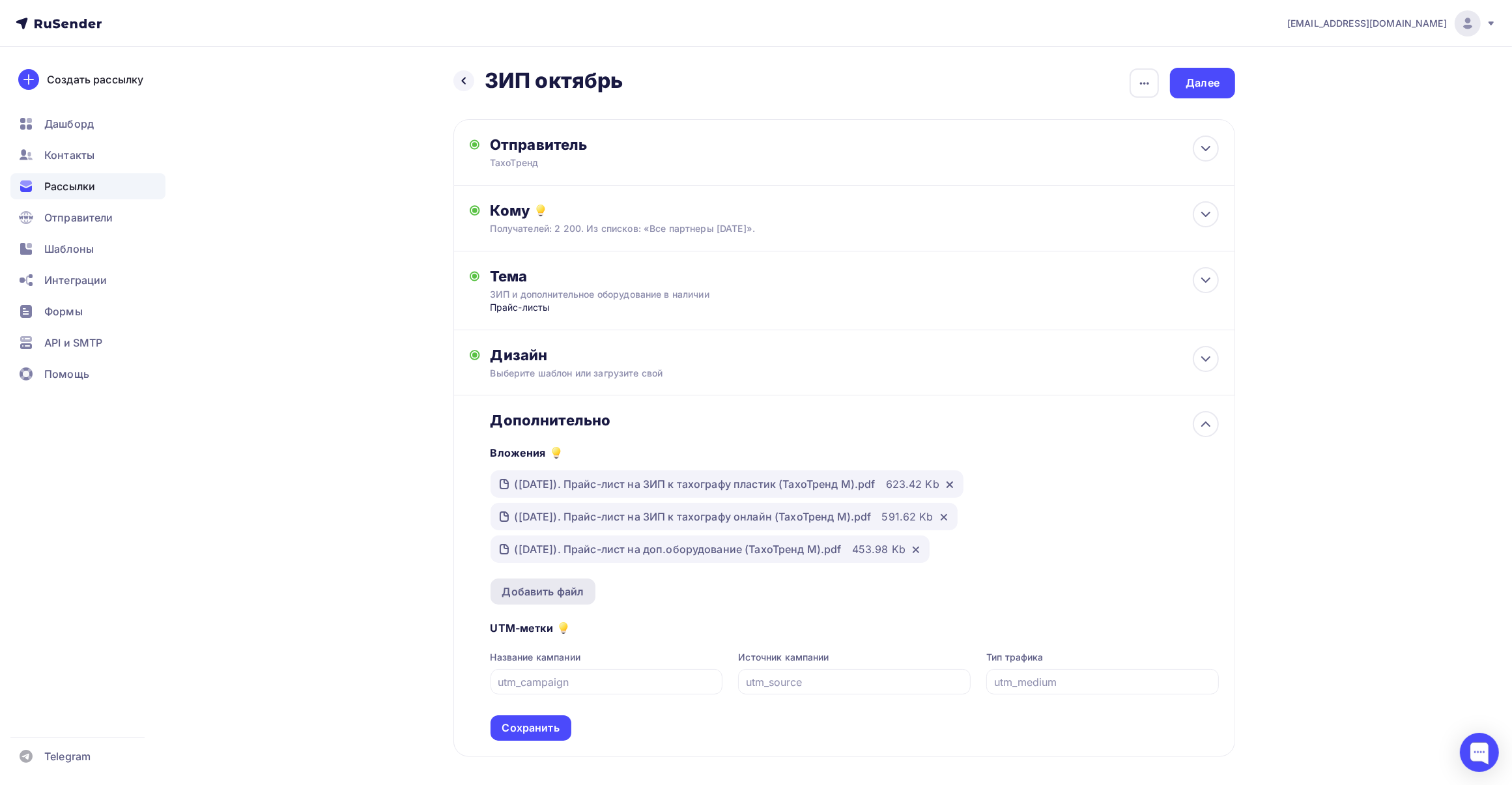
click at [542, 591] on div "Добавить файл" at bounding box center [543, 591] width 82 height 15
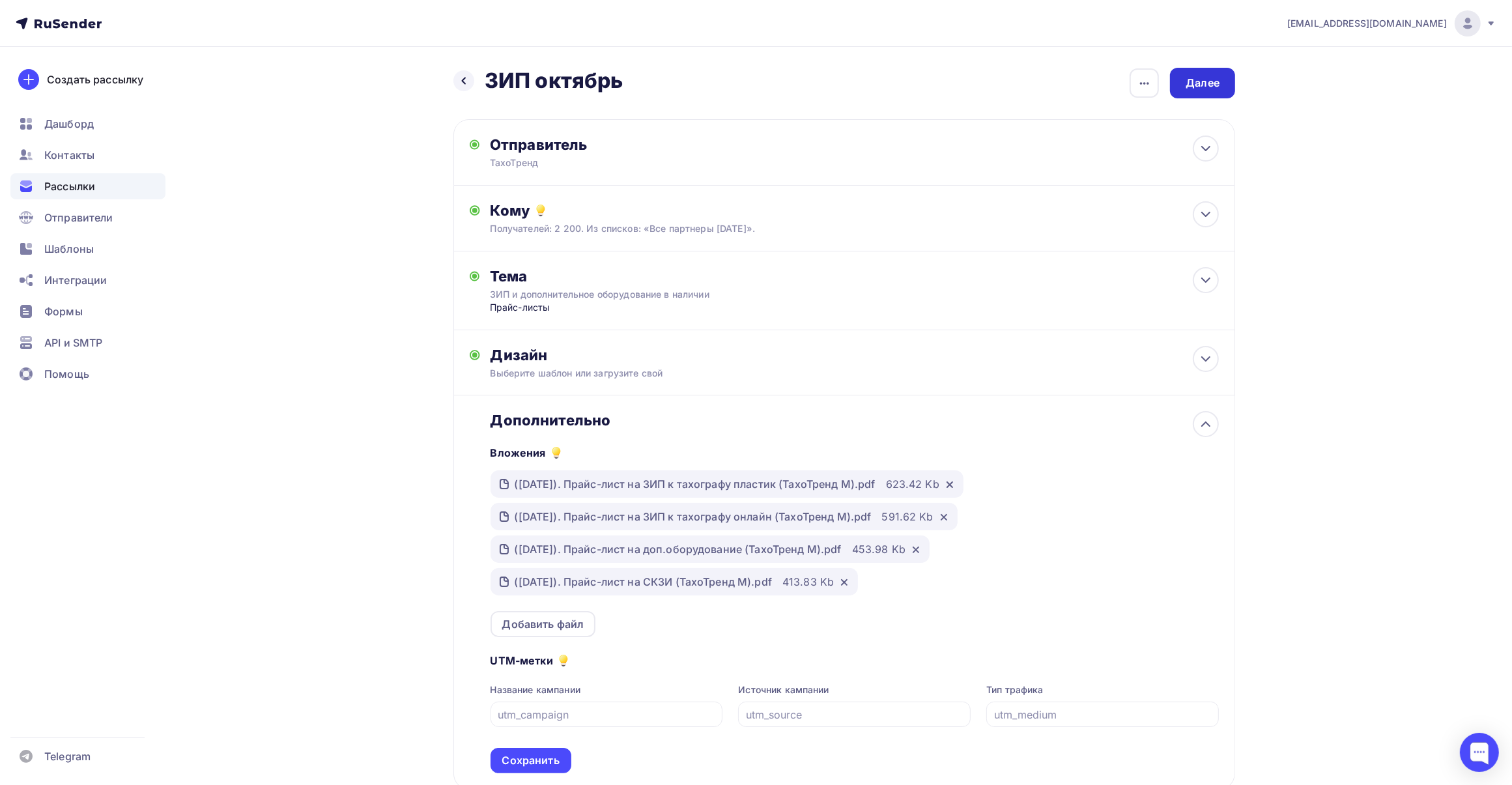
click at [1197, 86] on div "Далее" at bounding box center [1202, 83] width 34 height 15
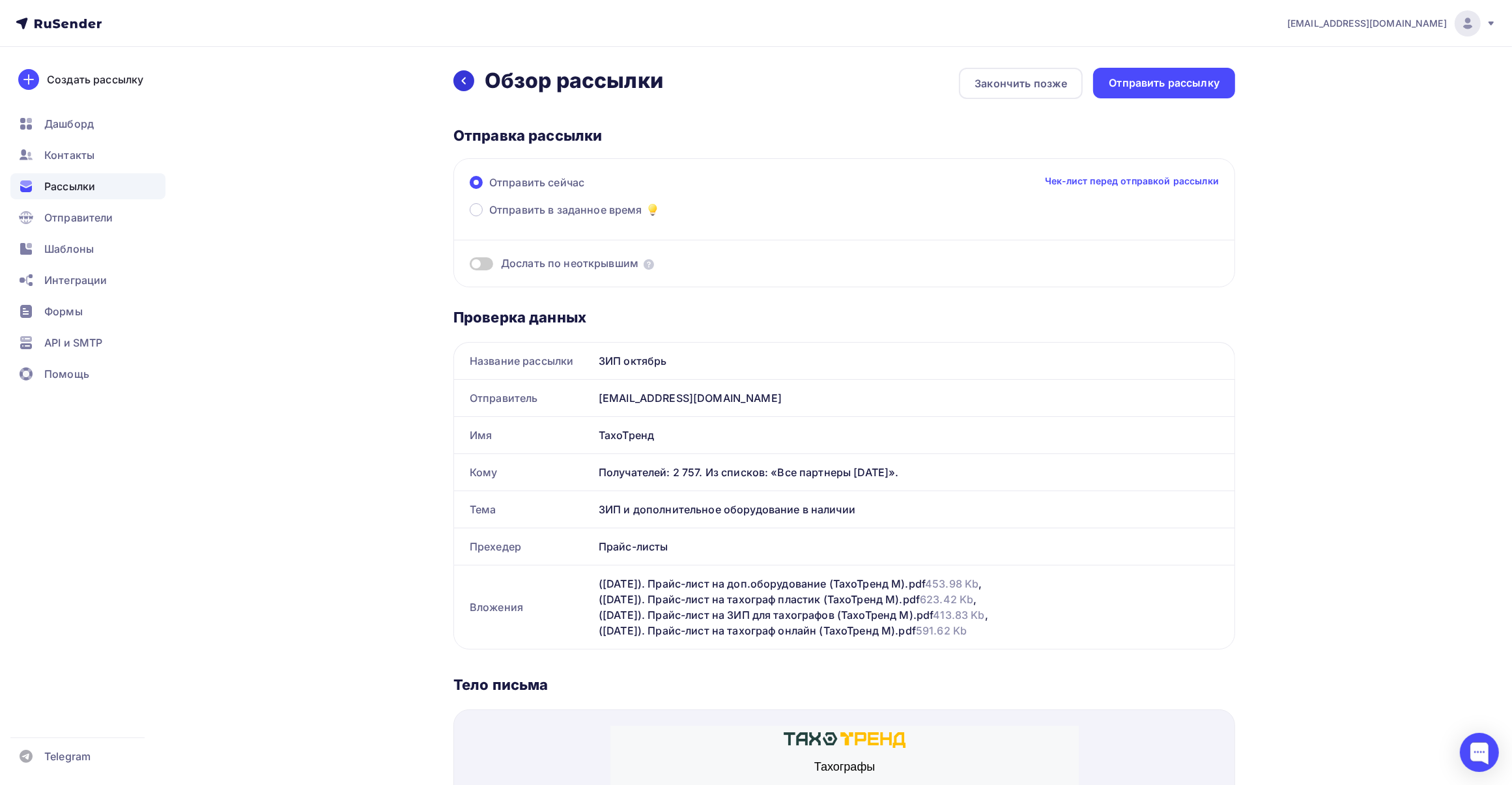
click at [467, 80] on icon at bounding box center [464, 81] width 10 height 10
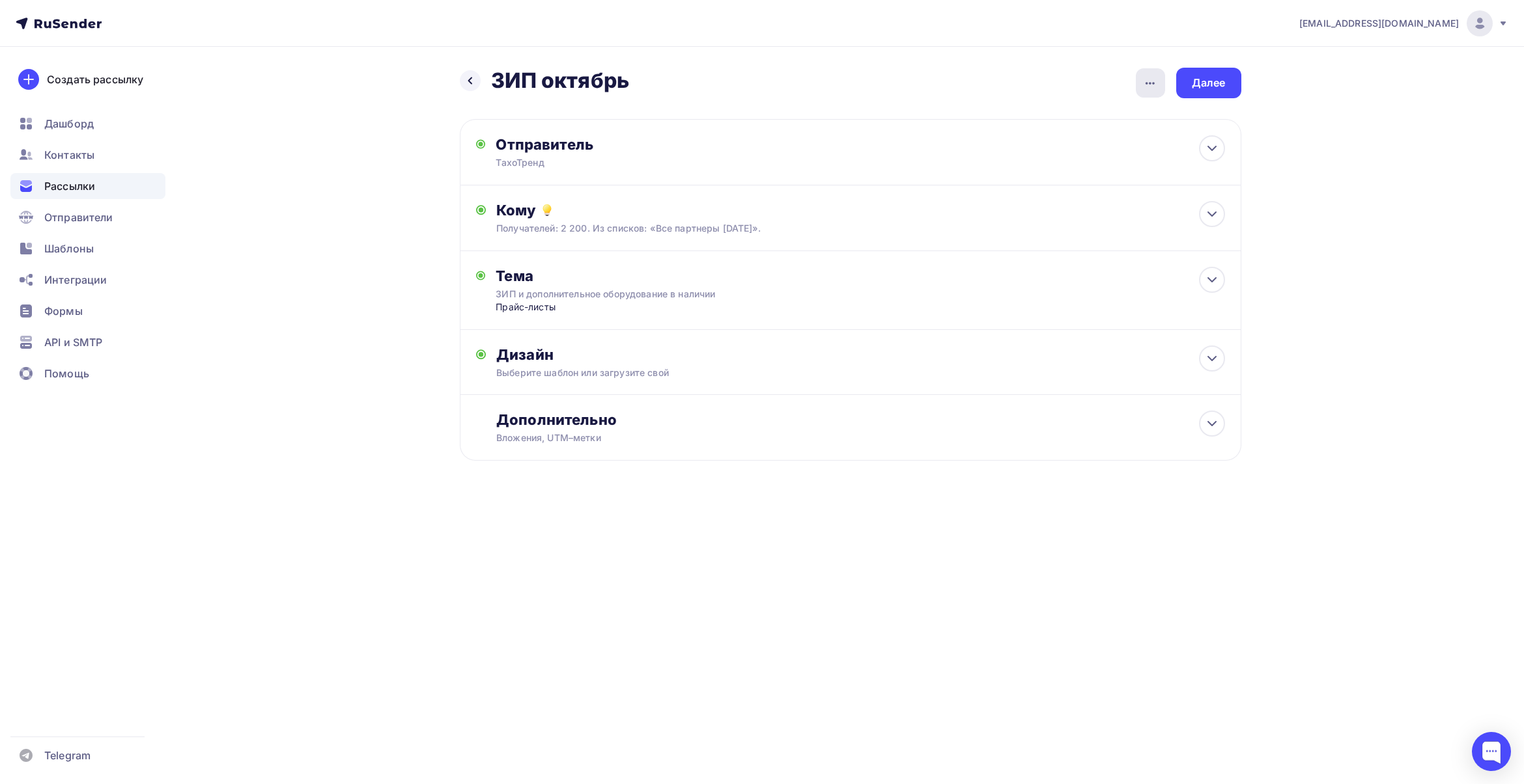
click at [1146, 81] on icon "button" at bounding box center [1150, 84] width 15 height 15
drag, startPoint x: 1460, startPoint y: 171, endPoint x: 1369, endPoint y: 159, distance: 91.8
click at [1450, 171] on div "[EMAIL_ADDRESS][DOMAIN_NAME] Аккаунт Тарифы Выйти Создать рассылку [GEOGRAPHIC_…" at bounding box center [762, 272] width 1524 height 545
click at [788, 423] on div "Дополнительно" at bounding box center [859, 420] width 728 height 19
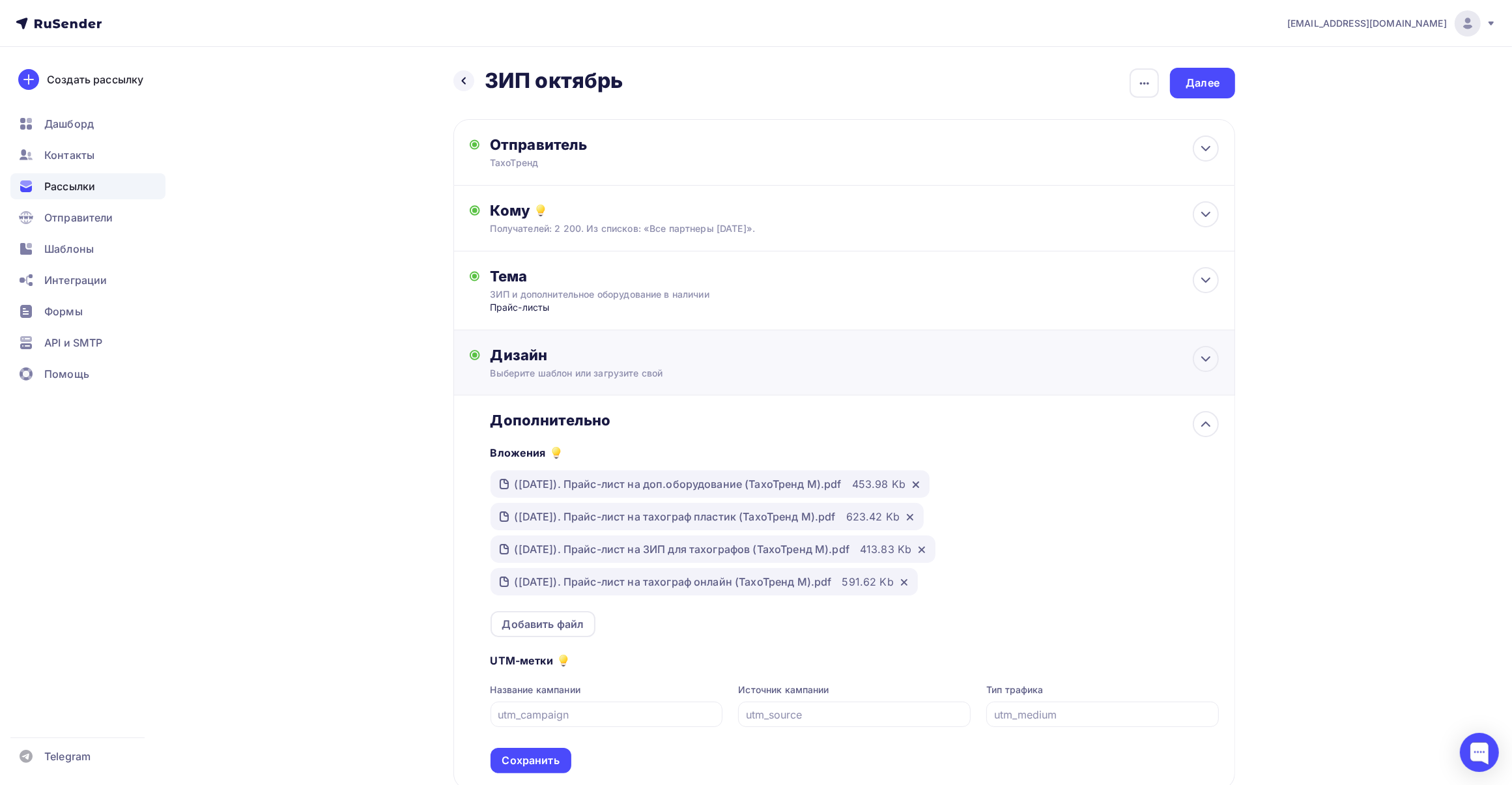
click at [795, 357] on div "Дизайн" at bounding box center [854, 355] width 728 height 19
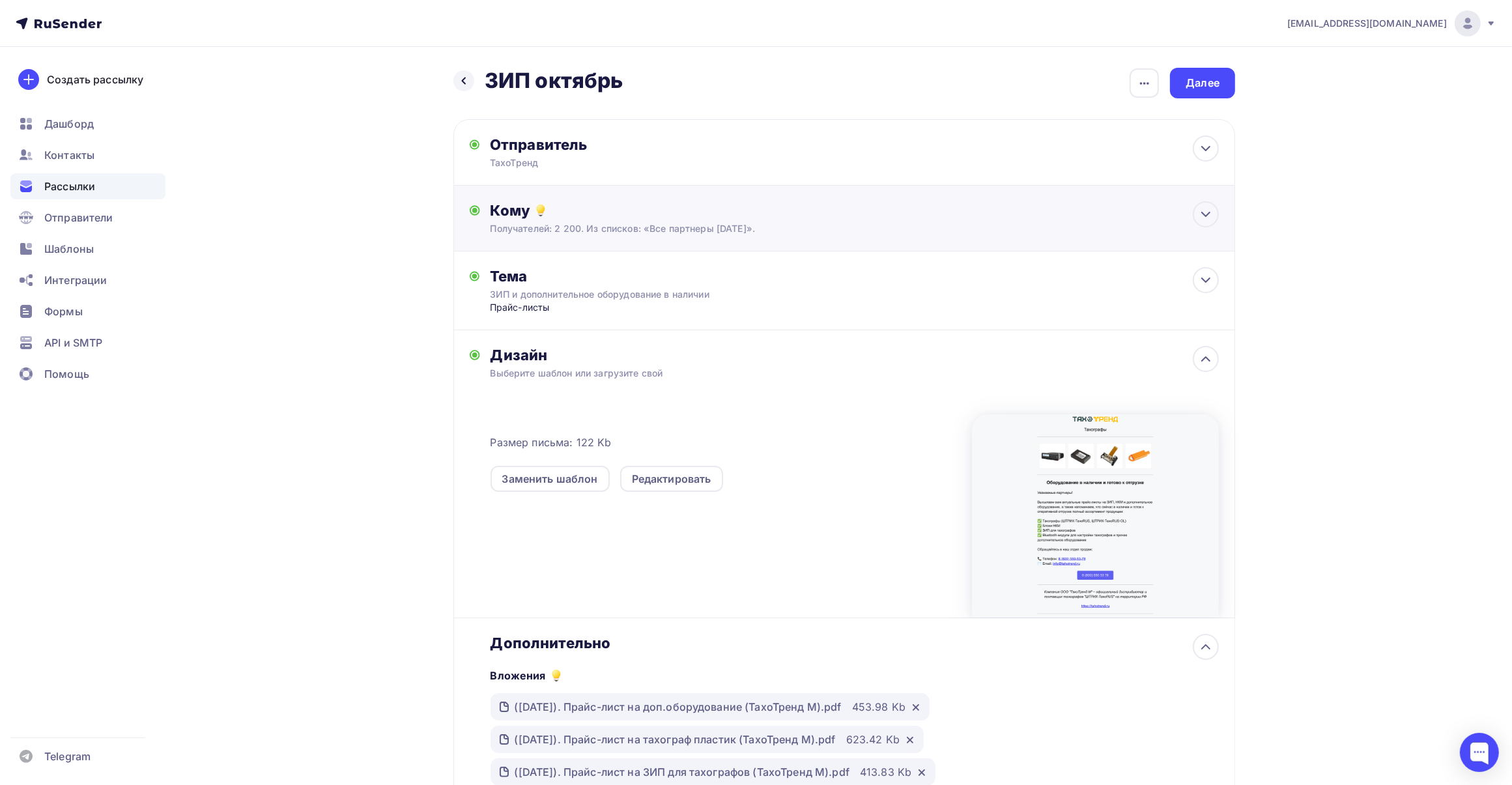
click at [637, 212] on div "Кому" at bounding box center [854, 211] width 728 height 19
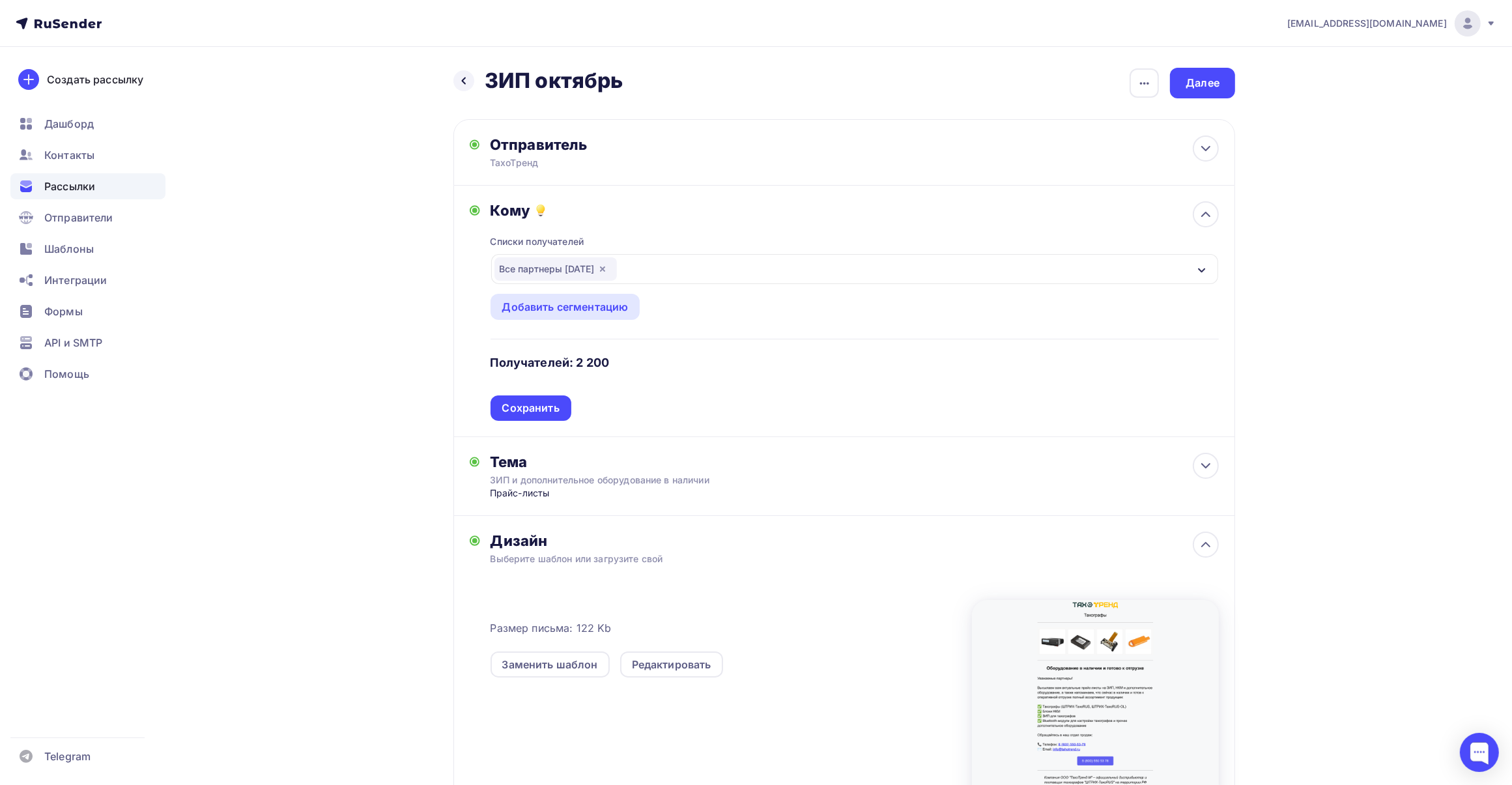
click at [607, 266] on icon "button" at bounding box center [602, 269] width 10 height 10
click at [598, 264] on div "Выберите список" at bounding box center [854, 269] width 727 height 30
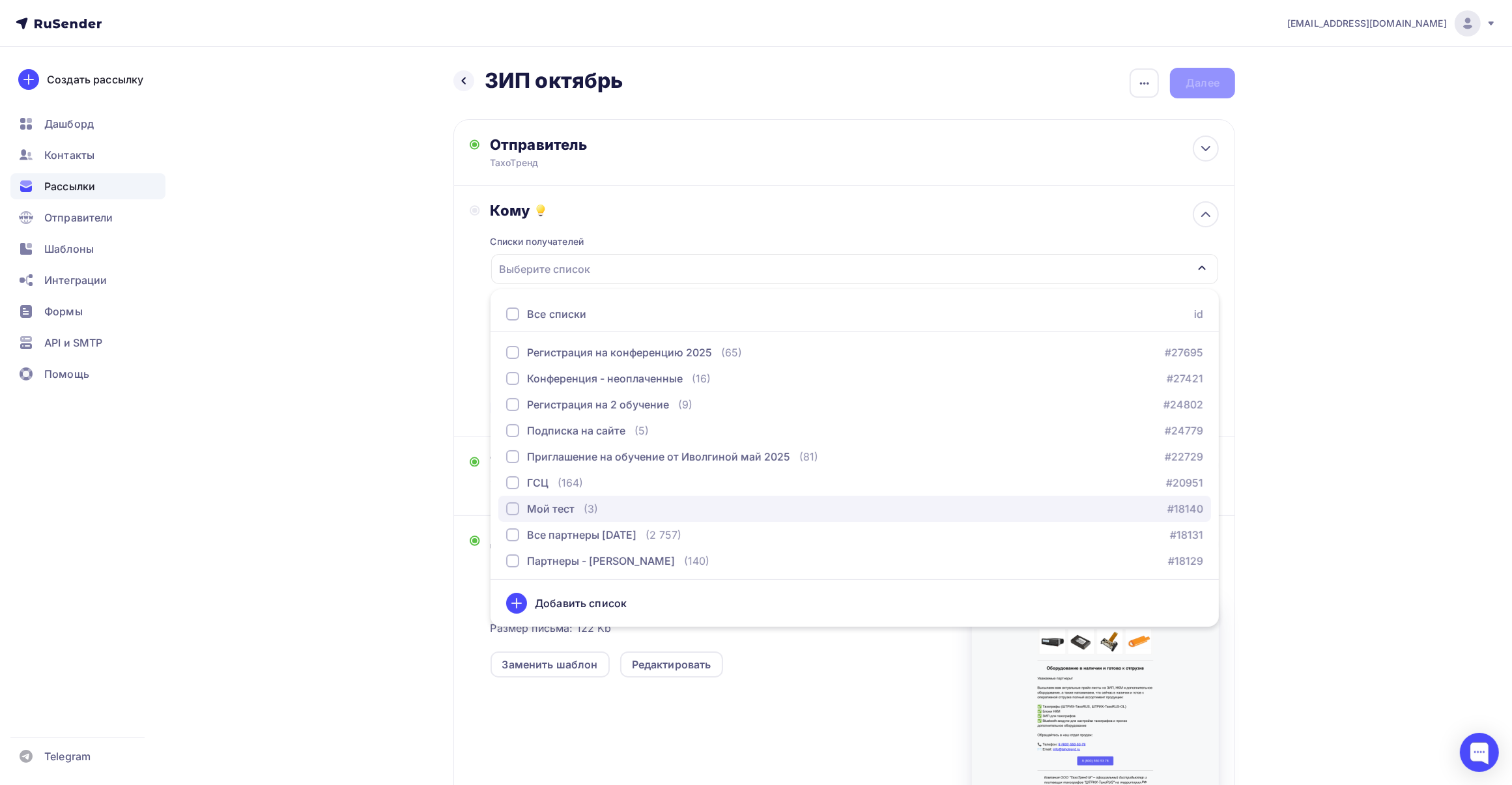
click at [515, 512] on div "button" at bounding box center [512, 509] width 13 height 13
click at [1315, 476] on div "[EMAIL_ADDRESS][DOMAIN_NAME] Аккаунт Тарифы Выйти Создать рассылку [GEOGRAPHIC_…" at bounding box center [756, 641] width 1512 height 1283
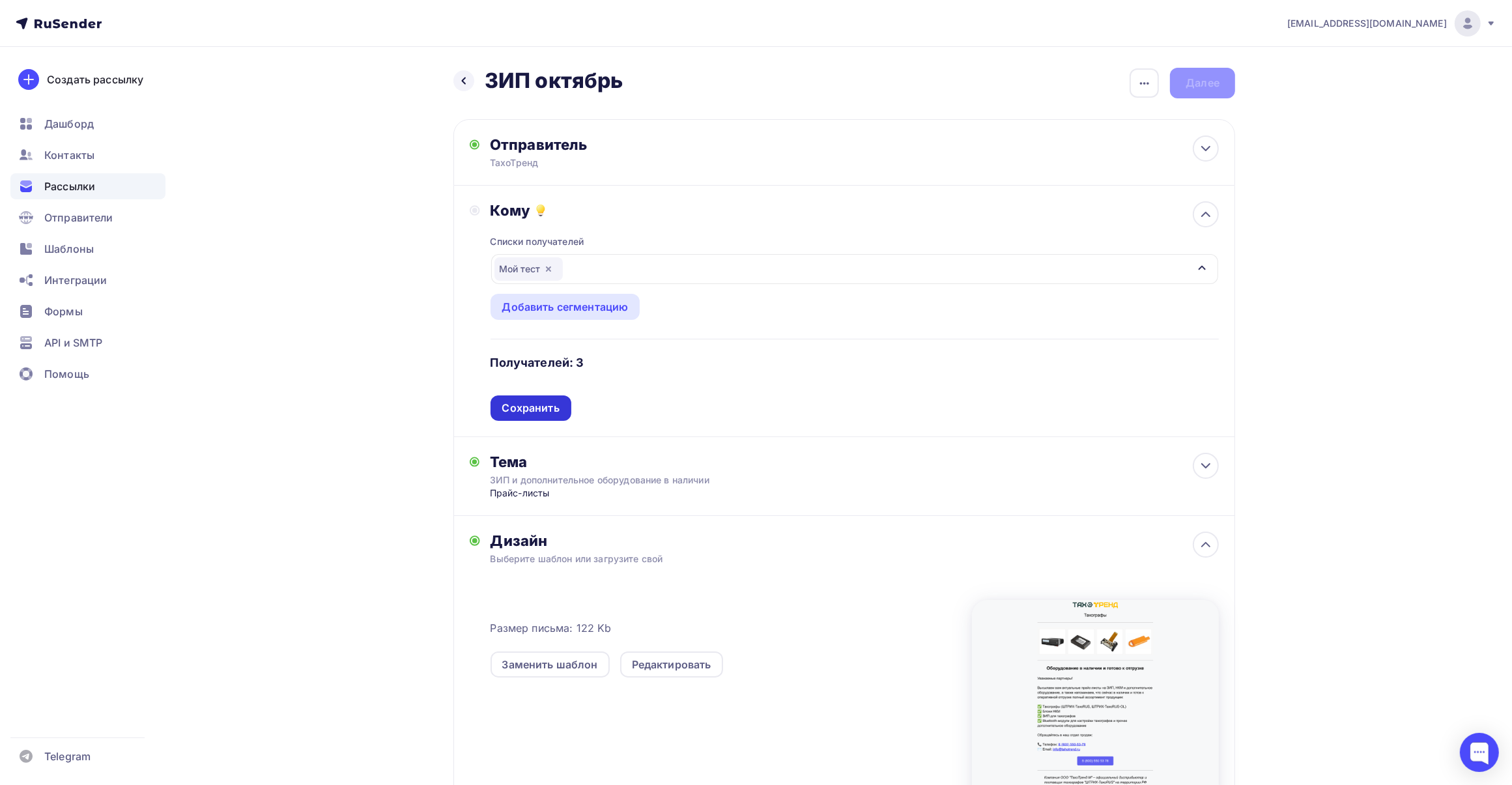
click at [539, 402] on div "Сохранить" at bounding box center [531, 408] width 57 height 15
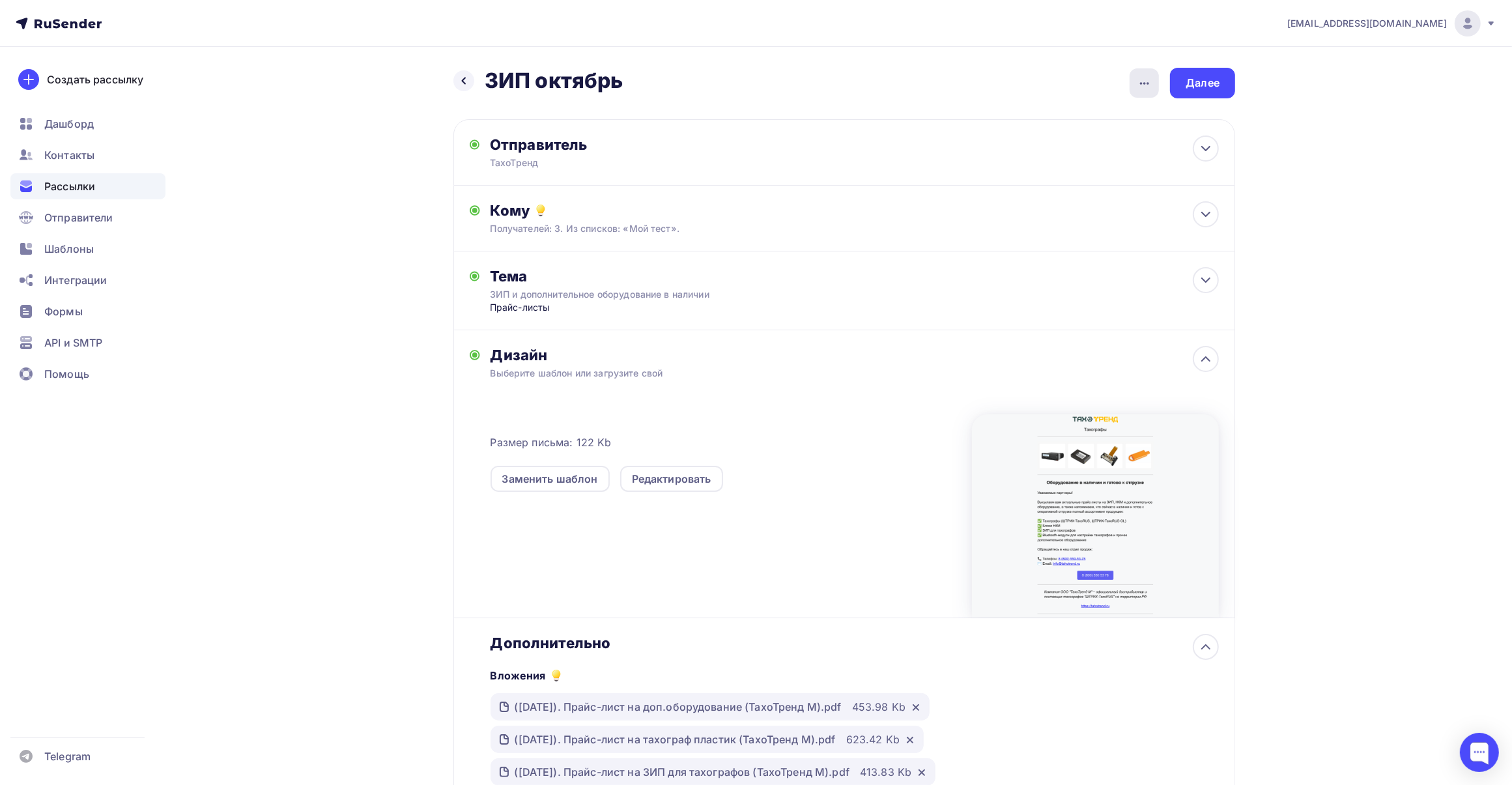
click at [1140, 88] on icon "button" at bounding box center [1144, 84] width 15 height 15
click at [1216, 84] on div "Далее" at bounding box center [1202, 83] width 34 height 15
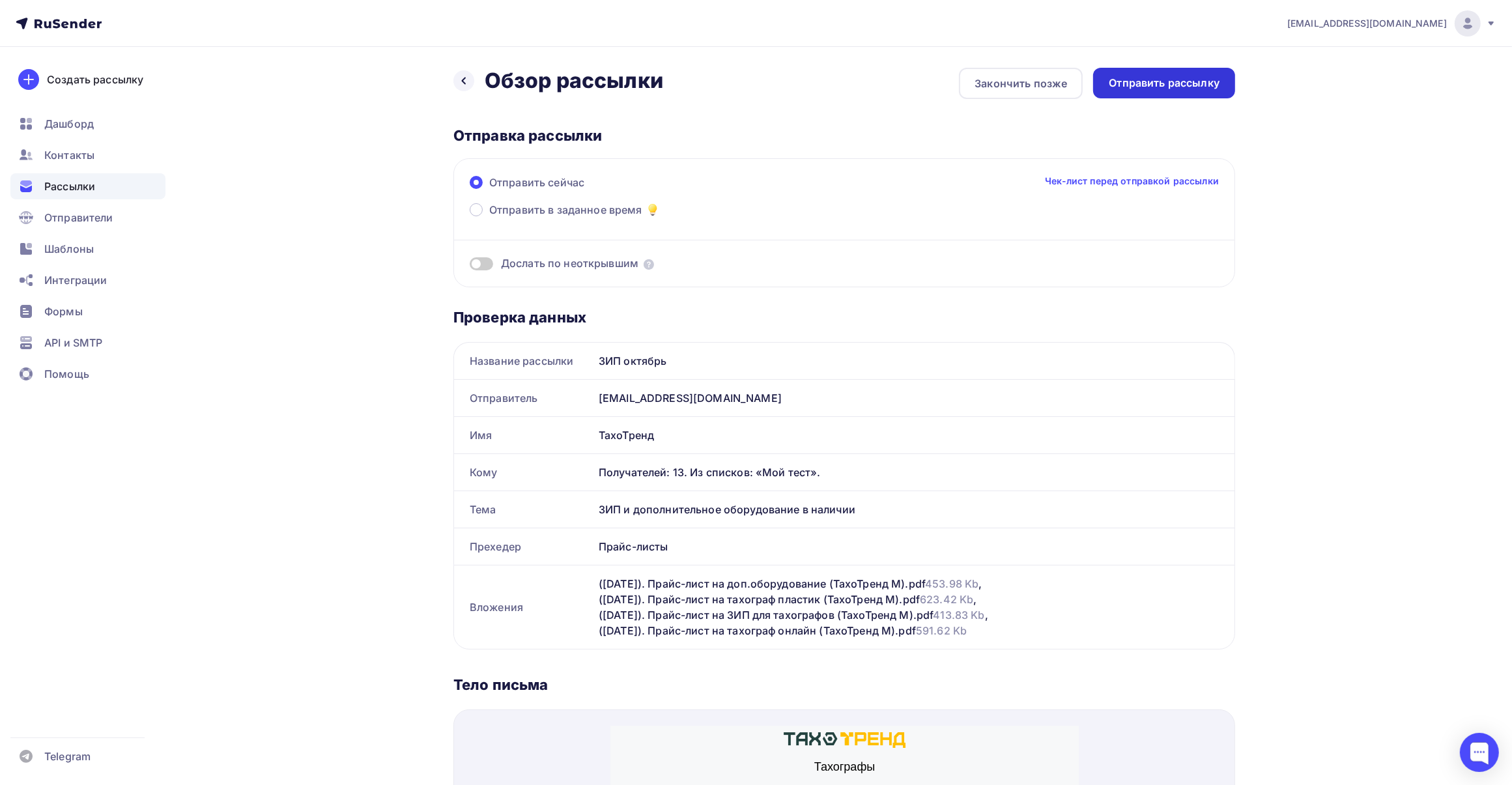
click at [1175, 78] on div "Отправить рассылку" at bounding box center [1164, 83] width 111 height 15
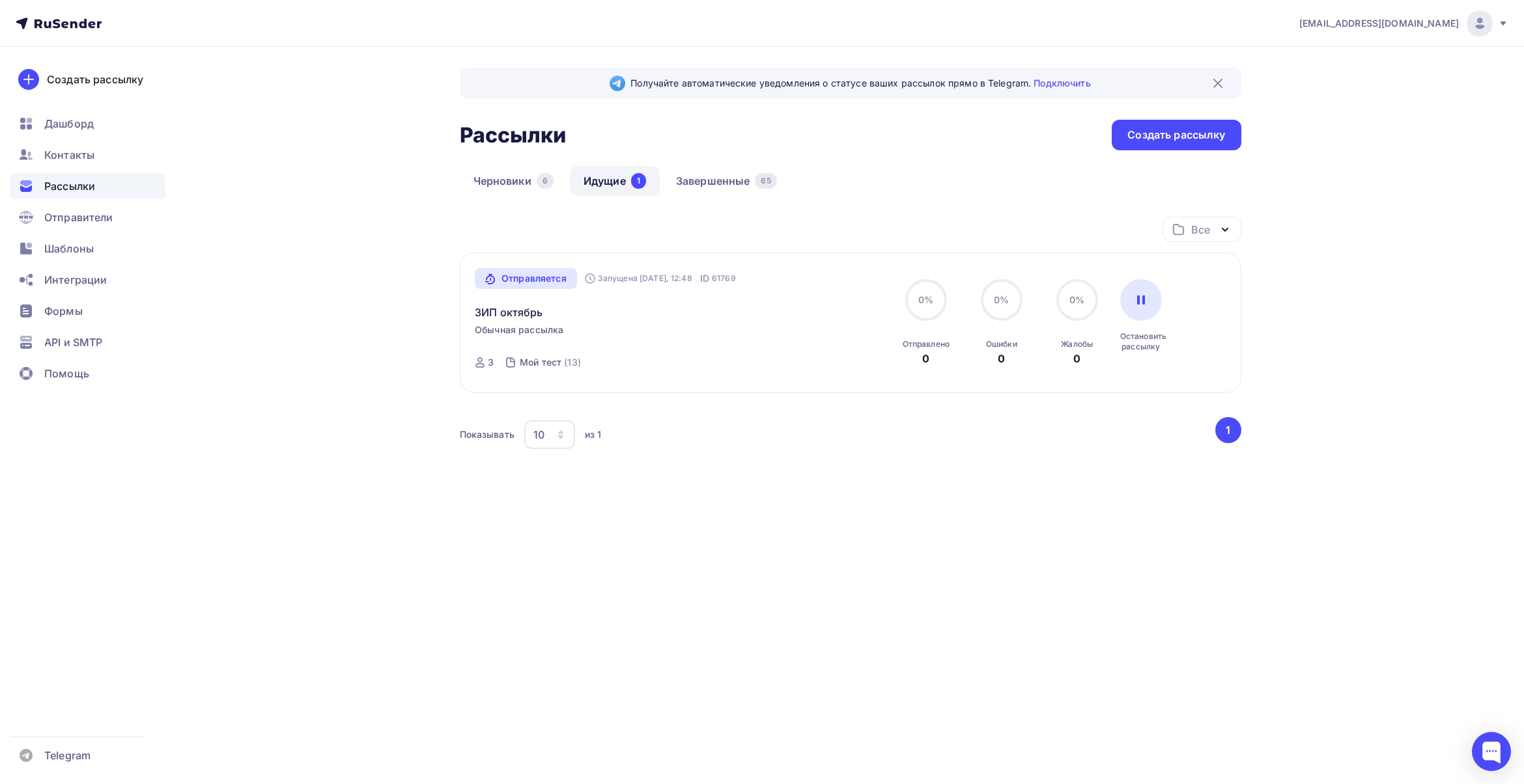
click at [87, 186] on span "Рассылки" at bounding box center [70, 186] width 51 height 15
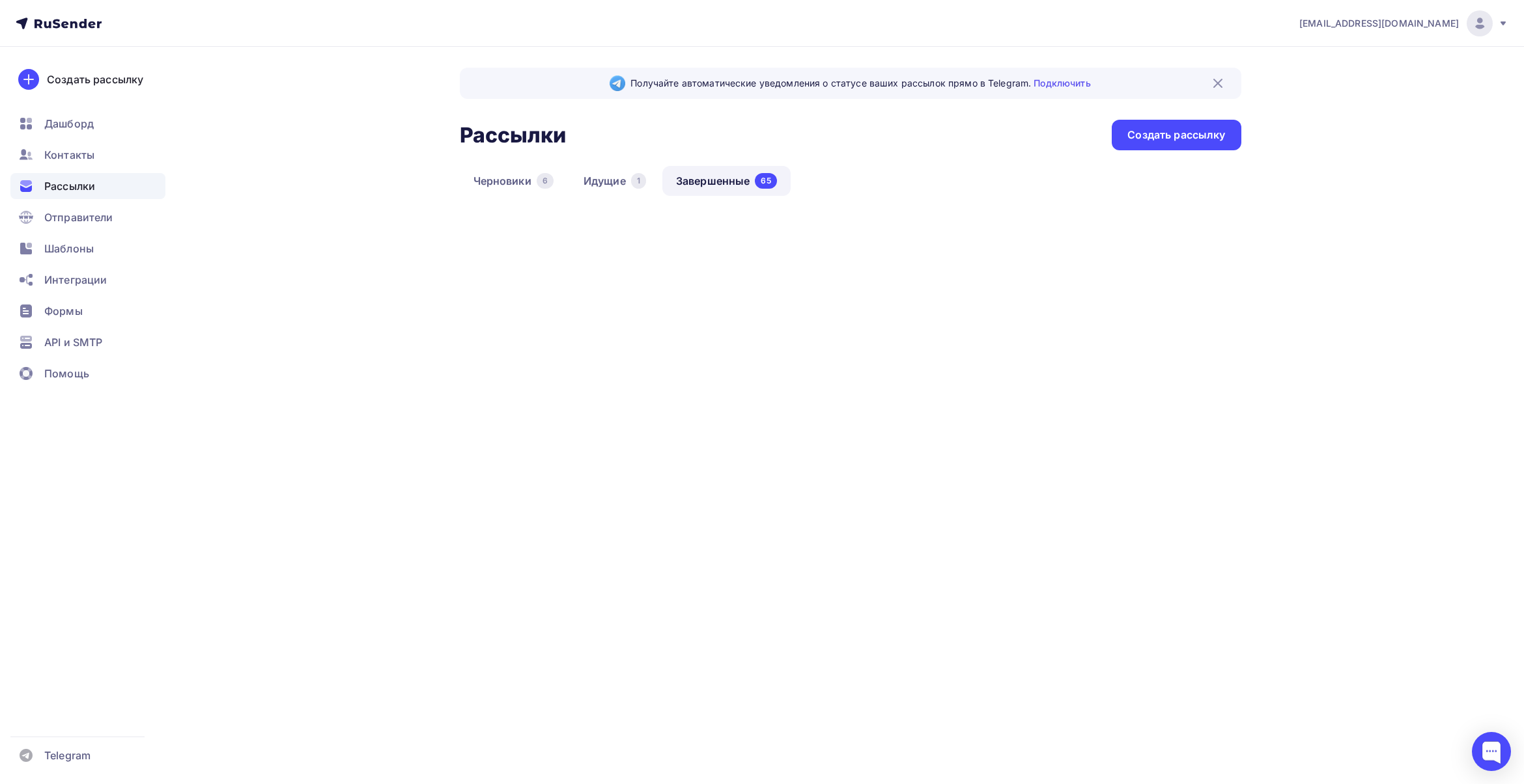
click at [702, 180] on link "Завершенные 65" at bounding box center [726, 181] width 128 height 30
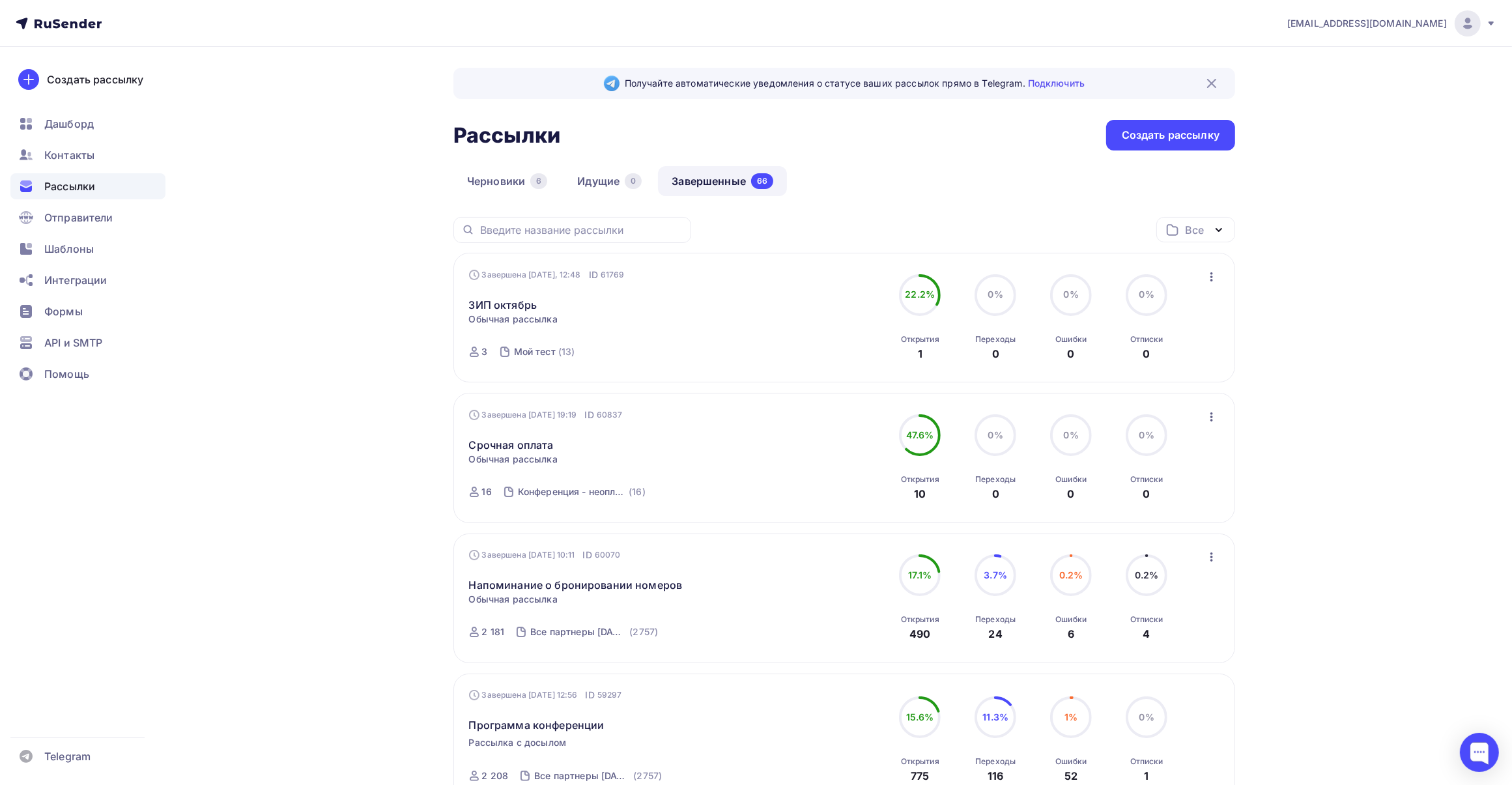
click at [1212, 276] on icon "button" at bounding box center [1212, 277] width 15 height 15
click at [1156, 369] on div "Копировать в новую" at bounding box center [1152, 364] width 134 height 15
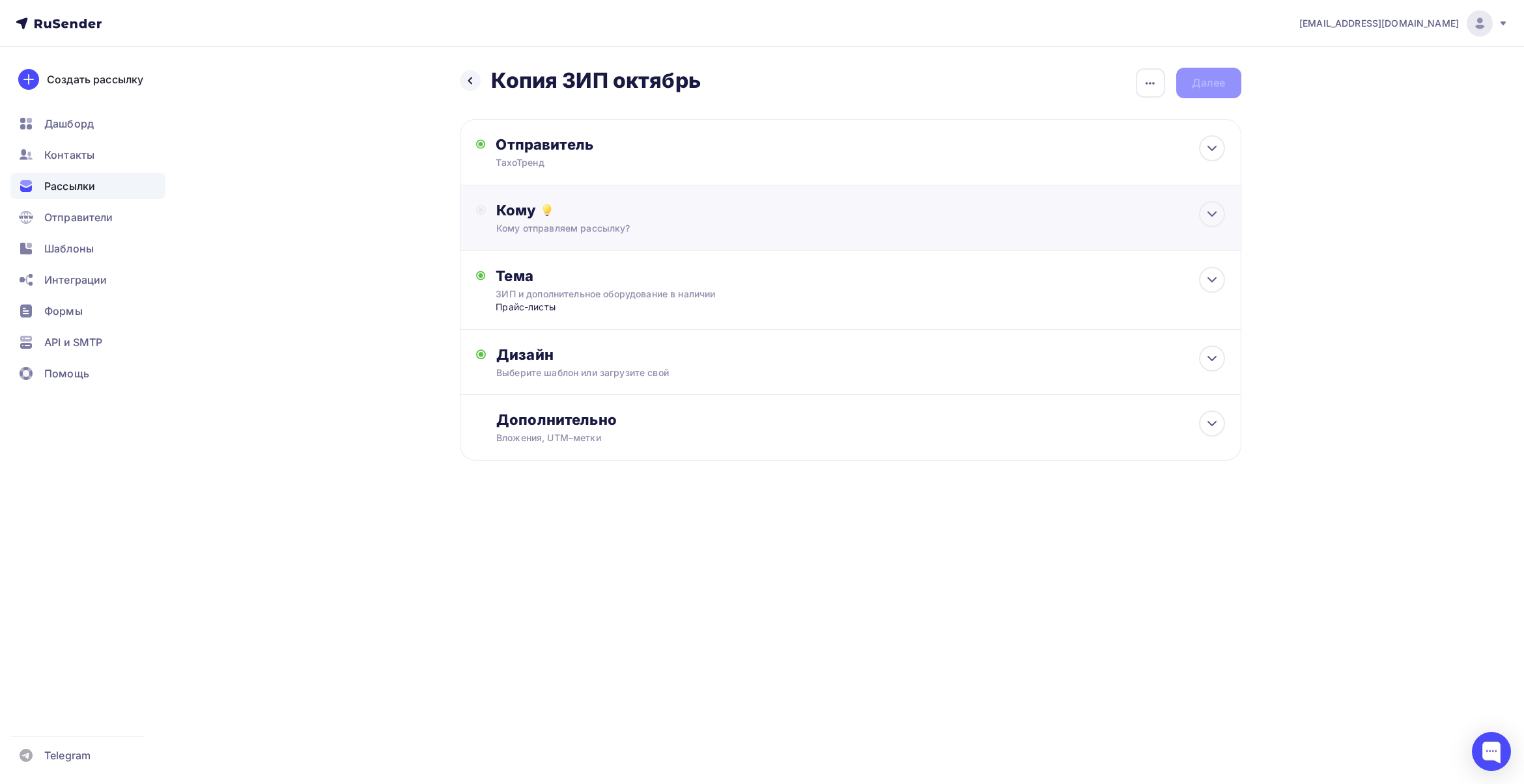
click at [861, 207] on div "Кому" at bounding box center [859, 210] width 728 height 19
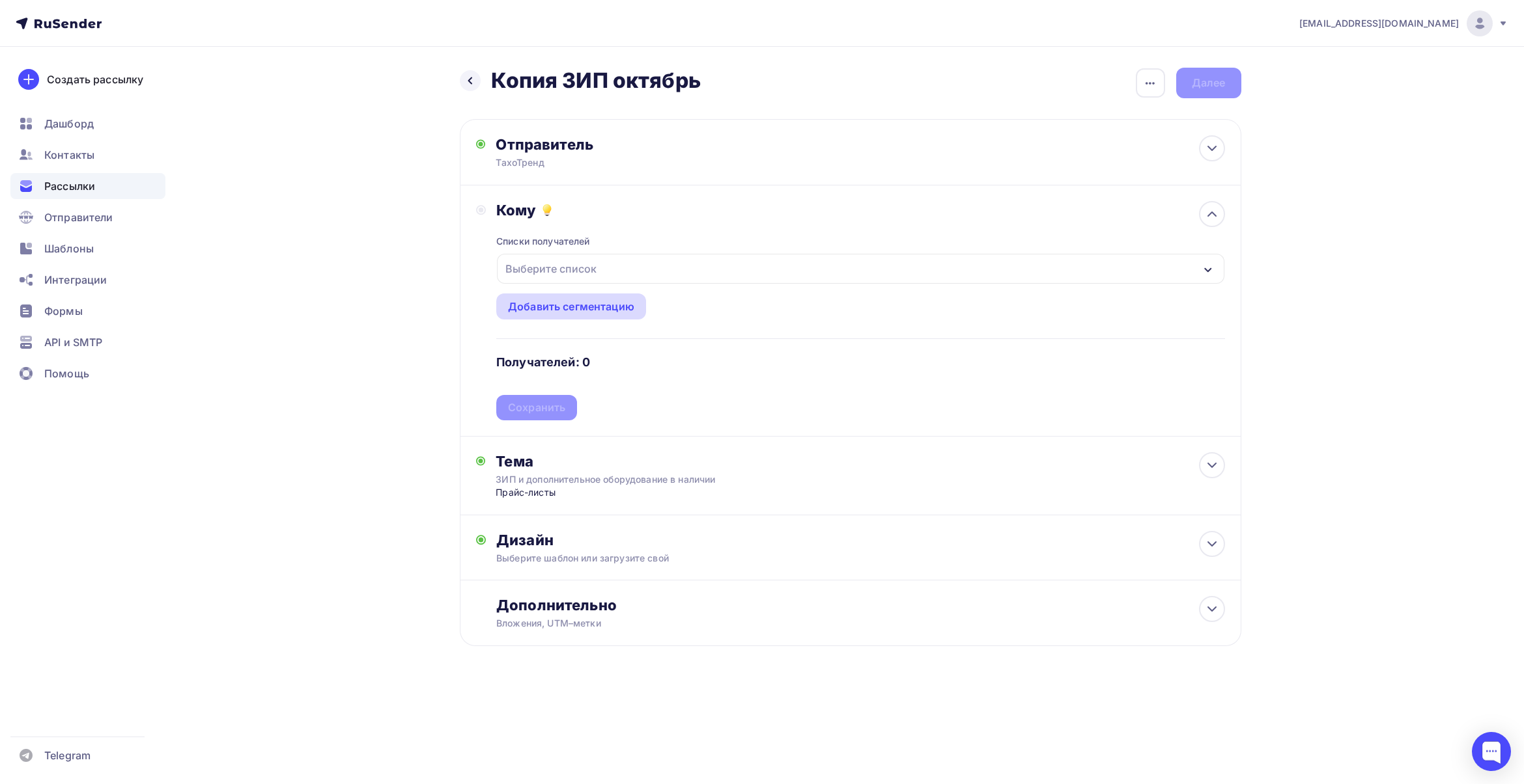
click at [607, 306] on div "Добавить сегментацию" at bounding box center [571, 306] width 126 height 15
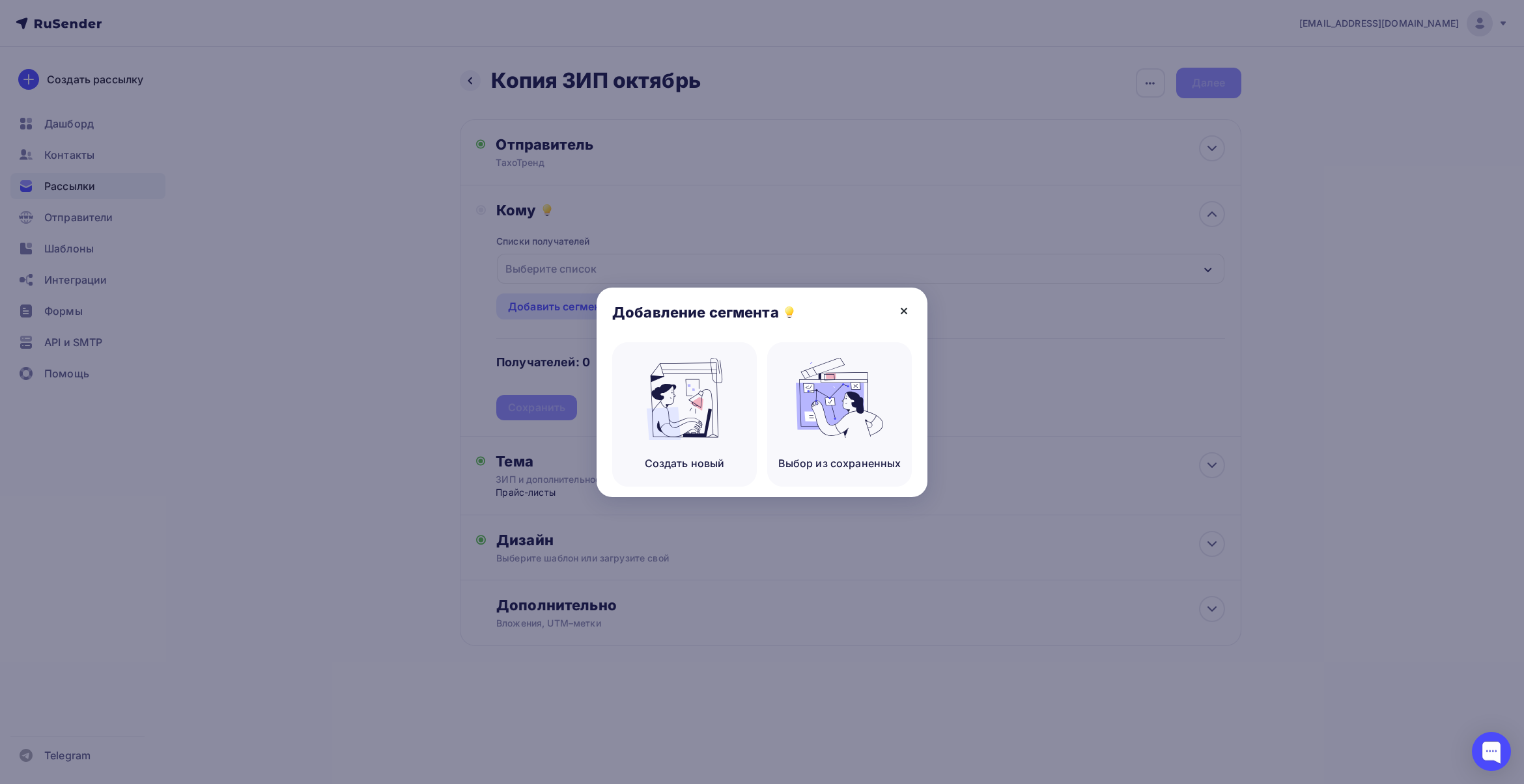
click at [903, 311] on icon at bounding box center [904, 311] width 5 height 5
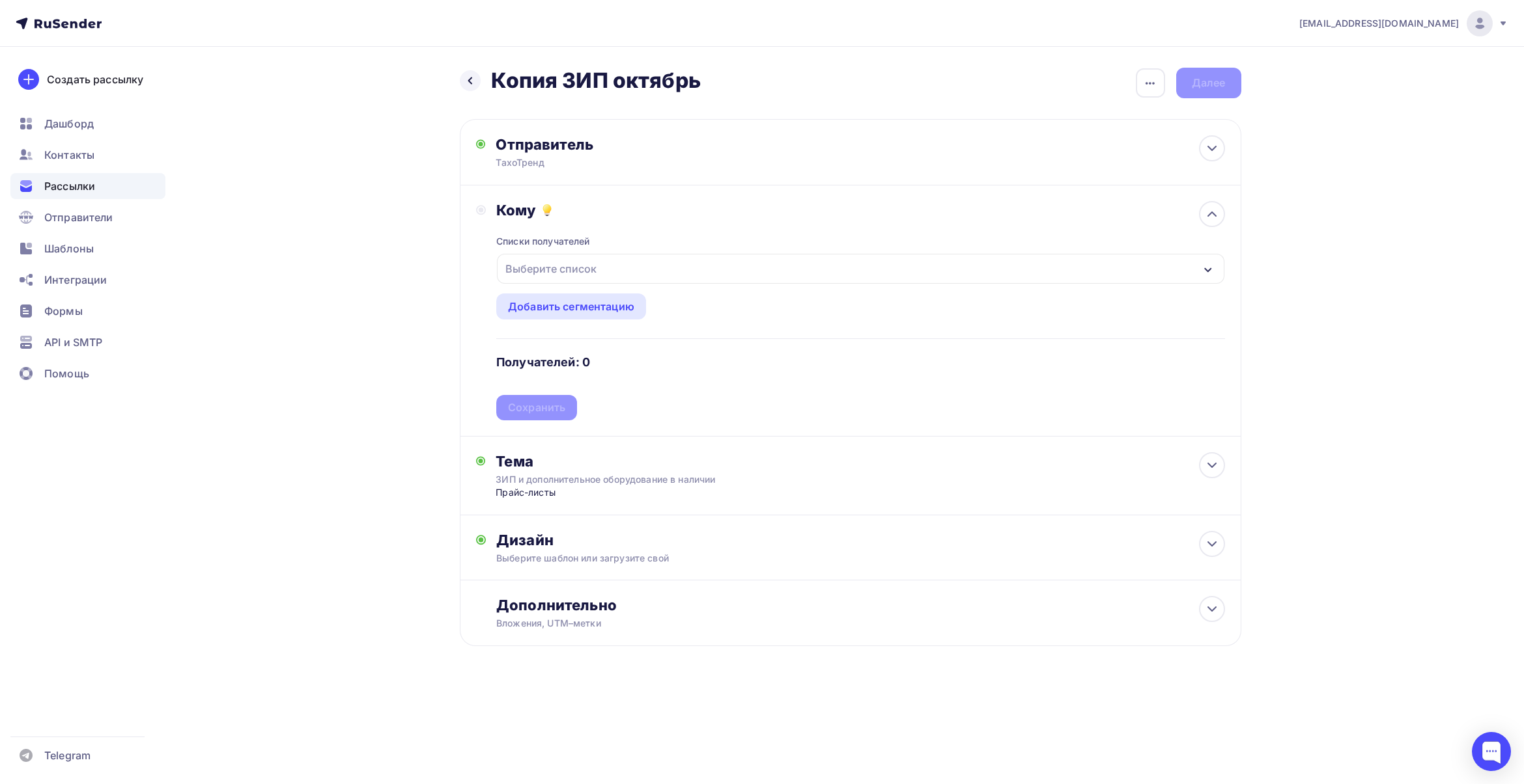
click at [695, 274] on div "Выберите список" at bounding box center [859, 268] width 726 height 30
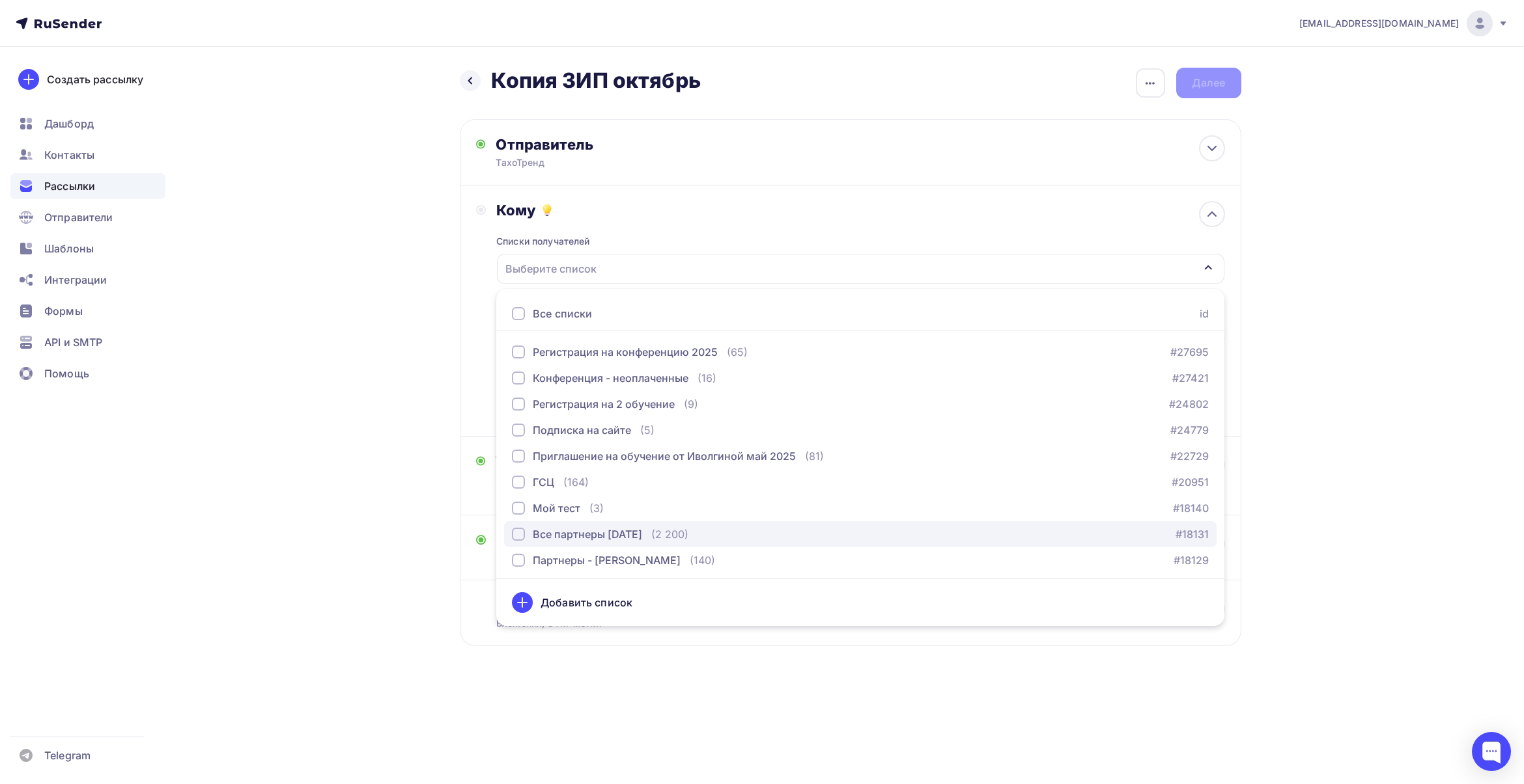
click at [523, 529] on div "Все партнеры [DATE]" at bounding box center [577, 534] width 130 height 15
click at [1319, 331] on div "[EMAIL_ADDRESS][DOMAIN_NAME] Аккаунт Тарифы Выйти Создать рассылку [GEOGRAPHIC_…" at bounding box center [762, 365] width 1524 height 730
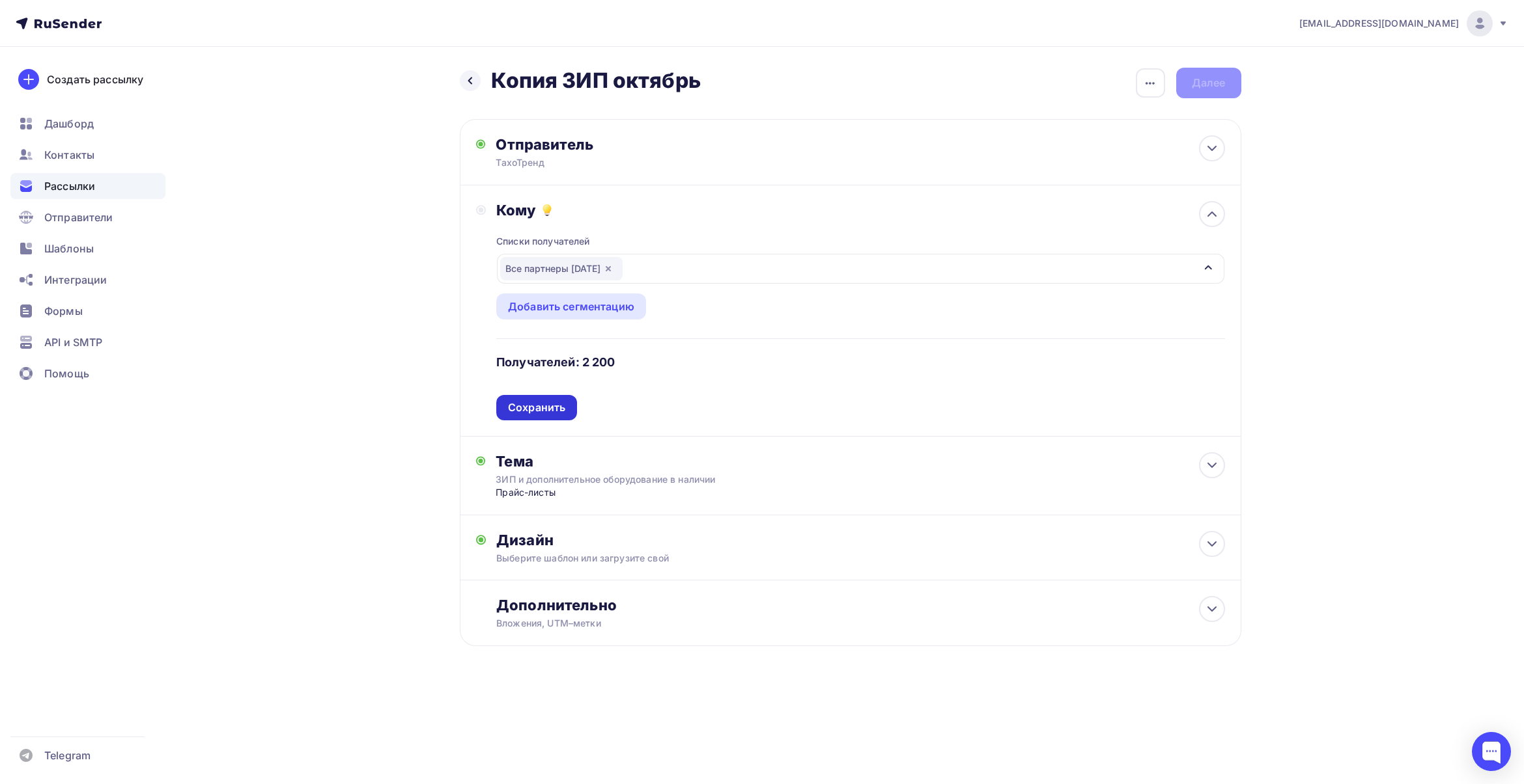
click at [545, 404] on div "Сохранить" at bounding box center [537, 407] width 57 height 15
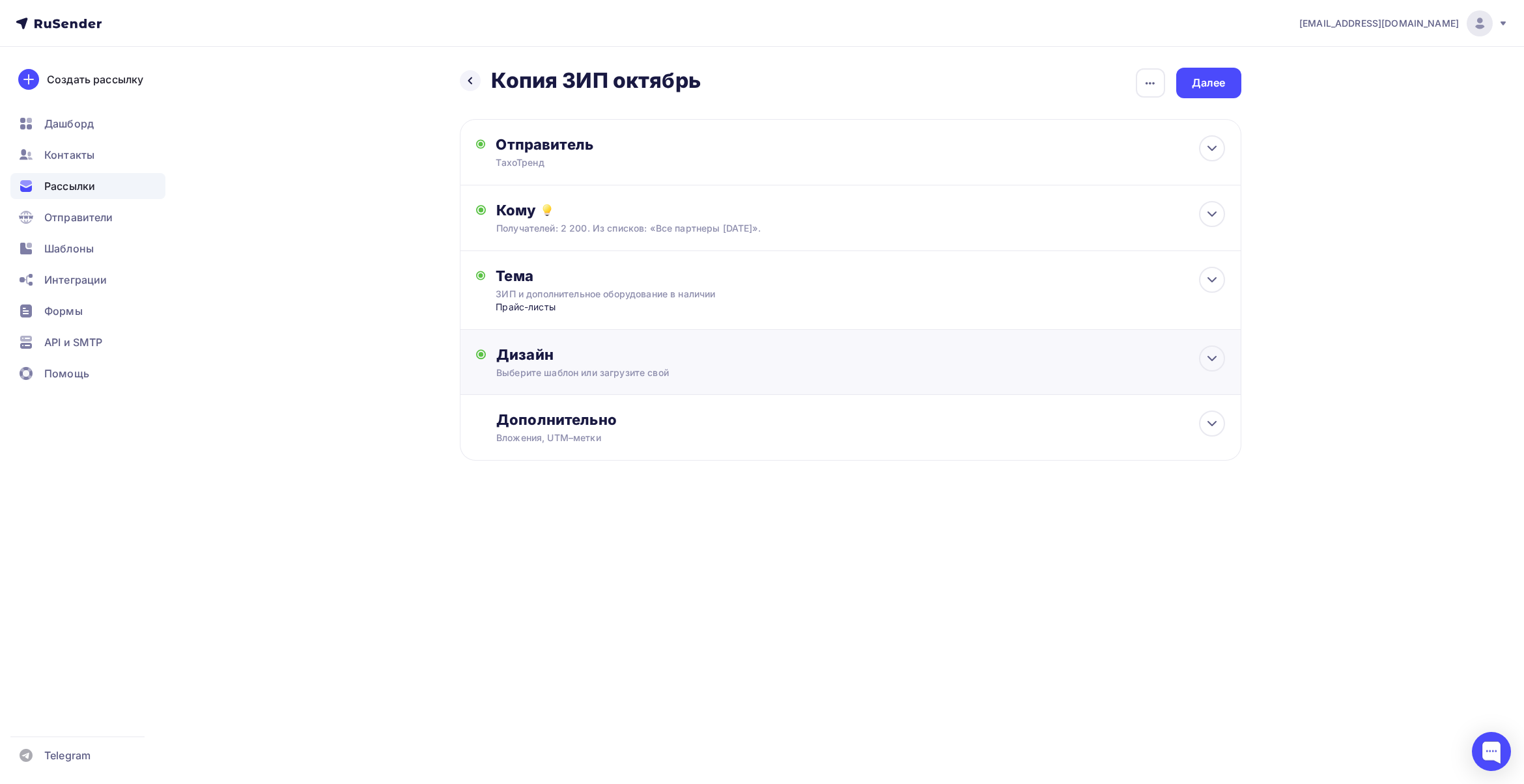
click at [642, 363] on div "Дизайн" at bounding box center [859, 355] width 728 height 19
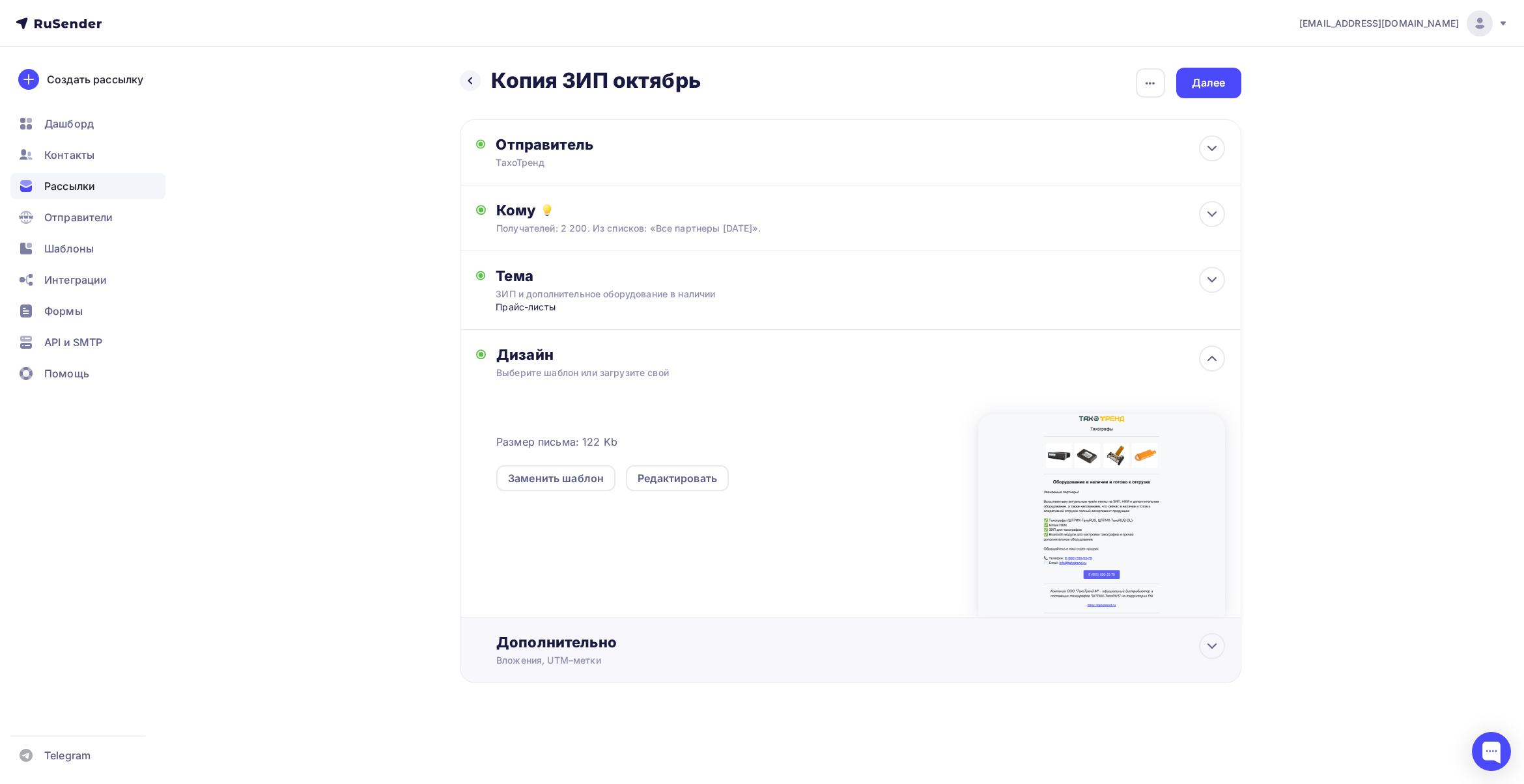
click at [586, 643] on div "Дополнительно" at bounding box center [859, 643] width 728 height 19
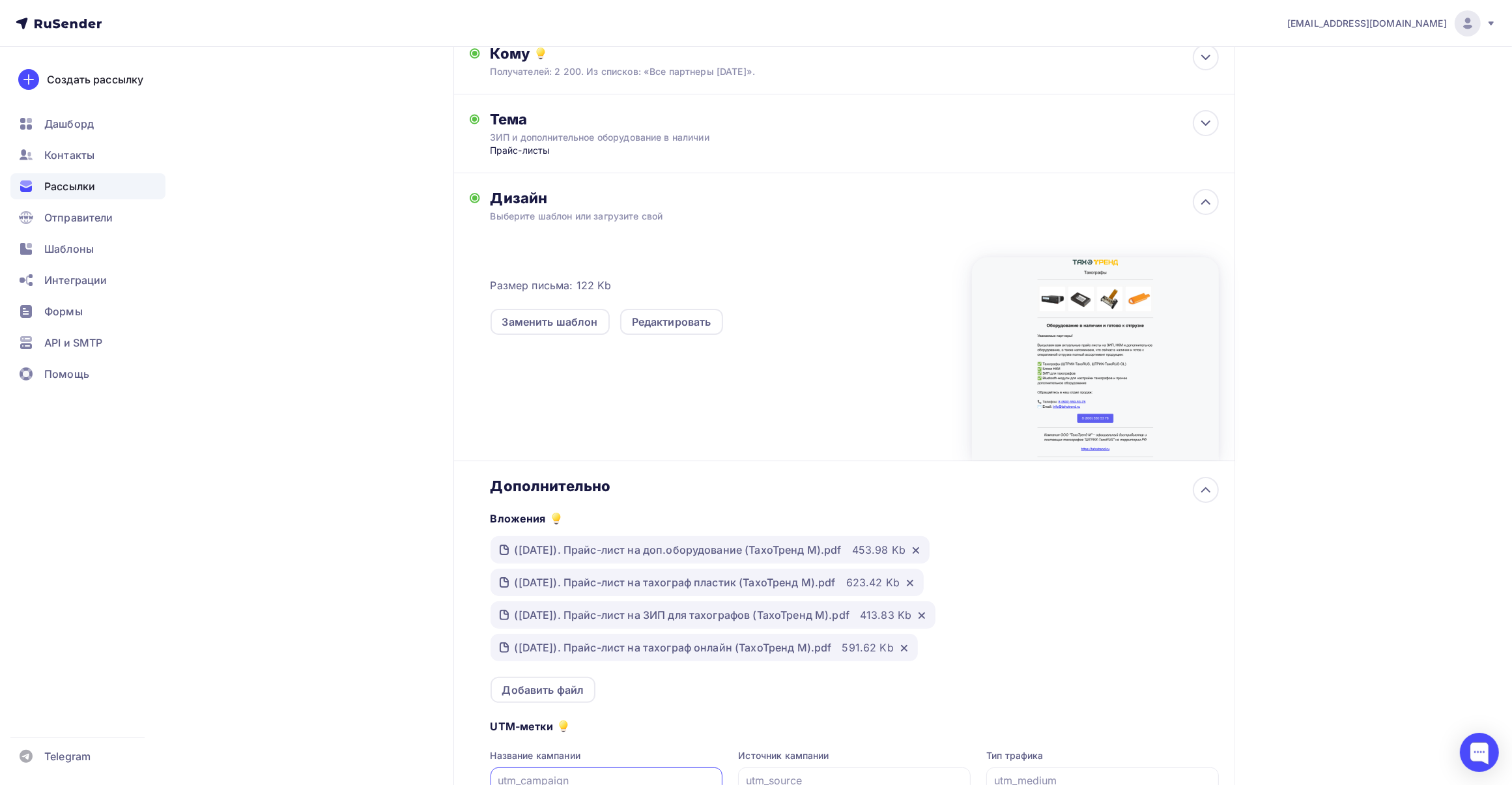
scroll to position [163, 0]
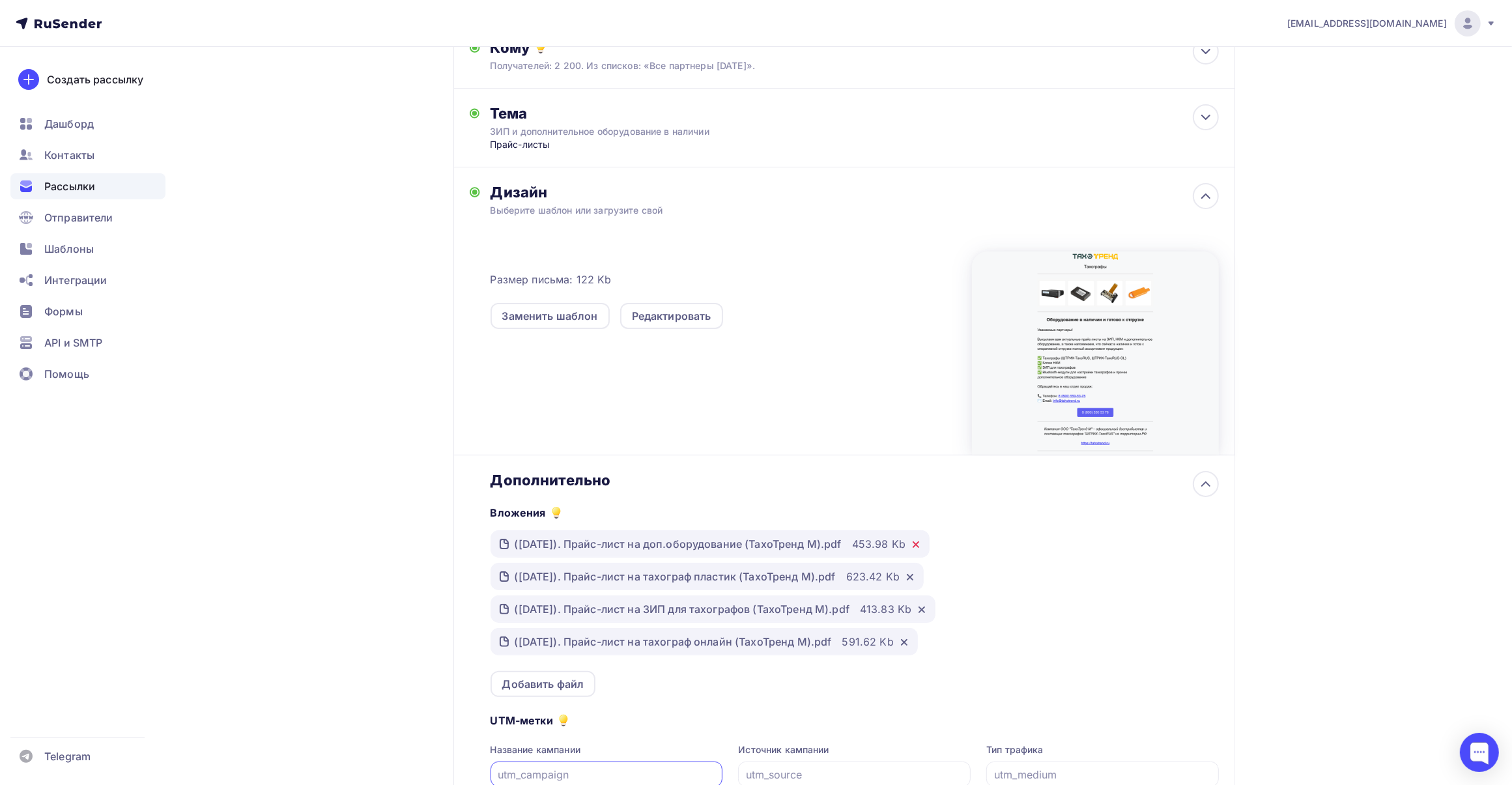
click at [921, 548] on icon at bounding box center [915, 544] width 10 height 10
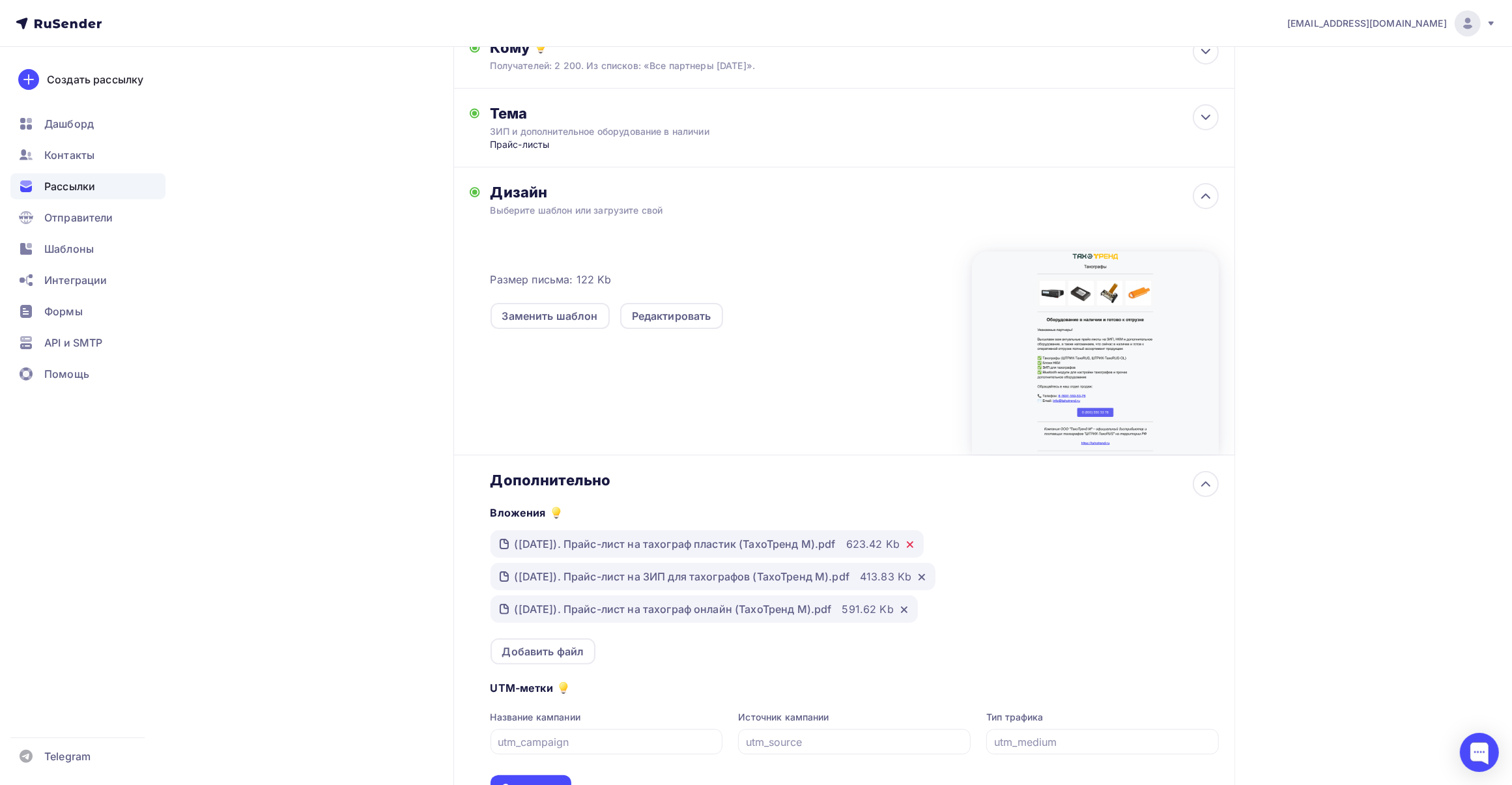
click at [915, 546] on icon at bounding box center [909, 544] width 10 height 10
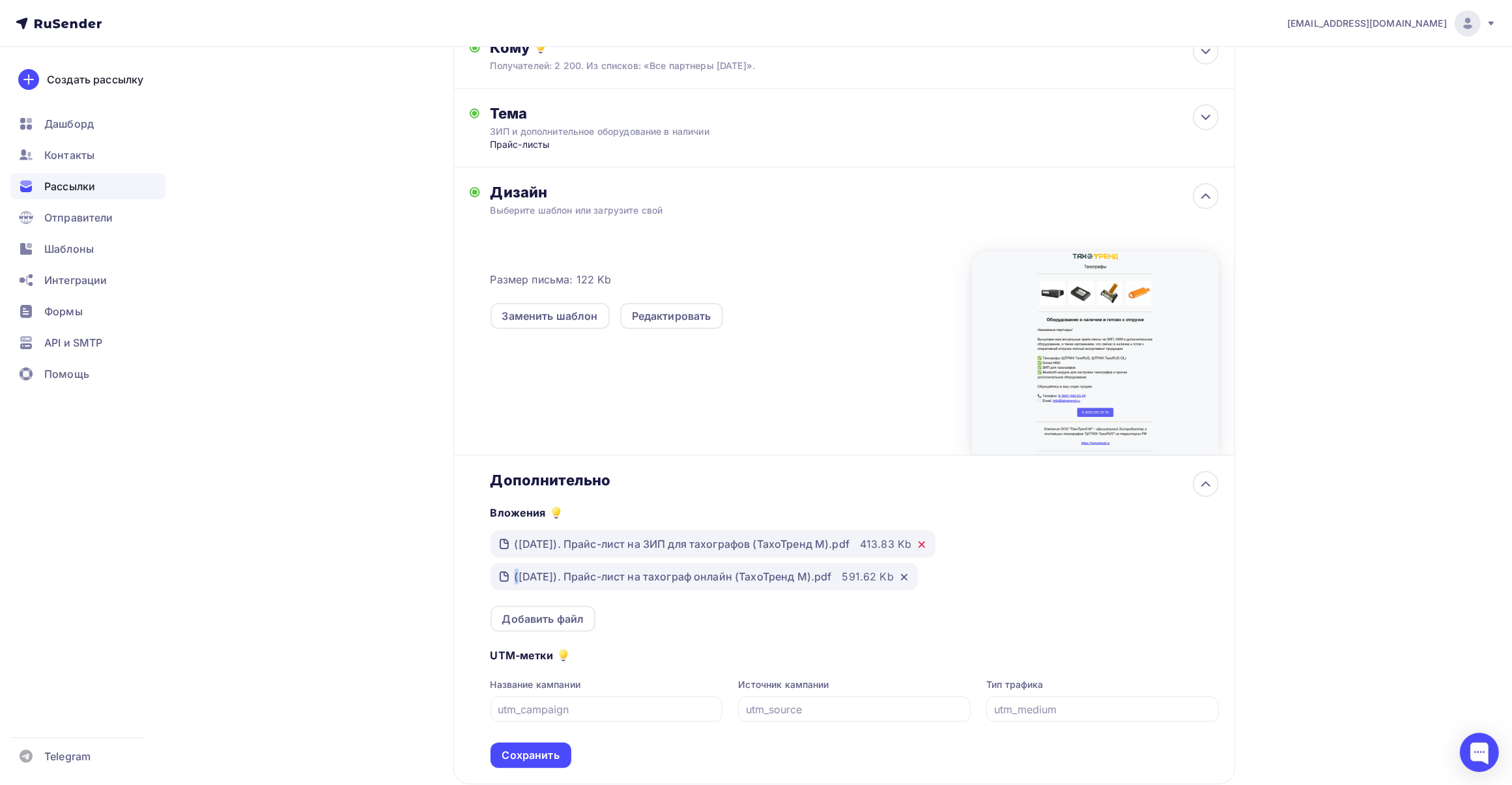
click at [919, 546] on div at bounding box center [919, 543] width 15 height 13
click at [922, 545] on icon at bounding box center [921, 544] width 10 height 10
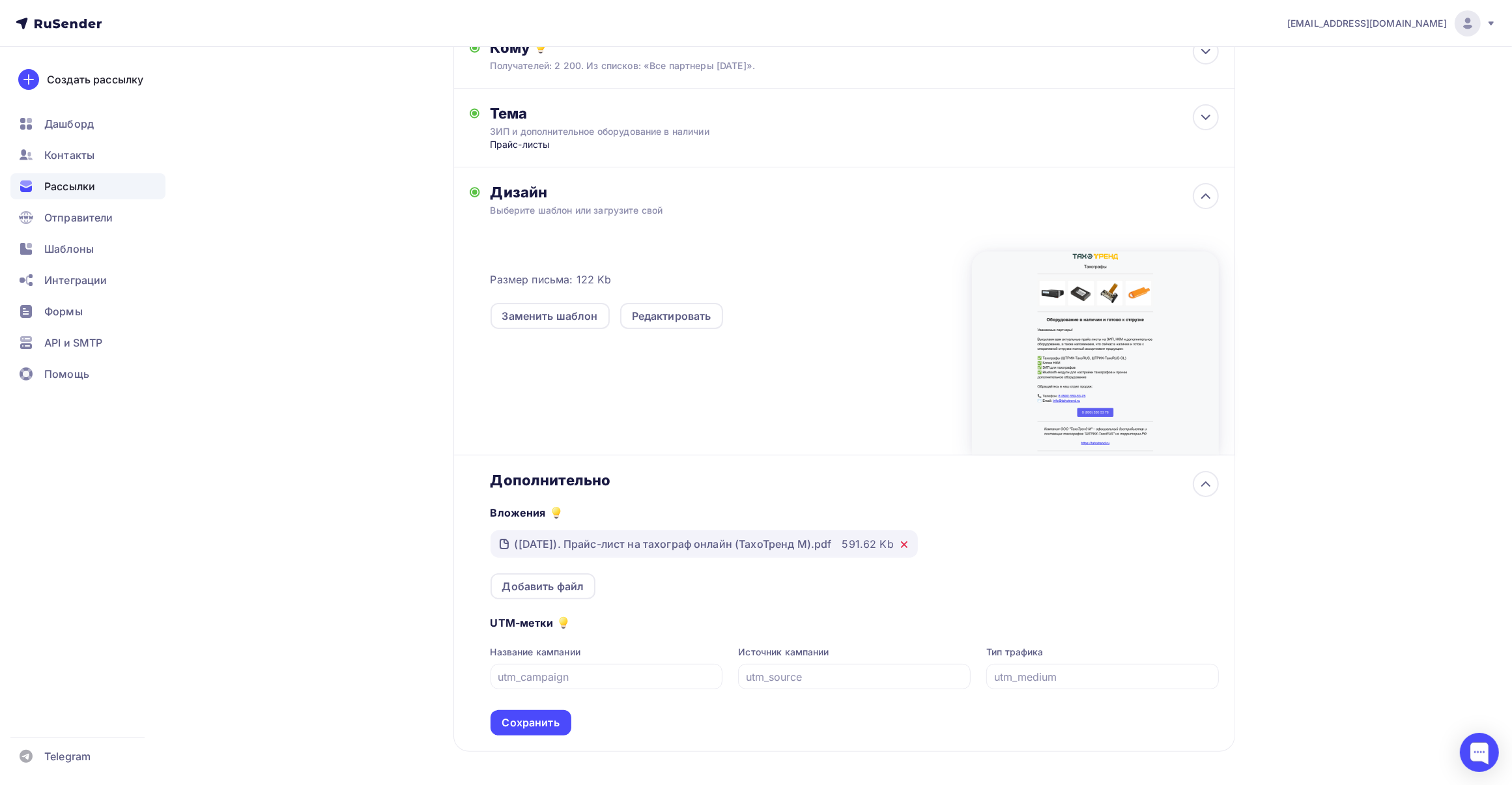
click at [909, 546] on icon at bounding box center [904, 544] width 10 height 10
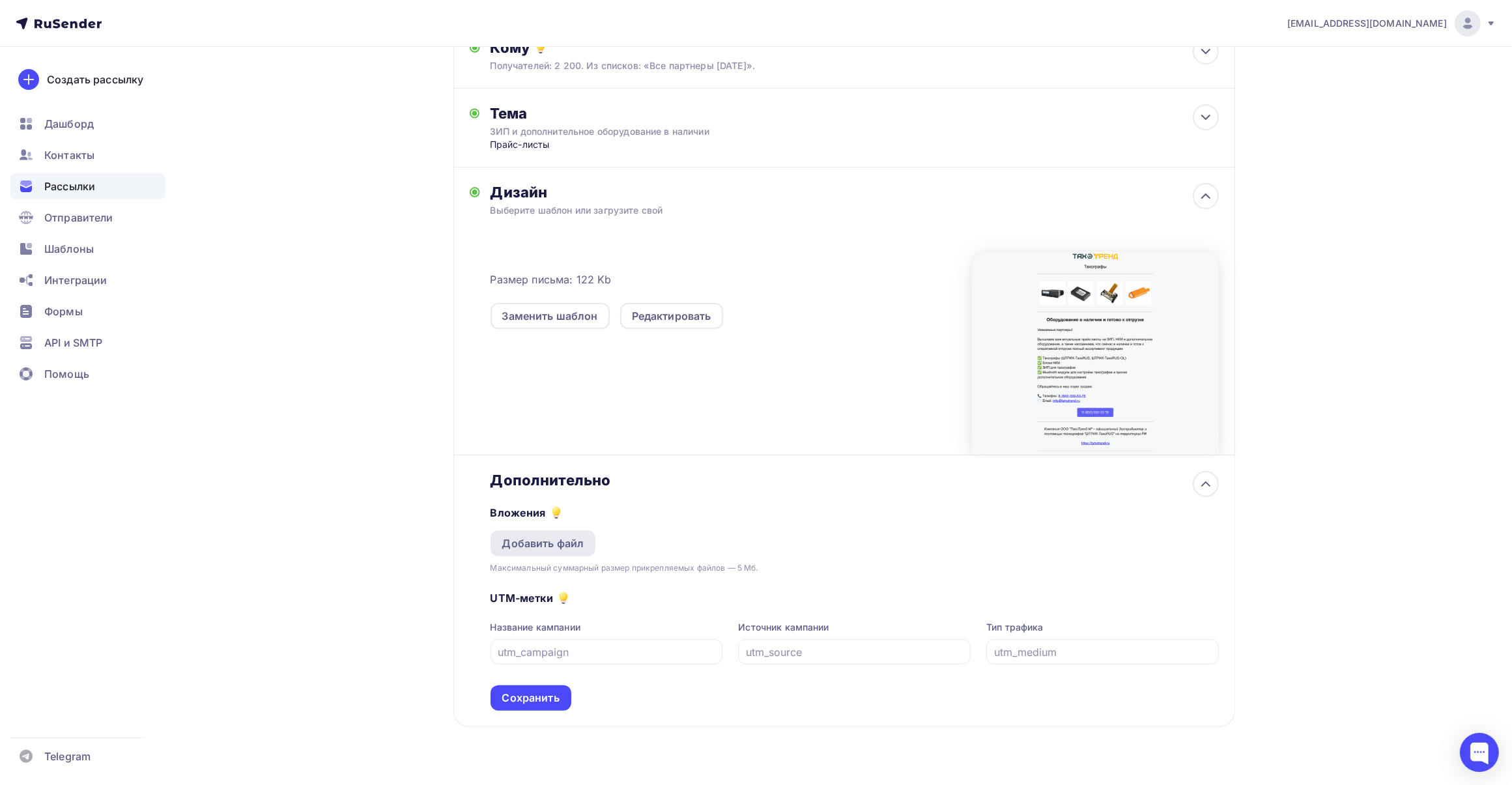
click at [580, 545] on div "Добавить файл" at bounding box center [543, 543] width 82 height 15
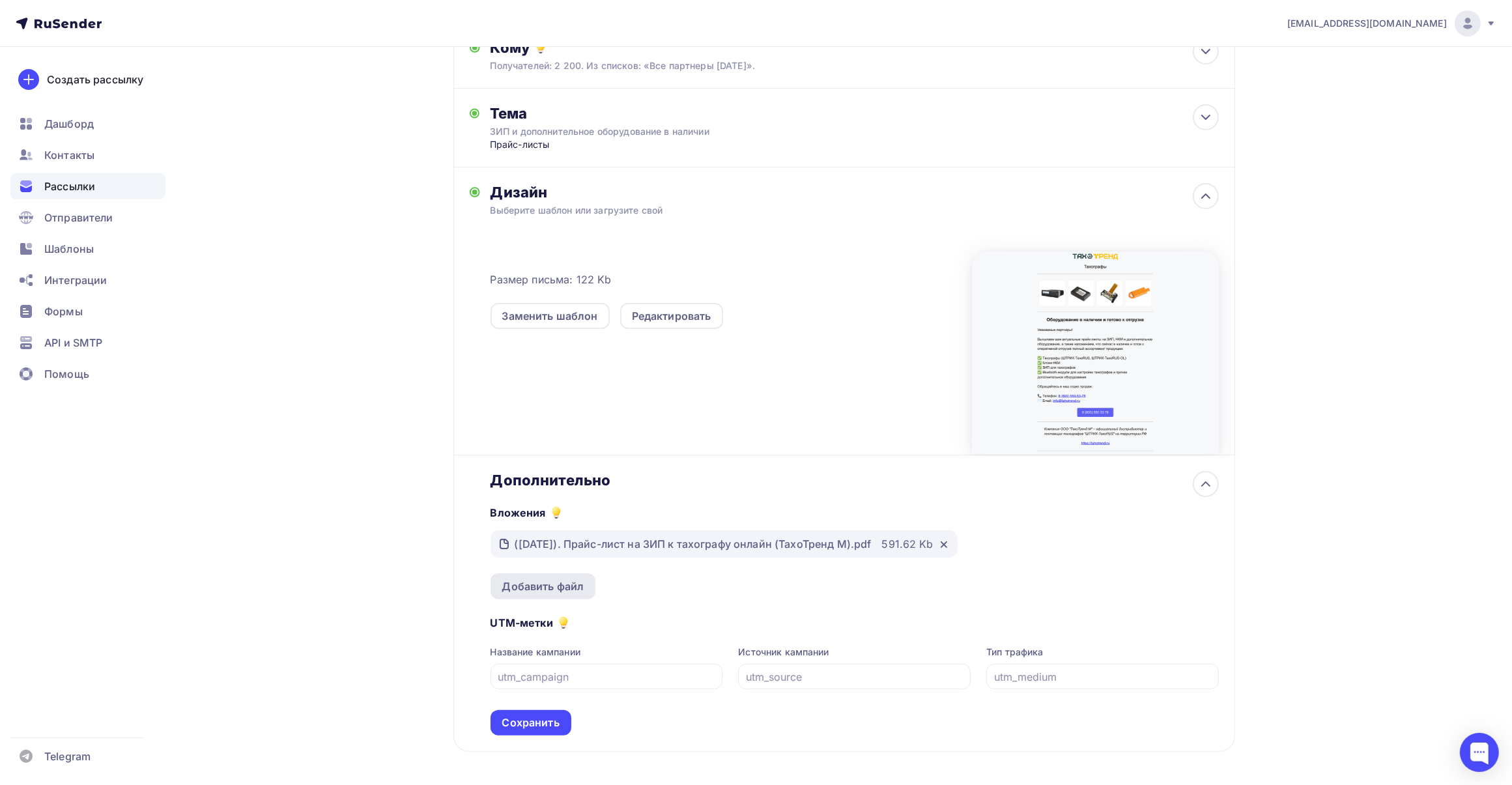
click at [537, 582] on div "Добавить файл" at bounding box center [543, 586] width 82 height 15
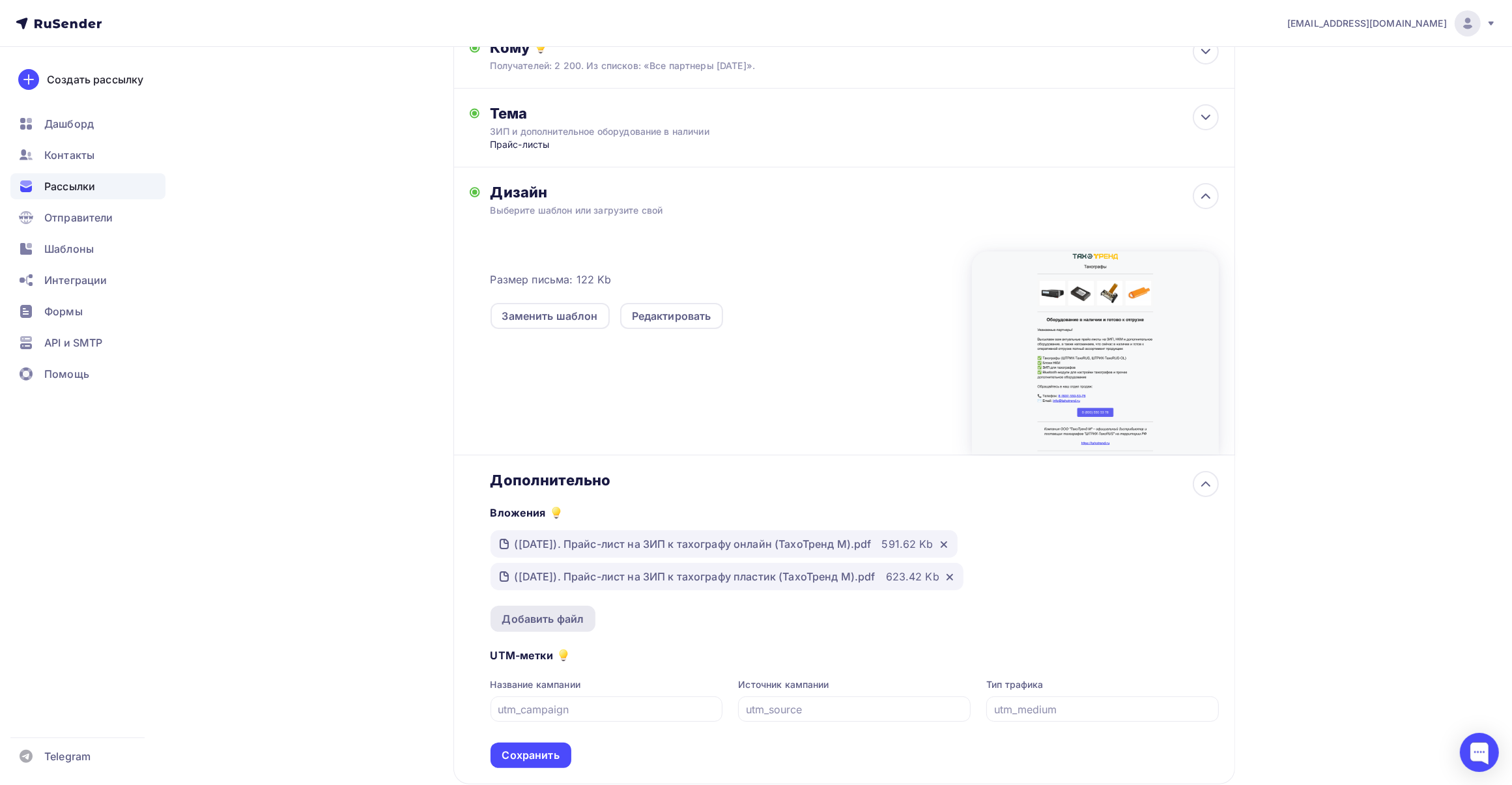
click at [557, 620] on div "Добавить файл" at bounding box center [543, 619] width 82 height 15
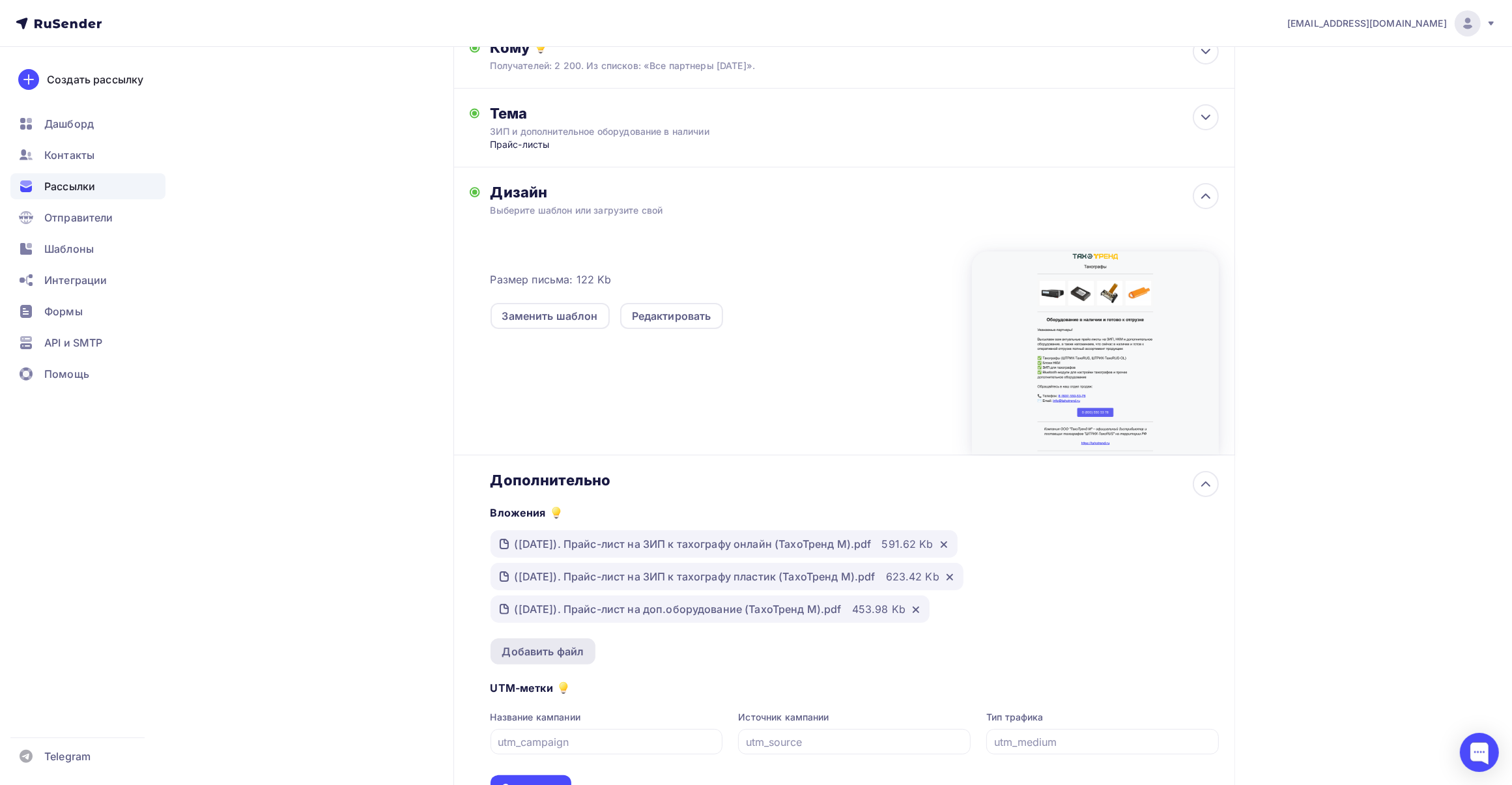
click at [548, 650] on div "Добавить файл" at bounding box center [543, 652] width 82 height 15
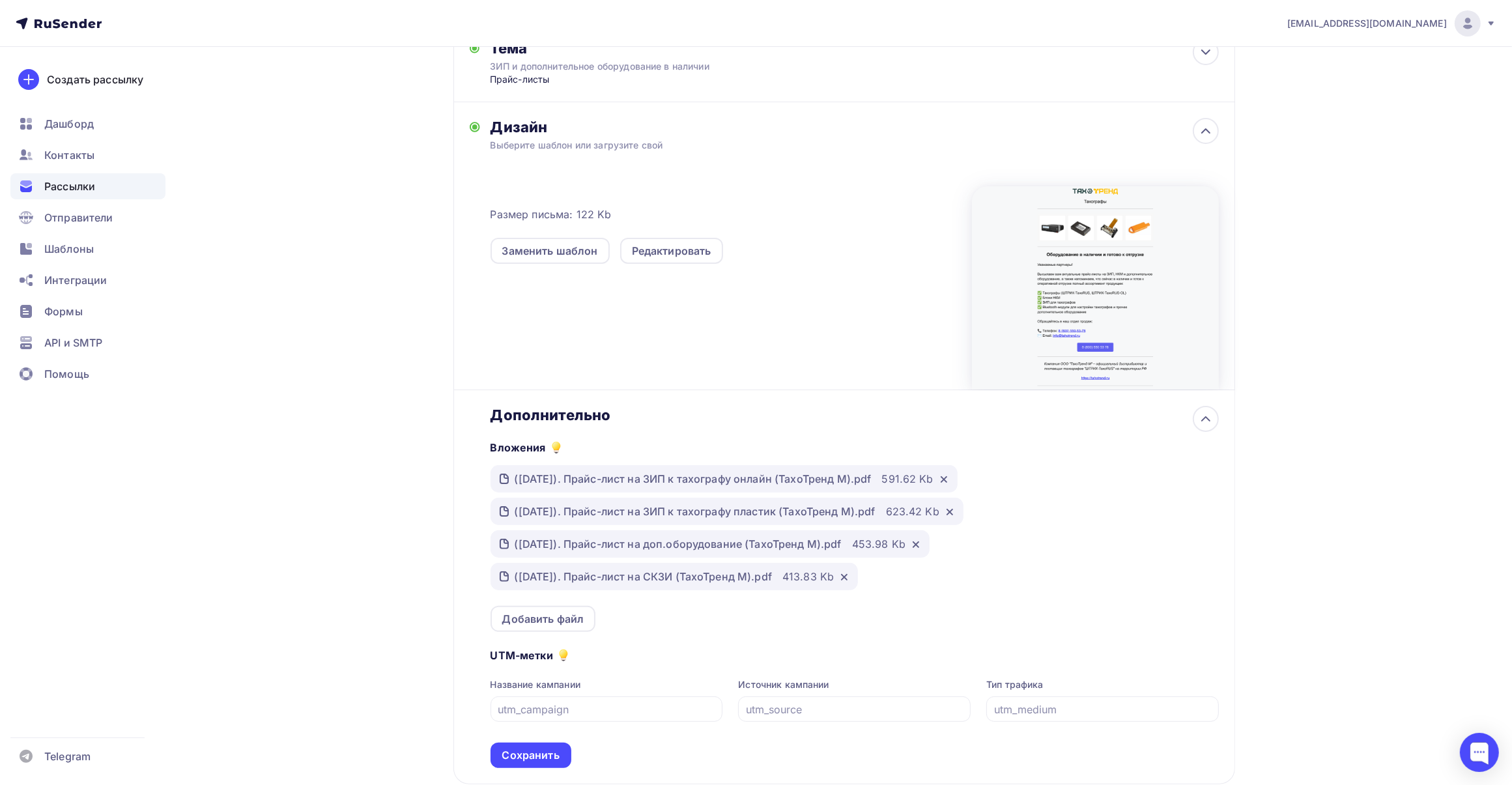
scroll to position [314, 0]
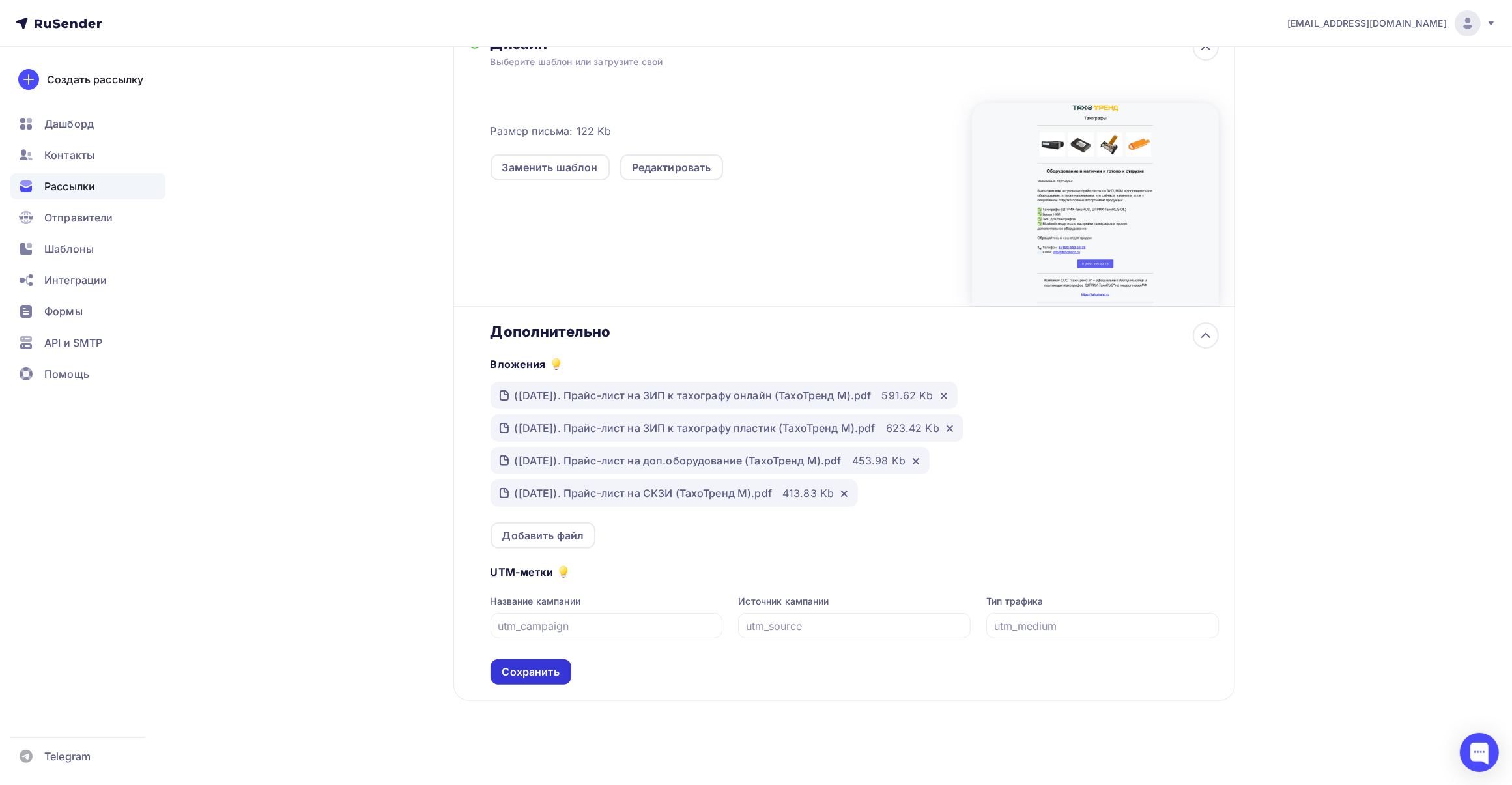
click at [550, 670] on div "Сохранить" at bounding box center [531, 672] width 57 height 15
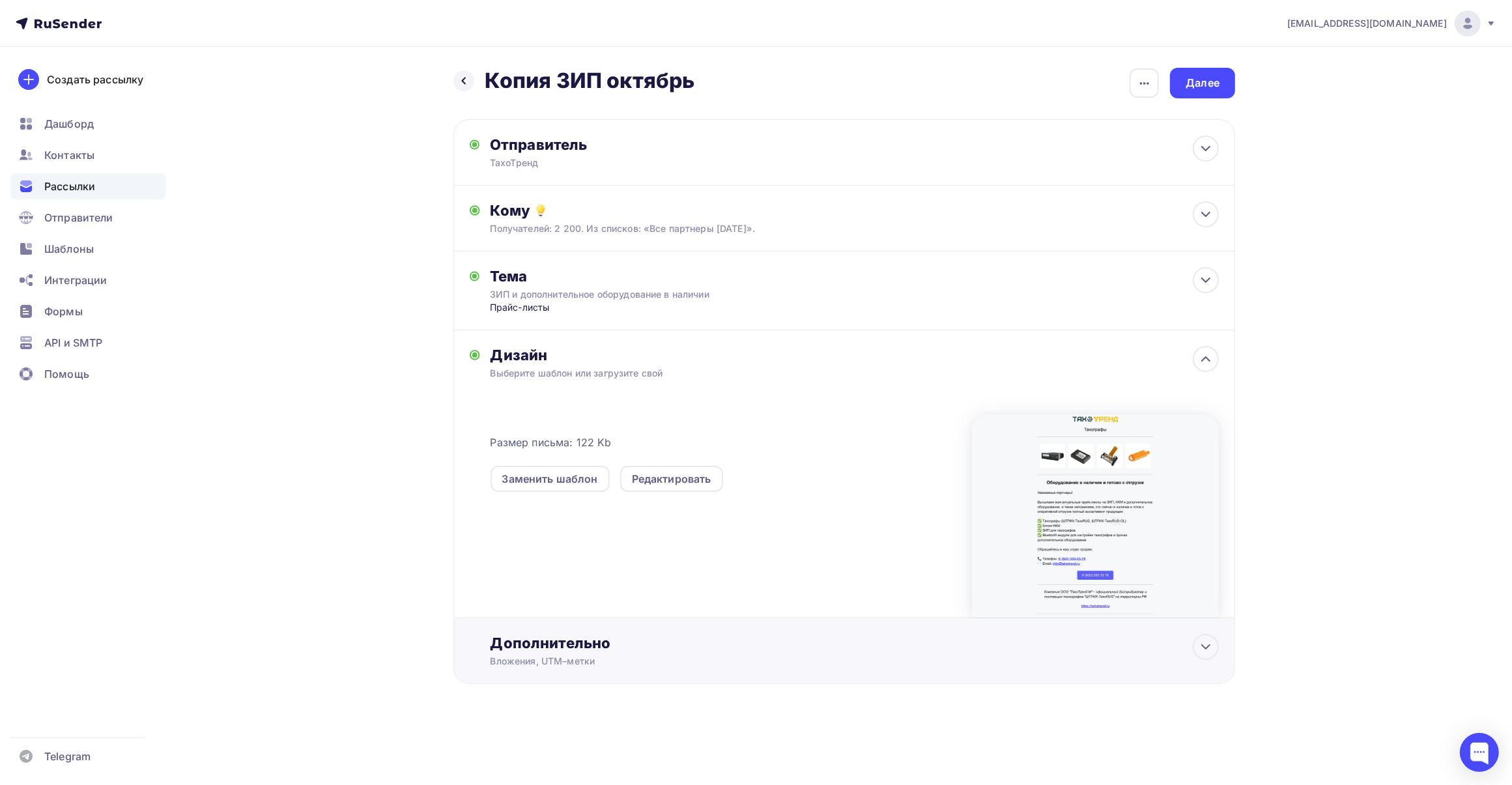
scroll to position [0, 0]
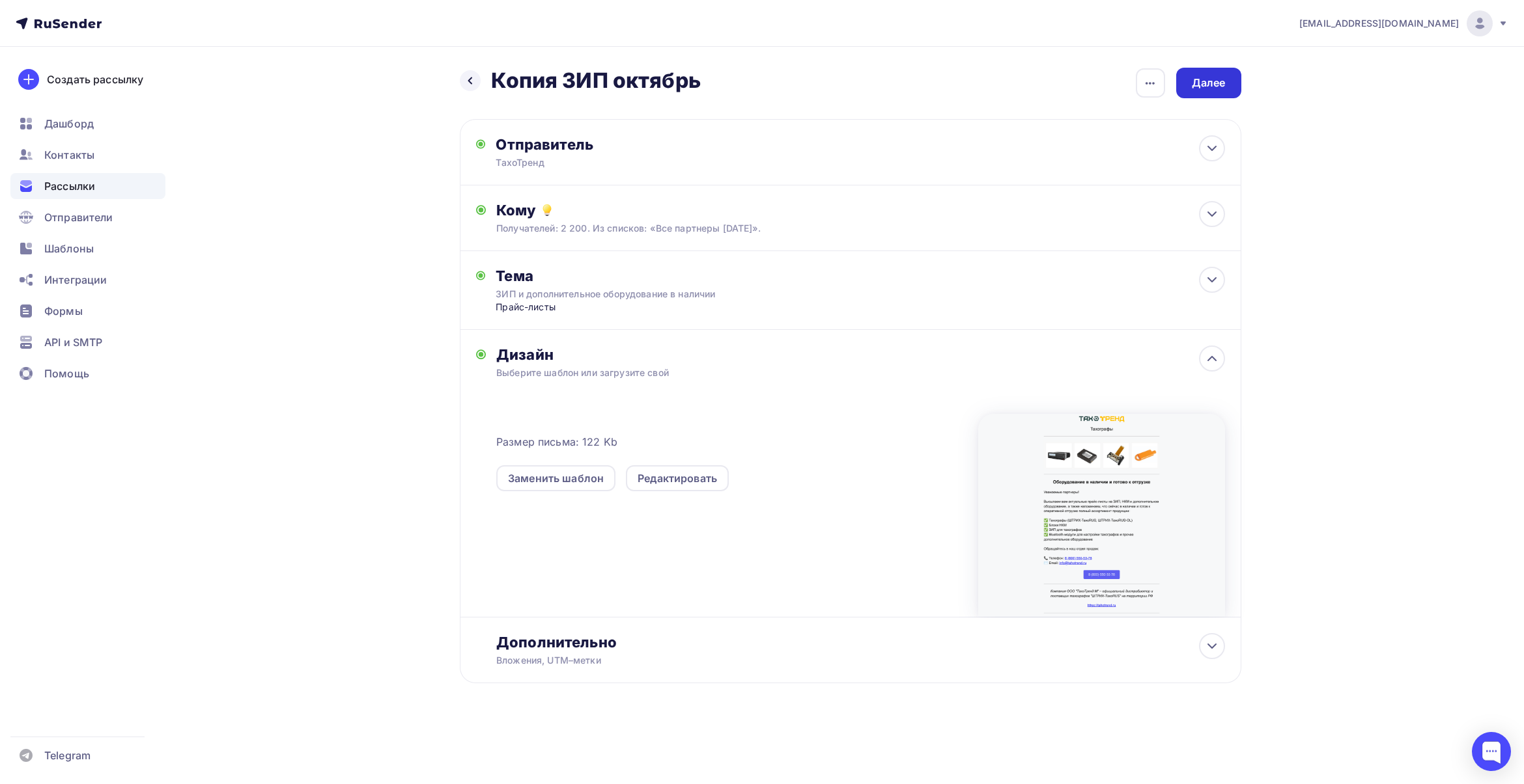
click at [1209, 89] on div "Далее" at bounding box center [1208, 83] width 34 height 15
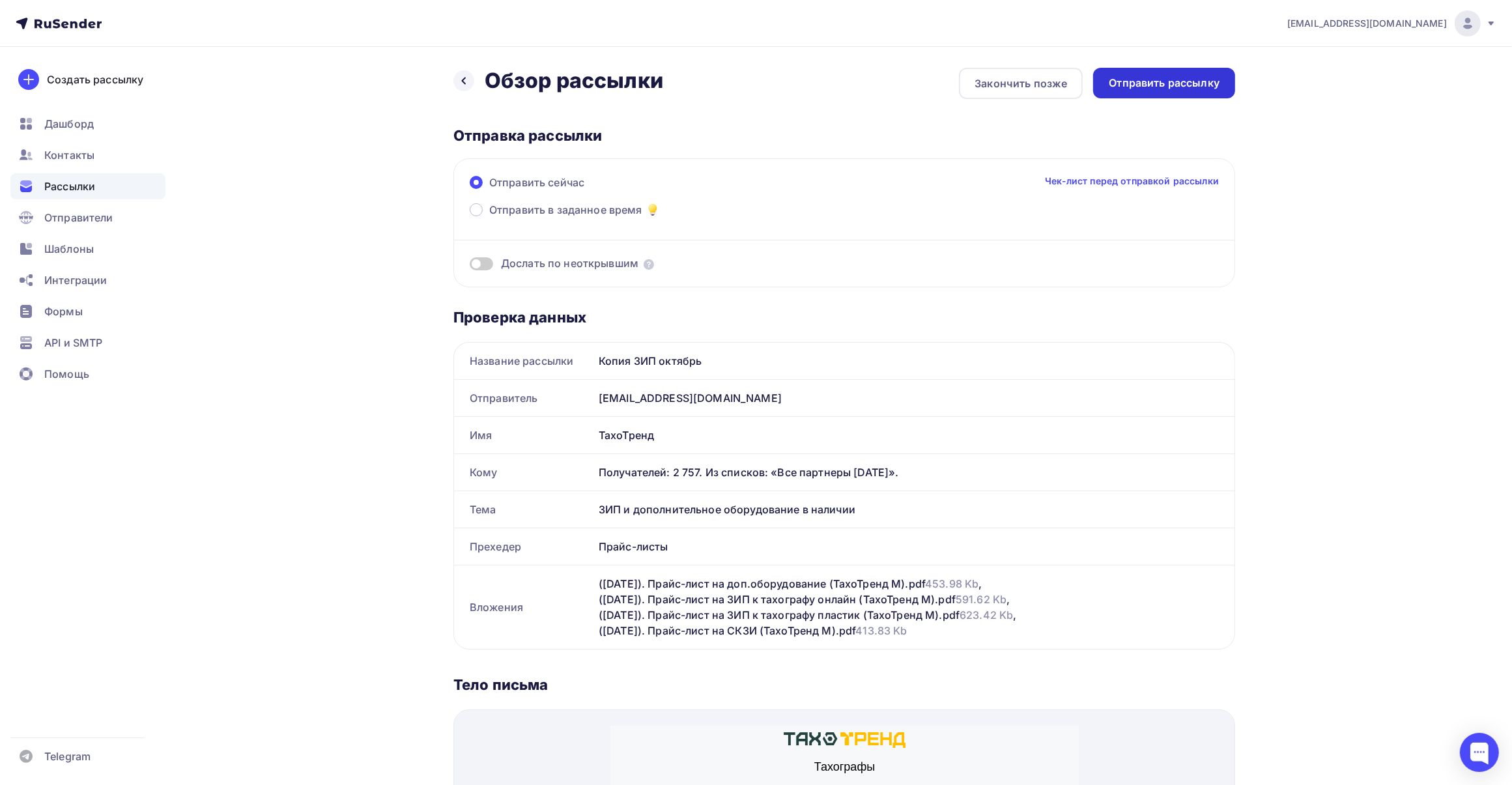
click at [1165, 83] on div "Отправить рассылку" at bounding box center [1164, 83] width 111 height 15
